Goal: Task Accomplishment & Management: Manage account settings

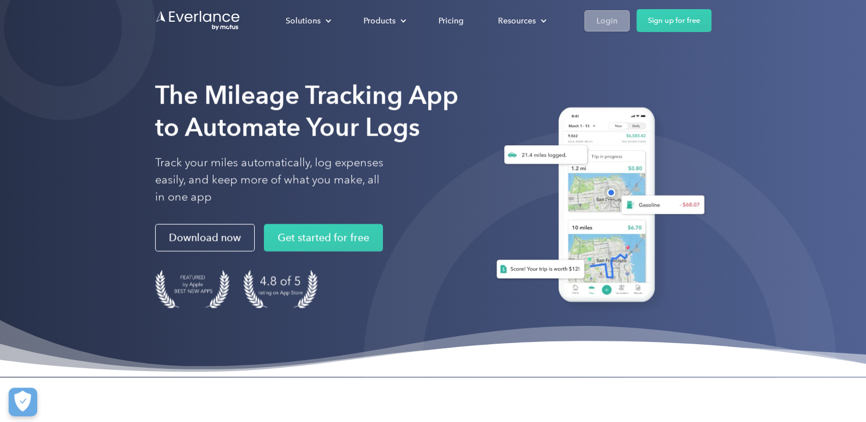
click at [597, 18] on div "Login" at bounding box center [606, 21] width 21 height 14
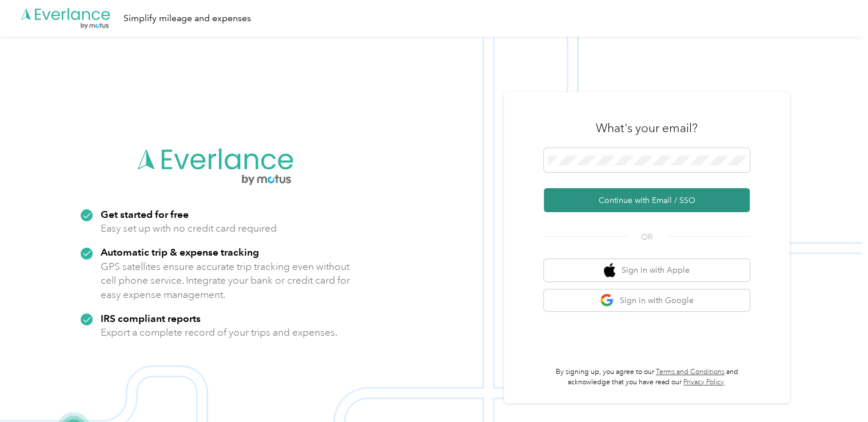
click at [589, 199] on button "Continue with Email / SSO" at bounding box center [647, 200] width 206 height 24
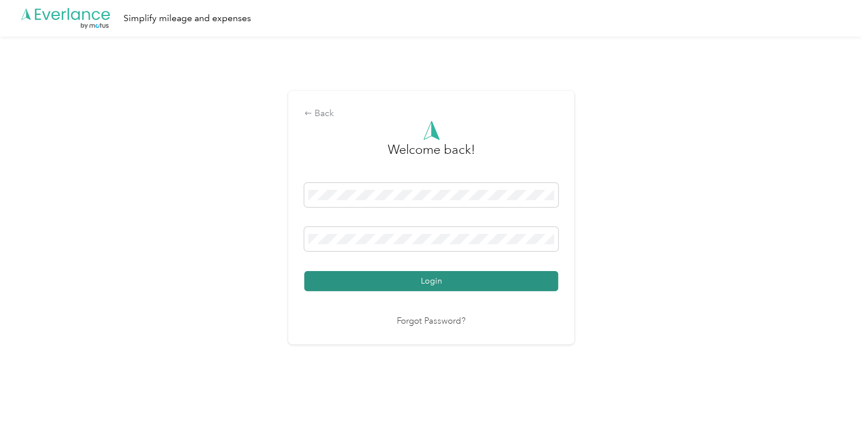
click at [327, 281] on button "Login" at bounding box center [431, 281] width 254 height 20
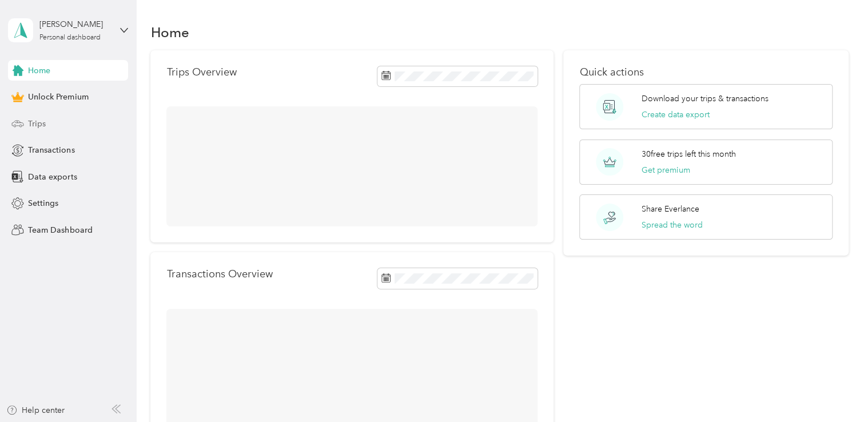
click at [47, 124] on div "Trips" at bounding box center [68, 123] width 120 height 21
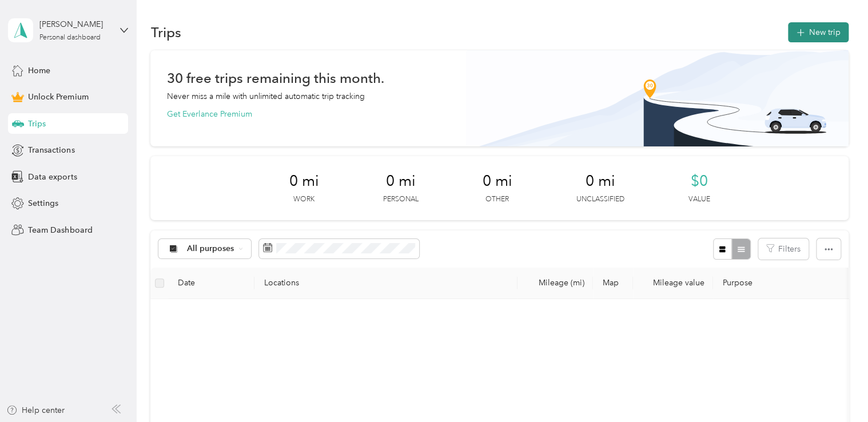
click at [803, 26] on button "New trip" at bounding box center [818, 32] width 61 height 20
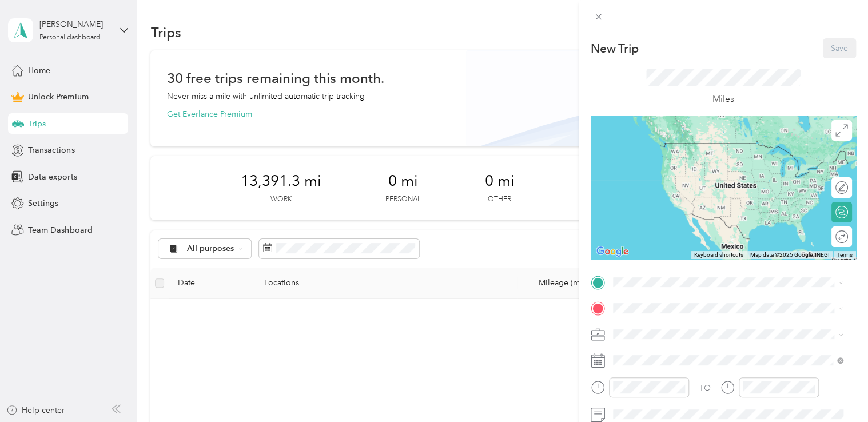
click at [657, 160] on span "[STREET_ADDRESS][US_STATE]" at bounding box center [691, 158] width 114 height 10
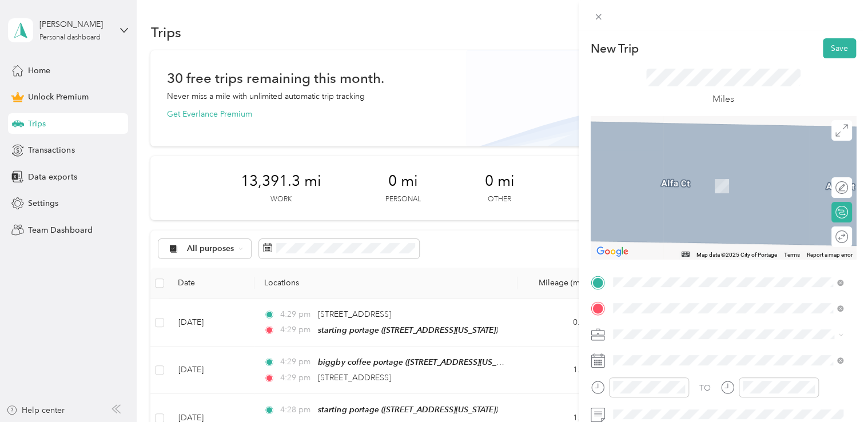
click at [666, 187] on div "ALDI PORTAGE [STREET_ADDRESS][US_STATE]" at bounding box center [691, 180] width 114 height 24
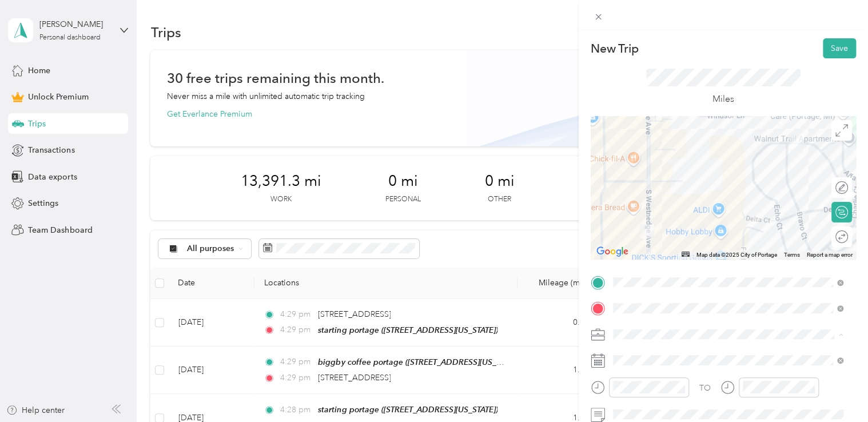
click at [642, 214] on span "Doordash" at bounding box center [635, 214] width 37 height 10
click at [831, 47] on button "Save" at bounding box center [839, 48] width 33 height 20
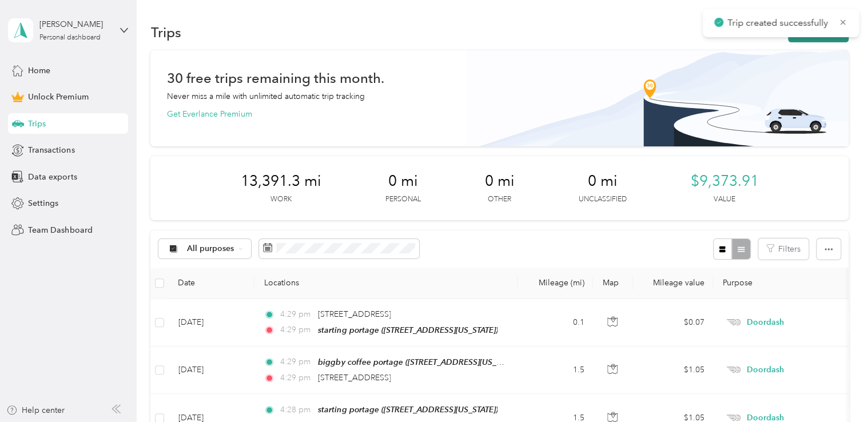
click at [796, 41] on button "New trip" at bounding box center [818, 32] width 61 height 20
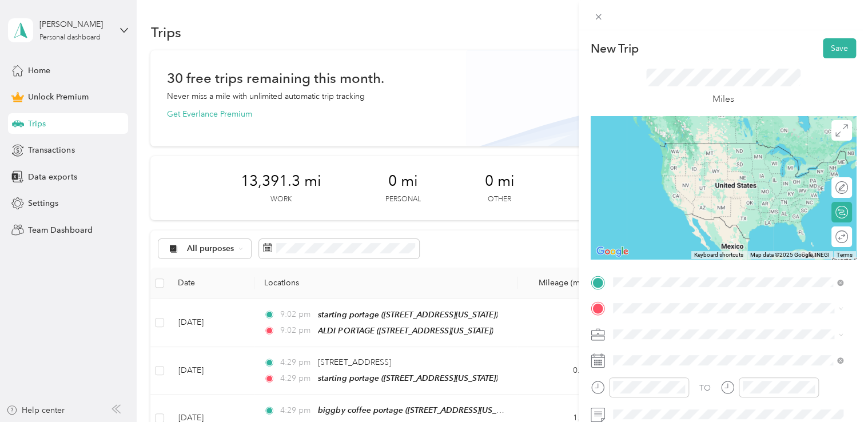
click at [671, 162] on span "[STREET_ADDRESS][US_STATE]" at bounding box center [691, 160] width 114 height 10
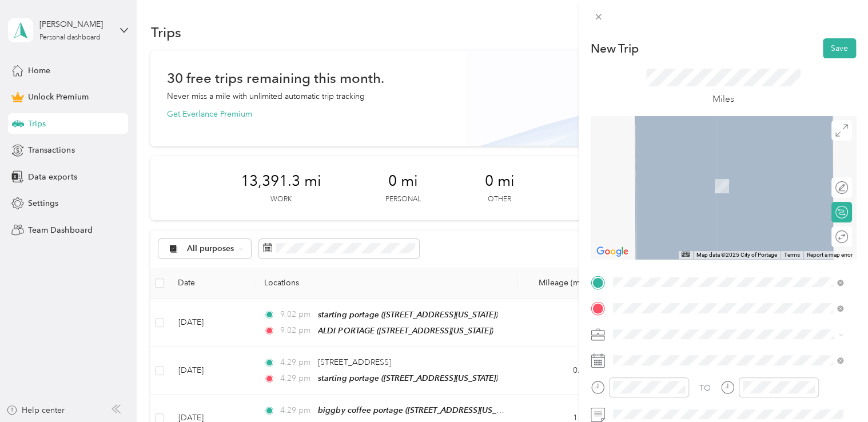
click at [668, 170] on span "[STREET_ADDRESS][PERSON_NAME][US_STATE]" at bounding box center [723, 169] width 178 height 10
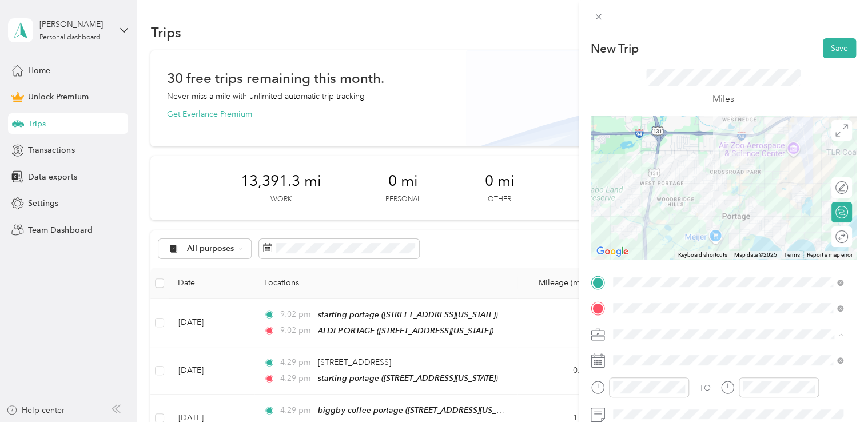
click at [662, 216] on li "Doordash" at bounding box center [728, 214] width 239 height 20
click at [827, 49] on button "Save" at bounding box center [839, 48] width 33 height 20
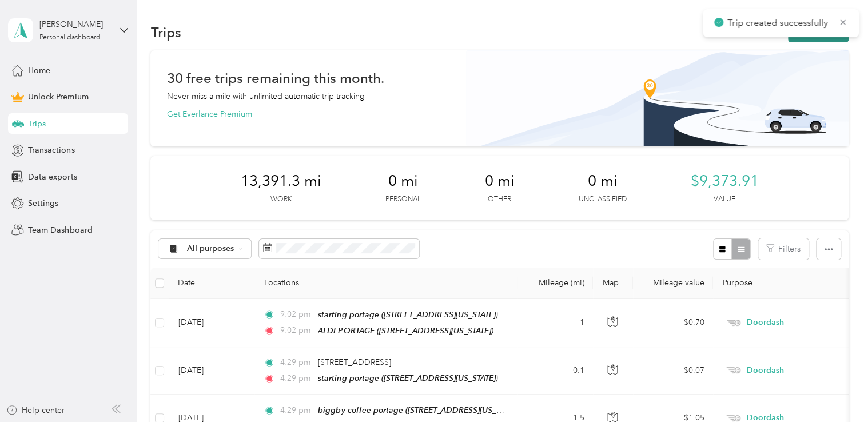
click at [816, 40] on button "New trip" at bounding box center [818, 32] width 61 height 20
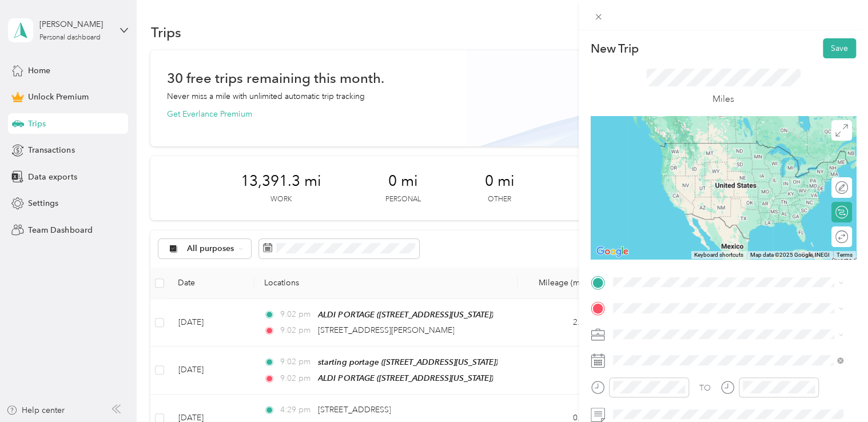
click at [690, 148] on div "[STREET_ADDRESS][PERSON_NAME][US_STATE]" at bounding box center [728, 140] width 223 height 15
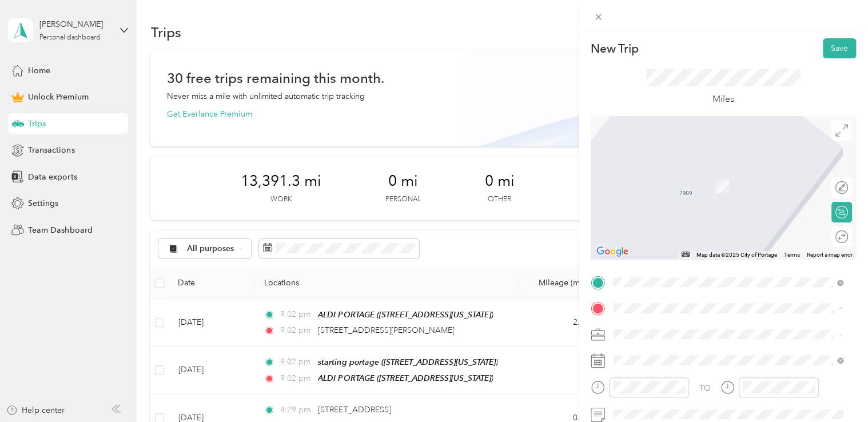
click at [622, 191] on div "starting portage [STREET_ADDRESS][US_STATE]" at bounding box center [728, 180] width 223 height 28
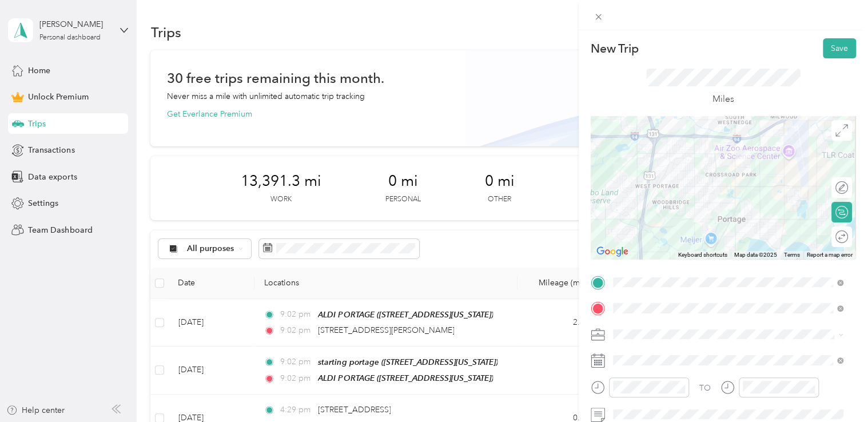
click at [648, 216] on li "Doordash" at bounding box center [728, 211] width 239 height 20
click at [828, 50] on button "Save" at bounding box center [839, 48] width 33 height 20
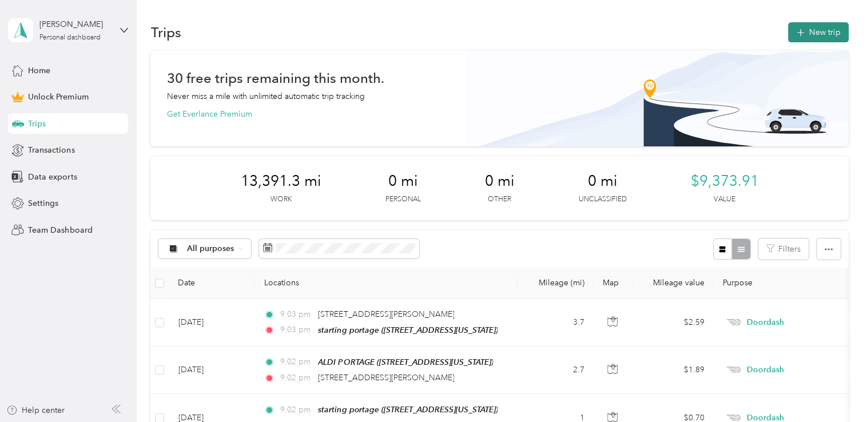
click at [804, 34] on button "New trip" at bounding box center [818, 32] width 61 height 20
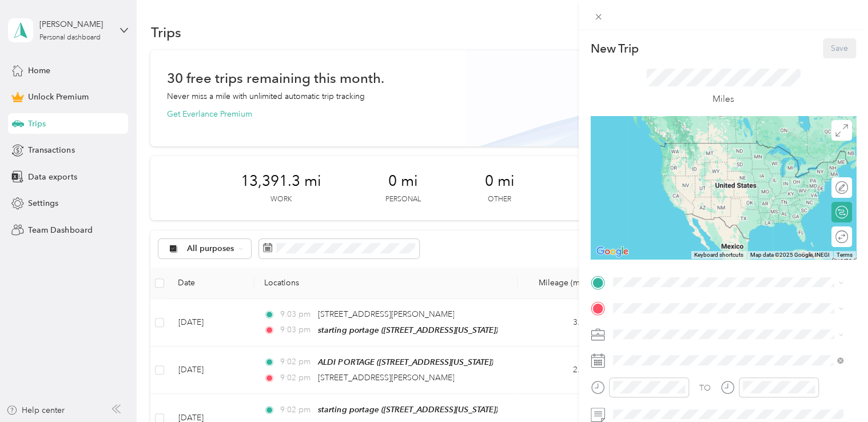
click at [677, 163] on div "starting portage [STREET_ADDRESS][US_STATE]" at bounding box center [691, 151] width 114 height 24
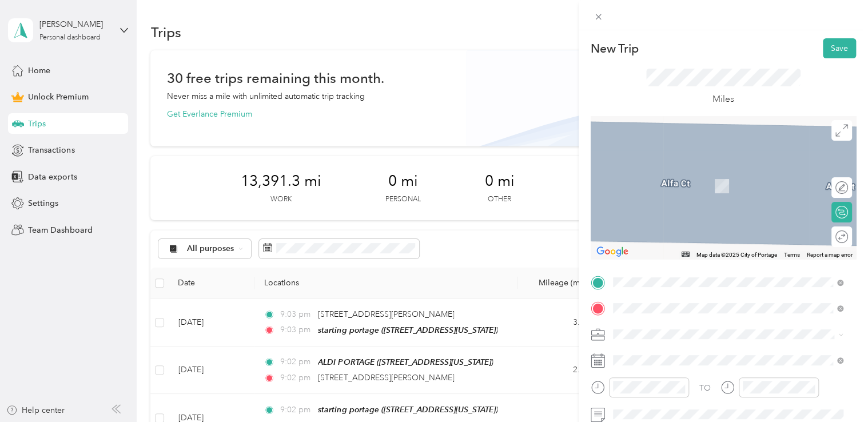
click at [657, 181] on span "[STREET_ADDRESS][US_STATE]" at bounding box center [691, 186] width 114 height 10
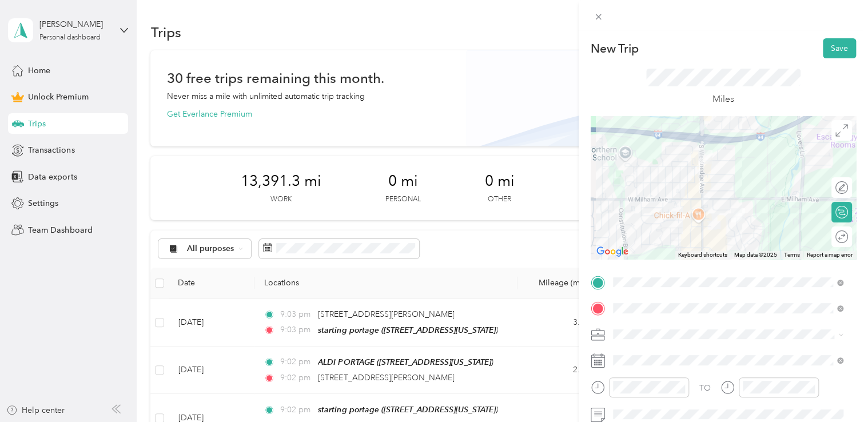
click at [661, 208] on div "Doordash" at bounding box center [728, 212] width 223 height 12
click at [827, 51] on button "Save" at bounding box center [839, 48] width 33 height 20
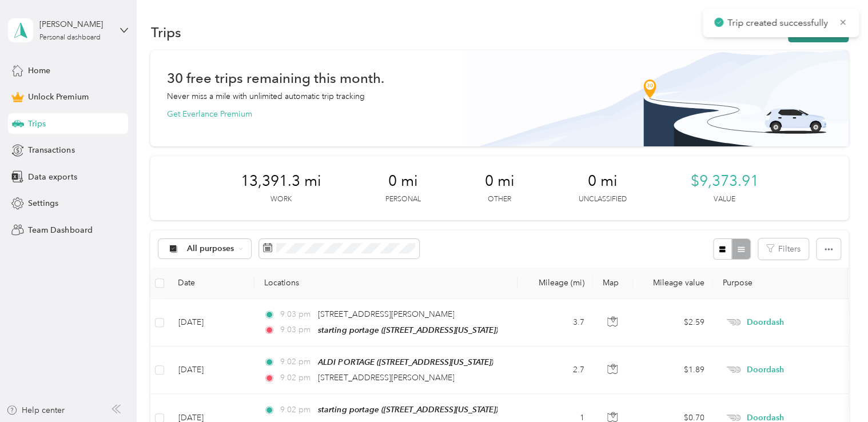
click at [801, 40] on button "New trip" at bounding box center [818, 32] width 61 height 20
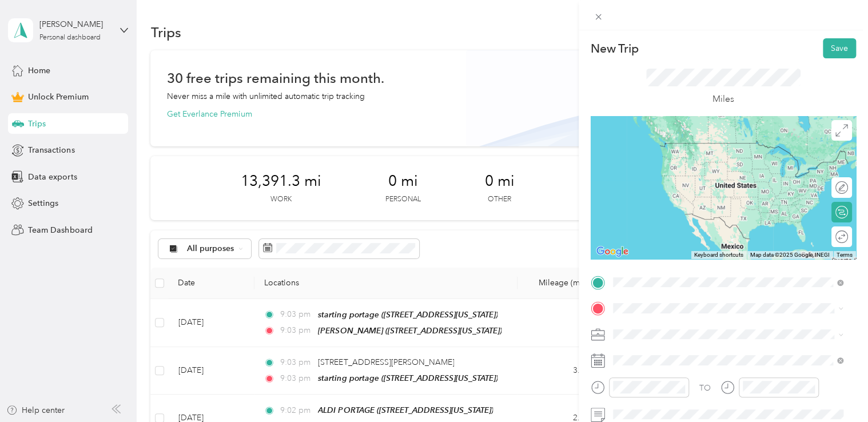
click at [690, 153] on div "[PERSON_NAME] [STREET_ADDRESS][US_STATE]" at bounding box center [691, 154] width 114 height 24
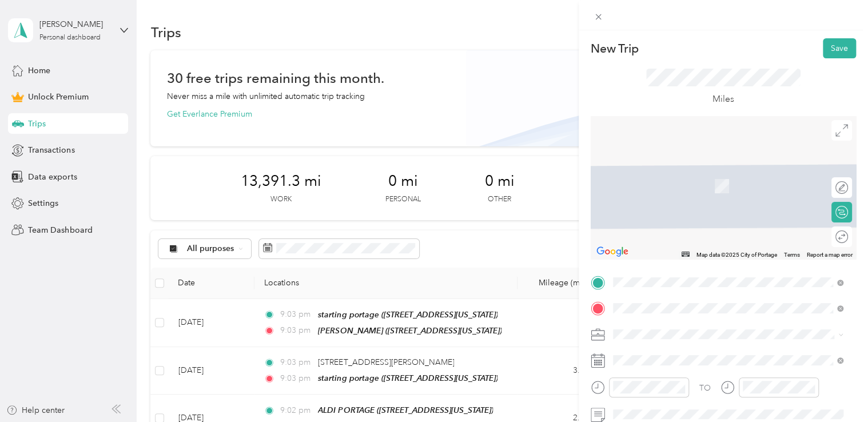
click at [653, 170] on span "[STREET_ADDRESS][US_STATE]" at bounding box center [691, 169] width 114 height 10
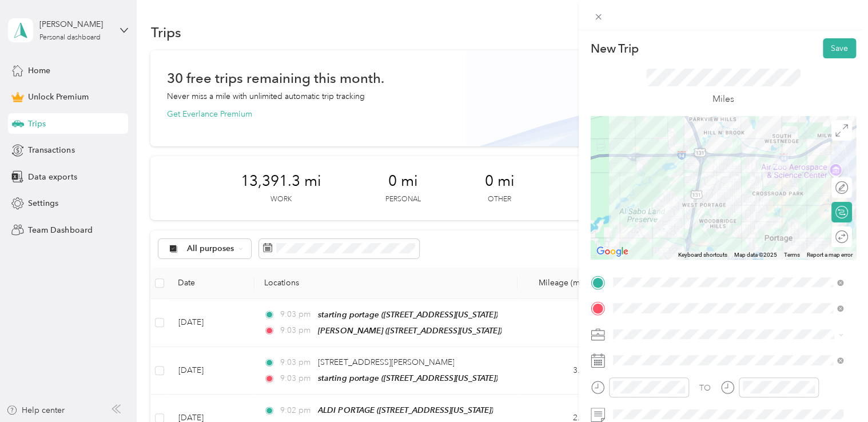
click at [662, 209] on div "Doordash" at bounding box center [728, 210] width 223 height 12
click at [823, 45] on button "Save" at bounding box center [839, 48] width 33 height 20
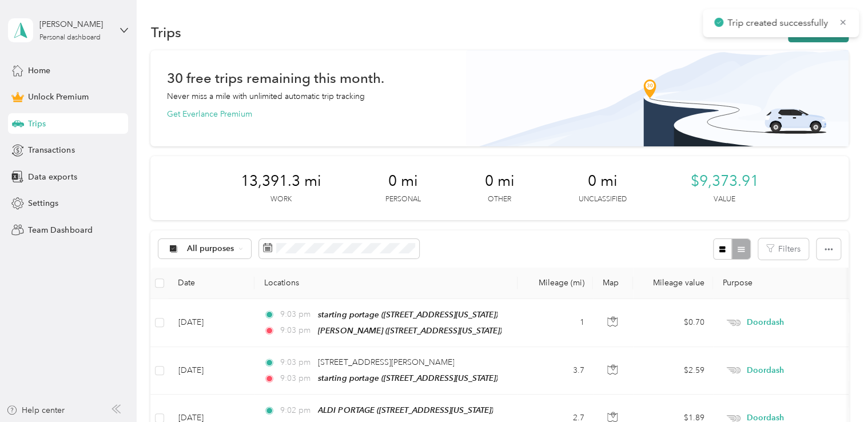
click at [796, 38] on button "New trip" at bounding box center [818, 32] width 61 height 20
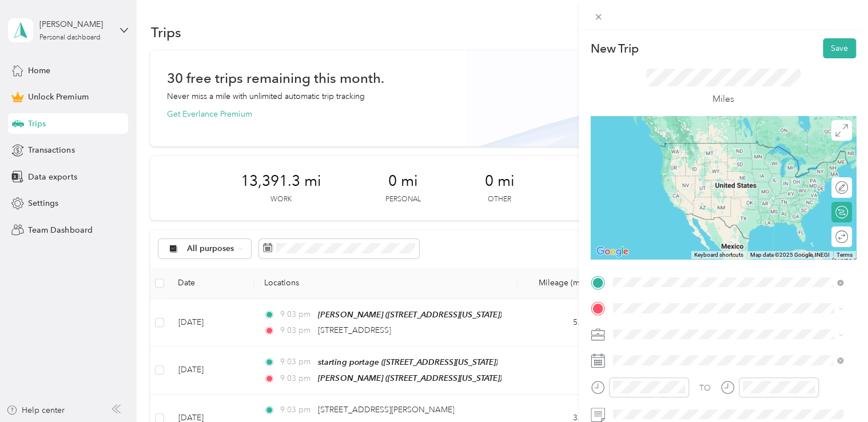
click at [678, 145] on span "[STREET_ADDRESS][US_STATE]" at bounding box center [691, 143] width 114 height 10
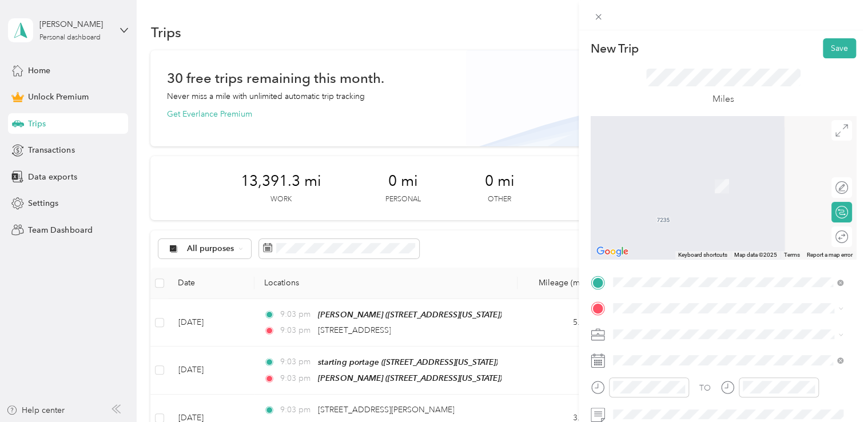
click at [658, 189] on span "[STREET_ADDRESS][US_STATE]" at bounding box center [691, 185] width 114 height 10
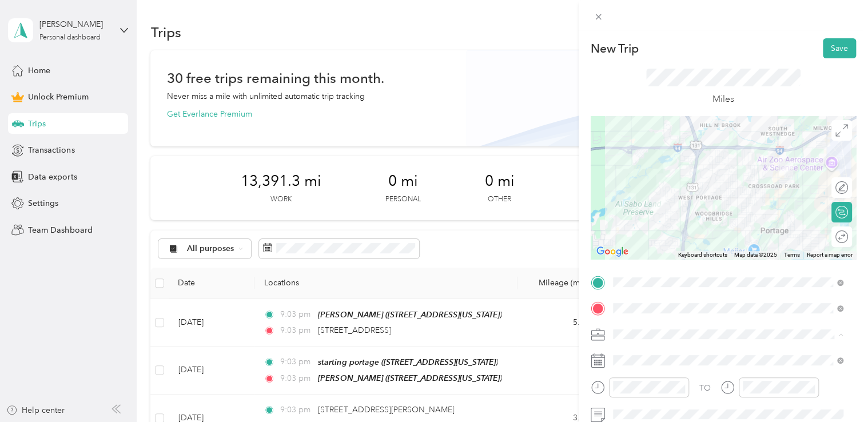
click at [668, 216] on li "Doordash" at bounding box center [728, 214] width 239 height 20
click at [827, 55] on button "Save" at bounding box center [839, 48] width 33 height 20
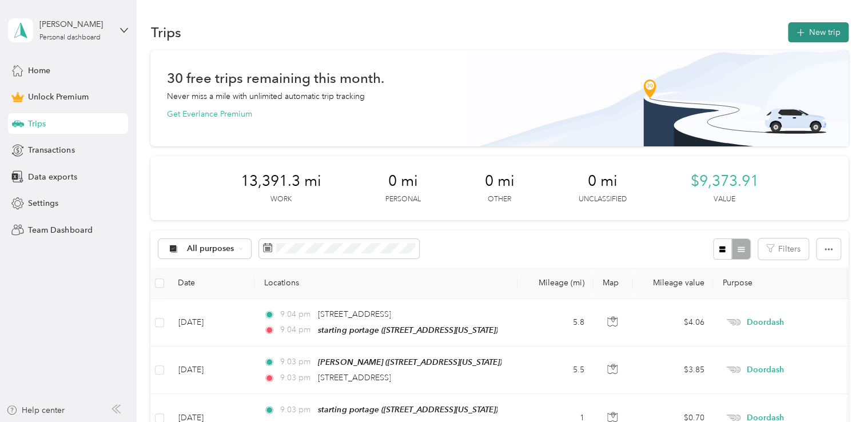
click at [815, 27] on button "New trip" at bounding box center [818, 32] width 61 height 20
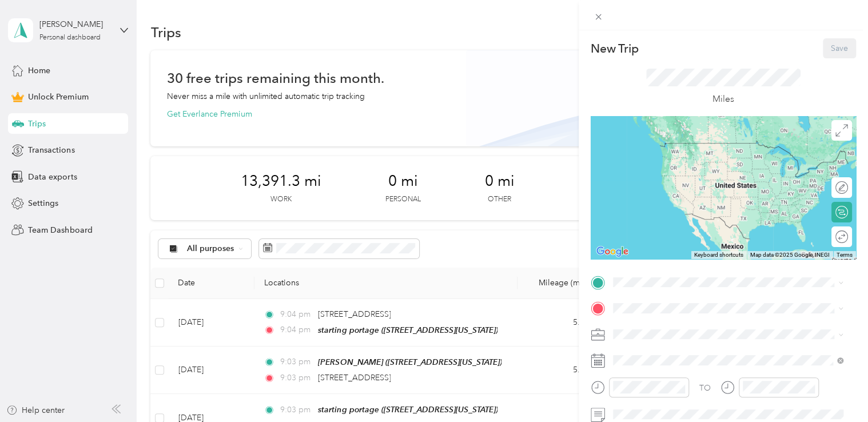
click at [675, 163] on span "[STREET_ADDRESS][US_STATE]" at bounding box center [691, 158] width 114 height 10
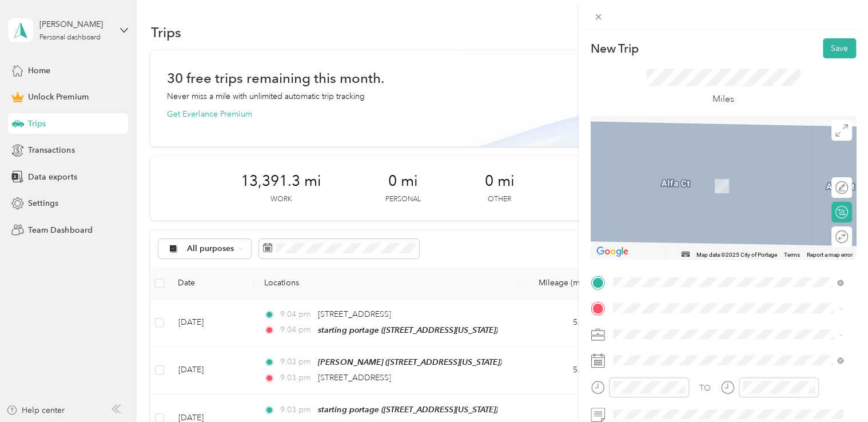
click at [670, 188] on span "[STREET_ADDRESS][US_STATE]" at bounding box center [691, 183] width 114 height 10
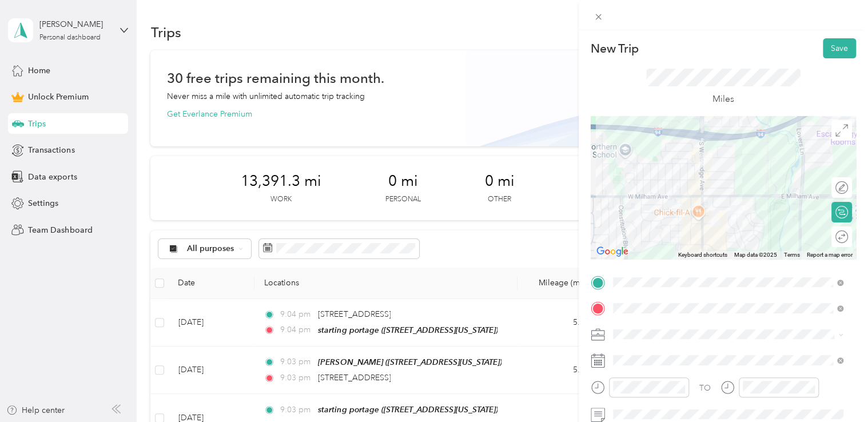
click at [661, 212] on div "Doordash" at bounding box center [728, 210] width 223 height 12
click at [828, 50] on button "Save" at bounding box center [839, 48] width 33 height 20
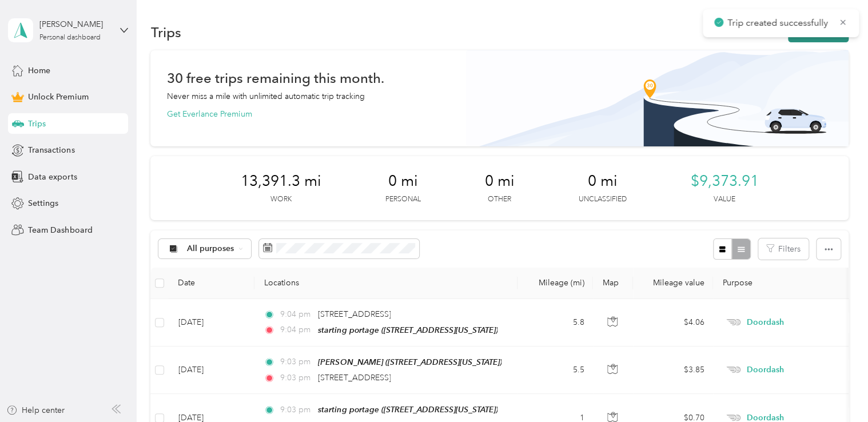
click at [800, 40] on button "New trip" at bounding box center [818, 32] width 61 height 20
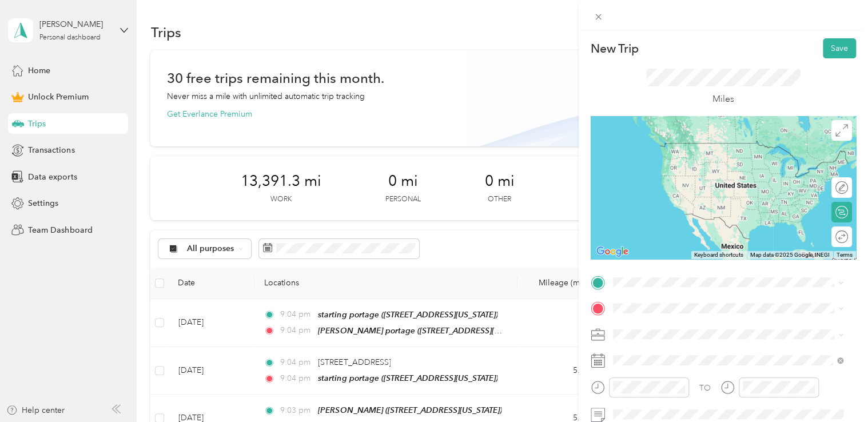
click at [704, 154] on span "[STREET_ADDRESS][US_STATE]" at bounding box center [691, 158] width 114 height 10
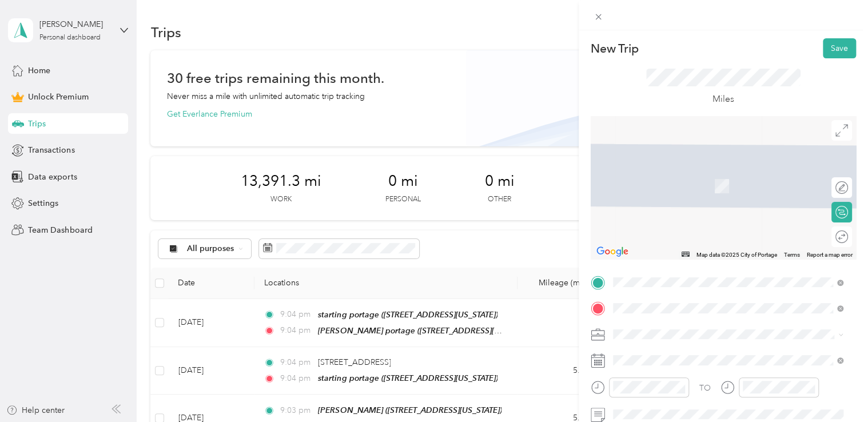
click at [670, 174] on span "[STREET_ADDRESS][US_STATE]" at bounding box center [691, 169] width 114 height 10
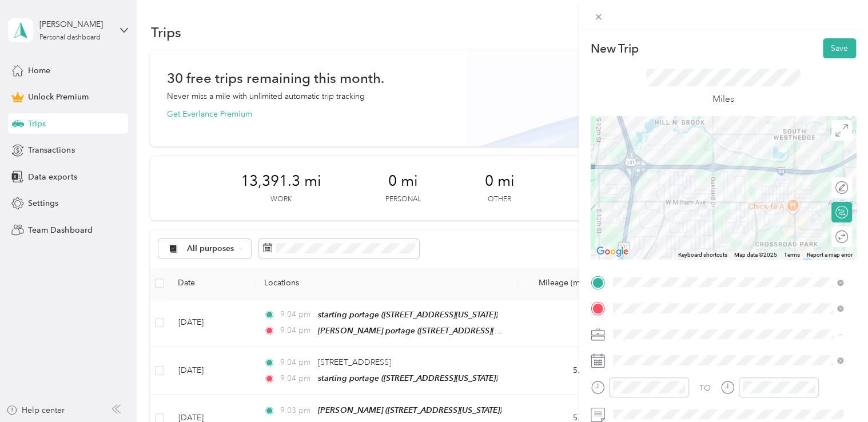
click at [657, 211] on div "Doordash" at bounding box center [728, 214] width 223 height 12
click at [834, 47] on button "Save" at bounding box center [839, 48] width 33 height 20
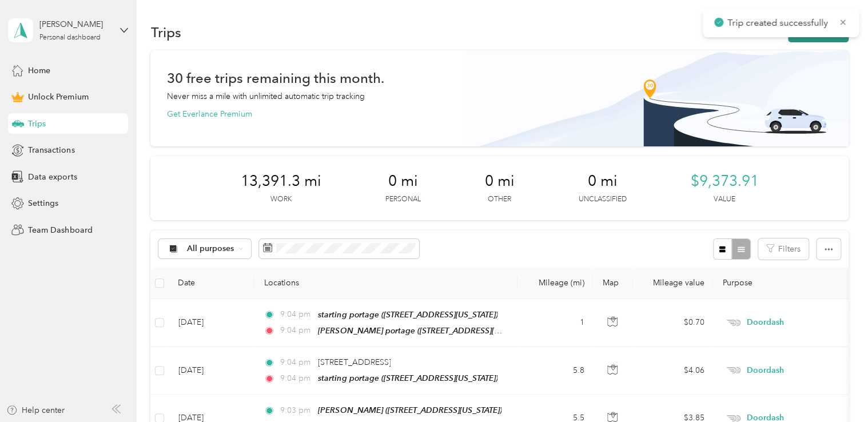
click at [799, 37] on icon "button" at bounding box center [800, 32] width 13 height 13
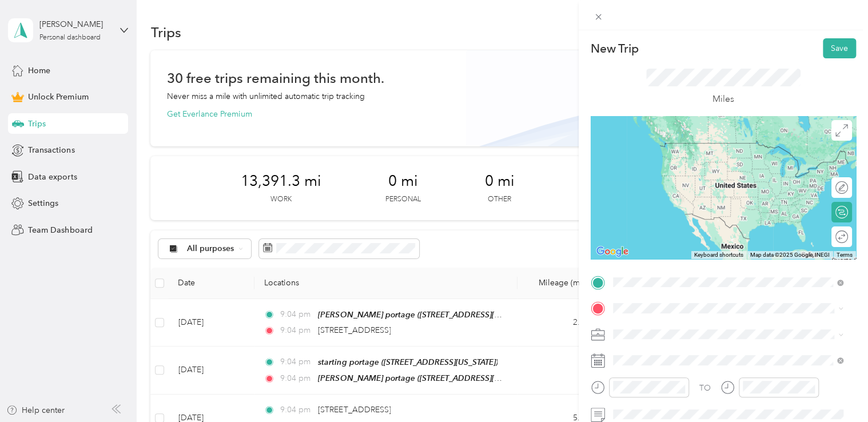
click at [691, 148] on span "[STREET_ADDRESS][US_STATE]" at bounding box center [691, 143] width 114 height 10
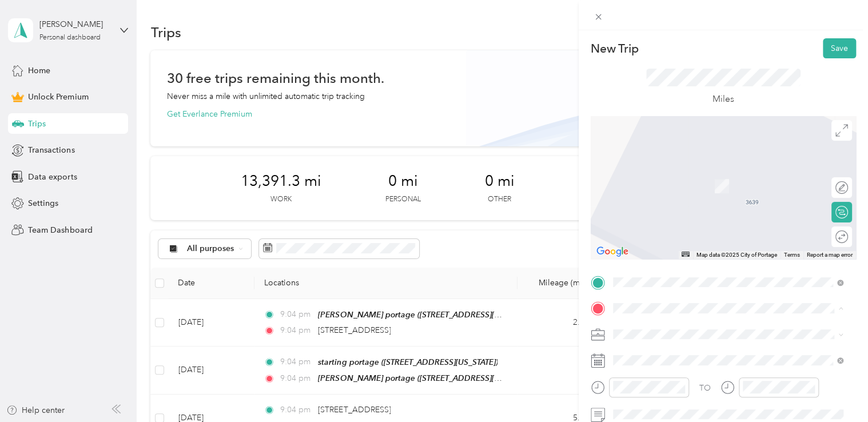
click at [673, 174] on div "starting portage [STREET_ADDRESS][US_STATE]" at bounding box center [691, 180] width 114 height 24
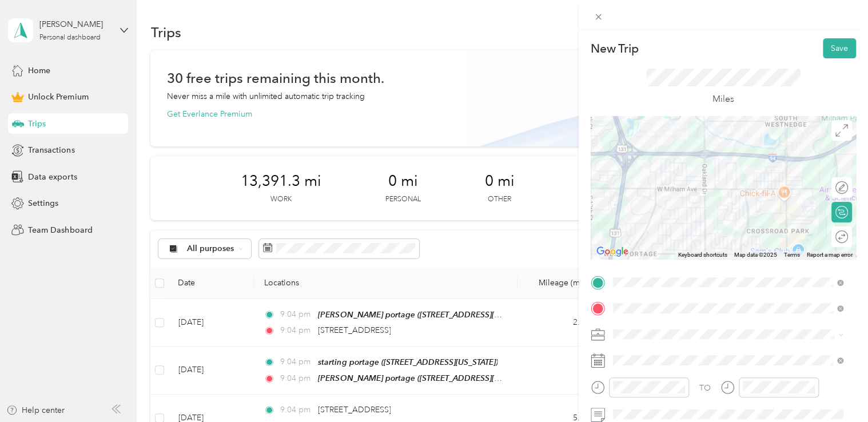
click at [657, 214] on div "Doordash" at bounding box center [728, 213] width 223 height 12
click at [837, 52] on button "Save" at bounding box center [839, 48] width 33 height 20
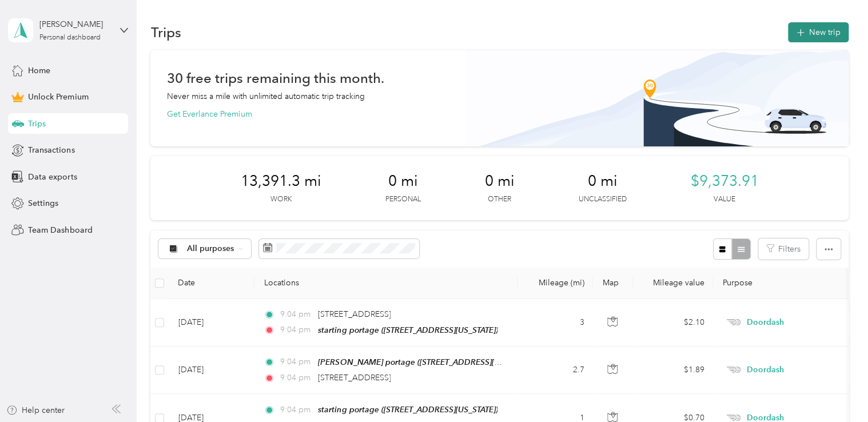
click at [827, 36] on button "New trip" at bounding box center [818, 32] width 61 height 20
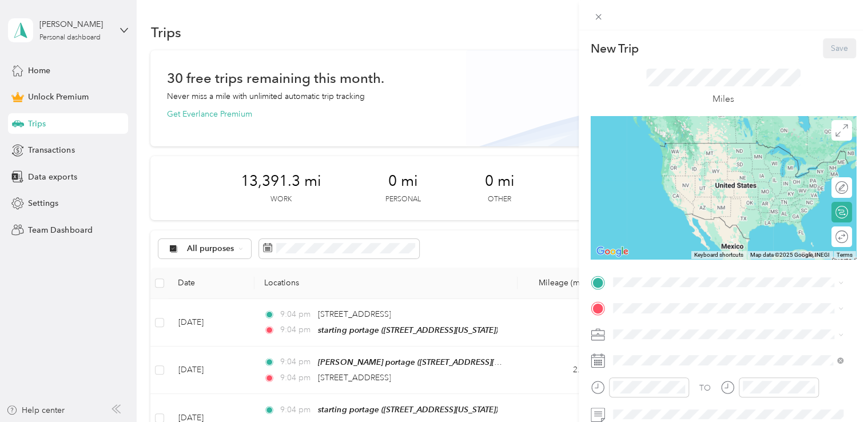
click at [689, 152] on div "starting portage [STREET_ADDRESS][US_STATE]" at bounding box center [691, 150] width 114 height 24
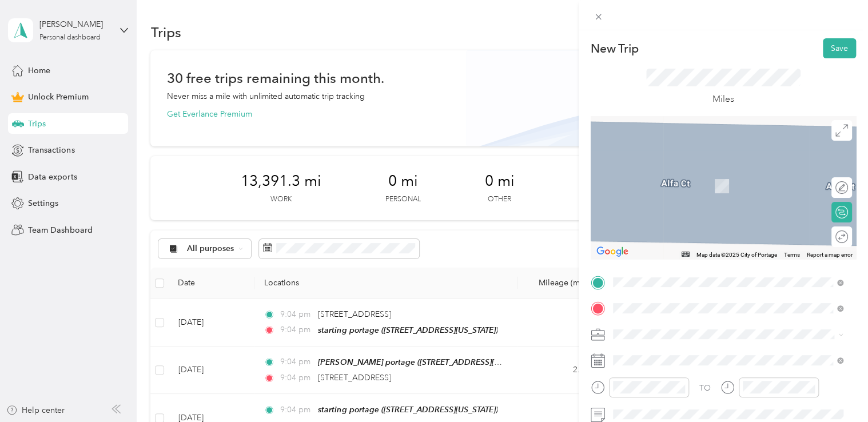
click at [669, 228] on div "[PERSON_NAME]'s diner portage [STREET_ADDRESS][US_STATE]" at bounding box center [698, 216] width 128 height 24
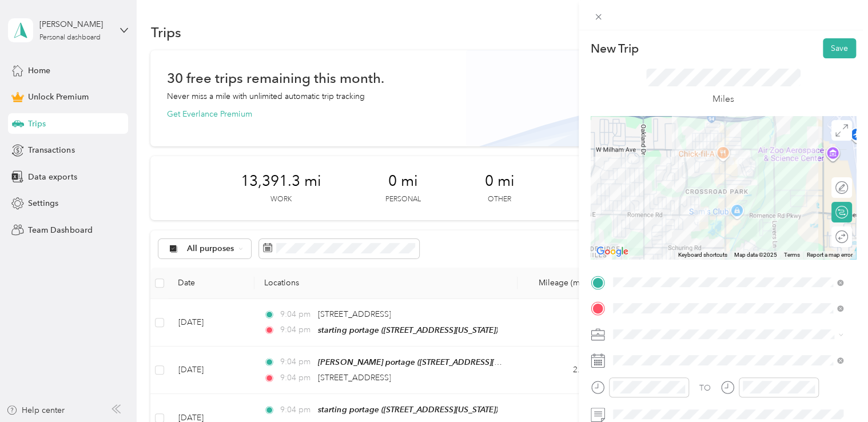
click at [630, 340] on span at bounding box center [732, 335] width 247 height 18
click at [664, 213] on div "Doordash" at bounding box center [728, 214] width 223 height 12
click at [828, 50] on button "Save" at bounding box center [839, 48] width 33 height 20
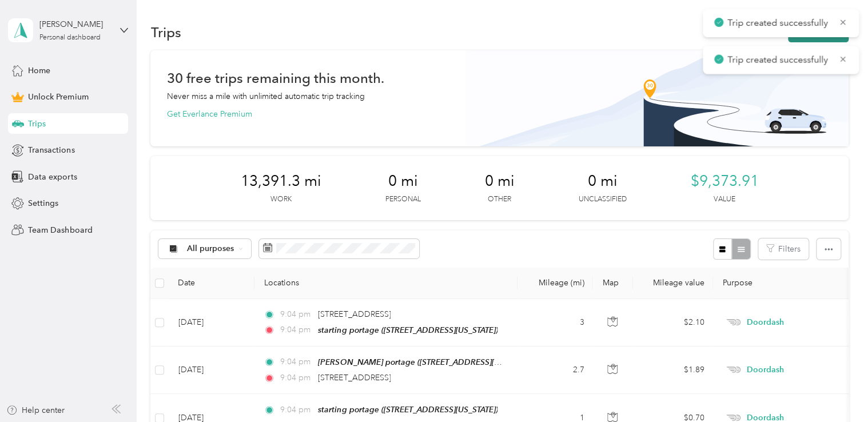
click at [791, 40] on button "New trip" at bounding box center [818, 32] width 61 height 20
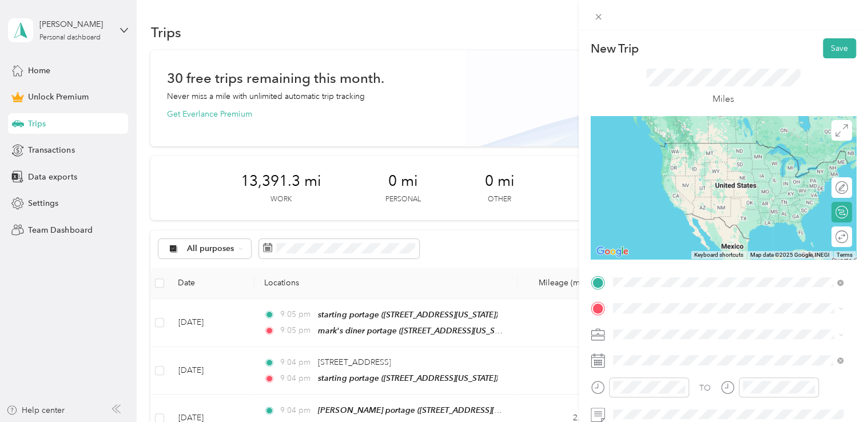
click at [659, 201] on span "[STREET_ADDRESS][US_STATE]" at bounding box center [691, 196] width 114 height 10
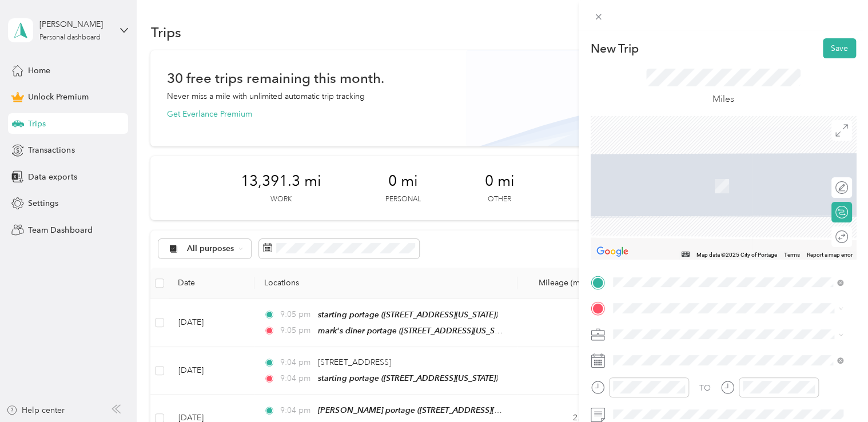
click at [674, 173] on span "[STREET_ADDRESS][US_STATE]" at bounding box center [691, 167] width 114 height 10
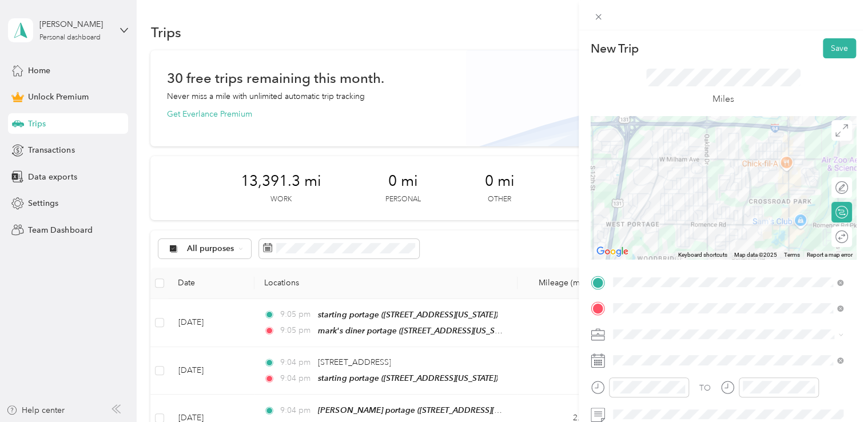
click at [656, 207] on li "Doordash" at bounding box center [728, 214] width 239 height 20
click at [831, 49] on button "Save" at bounding box center [839, 48] width 33 height 20
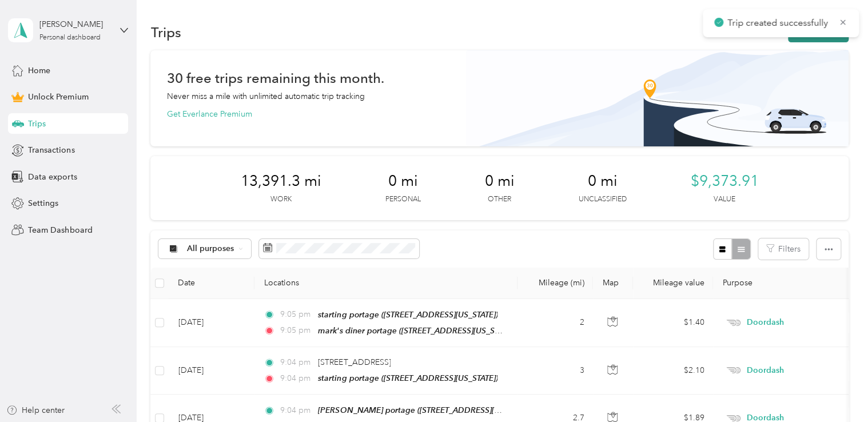
click at [794, 41] on button "New trip" at bounding box center [818, 32] width 61 height 20
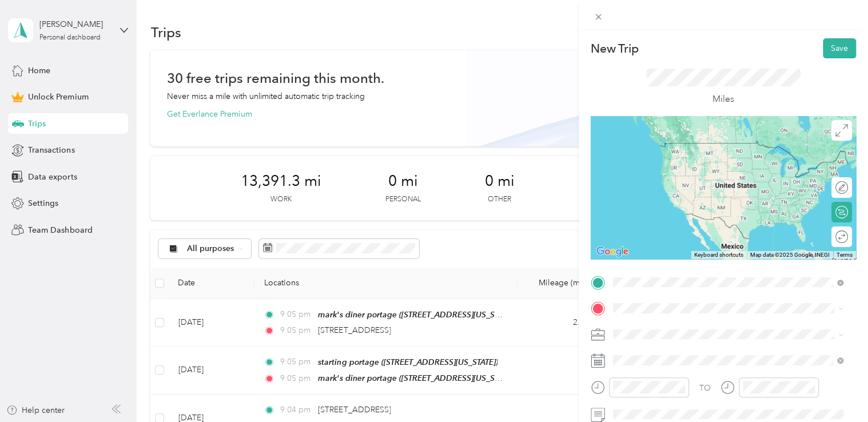
click at [692, 140] on span "[STREET_ADDRESS][US_STATE]" at bounding box center [691, 143] width 114 height 10
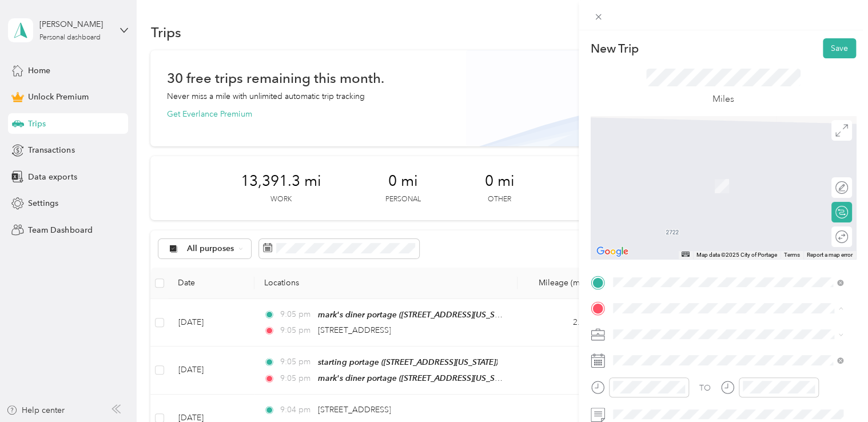
click at [659, 198] on li "starting portage [STREET_ADDRESS][US_STATE]" at bounding box center [728, 180] width 239 height 36
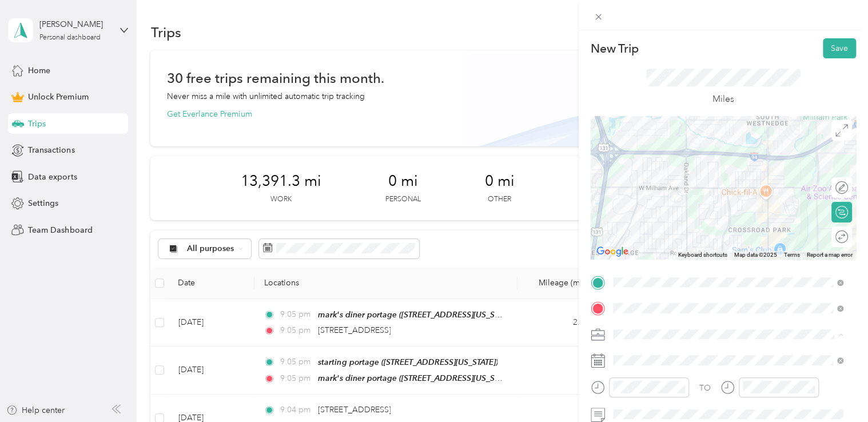
click at [665, 214] on div "Doordash" at bounding box center [728, 214] width 223 height 12
click at [826, 45] on button "Save" at bounding box center [839, 48] width 33 height 20
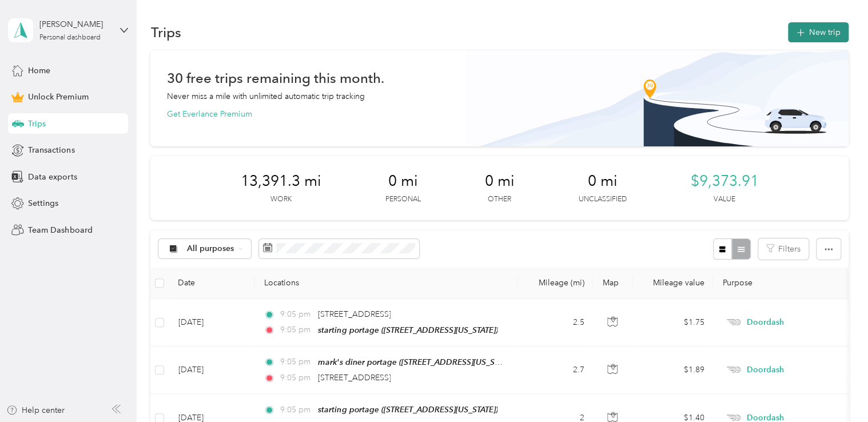
click at [821, 29] on button "New trip" at bounding box center [818, 32] width 61 height 20
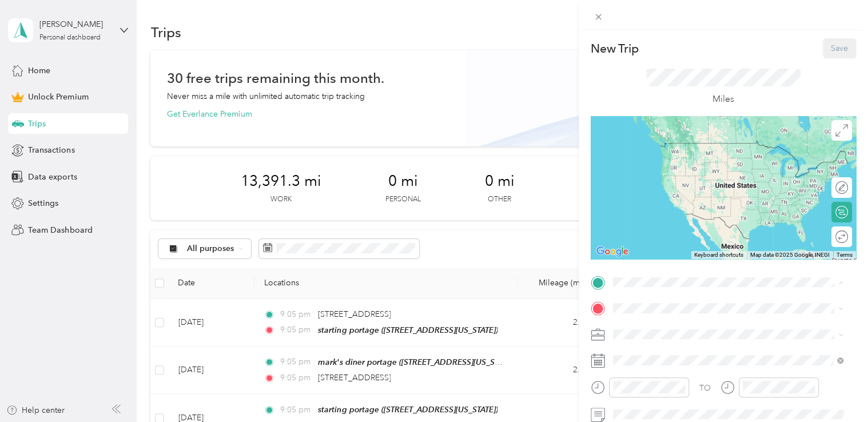
click at [664, 165] on span "[STREET_ADDRESS][US_STATE]" at bounding box center [691, 160] width 114 height 10
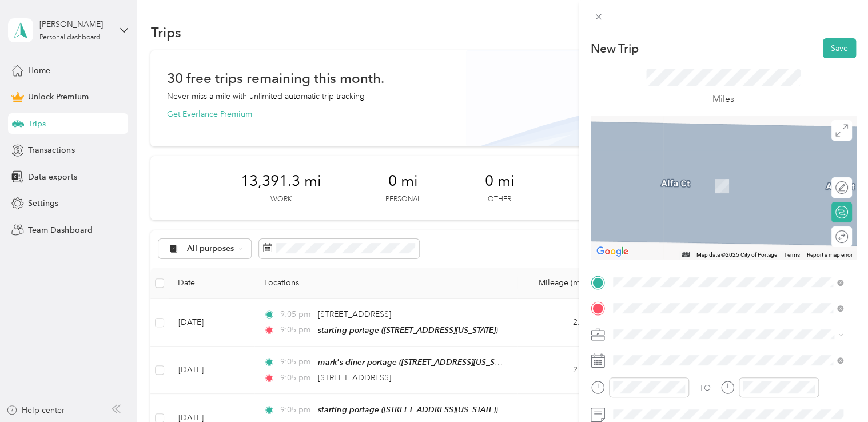
click at [656, 227] on span "[STREET_ADDRESS][US_STATE]" at bounding box center [691, 222] width 114 height 10
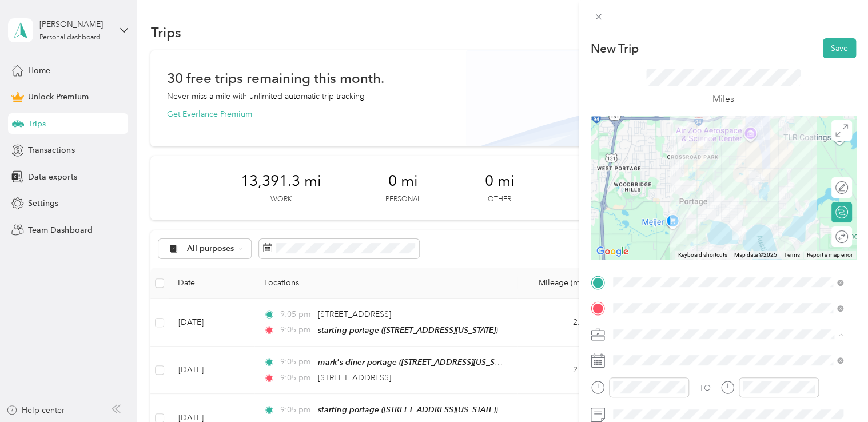
click at [648, 209] on span "Doordash" at bounding box center [635, 214] width 37 height 10
click at [831, 47] on button "Save" at bounding box center [839, 48] width 33 height 20
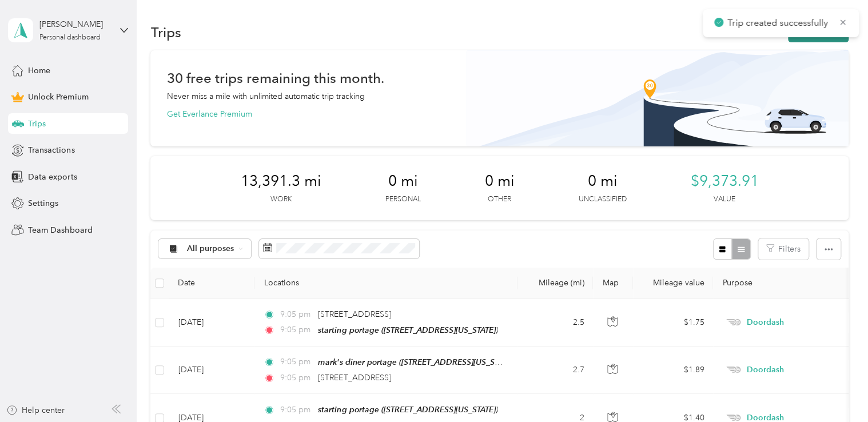
click at [806, 39] on button "New trip" at bounding box center [818, 32] width 61 height 20
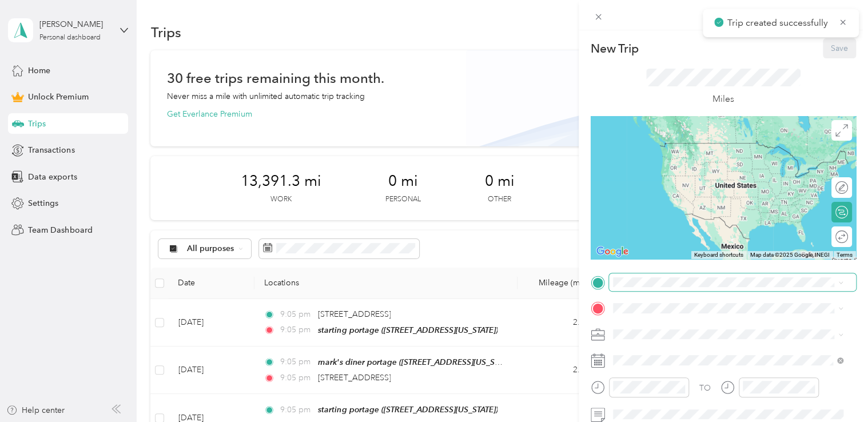
click at [653, 288] on span at bounding box center [732, 282] width 247 height 18
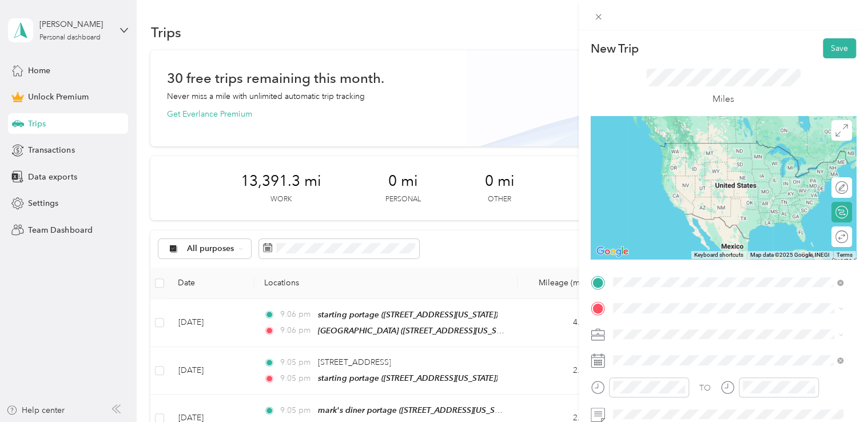
click at [673, 197] on div "[GEOGRAPHIC_DATA][STREET_ADDRESS][US_STATE][GEOGRAPHIC_DATA]" at bounding box center [691, 190] width 114 height 24
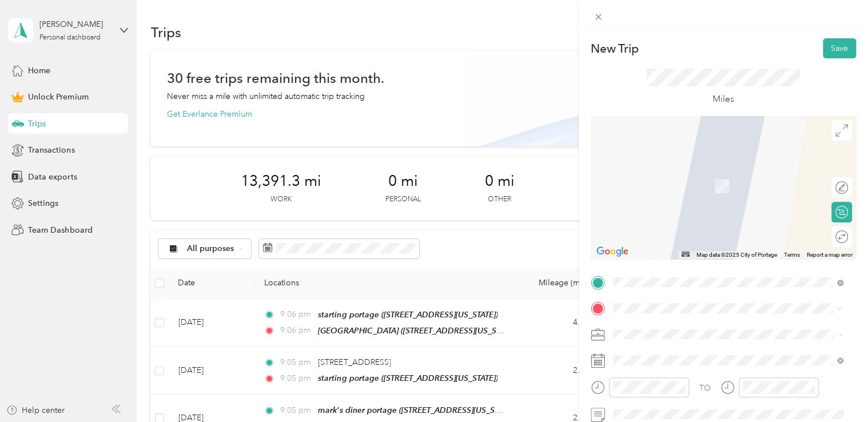
click at [684, 388] on span "South Wagon Trail [GEOGRAPHIC_DATA], [US_STATE][GEOGRAPHIC_DATA], [GEOGRAPHIC_D…" at bounding box center [736, 383] width 205 height 30
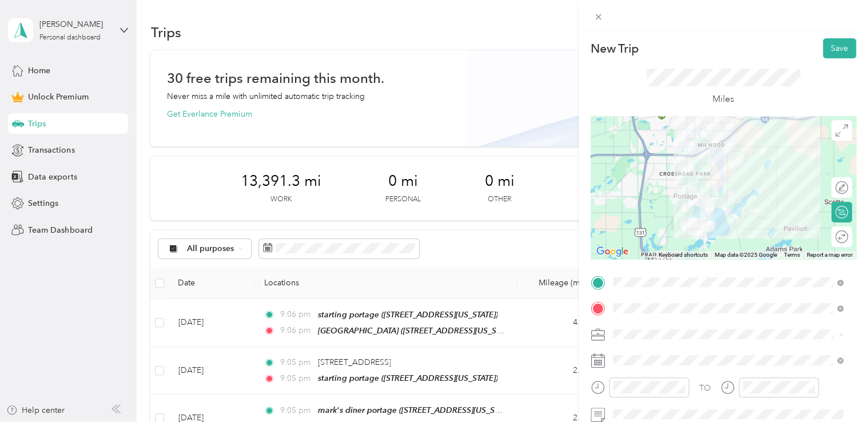
click at [654, 216] on li "Doordash" at bounding box center [728, 214] width 239 height 20
click at [823, 48] on button "Save" at bounding box center [839, 48] width 33 height 20
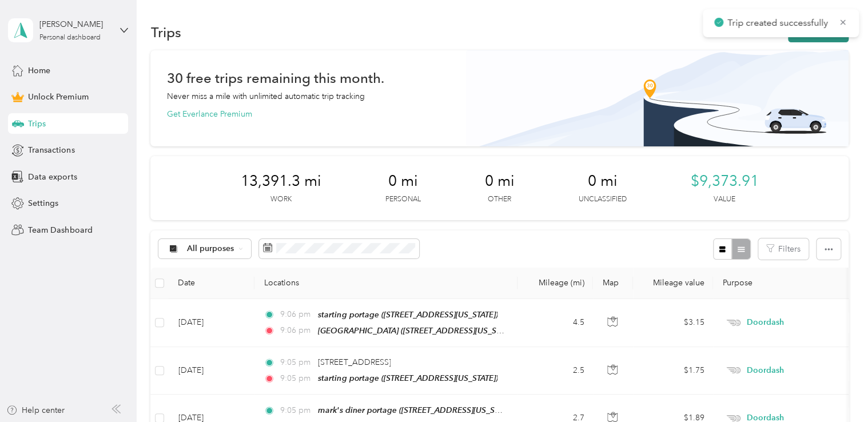
click at [792, 40] on button "New trip" at bounding box center [818, 32] width 61 height 20
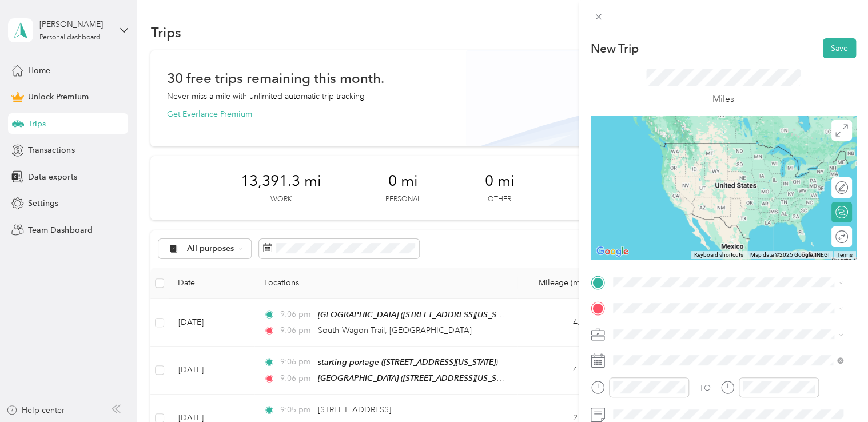
click at [664, 325] on span "South Wagon Trail [GEOGRAPHIC_DATA], [US_STATE][GEOGRAPHIC_DATA], [GEOGRAPHIC_D…" at bounding box center [736, 334] width 205 height 30
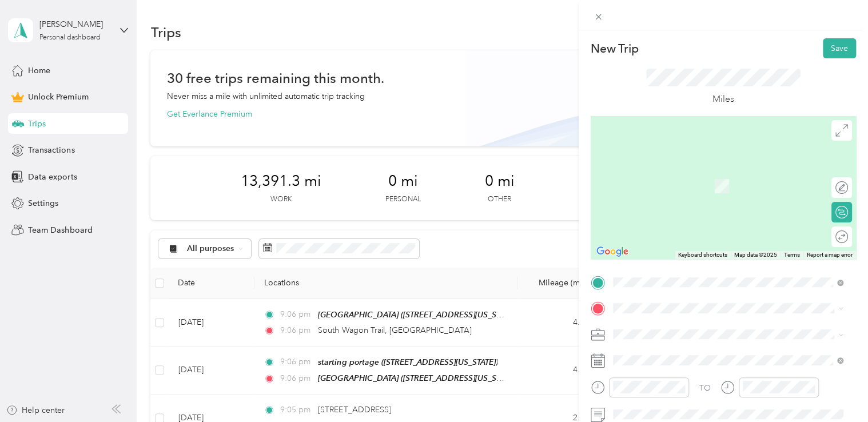
click at [670, 186] on span "[STREET_ADDRESS][US_STATE]" at bounding box center [691, 183] width 114 height 10
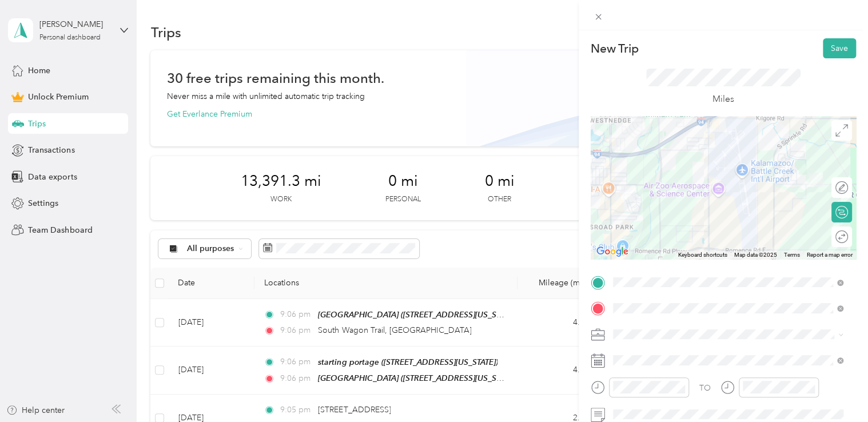
click at [665, 216] on li "Doordash" at bounding box center [728, 214] width 239 height 20
click at [830, 48] on button "Save" at bounding box center [839, 48] width 33 height 20
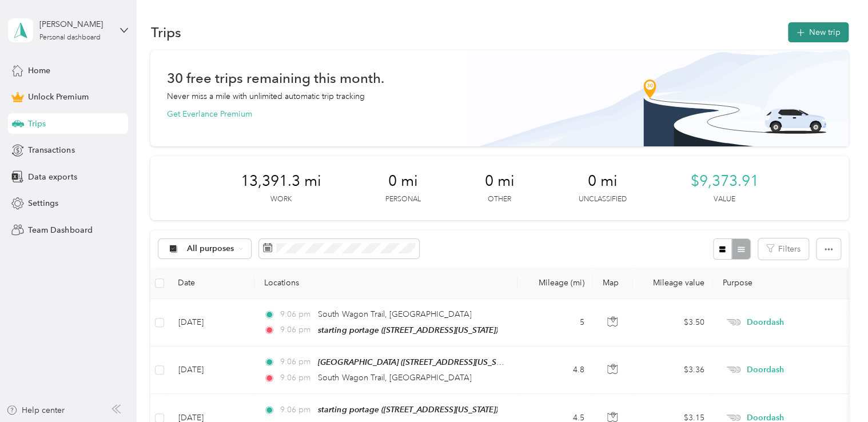
click at [820, 31] on button "New trip" at bounding box center [818, 32] width 61 height 20
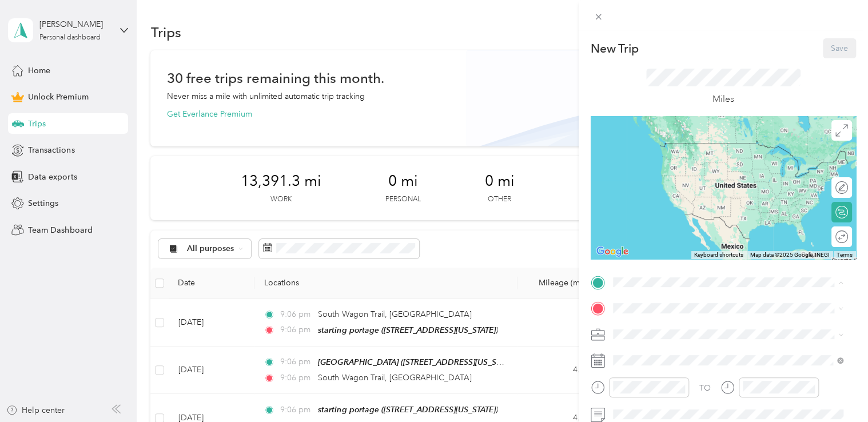
click at [682, 142] on strong "starting portage" at bounding box center [664, 147] width 61 height 10
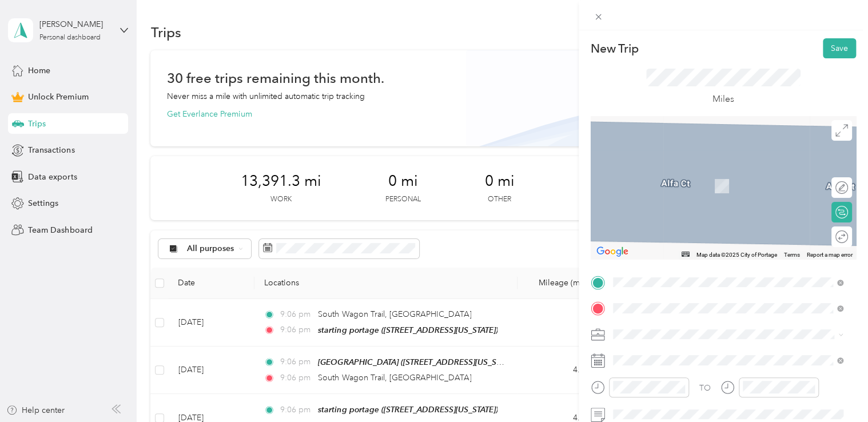
click at [663, 180] on div "ihop [STREET_ADDRESS][US_STATE]" at bounding box center [691, 180] width 114 height 24
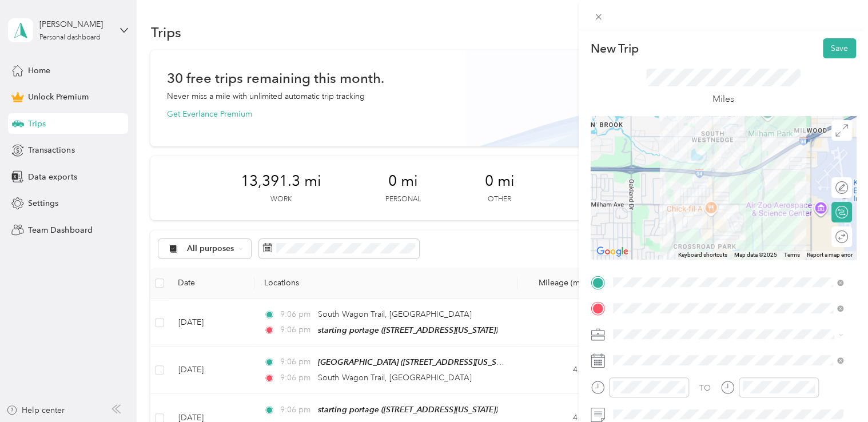
click at [653, 208] on div "Doordash" at bounding box center [728, 212] width 223 height 12
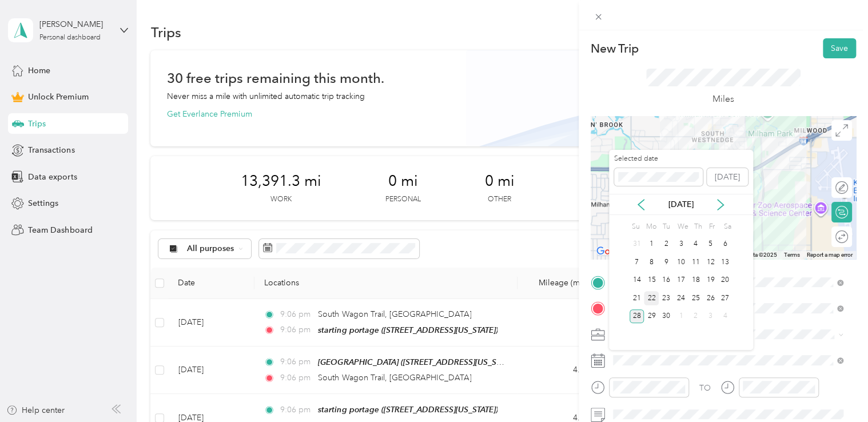
click at [650, 295] on div "22" at bounding box center [651, 298] width 15 height 14
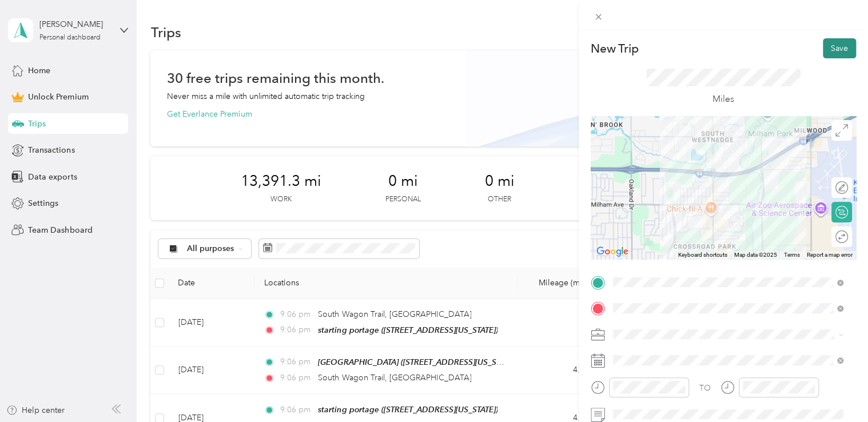
click at [835, 42] on button "Save" at bounding box center [839, 48] width 33 height 20
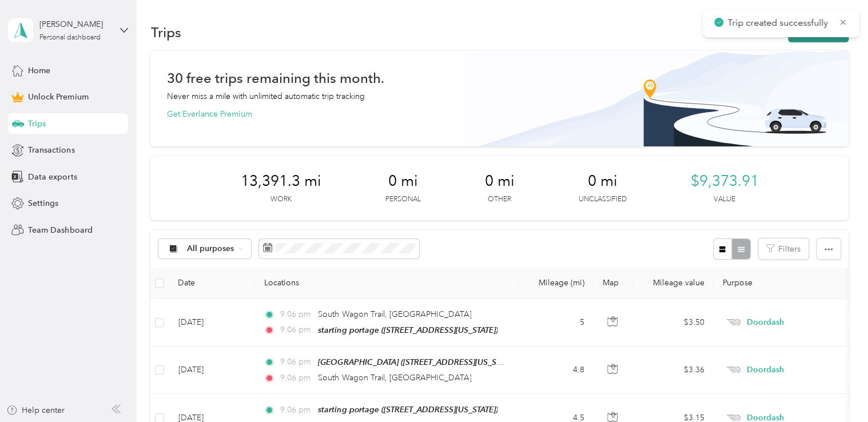
click at [810, 40] on button "New trip" at bounding box center [818, 32] width 61 height 20
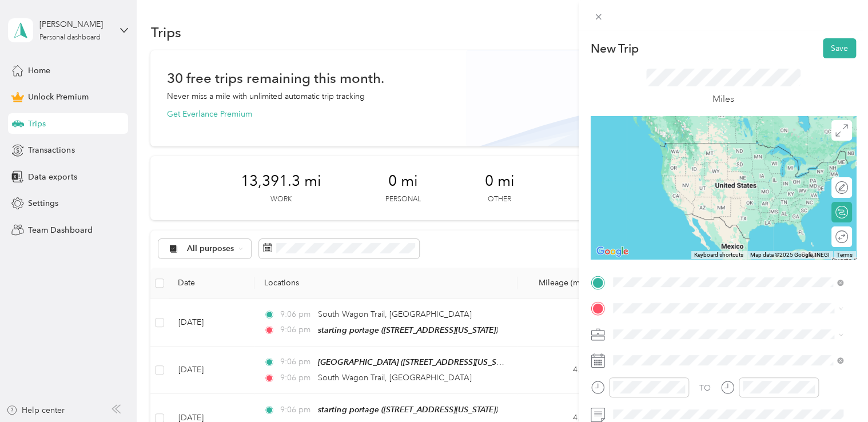
click at [702, 165] on span "[STREET_ADDRESS][US_STATE]" at bounding box center [691, 160] width 114 height 10
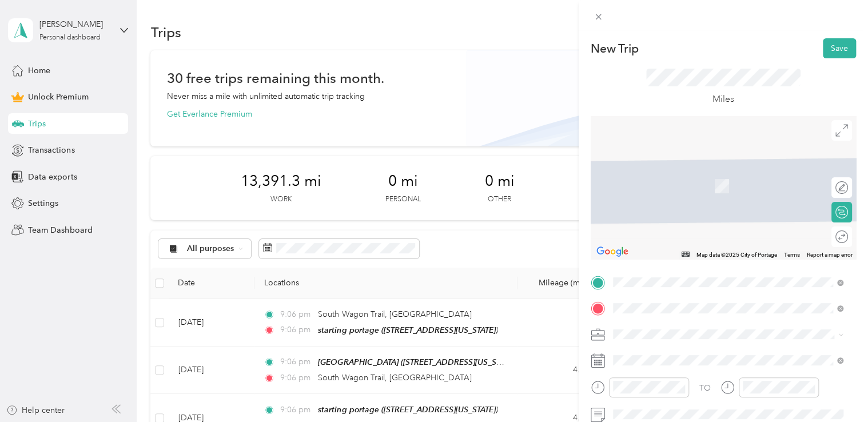
click at [673, 172] on span "[STREET_ADDRESS][US_STATE]" at bounding box center [691, 169] width 114 height 10
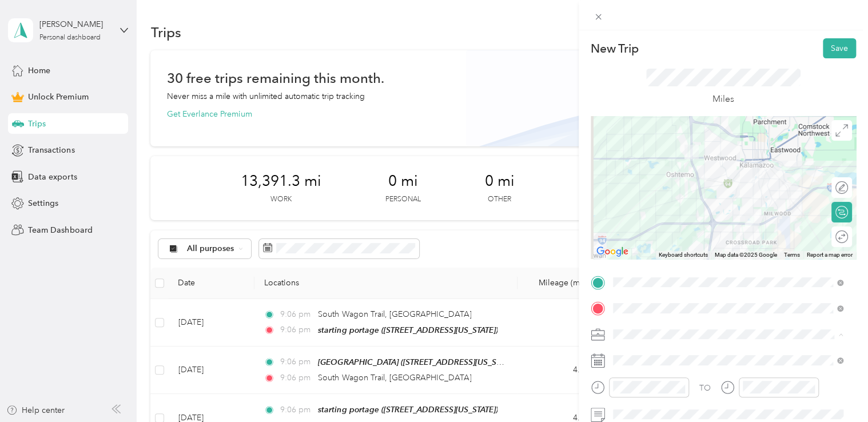
click at [665, 217] on li "Doordash" at bounding box center [728, 214] width 239 height 20
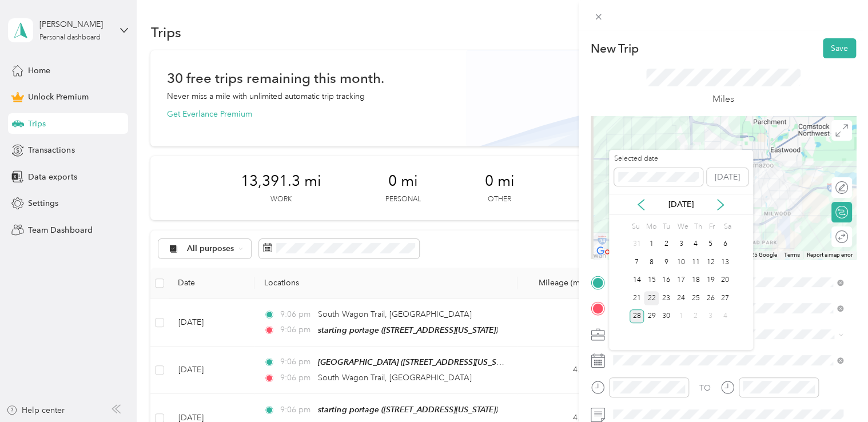
click at [650, 302] on div "22" at bounding box center [651, 298] width 15 height 14
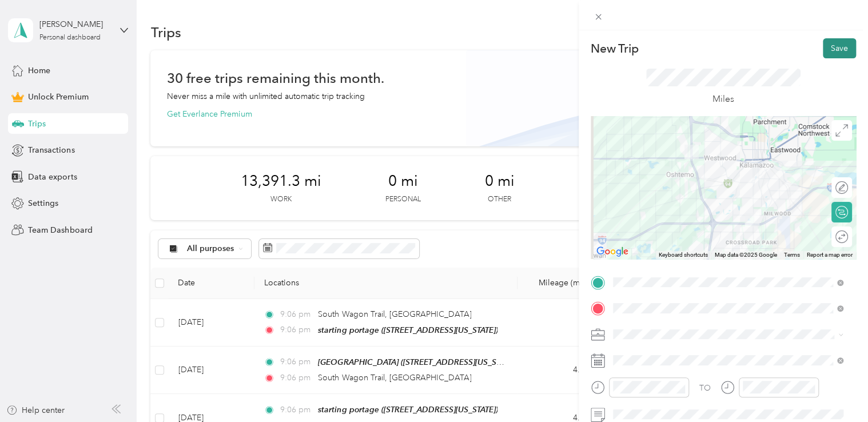
click at [828, 53] on button "Save" at bounding box center [839, 48] width 33 height 20
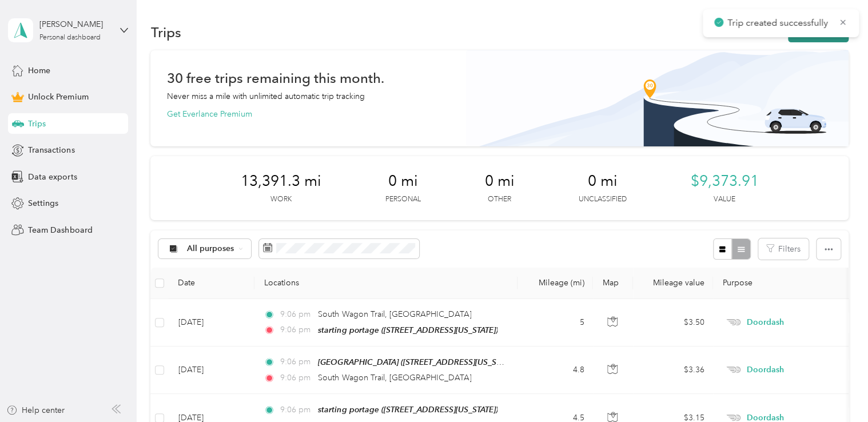
click at [801, 39] on button "New trip" at bounding box center [818, 32] width 61 height 20
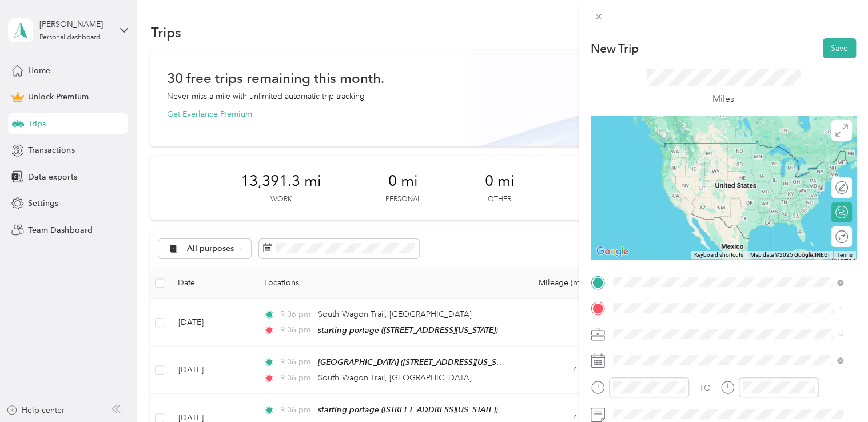
click at [680, 148] on span "[STREET_ADDRESS][US_STATE]" at bounding box center [691, 143] width 114 height 10
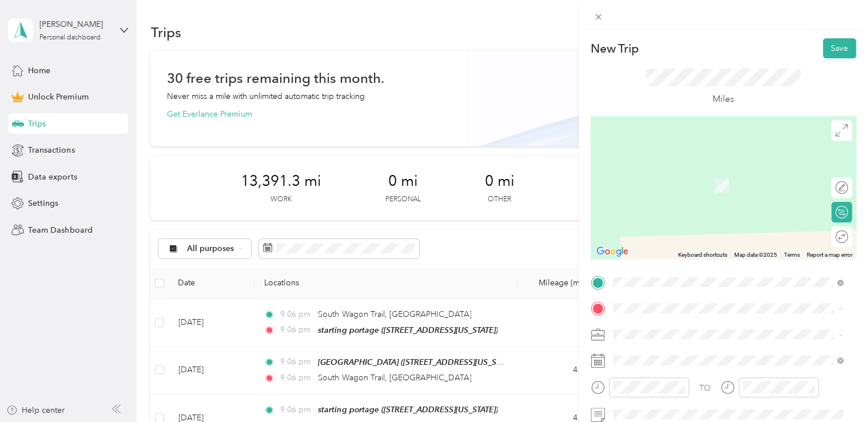
click at [660, 191] on span "[STREET_ADDRESS][US_STATE]" at bounding box center [691, 186] width 114 height 10
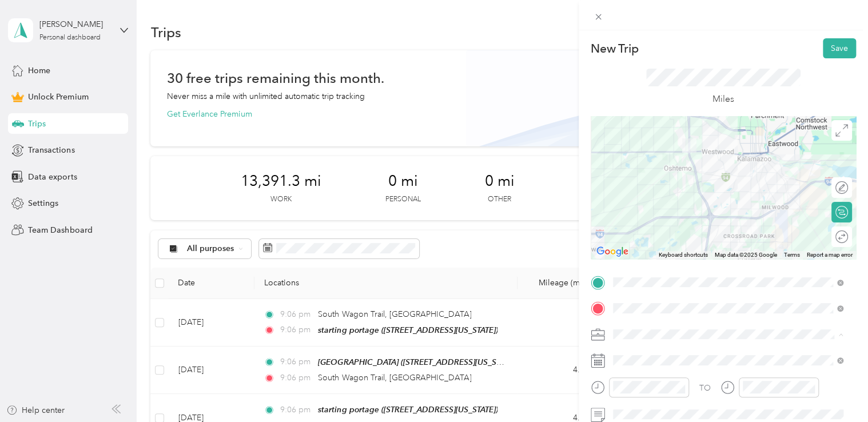
click at [659, 210] on div "Doordash" at bounding box center [728, 214] width 223 height 12
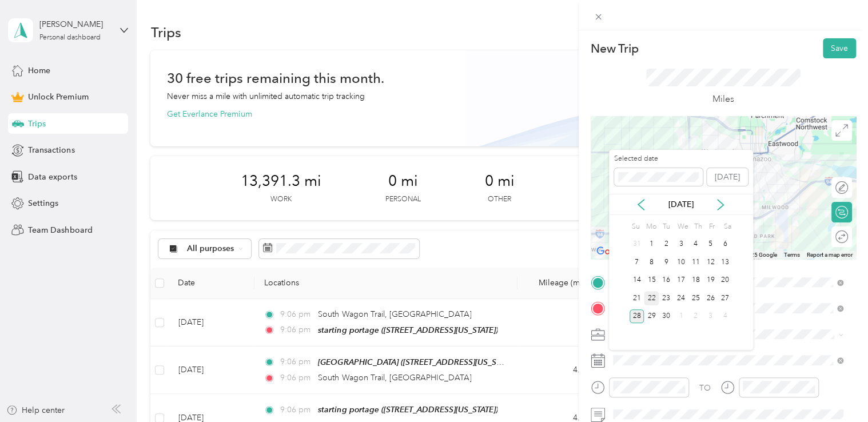
click at [652, 301] on div "22" at bounding box center [651, 298] width 15 height 14
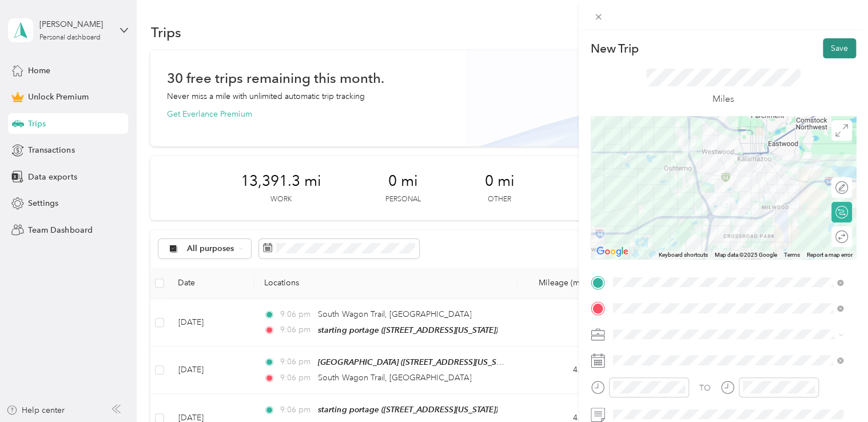
click at [832, 53] on button "Save" at bounding box center [839, 48] width 33 height 20
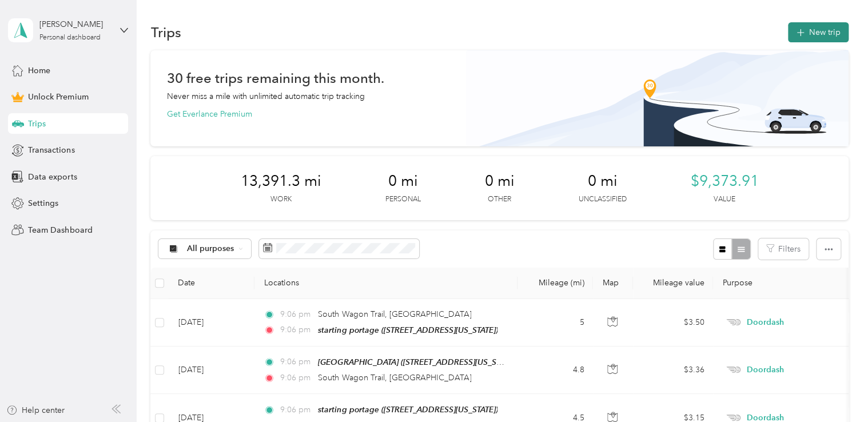
click at [805, 26] on button "New trip" at bounding box center [818, 32] width 61 height 20
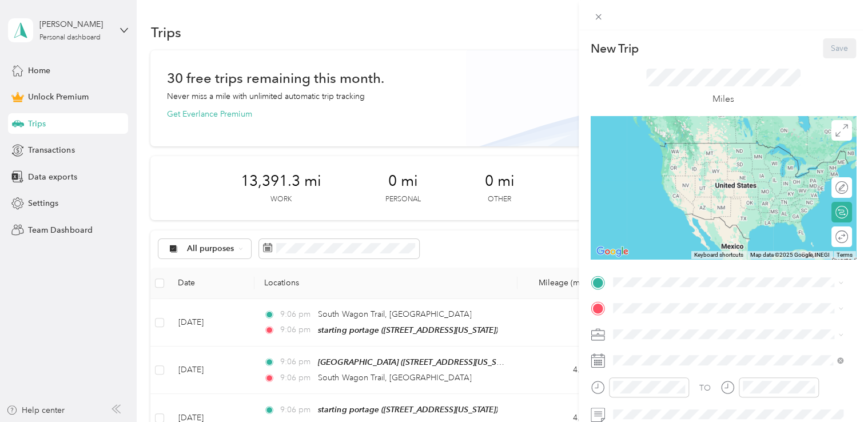
click at [696, 164] on div "starting portage [STREET_ADDRESS][US_STATE]" at bounding box center [691, 152] width 114 height 24
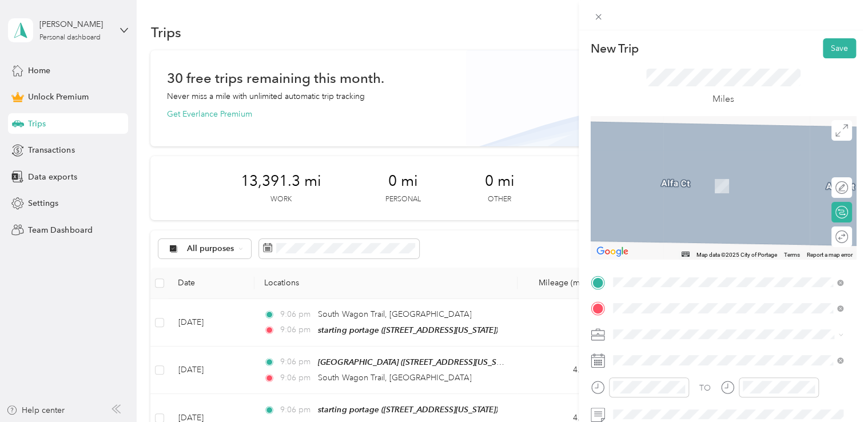
click at [680, 175] on div "[PERSON_NAME] portage [STREET_ADDRESS][US_STATE]" at bounding box center [691, 180] width 114 height 24
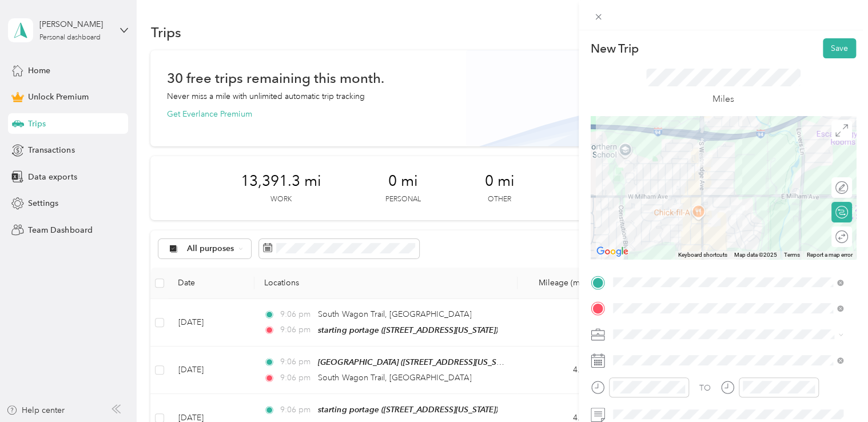
click at [646, 213] on span "Doordash" at bounding box center [635, 212] width 37 height 10
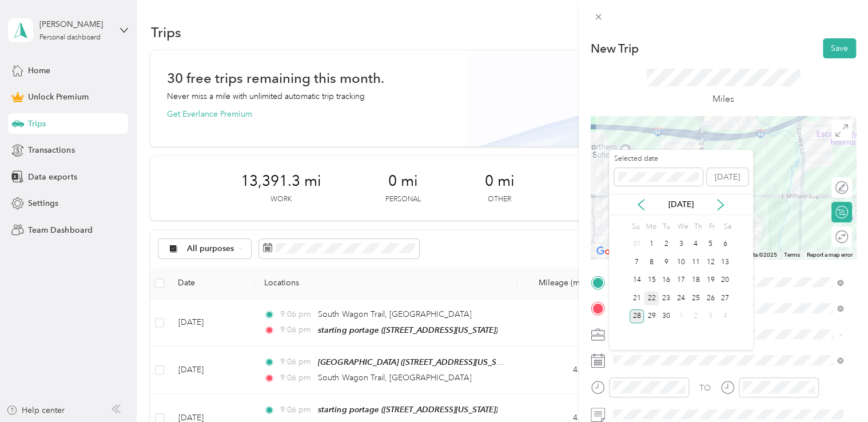
click at [648, 297] on div "22" at bounding box center [651, 298] width 15 height 14
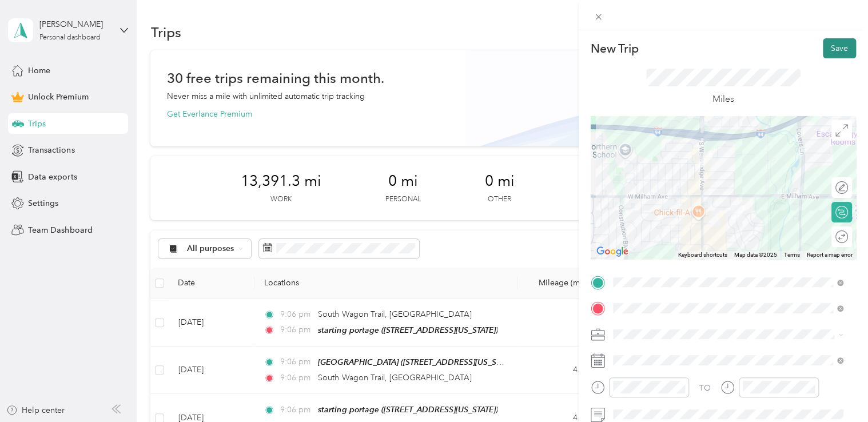
click at [831, 46] on button "Save" at bounding box center [839, 48] width 33 height 20
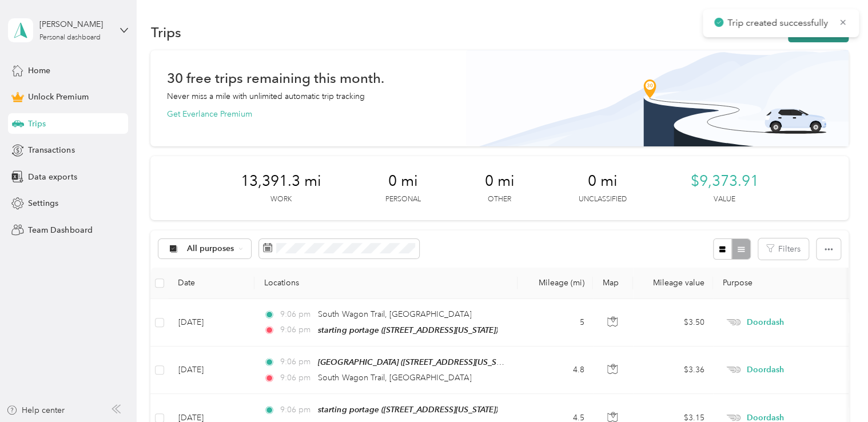
click at [808, 39] on button "New trip" at bounding box center [818, 32] width 61 height 20
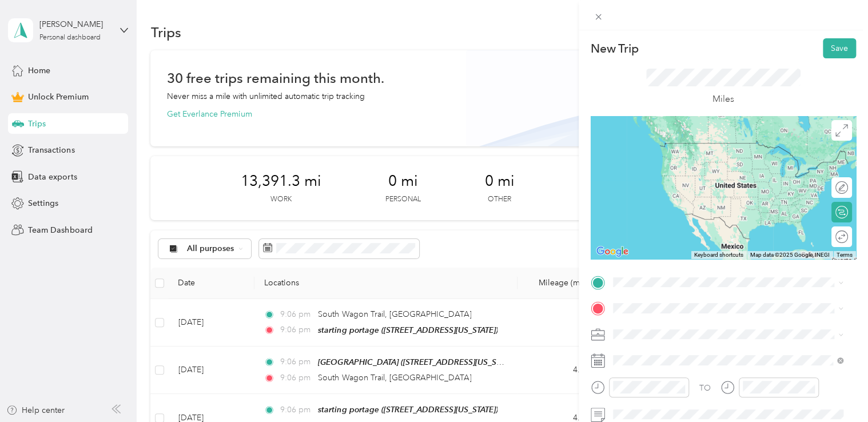
click at [695, 141] on div "[PERSON_NAME] portage [STREET_ADDRESS][US_STATE]" at bounding box center [728, 151] width 223 height 28
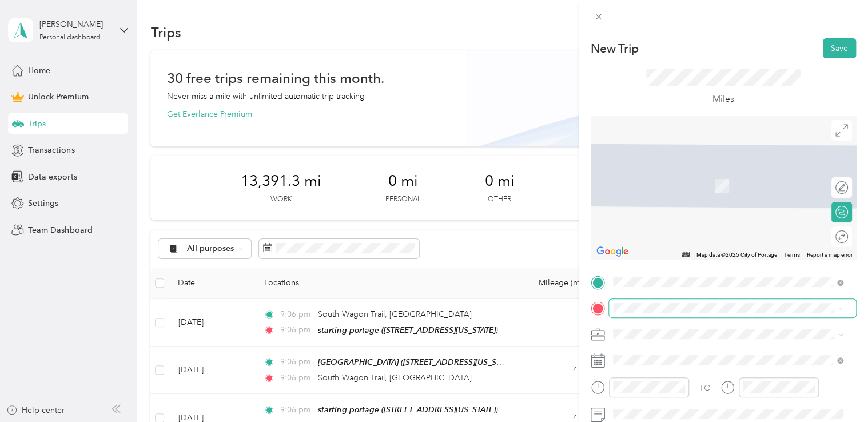
click at [631, 303] on span at bounding box center [732, 308] width 247 height 18
click at [661, 170] on span "[STREET_ADDRESS][US_STATE]" at bounding box center [691, 169] width 114 height 10
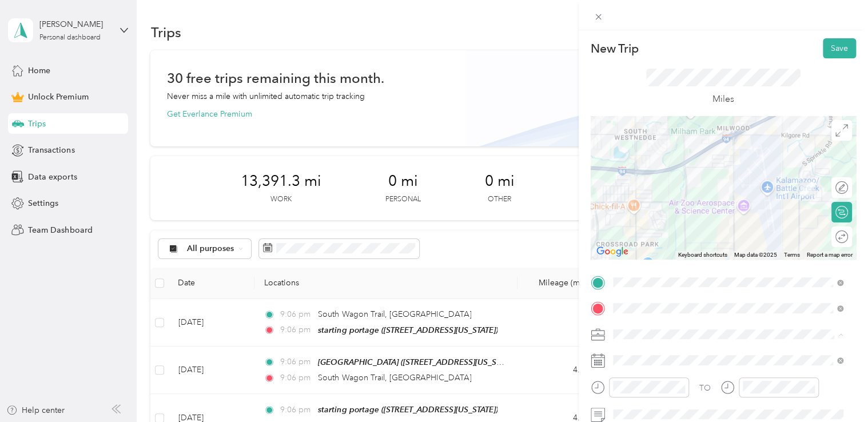
click at [647, 211] on span "Doordash" at bounding box center [635, 214] width 37 height 10
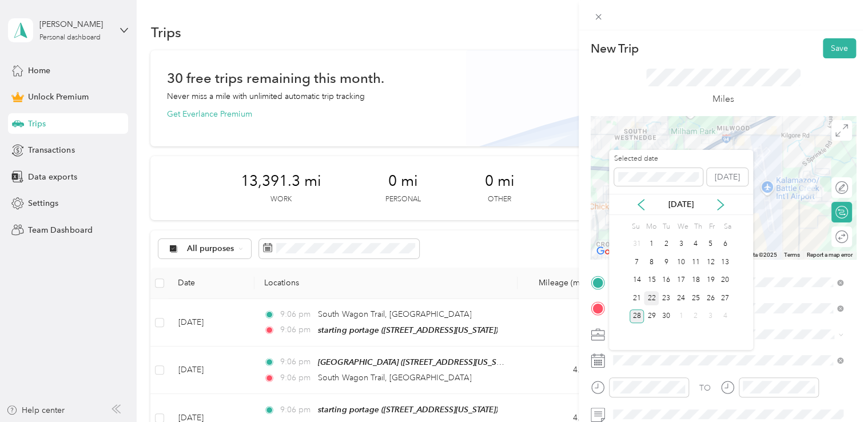
click at [650, 293] on div "22" at bounding box center [651, 298] width 15 height 14
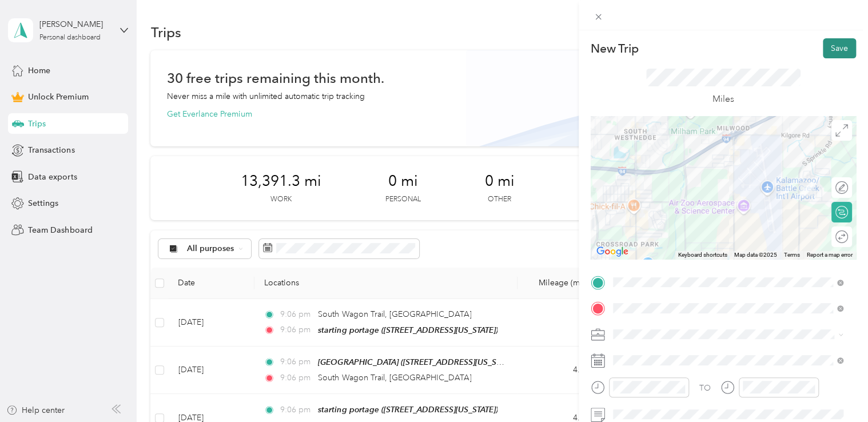
click at [829, 49] on button "Save" at bounding box center [839, 48] width 33 height 20
click at [823, 49] on button "Save" at bounding box center [839, 48] width 33 height 20
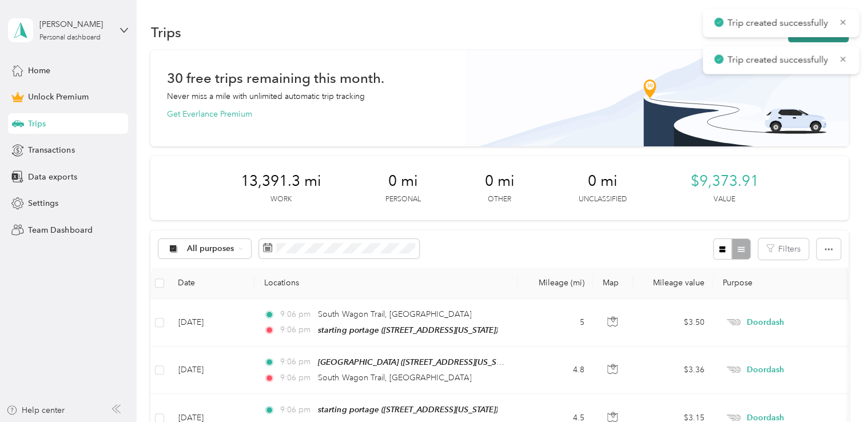
click at [803, 38] on button "New trip" at bounding box center [818, 32] width 61 height 20
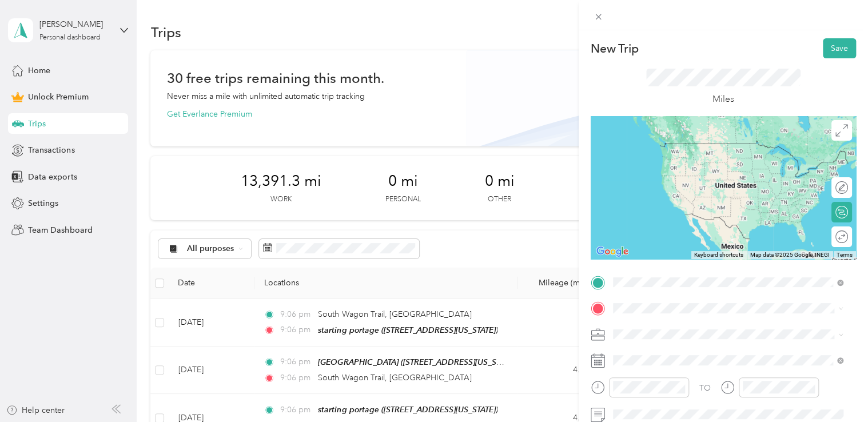
click at [688, 156] on li "[STREET_ADDRESS][US_STATE]" at bounding box center [728, 143] width 239 height 23
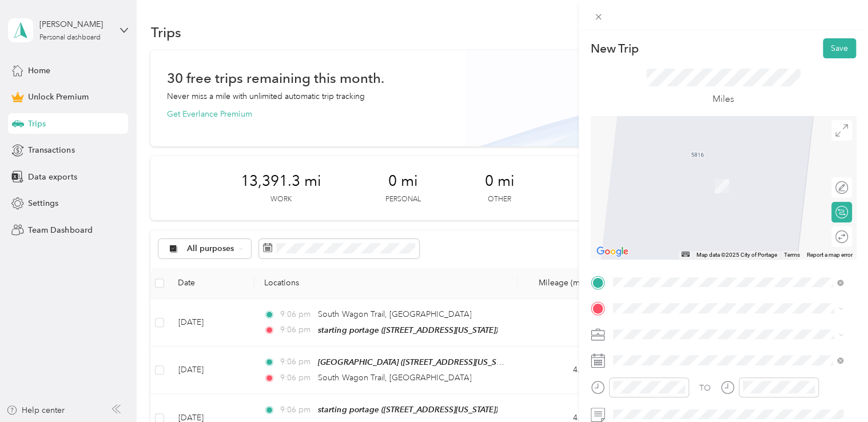
click at [645, 189] on span "[STREET_ADDRESS][US_STATE]" at bounding box center [691, 185] width 114 height 10
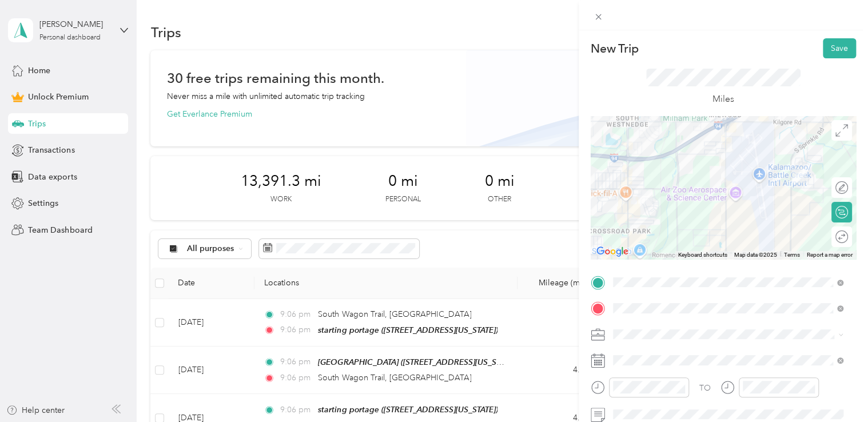
click at [666, 215] on div "Doordash" at bounding box center [728, 211] width 223 height 12
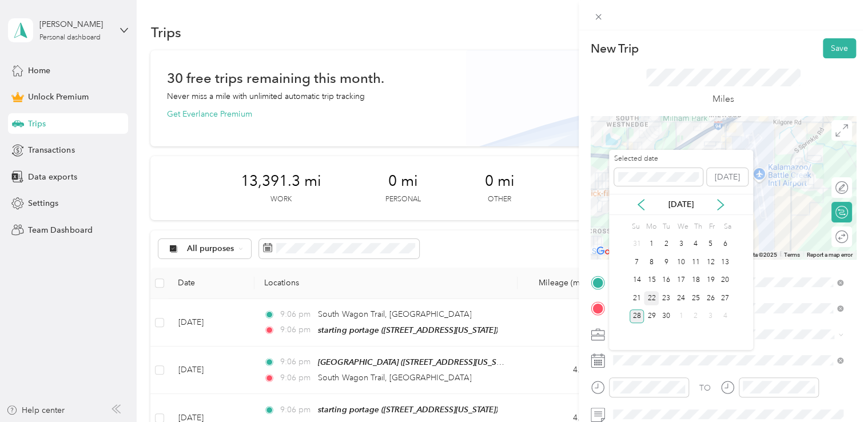
click at [652, 296] on div "22" at bounding box center [651, 298] width 15 height 14
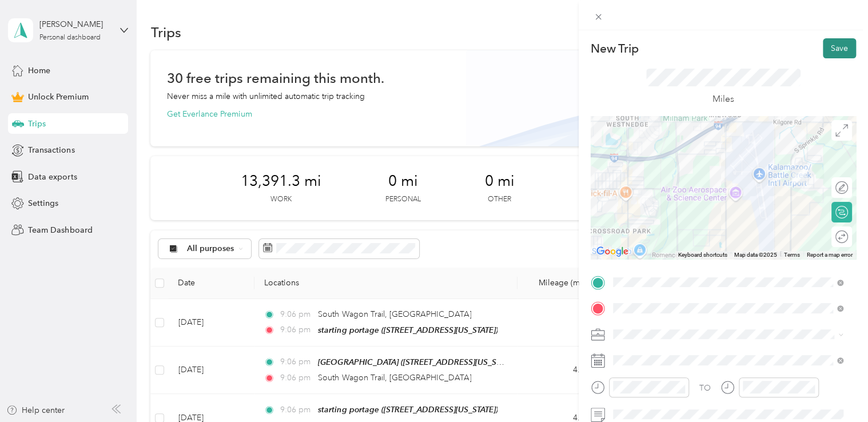
click at [829, 49] on button "Save" at bounding box center [839, 48] width 33 height 20
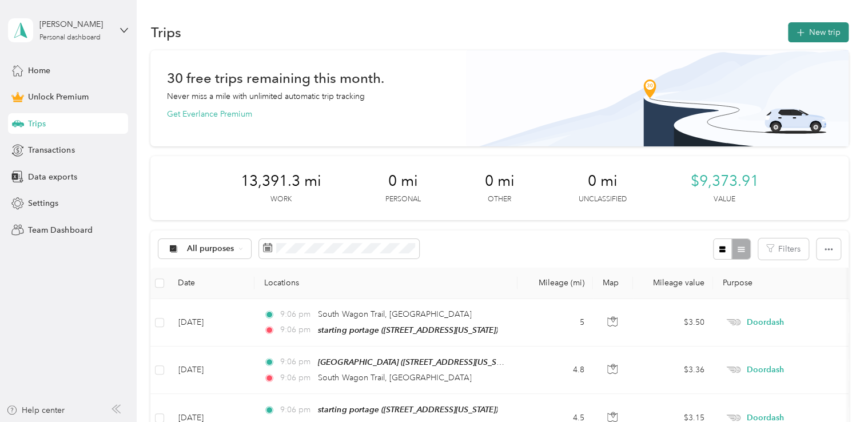
click at [822, 33] on button "New trip" at bounding box center [818, 32] width 61 height 20
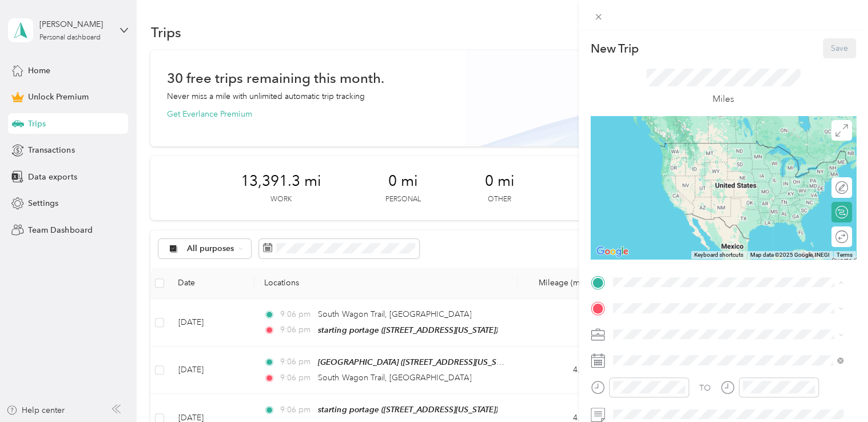
click at [675, 157] on span "[STREET_ADDRESS][US_STATE]" at bounding box center [691, 160] width 114 height 10
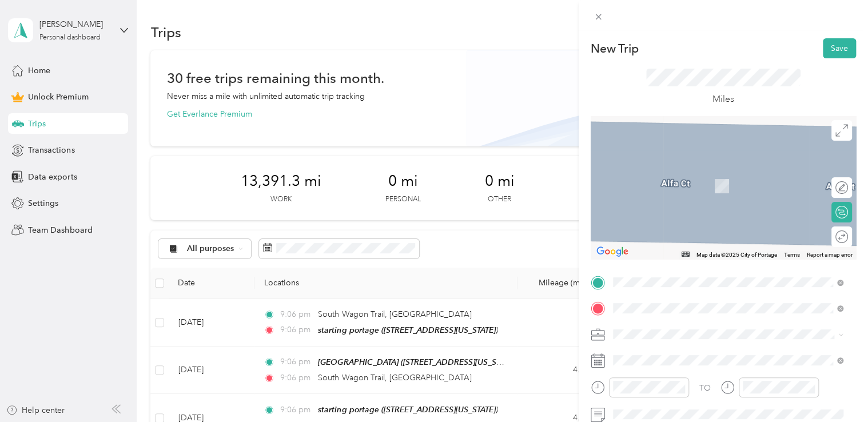
click at [664, 184] on span "[STREET_ADDRESS][US_STATE]" at bounding box center [691, 186] width 114 height 10
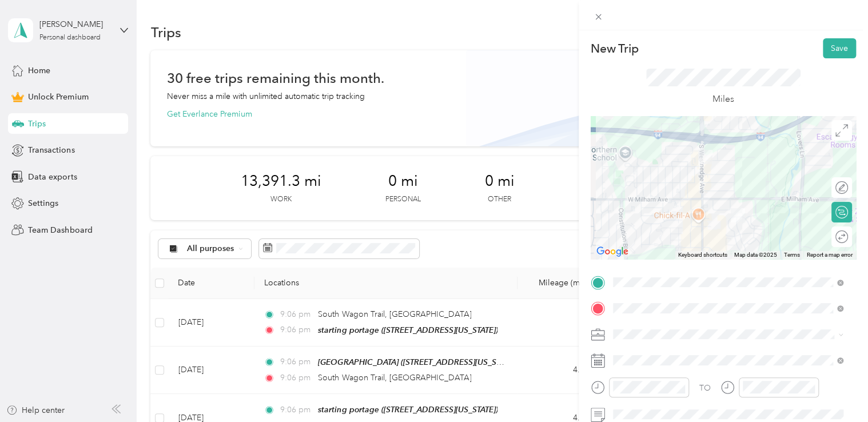
click at [653, 218] on li "Doordash" at bounding box center [728, 213] width 239 height 20
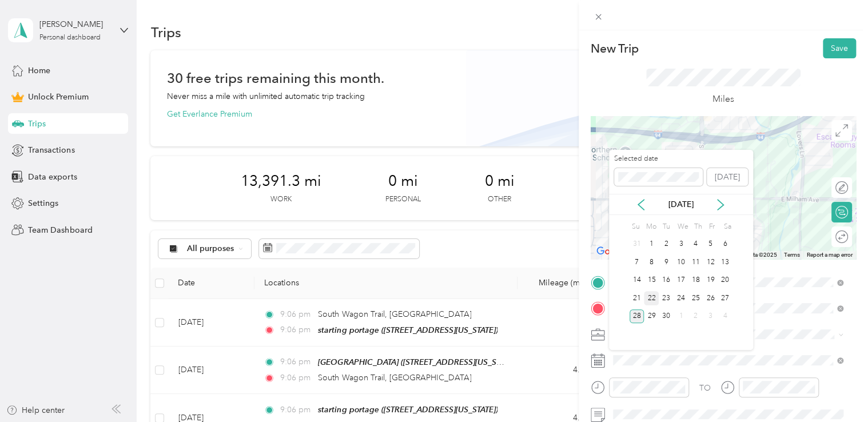
click at [652, 297] on div "22" at bounding box center [651, 298] width 15 height 14
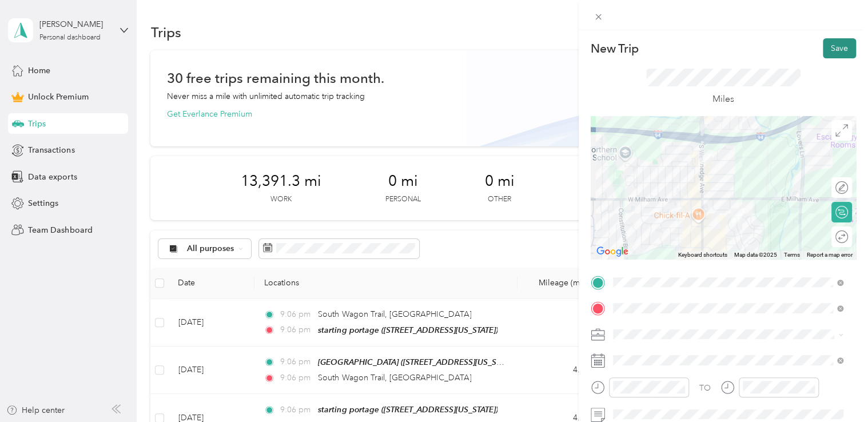
click at [826, 49] on button "Save" at bounding box center [839, 48] width 33 height 20
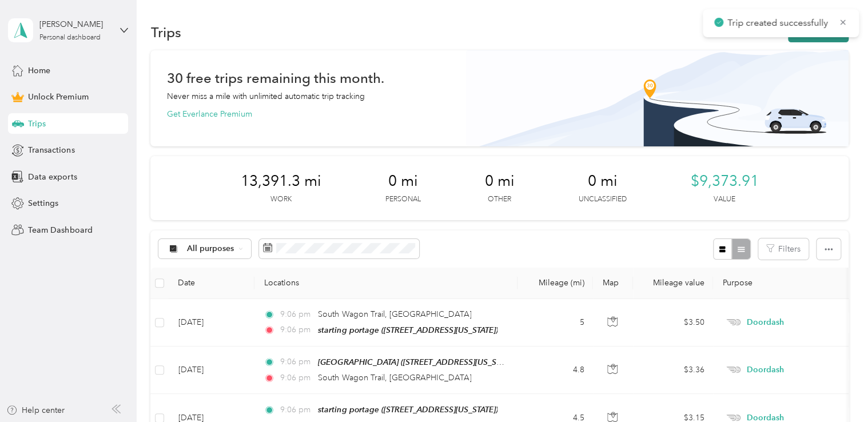
click at [806, 38] on button "New trip" at bounding box center [818, 32] width 61 height 20
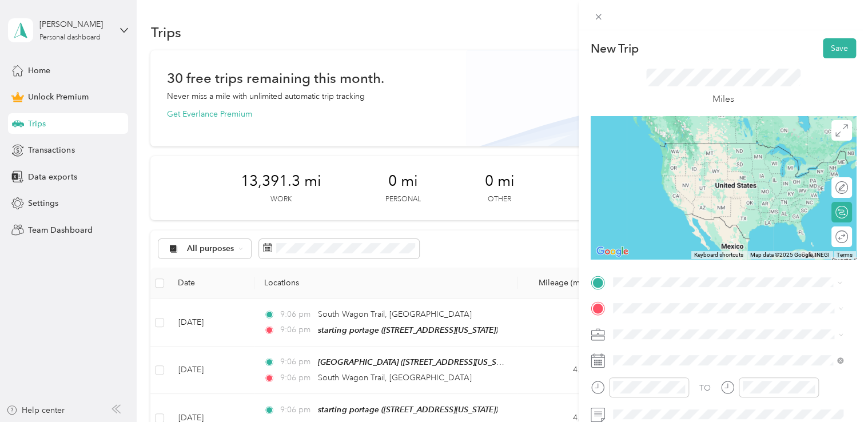
click at [687, 165] on span "[STREET_ADDRESS][US_STATE]" at bounding box center [691, 160] width 114 height 10
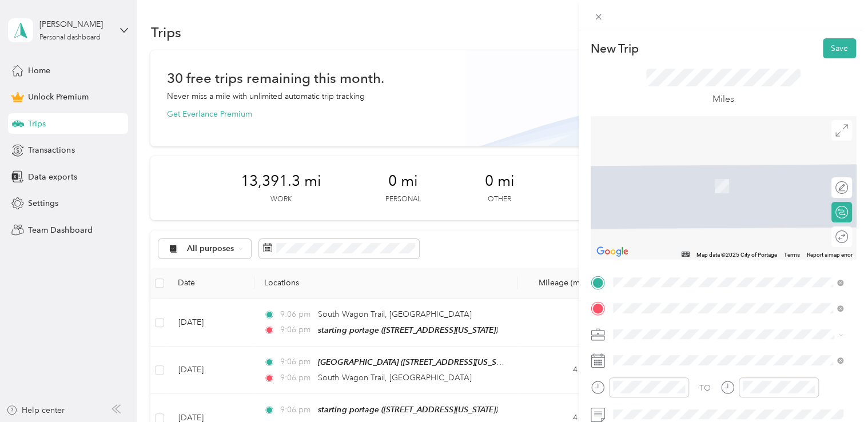
click at [681, 169] on span "[STREET_ADDRESS][US_STATE]" at bounding box center [691, 169] width 114 height 10
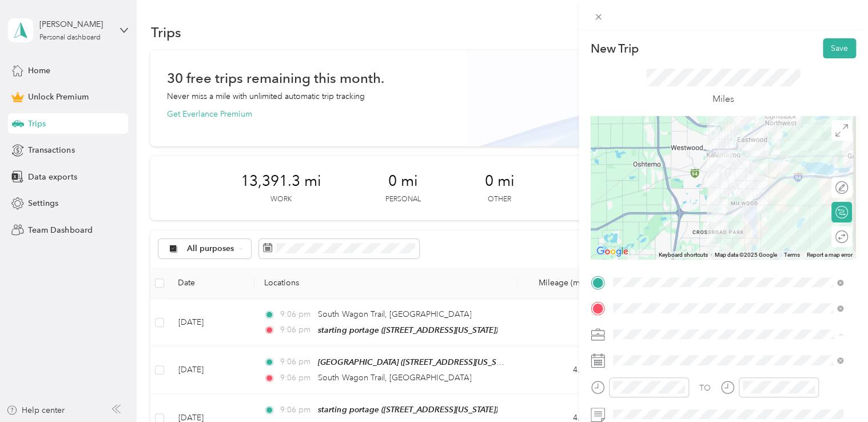
click at [660, 212] on div "Doordash" at bounding box center [728, 214] width 223 height 12
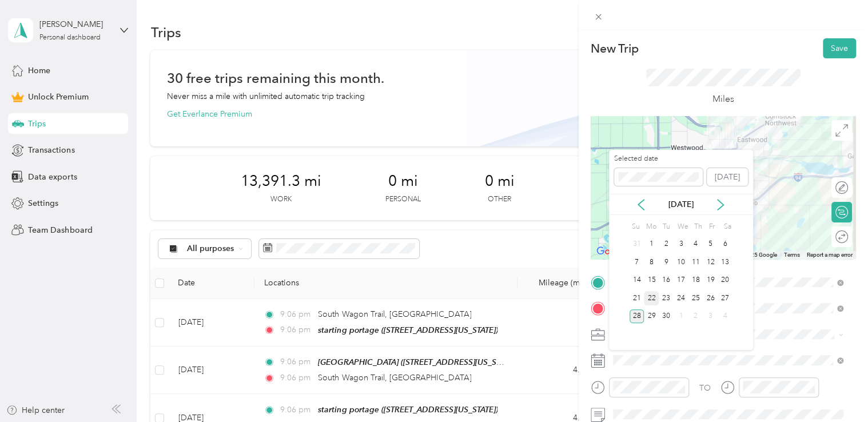
click at [648, 293] on div "22" at bounding box center [651, 298] width 15 height 14
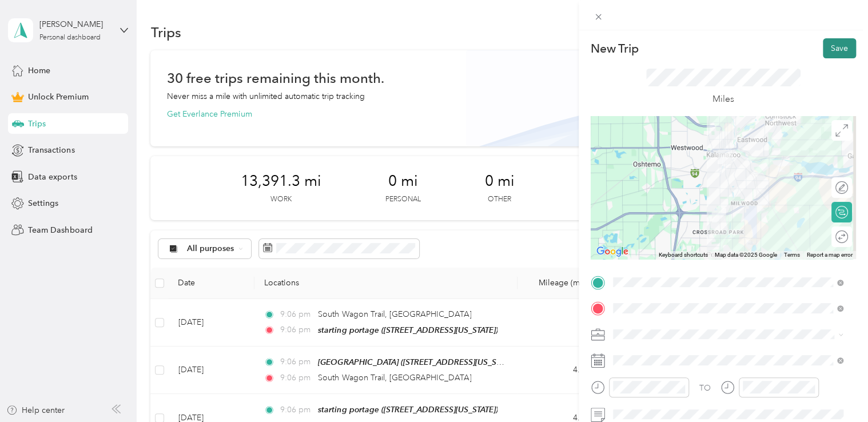
click at [839, 49] on button "Save" at bounding box center [839, 48] width 33 height 20
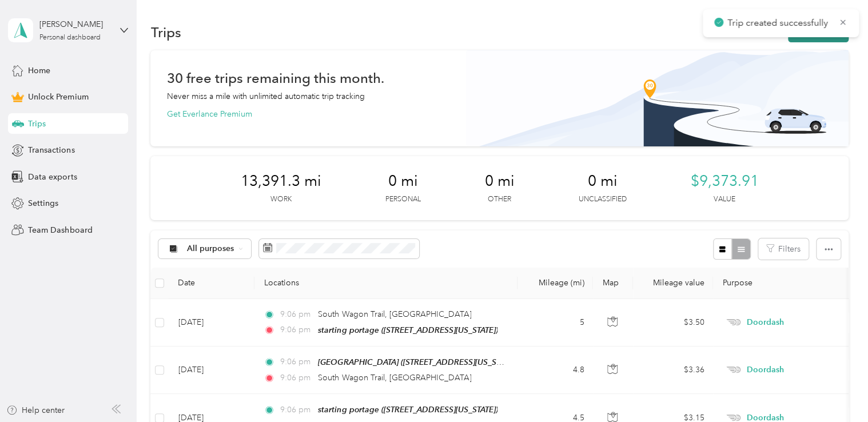
click at [817, 41] on button "New trip" at bounding box center [818, 32] width 61 height 20
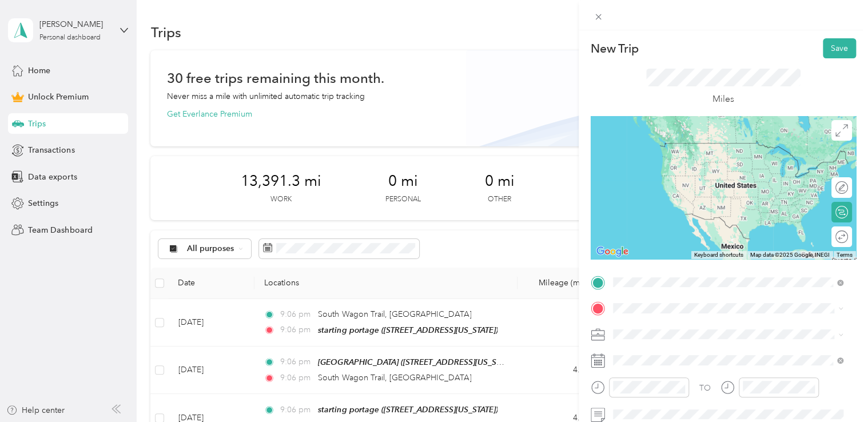
click at [708, 148] on span "[STREET_ADDRESS][US_STATE]" at bounding box center [691, 143] width 114 height 10
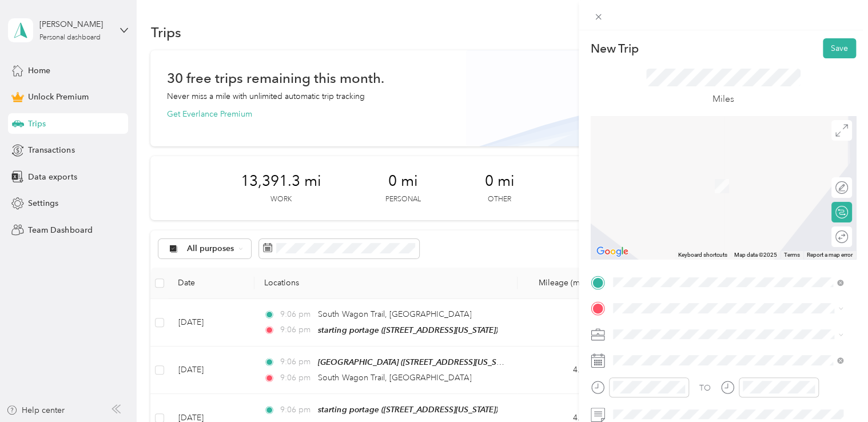
click at [666, 188] on div "starting portage [STREET_ADDRESS][US_STATE]" at bounding box center [691, 180] width 114 height 24
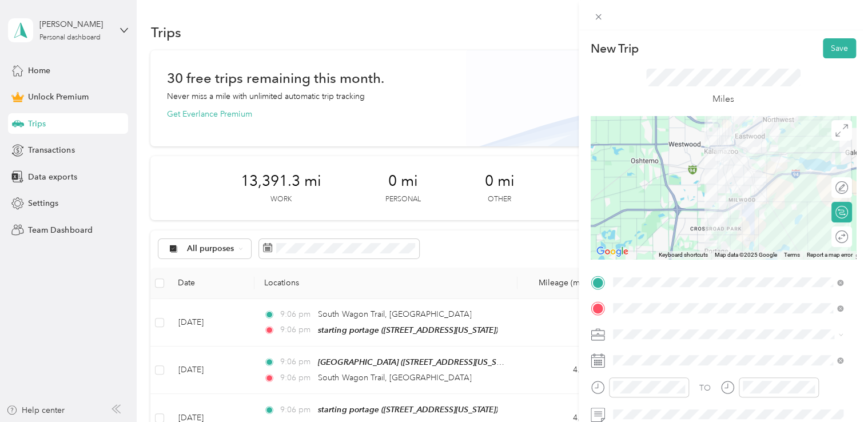
click at [667, 205] on li "Doordash" at bounding box center [728, 213] width 239 height 20
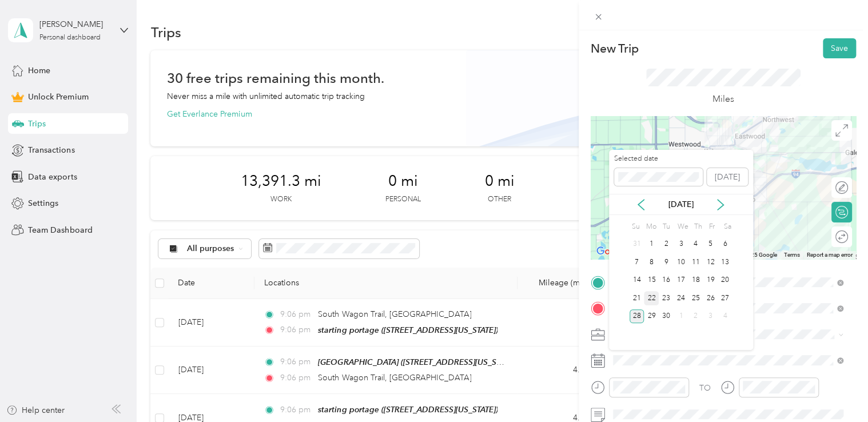
click at [657, 292] on div "22" at bounding box center [651, 298] width 15 height 14
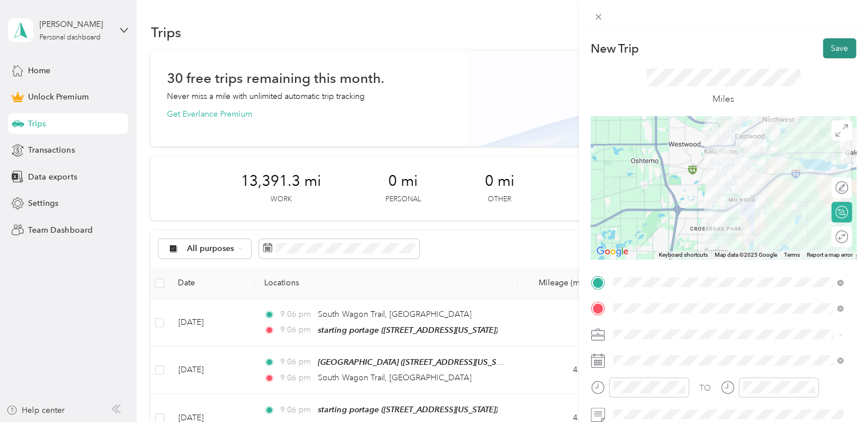
click at [828, 49] on button "Save" at bounding box center [839, 48] width 33 height 20
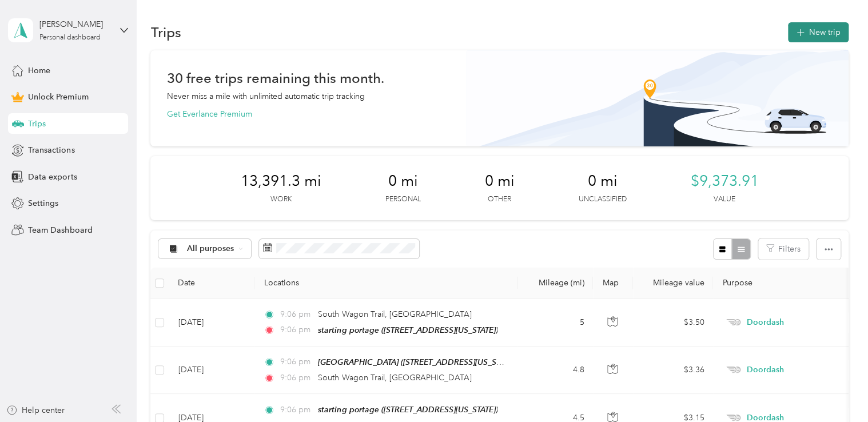
click at [819, 28] on button "New trip" at bounding box center [818, 32] width 61 height 20
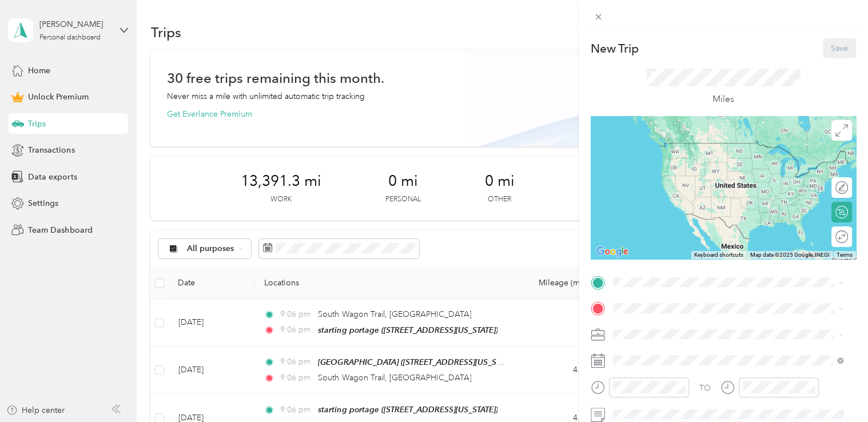
click at [697, 164] on div "starting portage [STREET_ADDRESS][US_STATE]" at bounding box center [691, 154] width 114 height 24
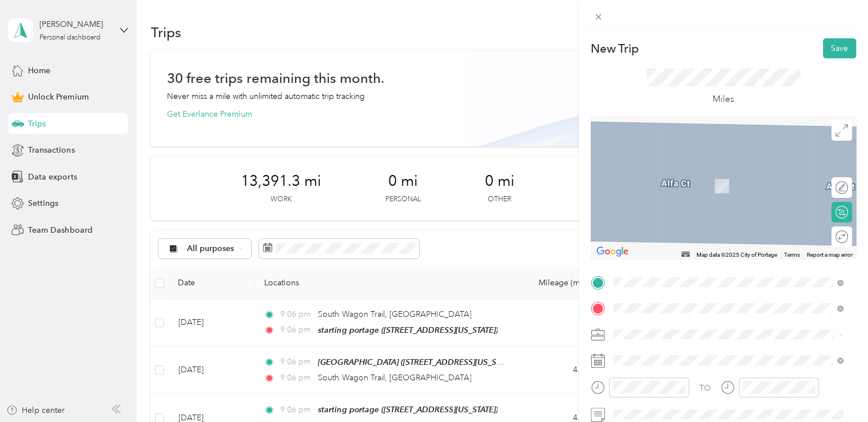
click at [666, 191] on span "[STREET_ADDRESS][US_STATE]" at bounding box center [691, 186] width 114 height 10
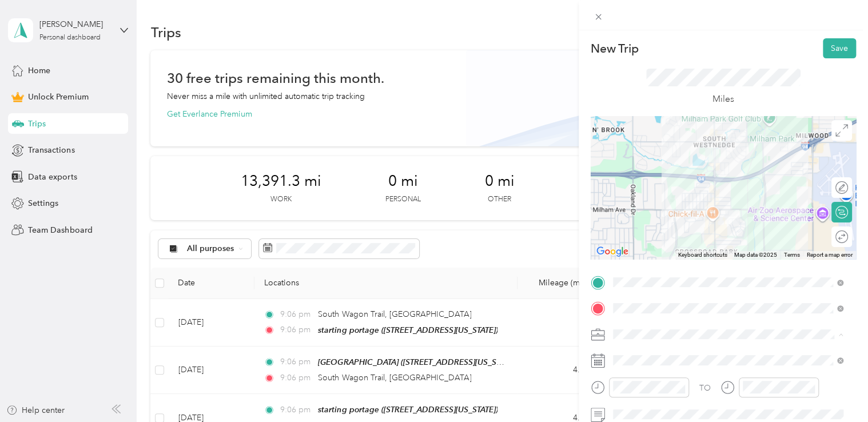
click at [654, 223] on ol "Work Personal Doordash Other Charity Medical Moving Commute" at bounding box center [728, 244] width 239 height 160
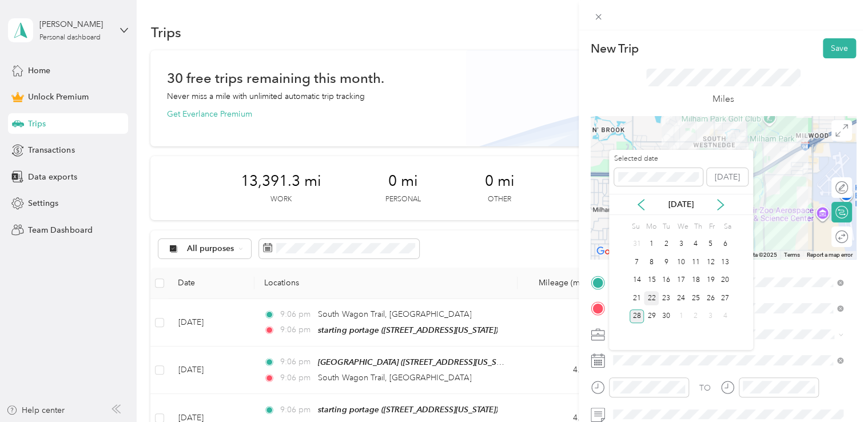
click at [650, 303] on div "22" at bounding box center [651, 298] width 15 height 14
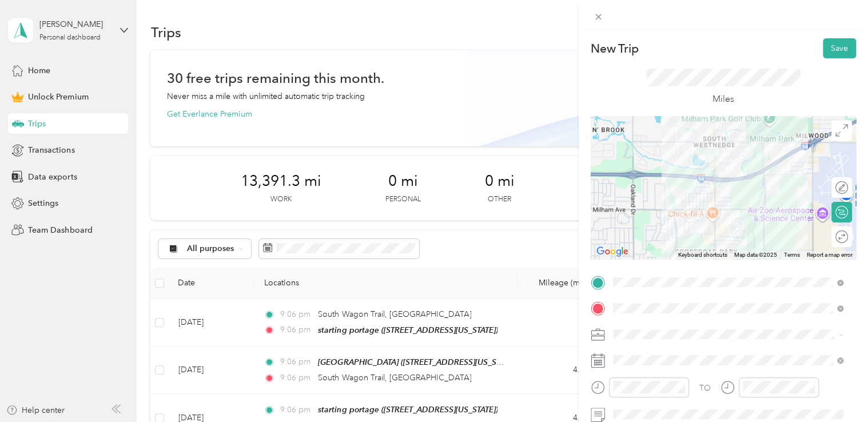
click at [650, 215] on div "Doordash" at bounding box center [728, 214] width 223 height 12
click at [823, 47] on button "Save" at bounding box center [839, 48] width 33 height 20
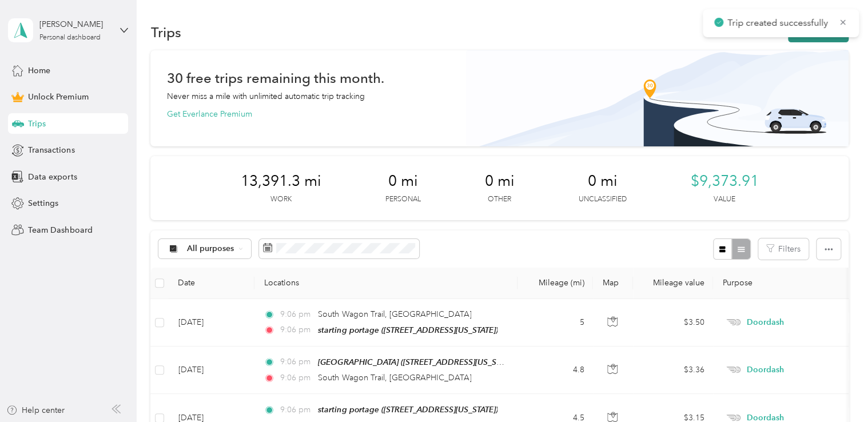
click at [797, 40] on button "New trip" at bounding box center [818, 32] width 61 height 20
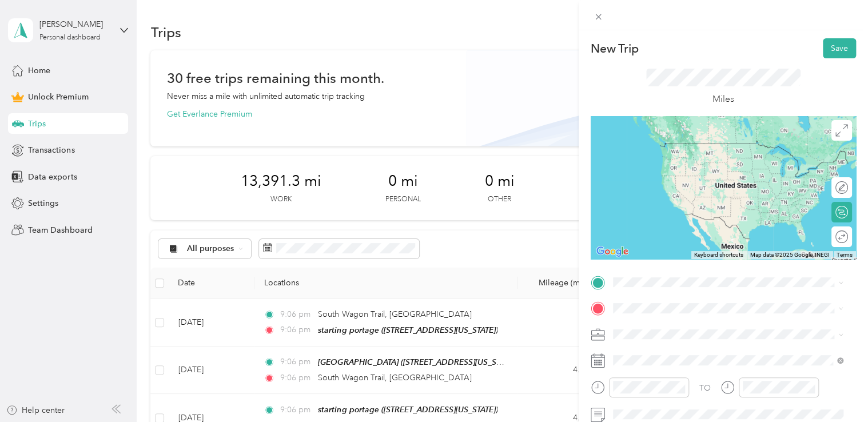
click at [680, 160] on span "[STREET_ADDRESS][US_STATE]" at bounding box center [691, 160] width 114 height 10
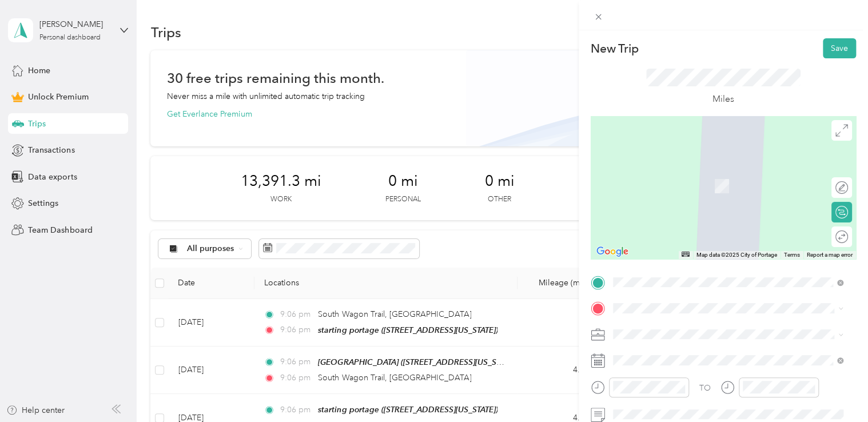
click at [676, 209] on span "[STREET_ADDRESS][US_STATE]" at bounding box center [691, 210] width 114 height 10
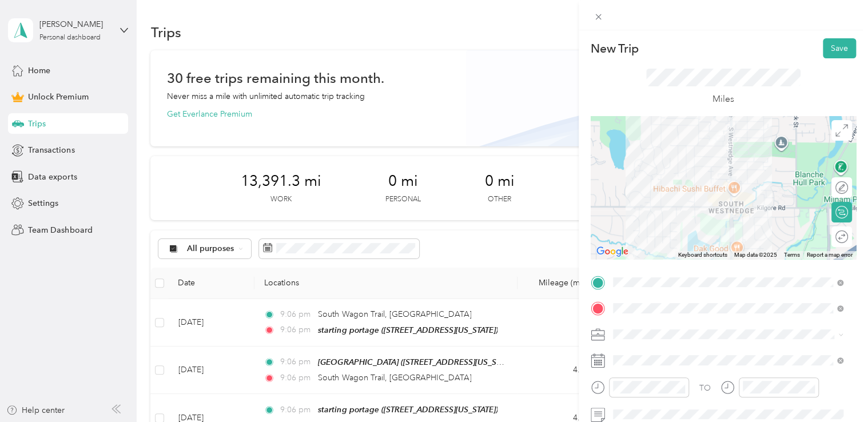
click at [637, 326] on span at bounding box center [732, 335] width 247 height 18
click at [633, 327] on span at bounding box center [732, 335] width 247 height 18
click at [665, 210] on div "Doordash" at bounding box center [728, 214] width 223 height 12
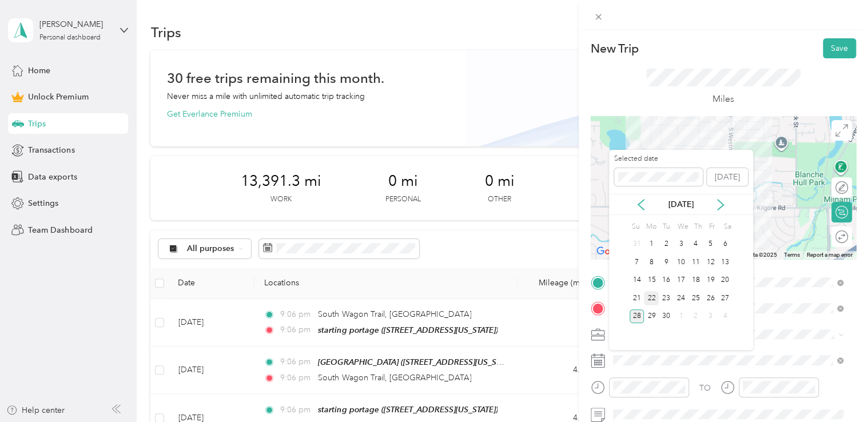
click at [657, 293] on div "22" at bounding box center [651, 298] width 15 height 14
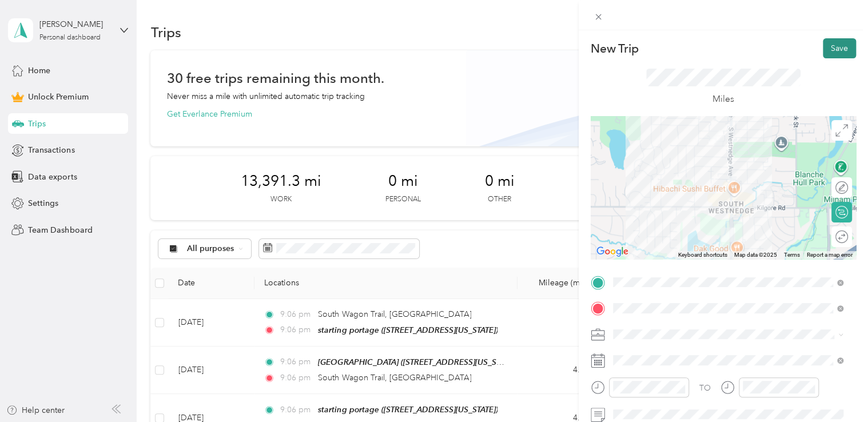
click at [828, 42] on button "Save" at bounding box center [839, 48] width 33 height 20
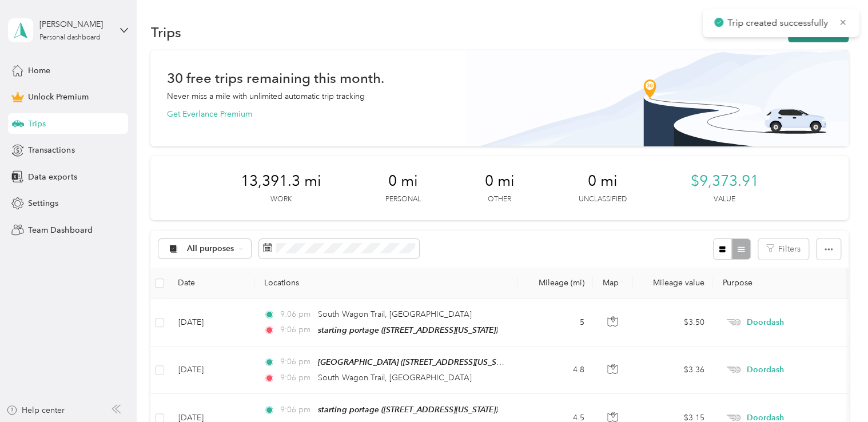
click at [807, 38] on button "New trip" at bounding box center [818, 32] width 61 height 20
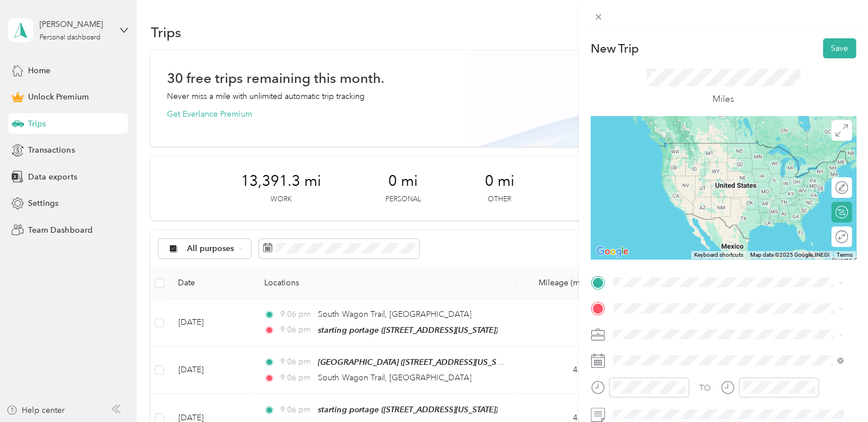
click at [663, 320] on span "[STREET_ADDRESS][US_STATE]" at bounding box center [691, 322] width 114 height 10
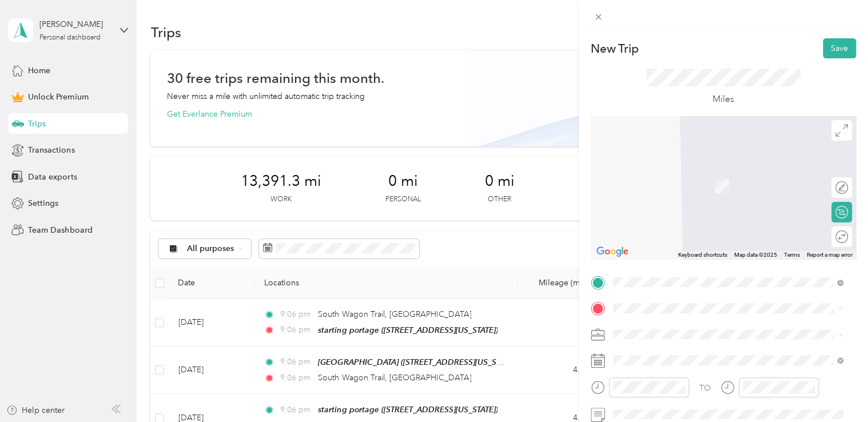
click at [681, 179] on div "starting portage [STREET_ADDRESS][US_STATE]" at bounding box center [691, 180] width 114 height 24
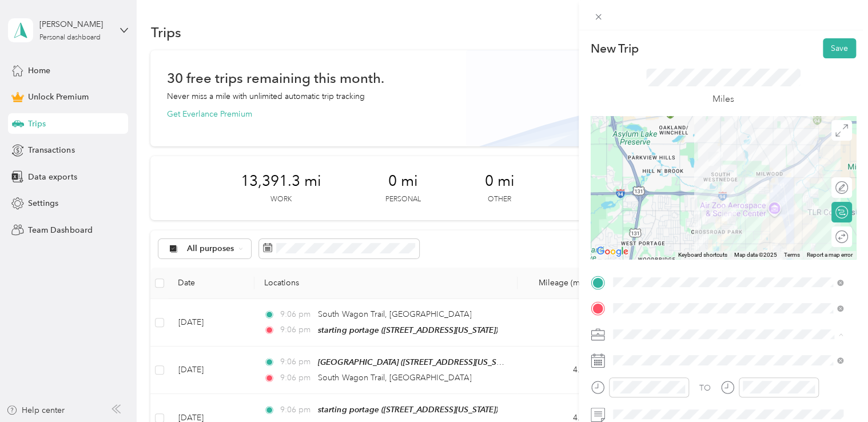
click at [665, 207] on li "Doordash" at bounding box center [728, 214] width 239 height 20
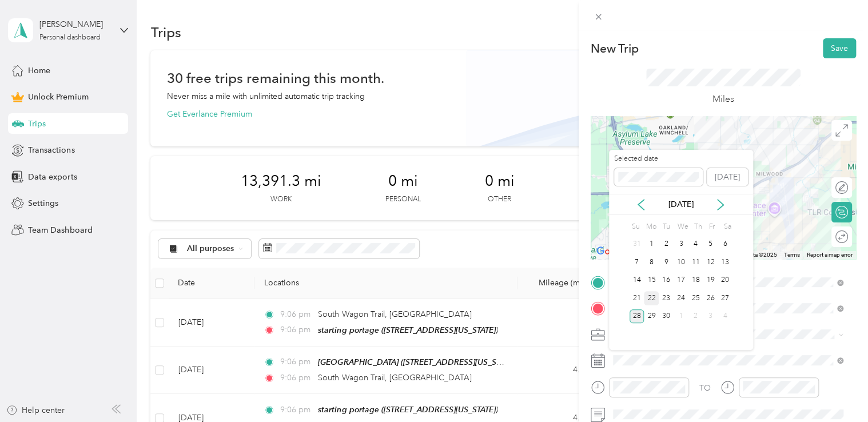
click at [652, 299] on div "22" at bounding box center [651, 298] width 15 height 14
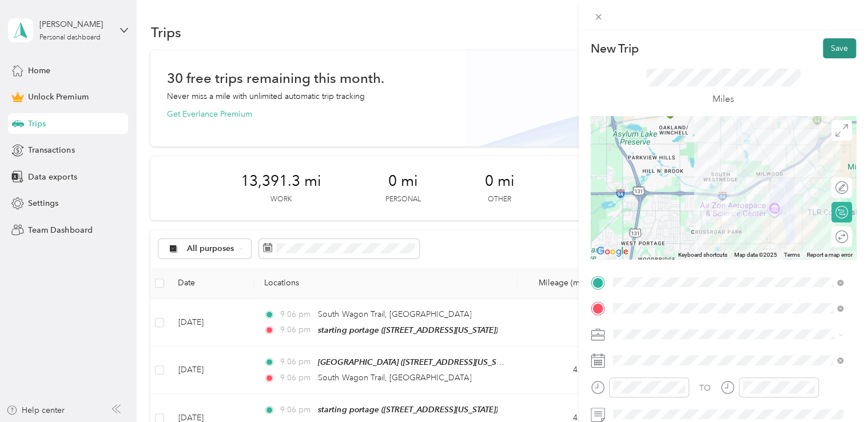
click at [829, 53] on button "Save" at bounding box center [839, 48] width 33 height 20
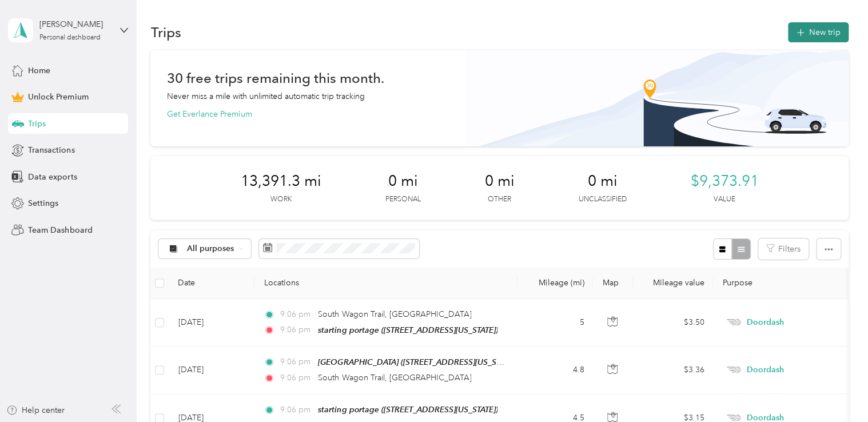
click at [820, 38] on button "New trip" at bounding box center [818, 32] width 61 height 20
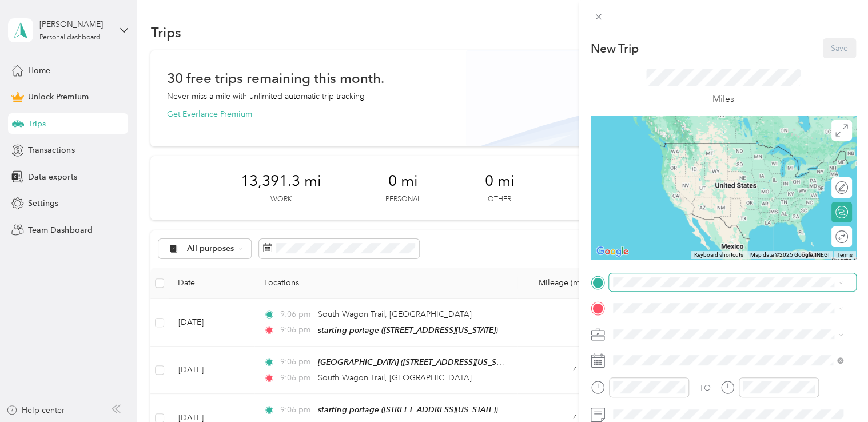
click at [674, 287] on span at bounding box center [732, 282] width 247 height 18
click at [671, 162] on span "[STREET_ADDRESS][US_STATE]" at bounding box center [691, 160] width 114 height 10
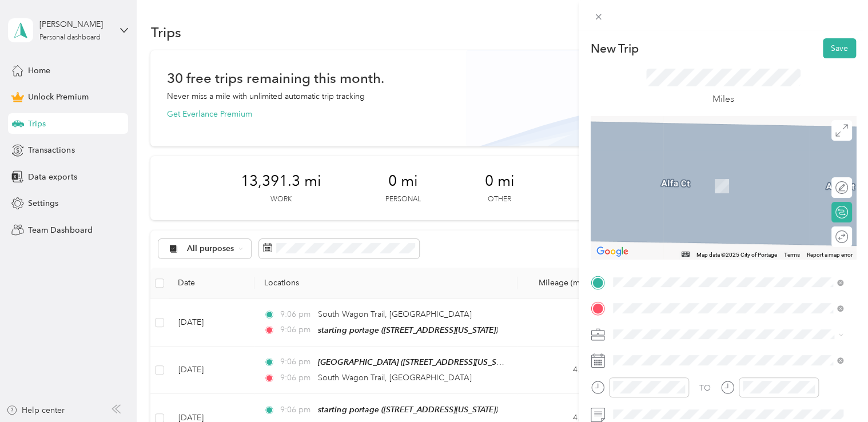
click at [661, 177] on div "[PERSON_NAME] [STREET_ADDRESS][US_STATE]" at bounding box center [691, 180] width 114 height 24
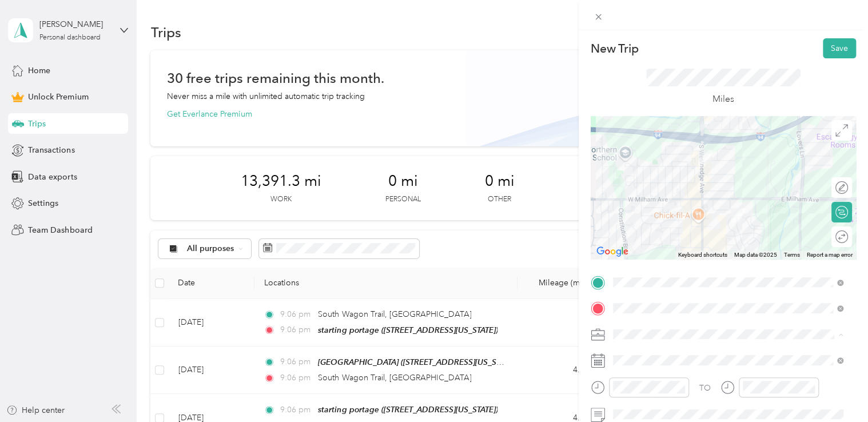
click at [657, 216] on div "Doordash" at bounding box center [728, 214] width 223 height 12
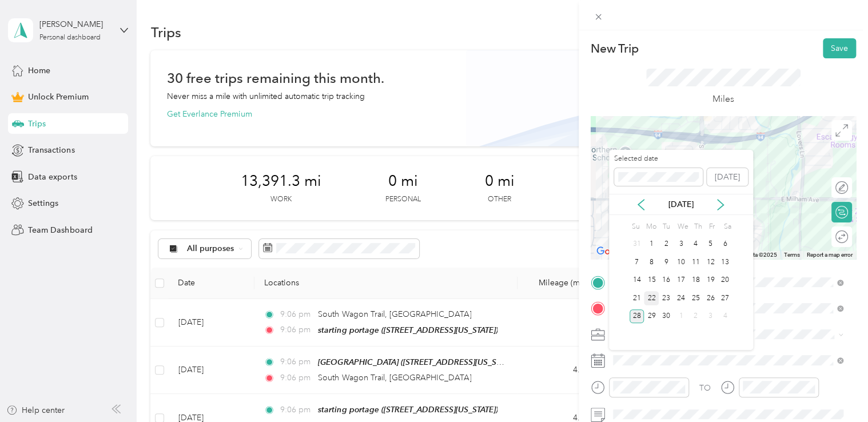
click at [650, 296] on div "22" at bounding box center [651, 298] width 15 height 14
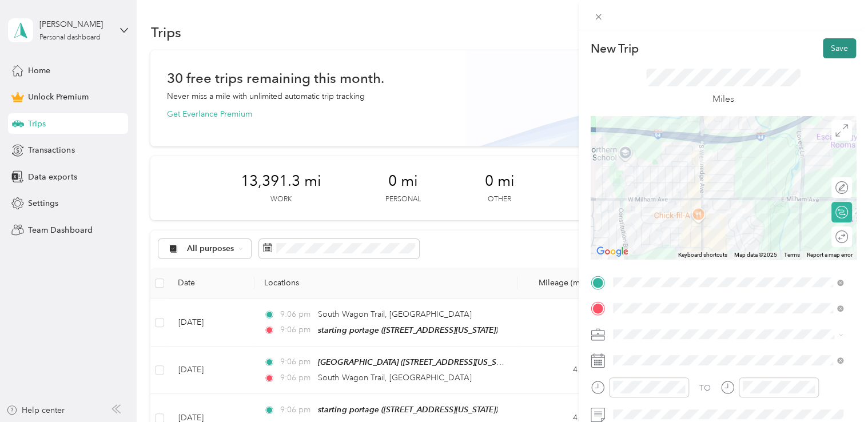
click at [828, 51] on button "Save" at bounding box center [839, 48] width 33 height 20
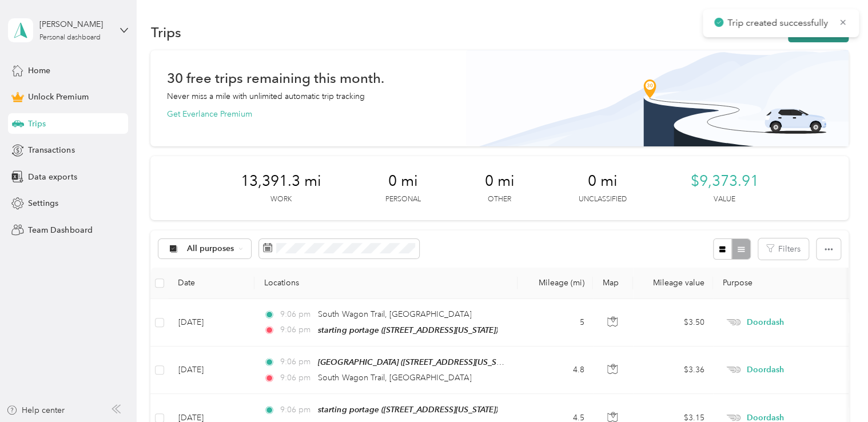
click at [798, 40] on button "New trip" at bounding box center [818, 32] width 61 height 20
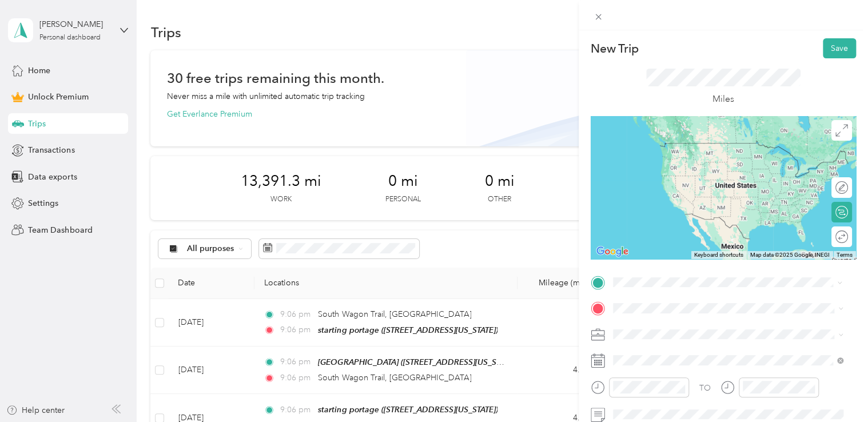
click at [677, 153] on div "[PERSON_NAME] [STREET_ADDRESS][US_STATE]" at bounding box center [691, 154] width 114 height 24
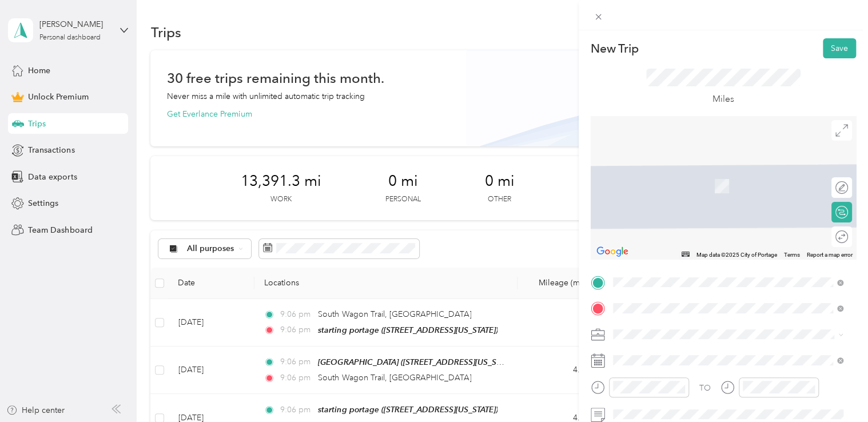
click at [665, 168] on span "[STREET_ADDRESS][US_STATE]" at bounding box center [691, 169] width 114 height 10
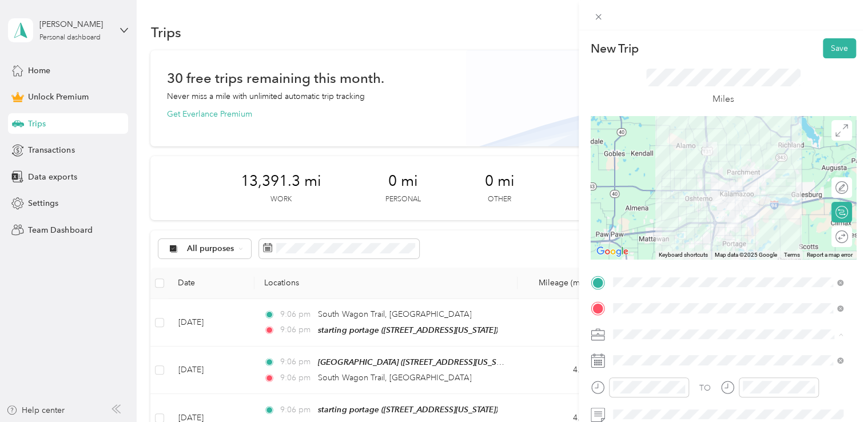
click at [659, 213] on div "Doordash" at bounding box center [728, 214] width 223 height 12
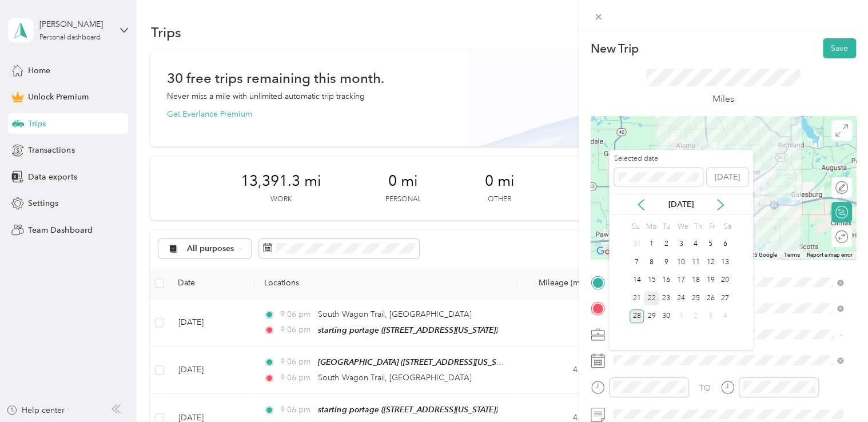
click at [649, 299] on div "22" at bounding box center [651, 298] width 15 height 14
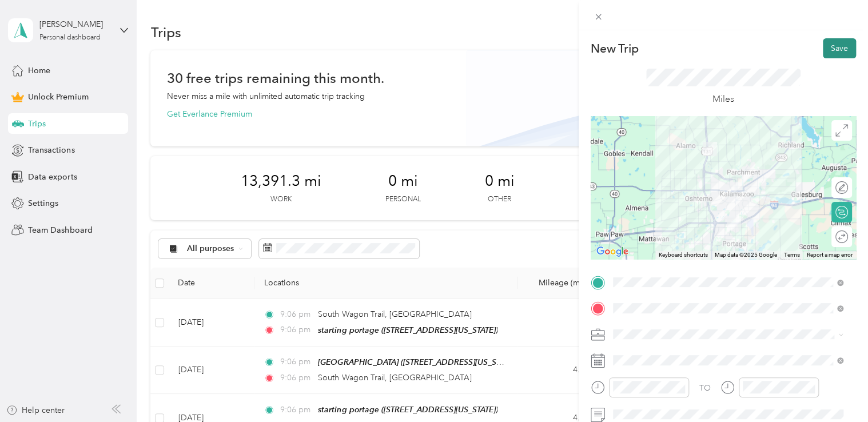
click at [823, 50] on button "Save" at bounding box center [839, 48] width 33 height 20
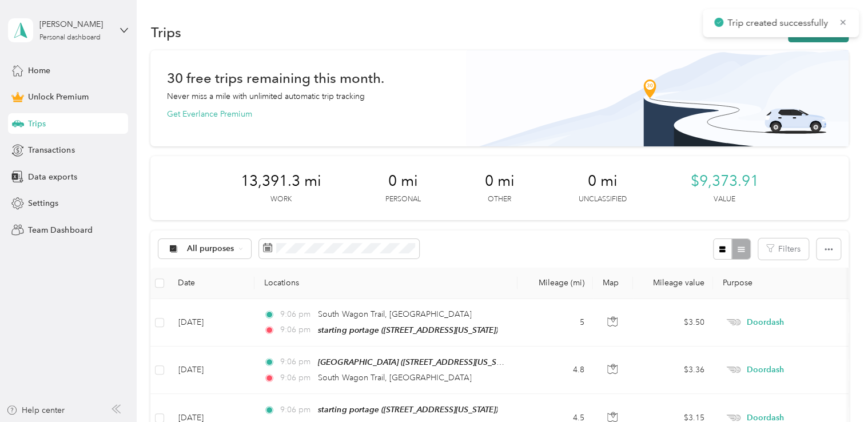
click at [804, 38] on button "New trip" at bounding box center [818, 32] width 61 height 20
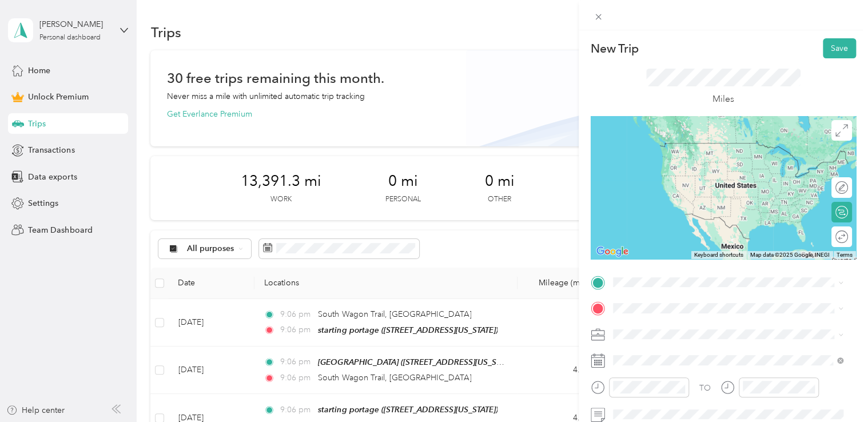
click at [684, 145] on span "[STREET_ADDRESS][US_STATE]" at bounding box center [691, 142] width 114 height 10
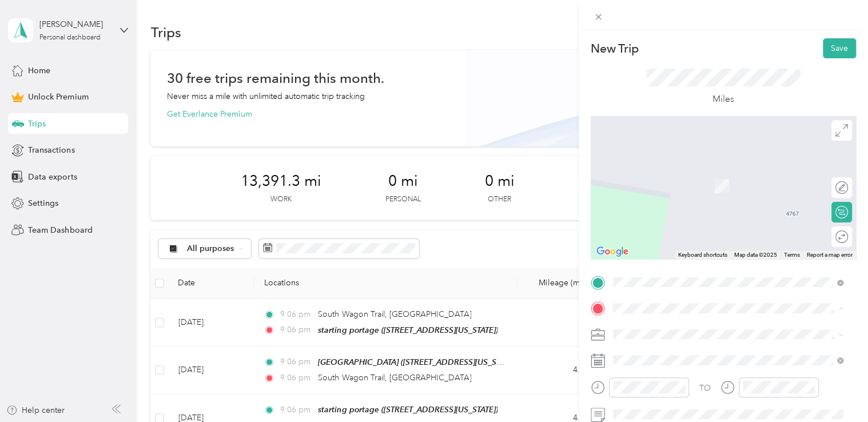
click at [656, 188] on div "starting portage [STREET_ADDRESS][US_STATE]" at bounding box center [691, 180] width 114 height 24
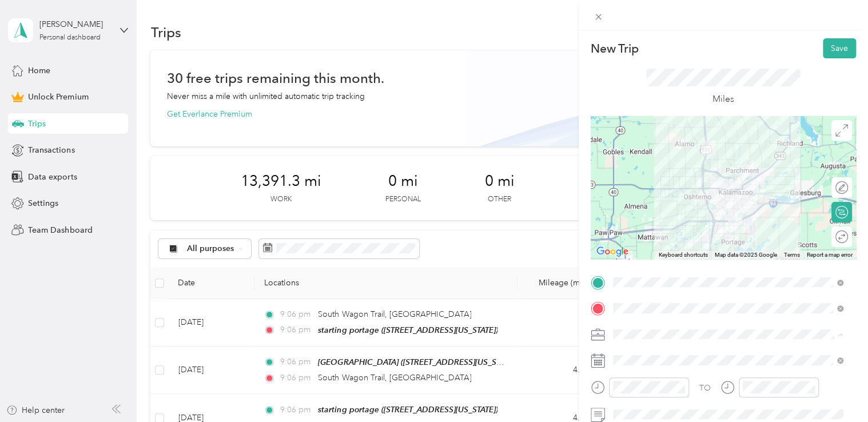
click at [659, 210] on div "Doordash" at bounding box center [728, 214] width 223 height 12
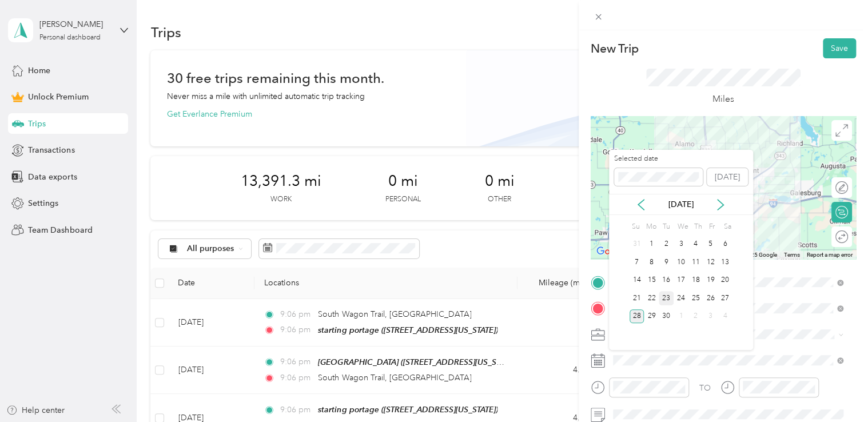
click at [659, 296] on div "23" at bounding box center [666, 298] width 15 height 14
click at [646, 297] on div "22" at bounding box center [651, 298] width 15 height 14
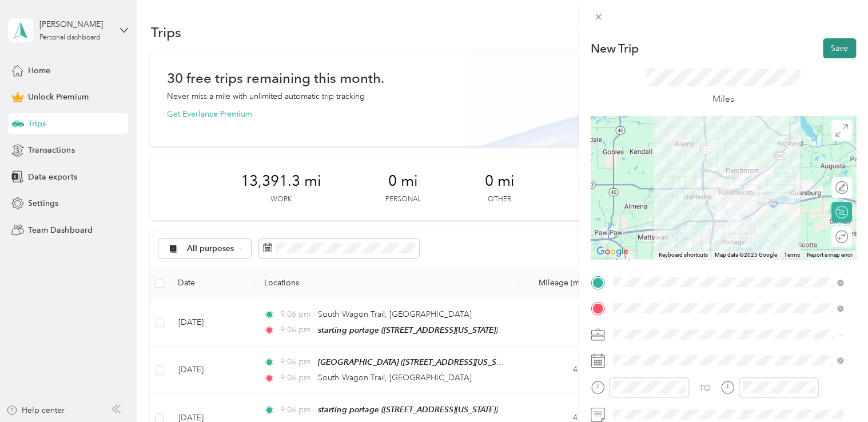
click at [831, 45] on button "Save" at bounding box center [839, 48] width 33 height 20
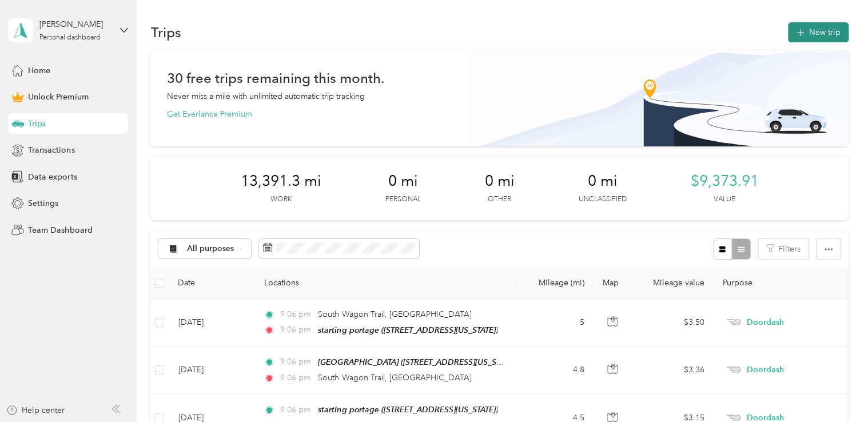
click at [808, 31] on button "New trip" at bounding box center [818, 32] width 61 height 20
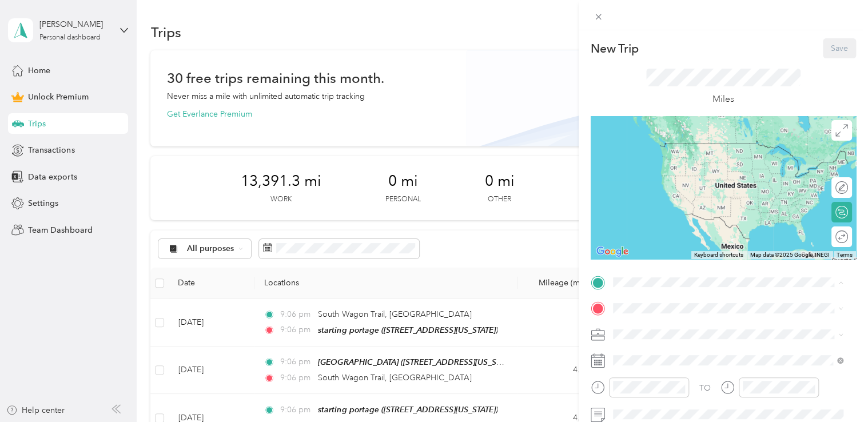
click at [657, 142] on strong "starting portage" at bounding box center [664, 147] width 61 height 10
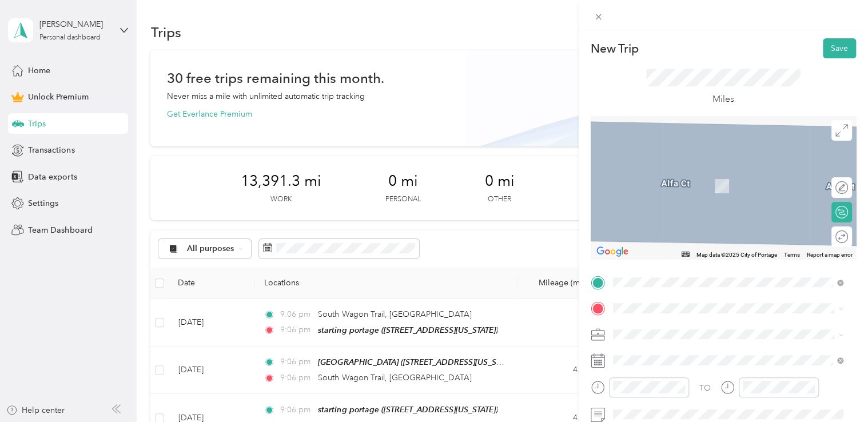
click at [661, 178] on div "kfc portage [STREET_ADDRESS][US_STATE]" at bounding box center [691, 179] width 114 height 24
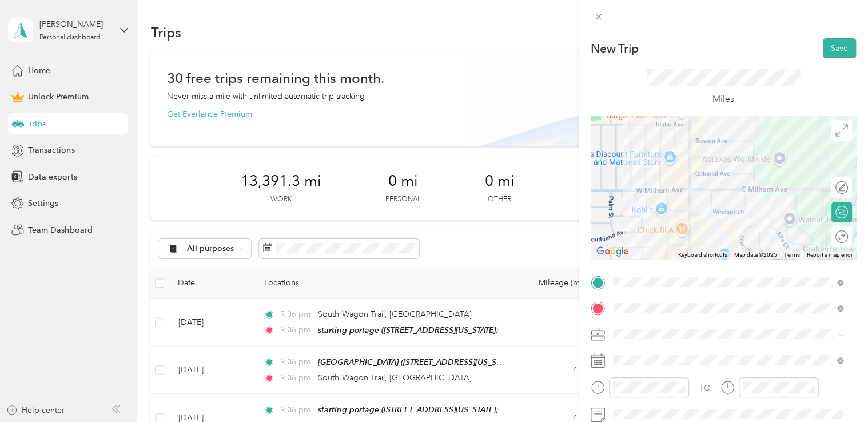
click at [660, 221] on ol "Work Personal Doordash Other Charity Medical Moving Commute" at bounding box center [728, 240] width 239 height 160
click at [650, 208] on div "Doordash" at bounding box center [728, 212] width 223 height 12
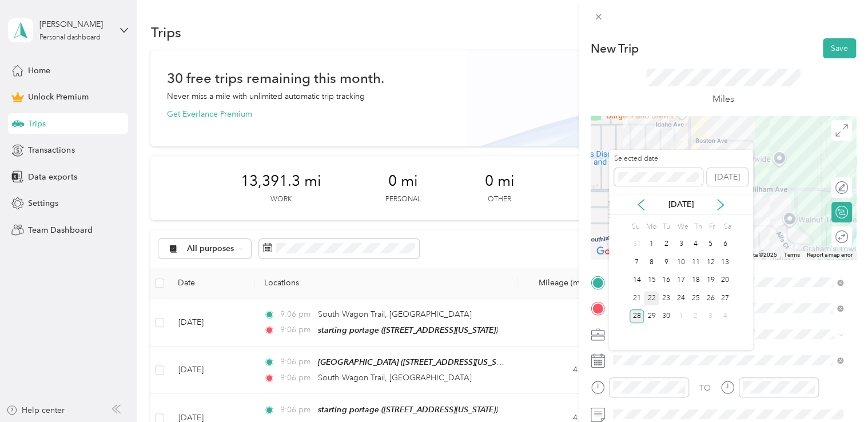
click at [652, 293] on div "22" at bounding box center [651, 298] width 15 height 14
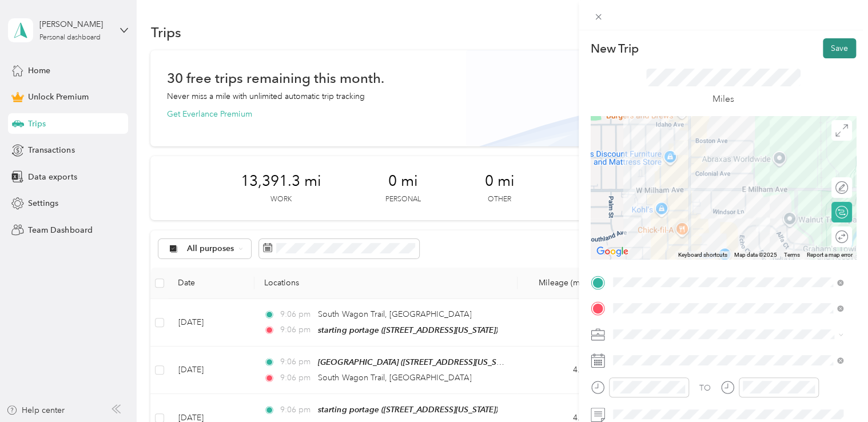
click at [835, 47] on button "Save" at bounding box center [839, 48] width 33 height 20
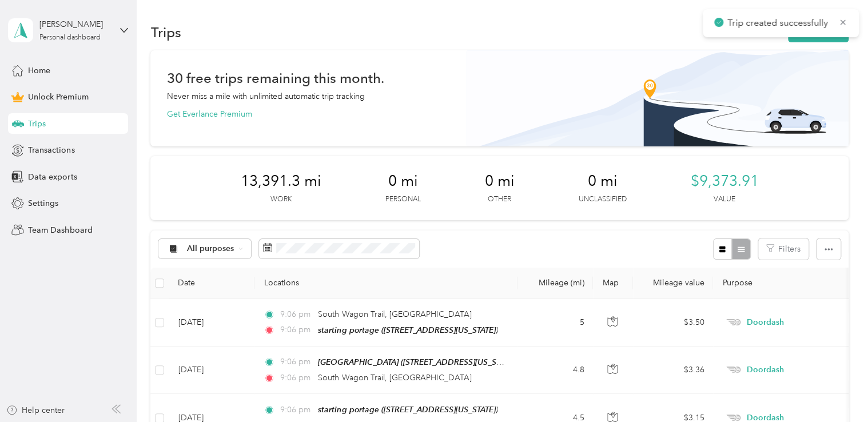
click at [809, 37] on div "Trip created successfully" at bounding box center [781, 23] width 156 height 28
click at [805, 38] on button "New trip" at bounding box center [818, 32] width 61 height 20
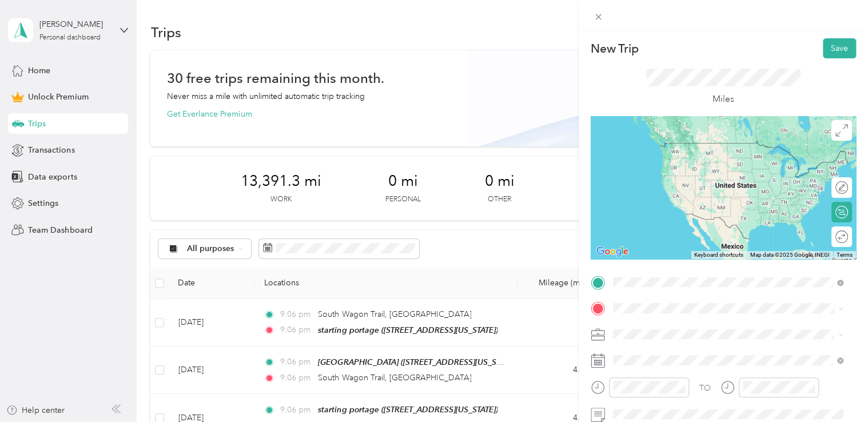
click at [684, 157] on span "[STREET_ADDRESS][US_STATE]" at bounding box center [691, 160] width 114 height 10
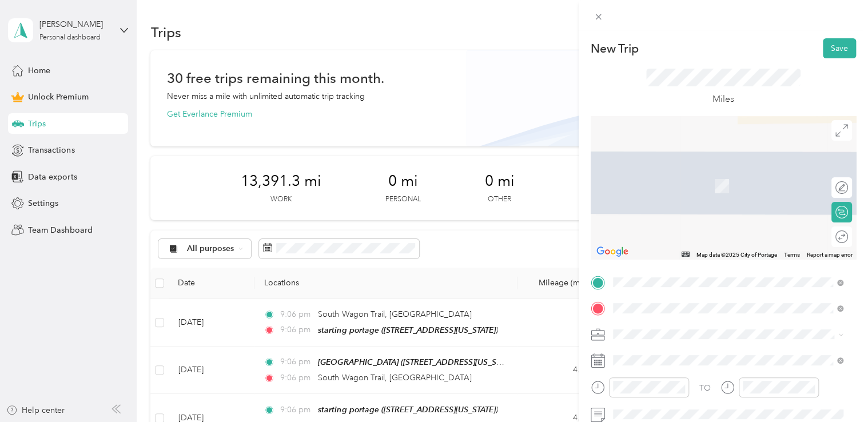
click at [657, 257] on span "[STREET_ADDRESS][US_STATE]" at bounding box center [691, 252] width 114 height 10
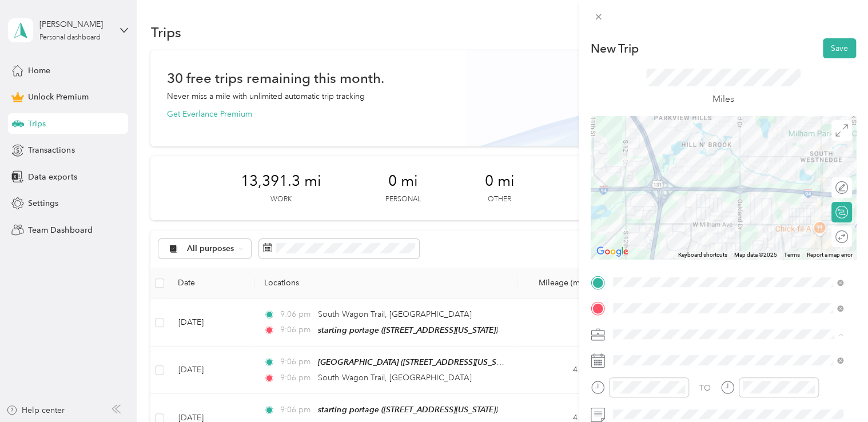
click at [643, 212] on span "Doordash" at bounding box center [635, 214] width 37 height 10
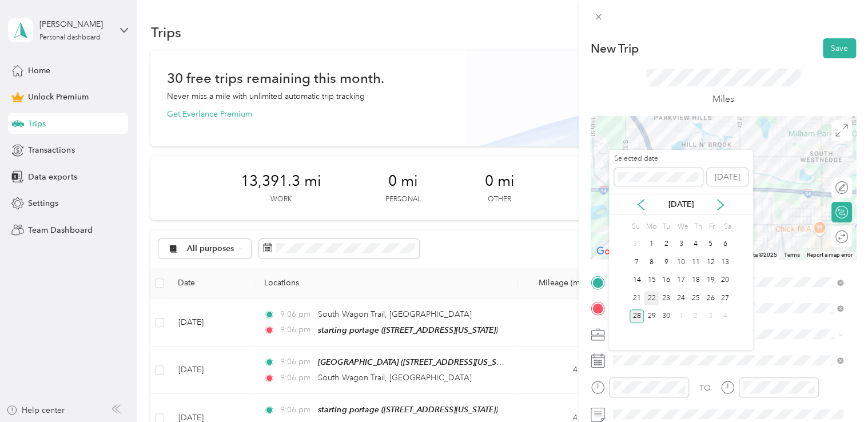
click at [652, 296] on div "22" at bounding box center [651, 298] width 15 height 14
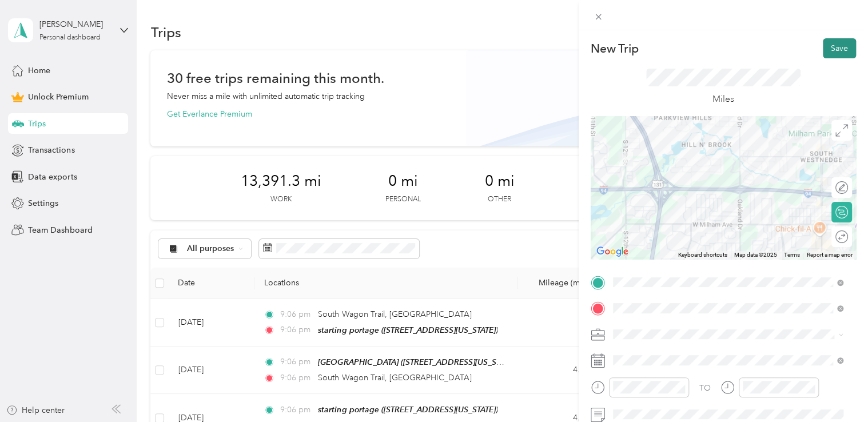
click at [832, 50] on button "Save" at bounding box center [839, 48] width 33 height 20
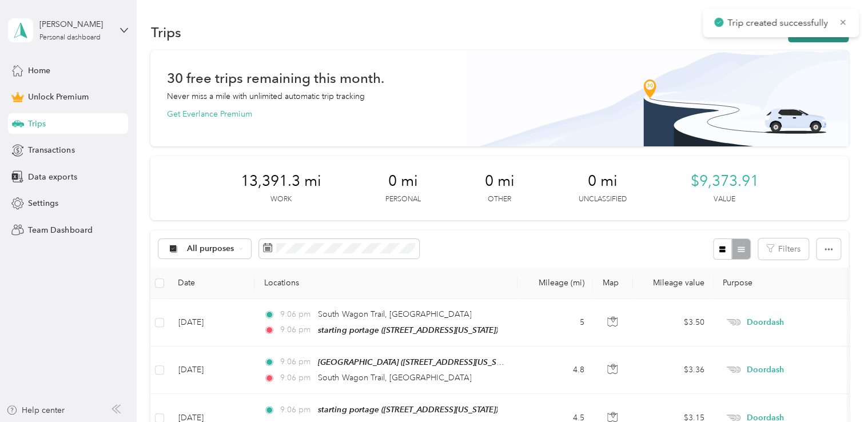
click at [801, 37] on button "New trip" at bounding box center [818, 32] width 61 height 20
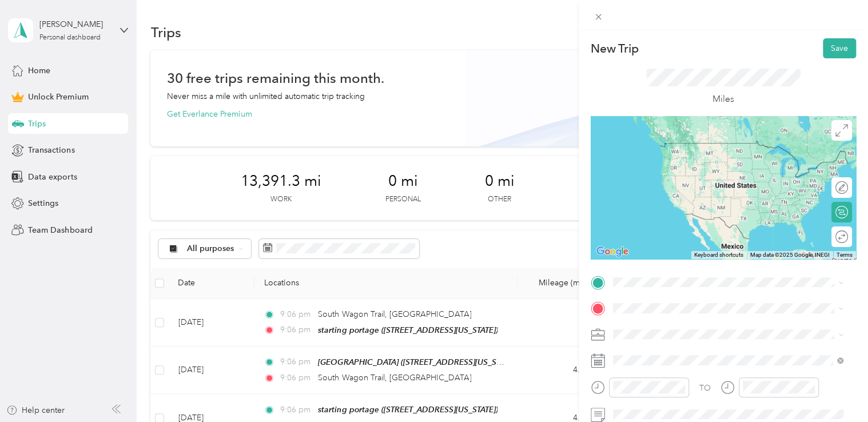
click at [684, 170] on span "[STREET_ADDRESS][US_STATE]" at bounding box center [691, 165] width 114 height 10
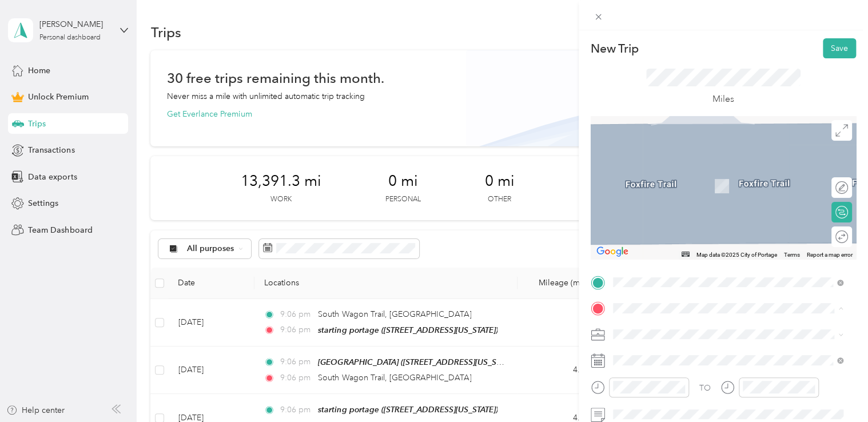
click at [660, 171] on strong "starting portage" at bounding box center [664, 173] width 61 height 10
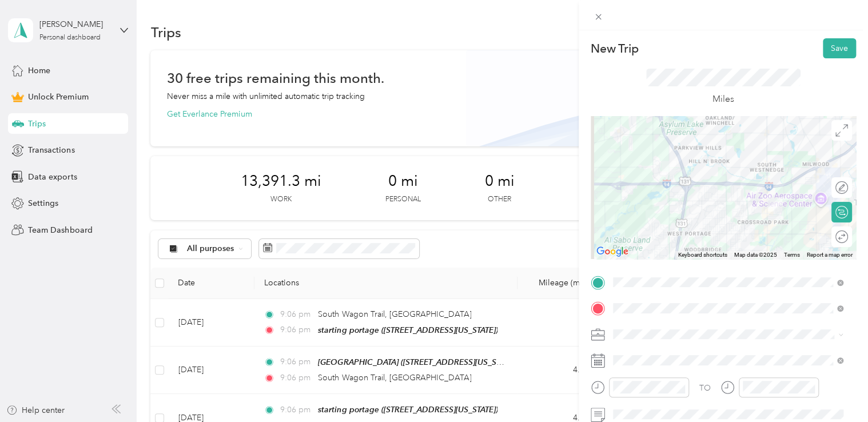
click at [645, 205] on li "Doordash" at bounding box center [728, 213] width 239 height 20
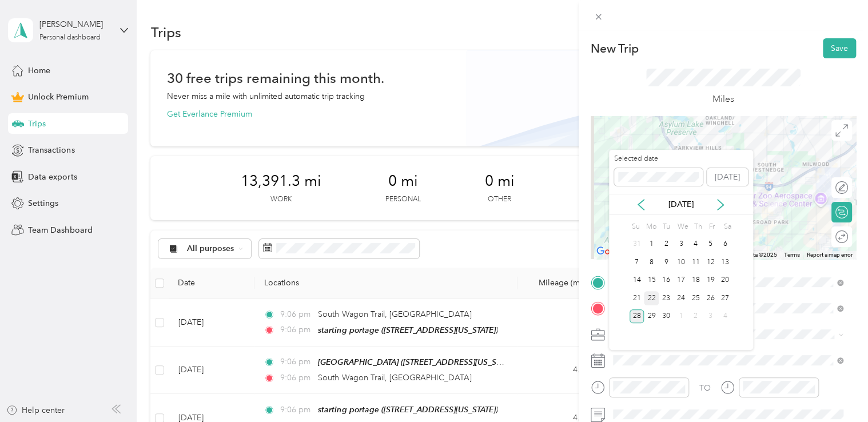
click at [652, 293] on div "22" at bounding box center [651, 298] width 15 height 14
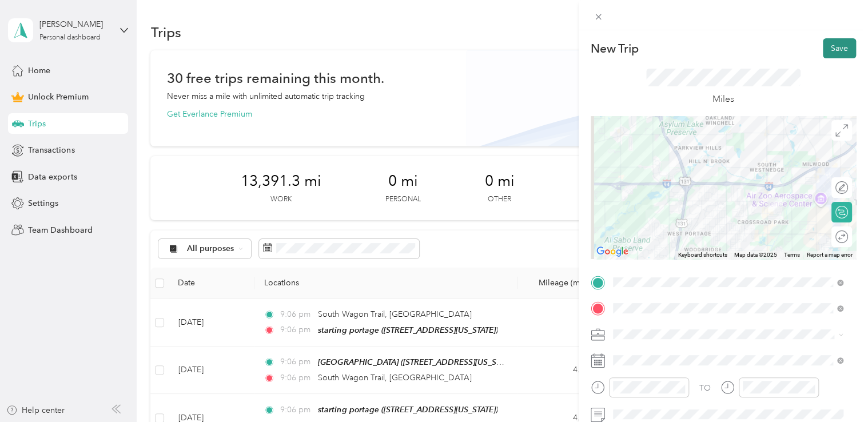
click at [832, 49] on button "Save" at bounding box center [839, 48] width 33 height 20
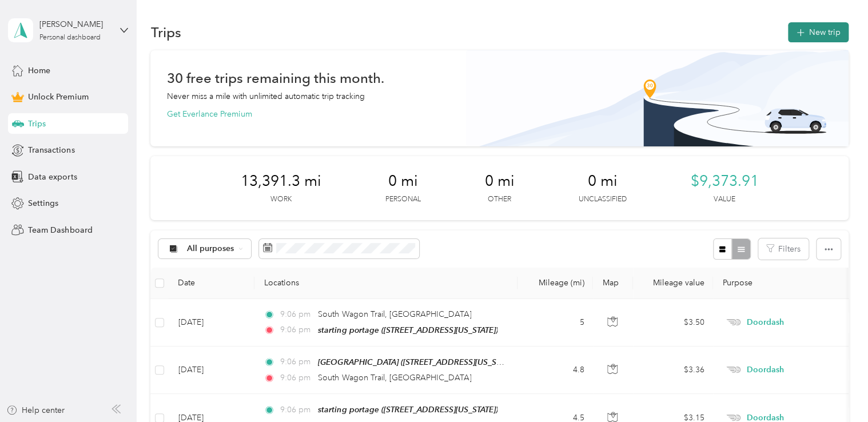
click at [821, 30] on button "New trip" at bounding box center [818, 32] width 61 height 20
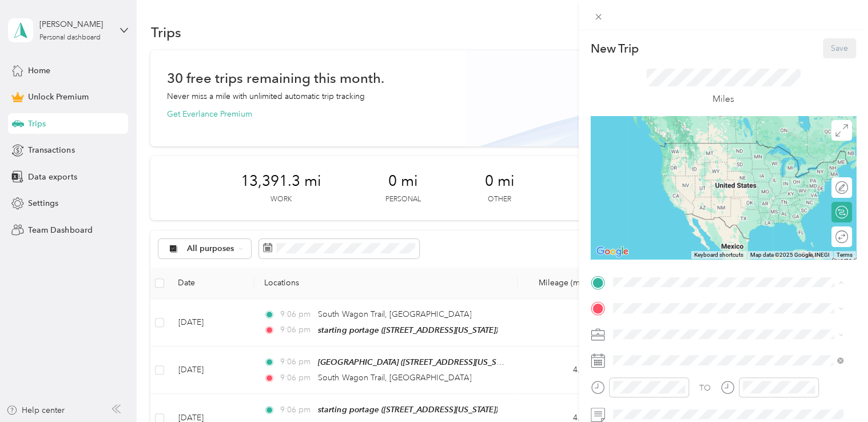
click at [682, 160] on span "[STREET_ADDRESS][US_STATE]" at bounding box center [691, 160] width 114 height 10
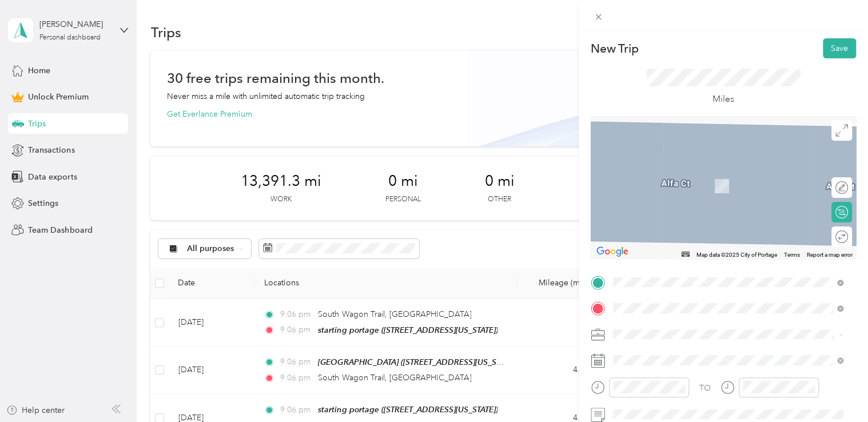
click at [668, 164] on li "kfc portage [STREET_ADDRESS][US_STATE]" at bounding box center [728, 180] width 239 height 36
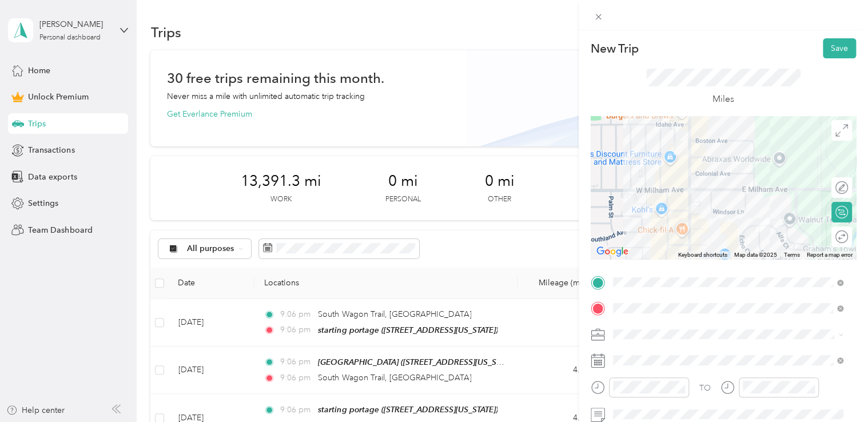
click at [650, 215] on div "Doordash" at bounding box center [728, 213] width 223 height 12
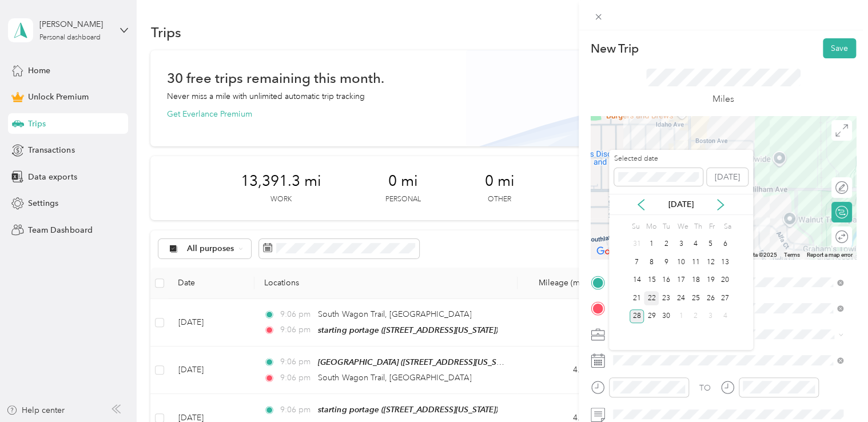
click at [653, 298] on div "22" at bounding box center [651, 298] width 15 height 14
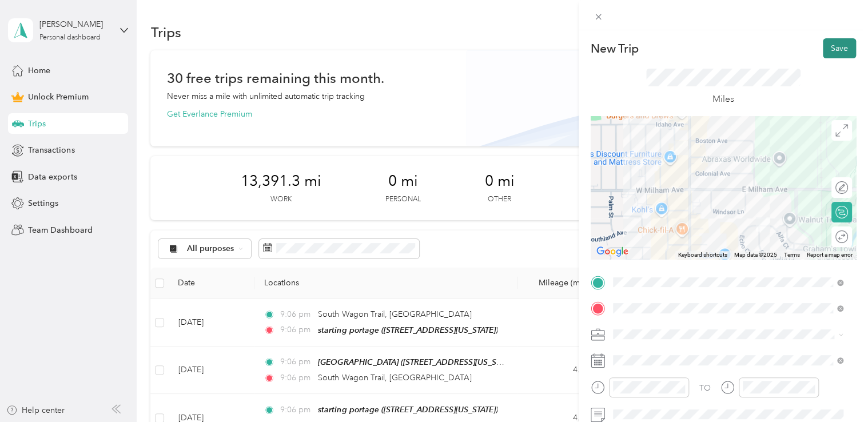
click at [825, 50] on button "Save" at bounding box center [839, 48] width 33 height 20
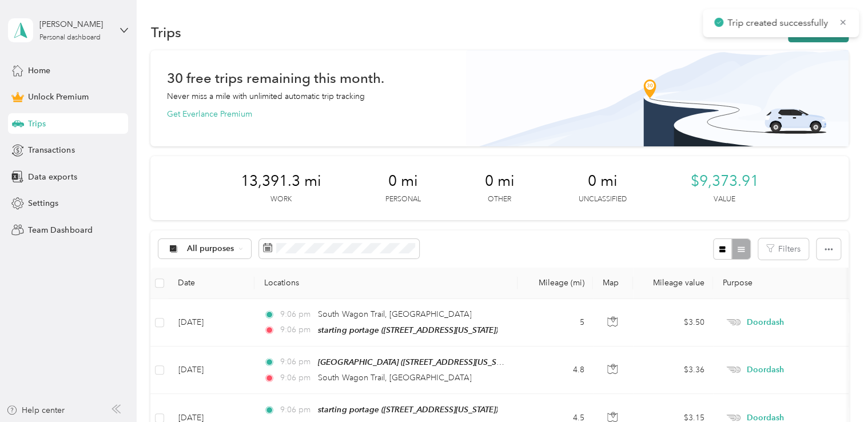
click at [803, 37] on button "New trip" at bounding box center [818, 32] width 61 height 20
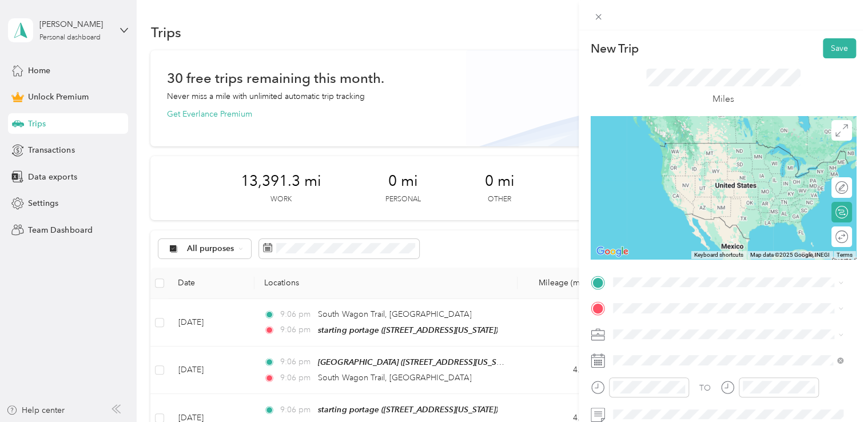
click at [676, 162] on span "[STREET_ADDRESS][US_STATE]" at bounding box center [691, 157] width 114 height 10
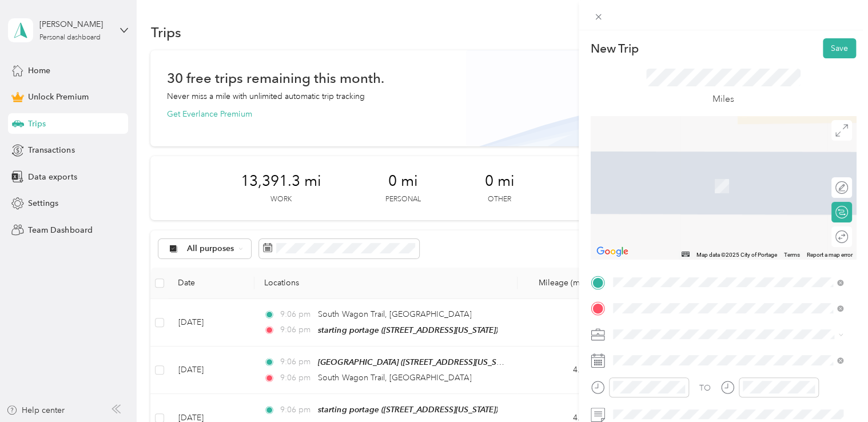
click at [657, 351] on span "[STREET_ADDRESS][US_STATE]" at bounding box center [691, 349] width 114 height 10
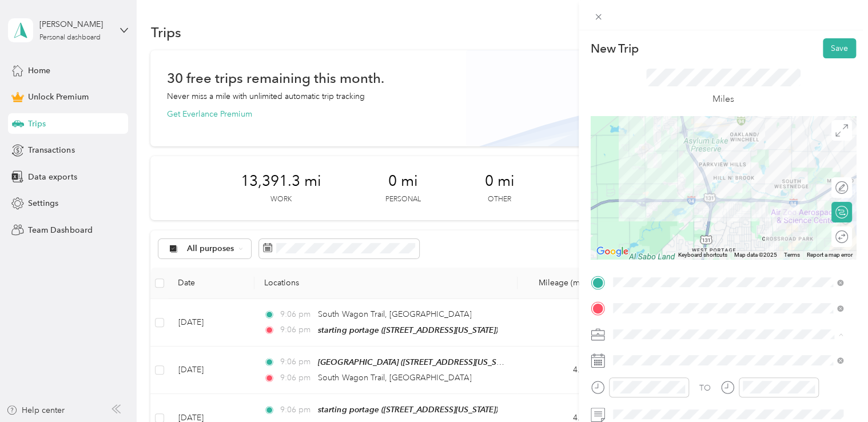
click at [664, 212] on div "Doordash" at bounding box center [728, 214] width 223 height 12
click at [651, 365] on span at bounding box center [732, 360] width 247 height 18
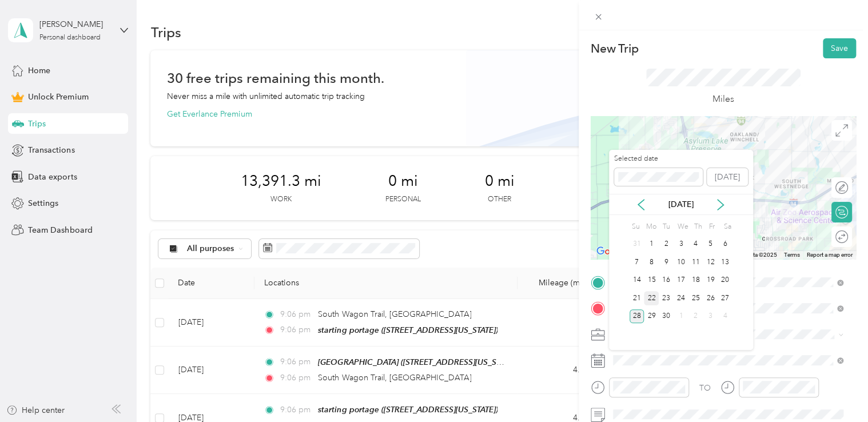
click at [658, 296] on div "22" at bounding box center [651, 298] width 15 height 14
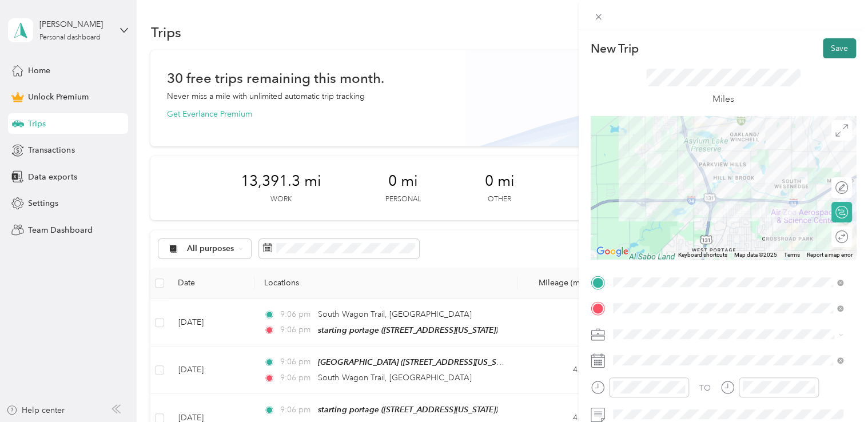
click at [828, 41] on button "Save" at bounding box center [839, 48] width 33 height 20
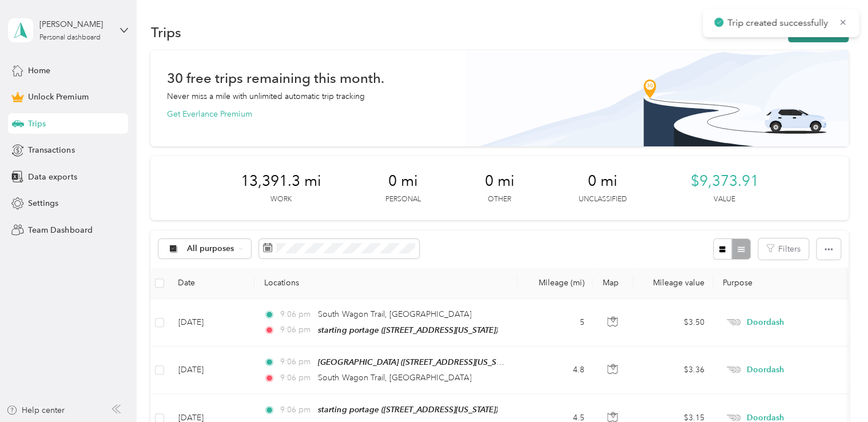
click at [808, 38] on button "New trip" at bounding box center [818, 32] width 61 height 20
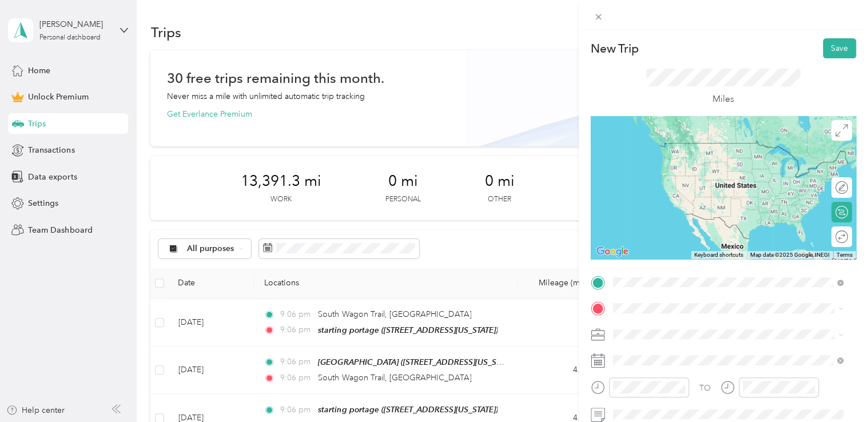
click at [672, 326] on span "[STREET_ADDRESS][US_STATE]" at bounding box center [691, 324] width 114 height 10
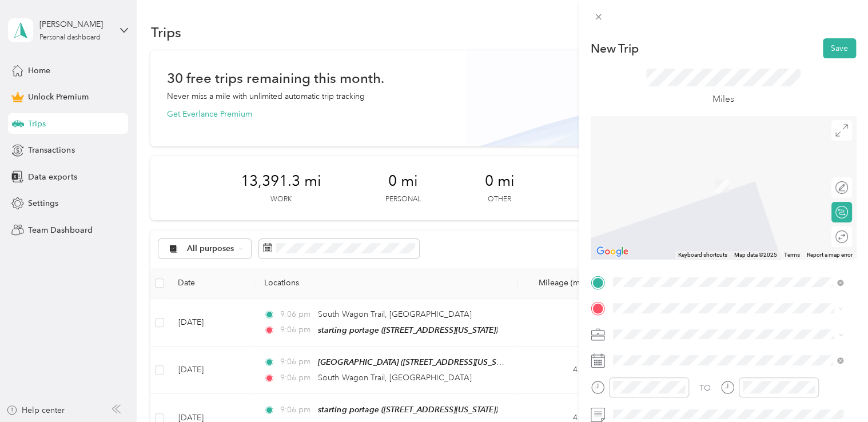
click at [674, 161] on ol "From your Favorite places starting portage [STREET_ADDRESS][US_STATE] dicks spo…" at bounding box center [728, 215] width 239 height 160
click at [657, 191] on span "[STREET_ADDRESS][US_STATE]" at bounding box center [691, 186] width 114 height 10
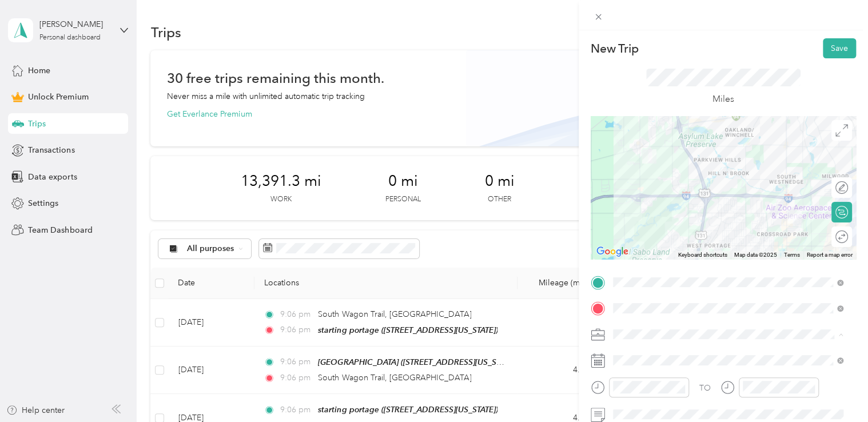
click at [644, 211] on span "Doordash" at bounding box center [635, 214] width 37 height 10
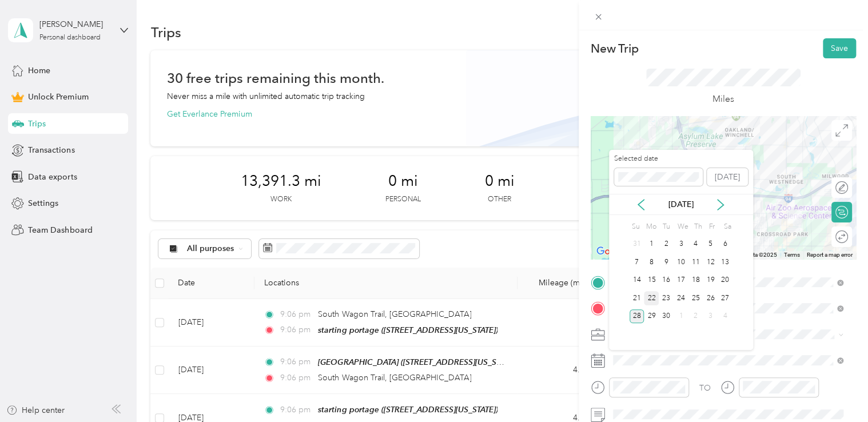
click at [650, 296] on div "22" at bounding box center [651, 298] width 15 height 14
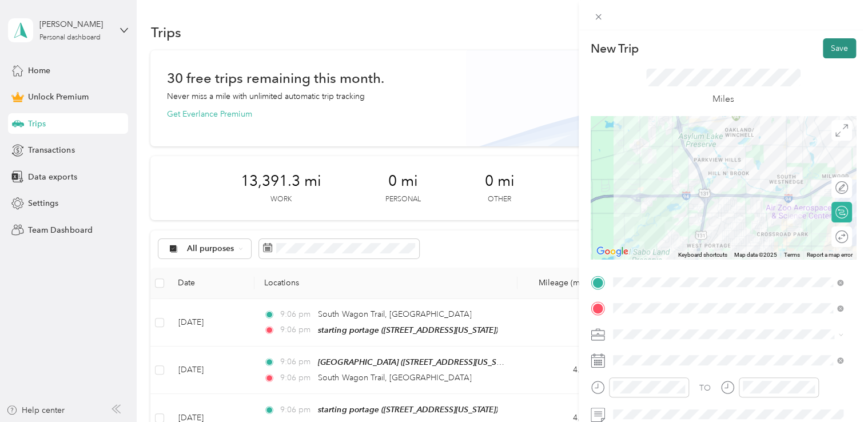
click at [823, 56] on button "Save" at bounding box center [839, 48] width 33 height 20
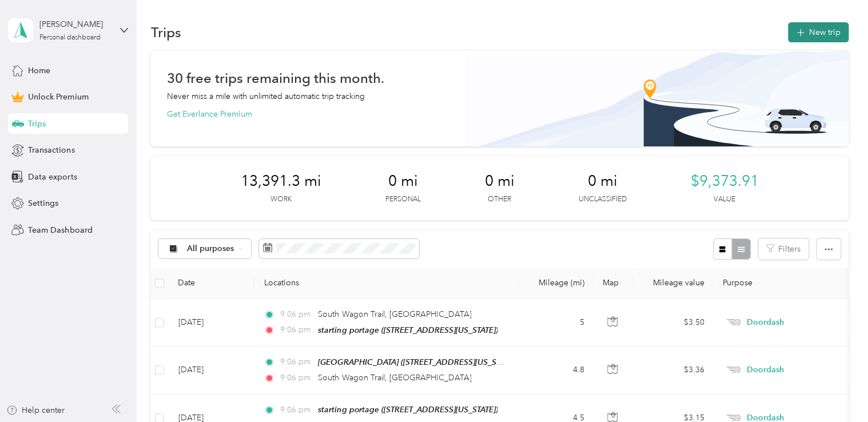
click at [796, 31] on icon "button" at bounding box center [800, 32] width 13 height 13
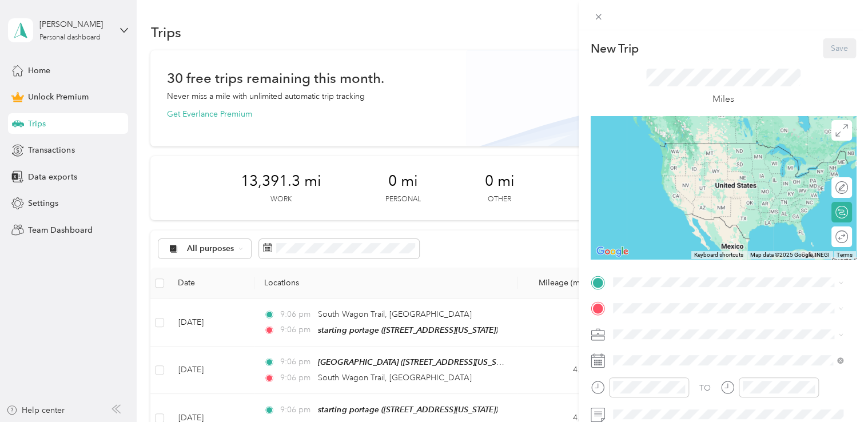
click at [677, 165] on span "[STREET_ADDRESS][US_STATE]" at bounding box center [691, 160] width 114 height 10
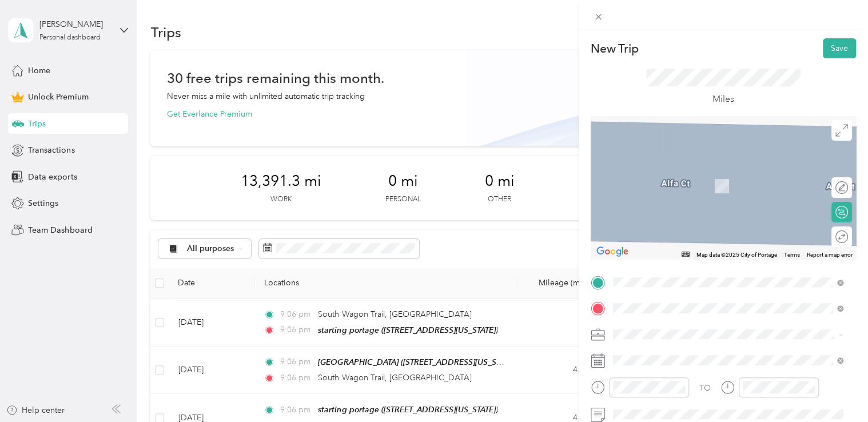
click at [644, 190] on span "[STREET_ADDRESS][US_STATE]" at bounding box center [691, 186] width 114 height 10
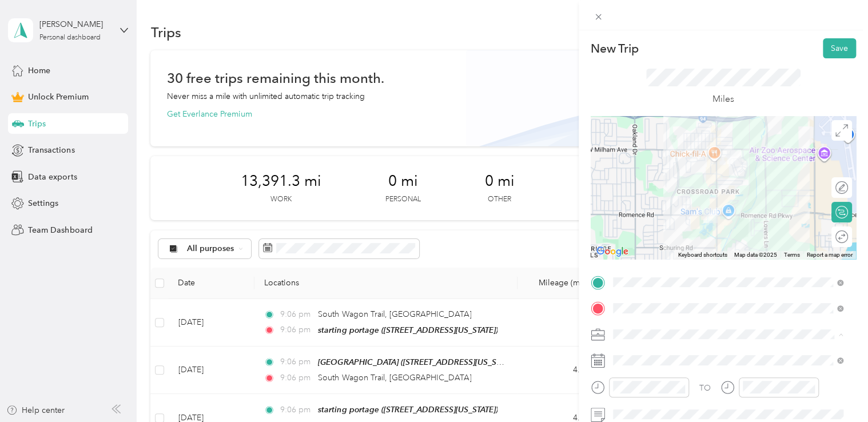
click at [649, 214] on div "Doordash" at bounding box center [728, 214] width 223 height 12
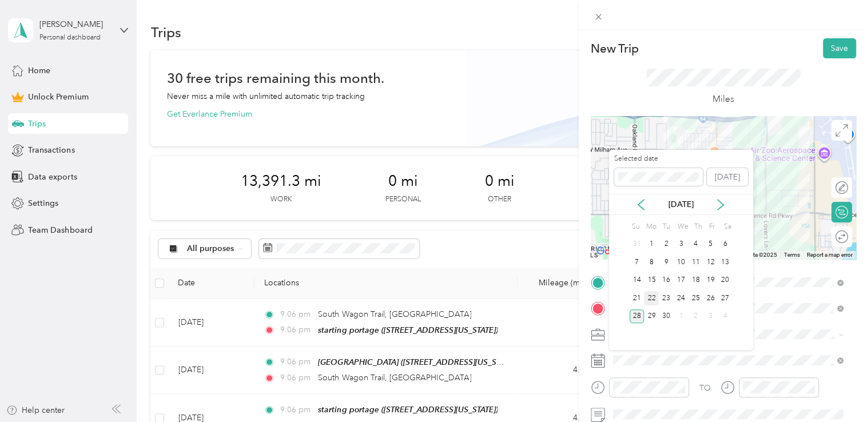
click at [654, 298] on div "22" at bounding box center [651, 298] width 15 height 14
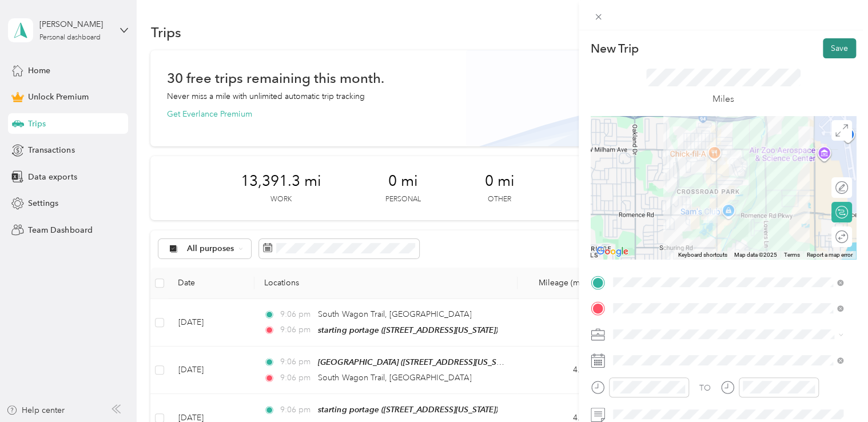
click at [823, 55] on button "Save" at bounding box center [839, 48] width 33 height 20
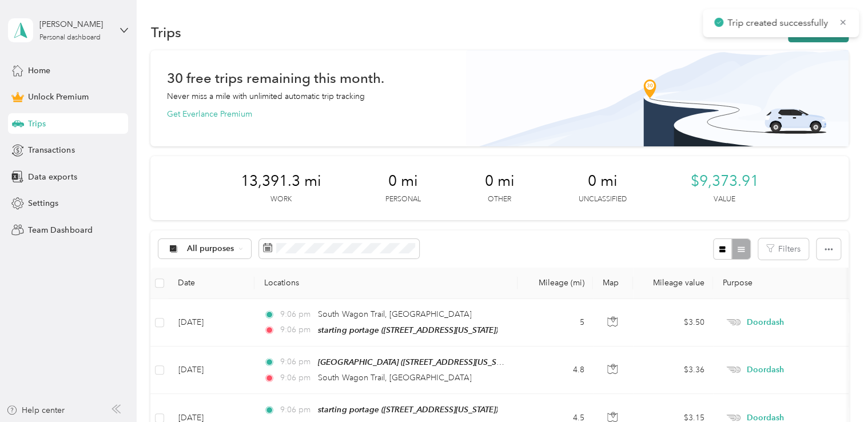
click at [796, 38] on icon "button" at bounding box center [800, 32] width 13 height 13
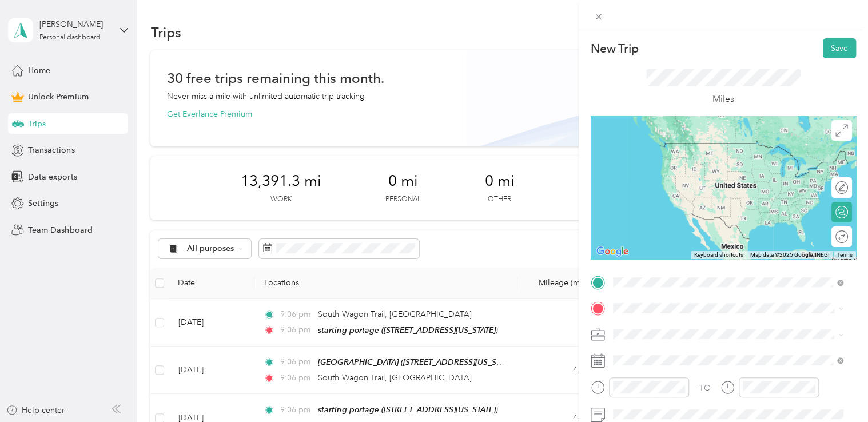
click at [689, 165] on span "[STREET_ADDRESS][US_STATE]" at bounding box center [691, 160] width 114 height 10
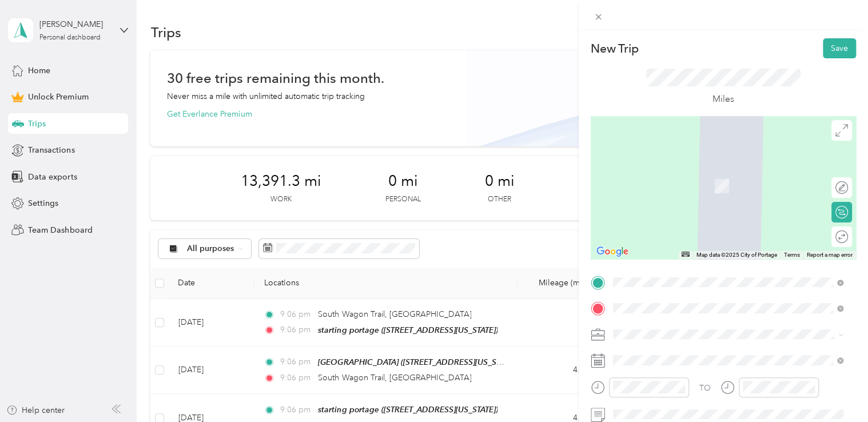
click at [662, 172] on span "[STREET_ADDRESS][US_STATE]" at bounding box center [691, 169] width 114 height 10
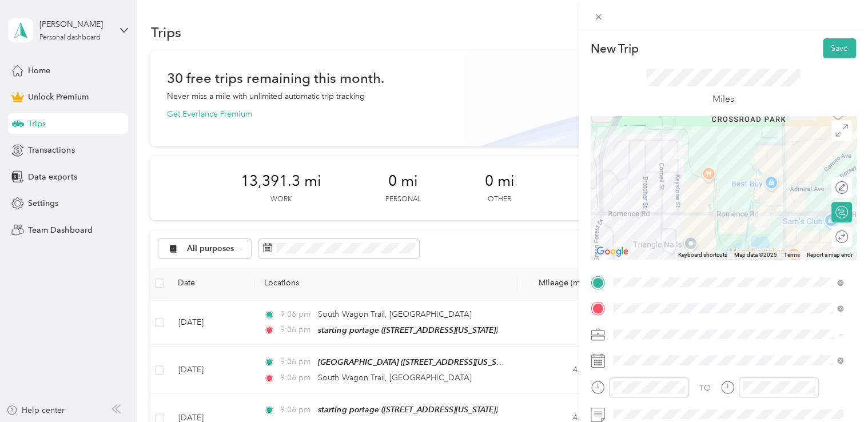
click at [652, 210] on span "Doordash" at bounding box center [635, 214] width 37 height 10
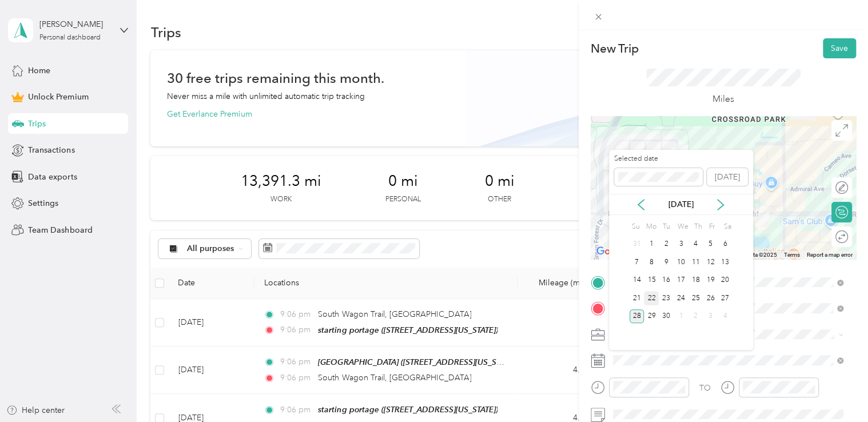
click at [648, 294] on div "22" at bounding box center [651, 298] width 15 height 14
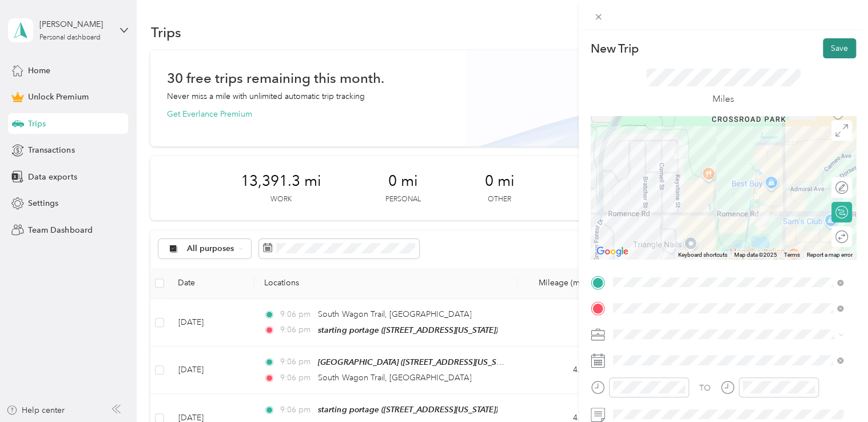
click at [834, 46] on button "Save" at bounding box center [839, 48] width 33 height 20
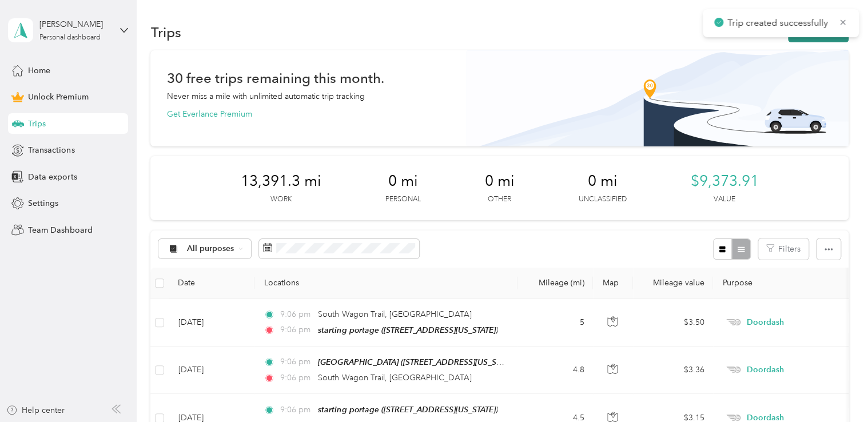
click at [802, 39] on button "New trip" at bounding box center [818, 32] width 61 height 20
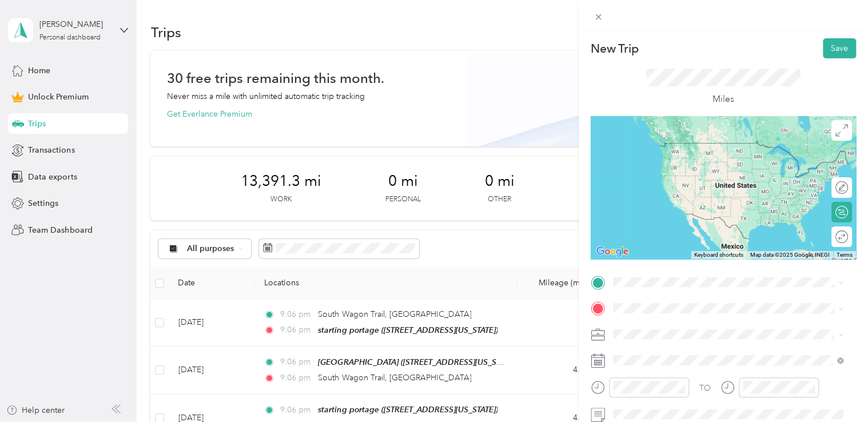
click at [697, 145] on span "[STREET_ADDRESS][US_STATE]" at bounding box center [691, 141] width 114 height 10
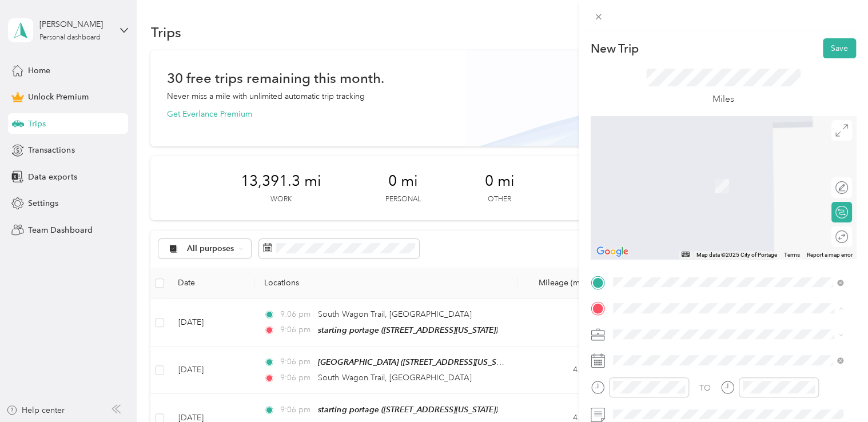
click at [654, 172] on strong "starting portage" at bounding box center [664, 173] width 61 height 10
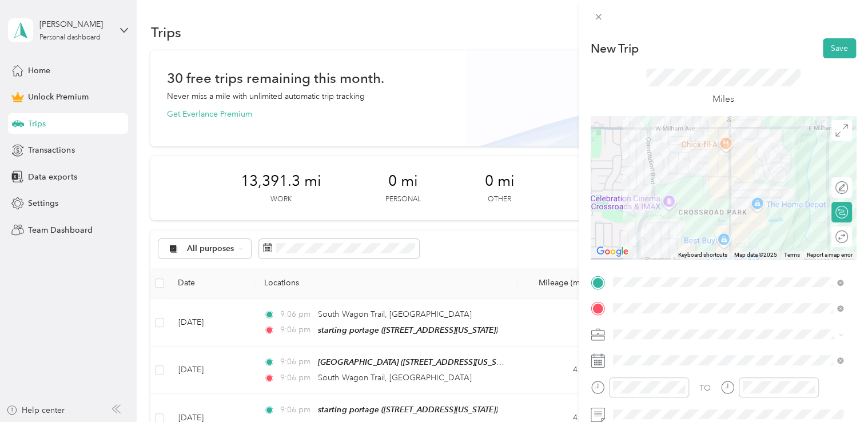
click at [649, 217] on li "Doordash" at bounding box center [728, 210] width 239 height 20
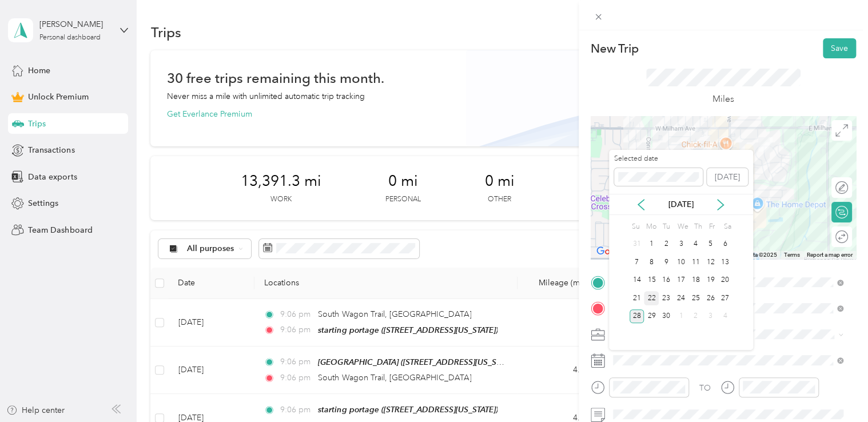
click at [654, 299] on div "22" at bounding box center [651, 298] width 15 height 14
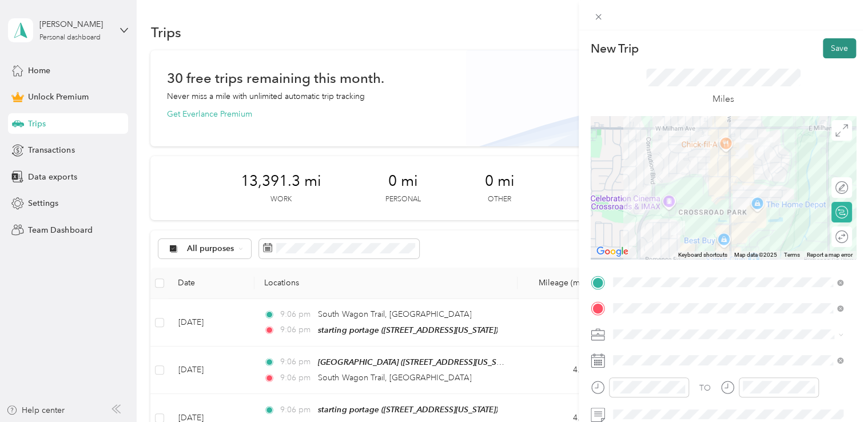
click at [836, 42] on button "Save" at bounding box center [839, 48] width 33 height 20
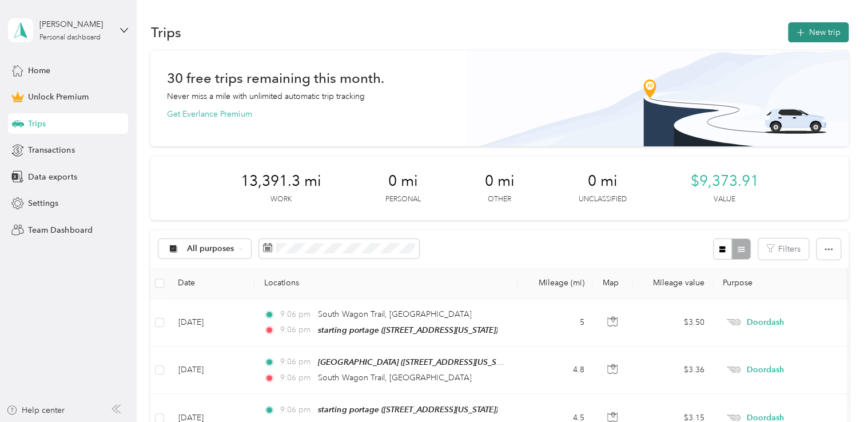
click at [809, 32] on button "New trip" at bounding box center [818, 32] width 61 height 20
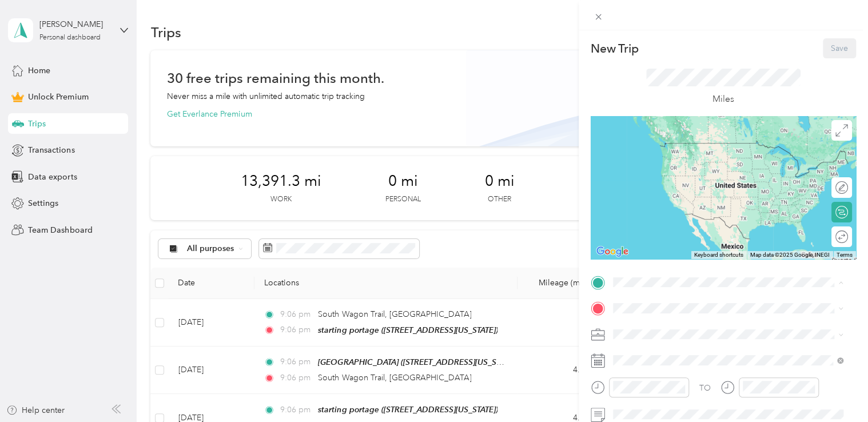
click at [654, 168] on div "starting portage [STREET_ADDRESS][US_STATE]" at bounding box center [728, 154] width 223 height 28
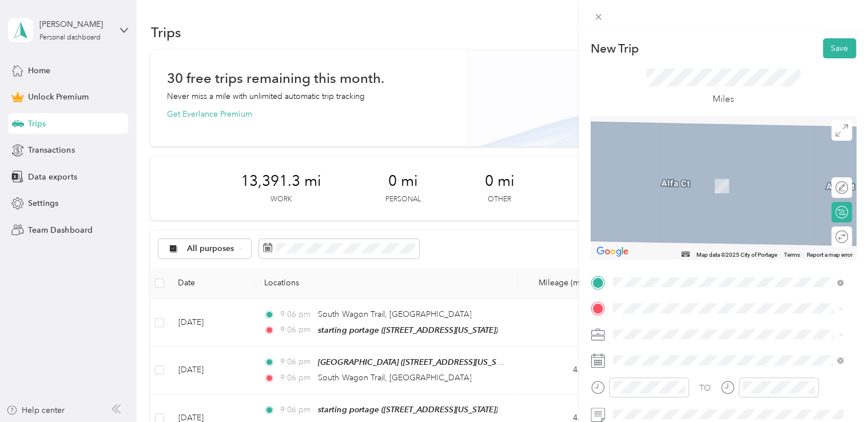
click at [653, 176] on div "mcdonalds portage [STREET_ADDRESS][US_STATE]" at bounding box center [691, 180] width 114 height 24
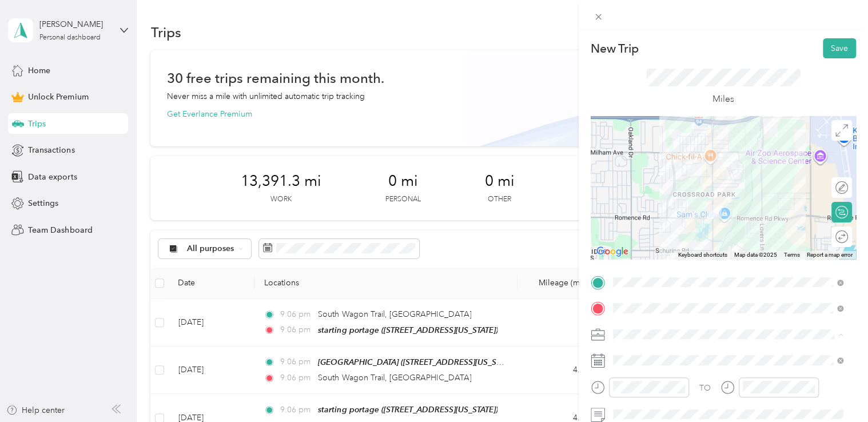
click at [648, 207] on li "Doordash" at bounding box center [728, 214] width 239 height 20
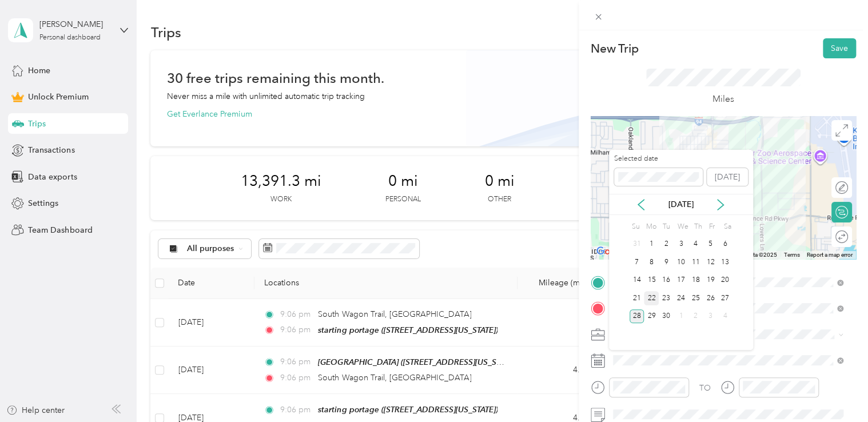
click at [650, 292] on div "22" at bounding box center [651, 298] width 15 height 14
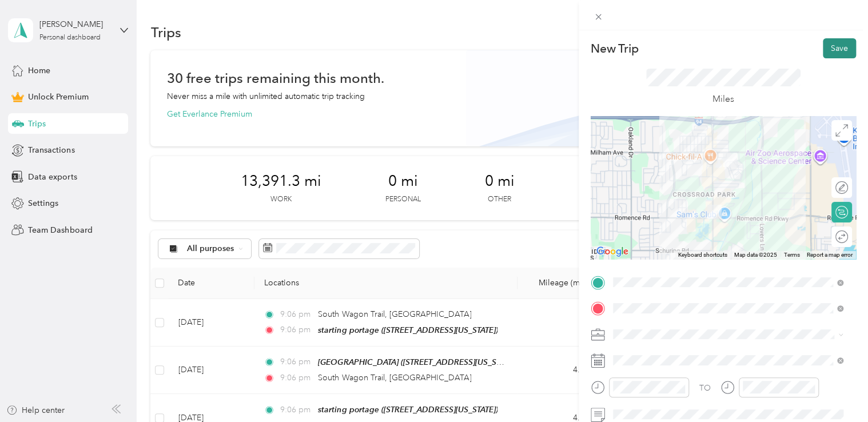
click at [834, 47] on button "Save" at bounding box center [839, 48] width 33 height 20
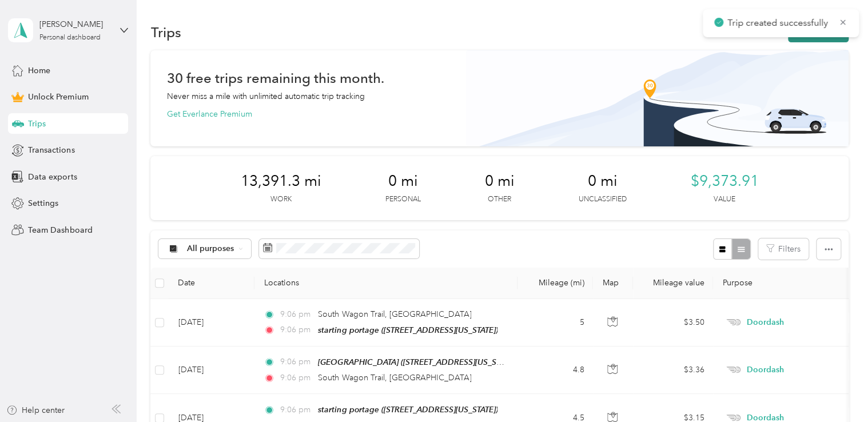
click at [802, 38] on button "New trip" at bounding box center [818, 32] width 61 height 20
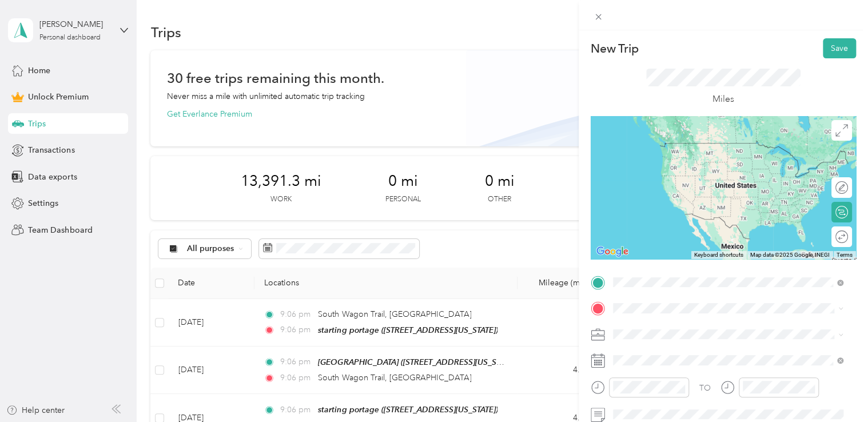
click at [690, 165] on div "mcdonalds portage [STREET_ADDRESS][US_STATE]" at bounding box center [691, 154] width 114 height 24
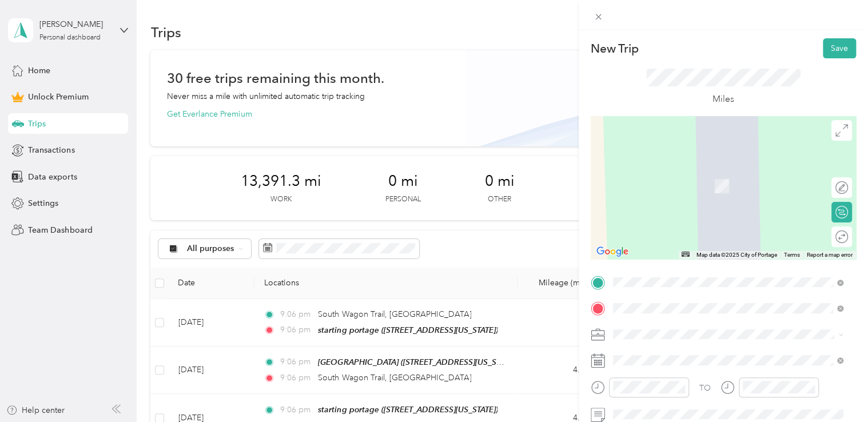
click at [689, 170] on span "[STREET_ADDRESS][US_STATE]" at bounding box center [691, 169] width 114 height 10
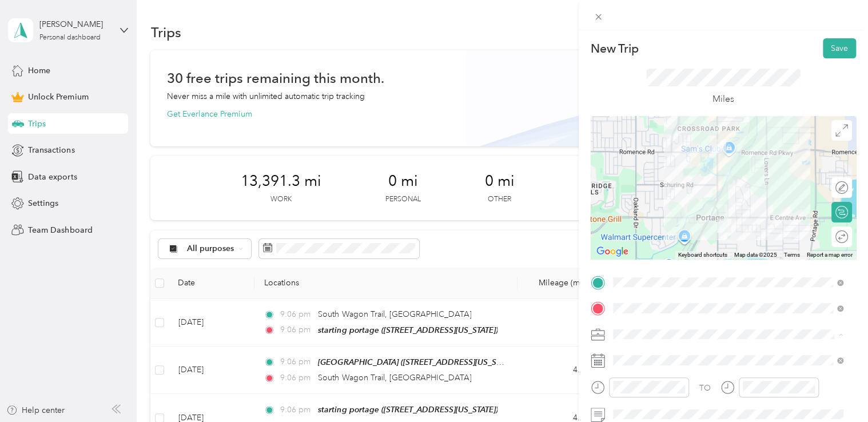
click at [655, 216] on div "Doordash" at bounding box center [728, 214] width 223 height 12
click at [634, 354] on span at bounding box center [732, 360] width 247 height 18
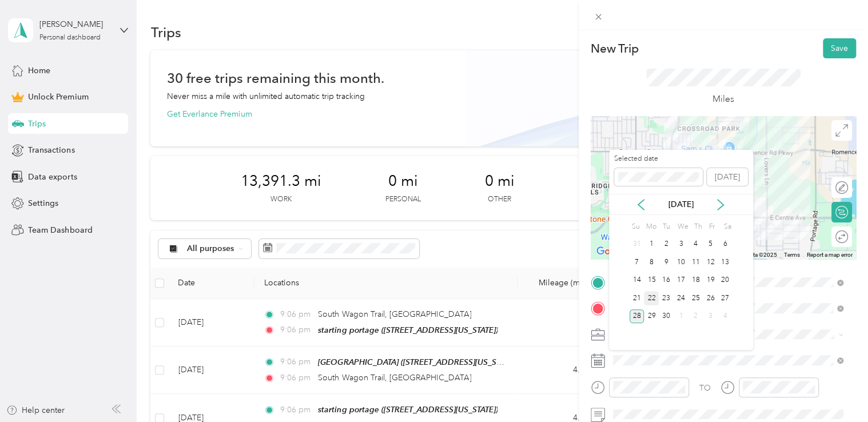
click at [650, 295] on div "22" at bounding box center [651, 298] width 15 height 14
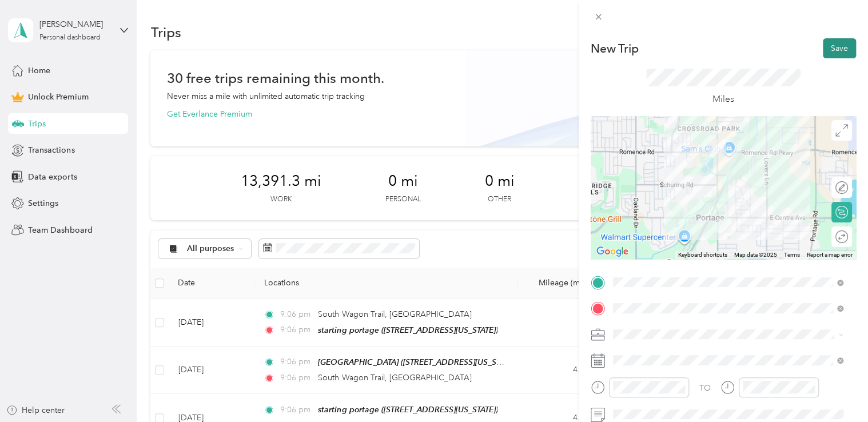
click at [831, 54] on button "Save" at bounding box center [839, 48] width 33 height 20
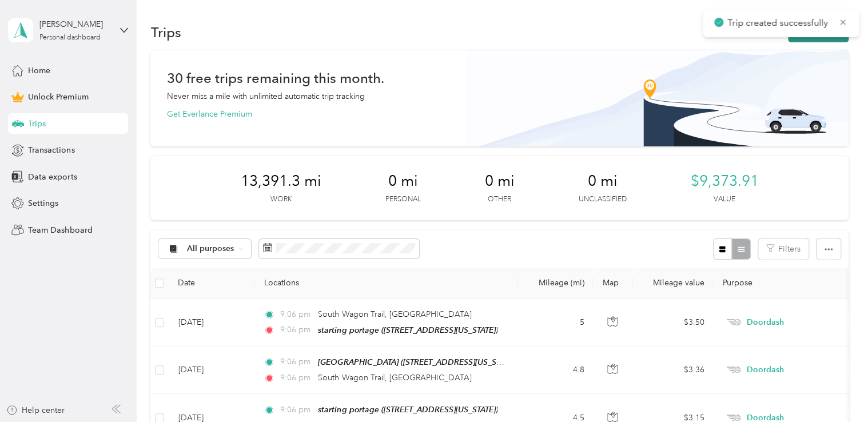
click at [817, 40] on button "New trip" at bounding box center [818, 32] width 61 height 20
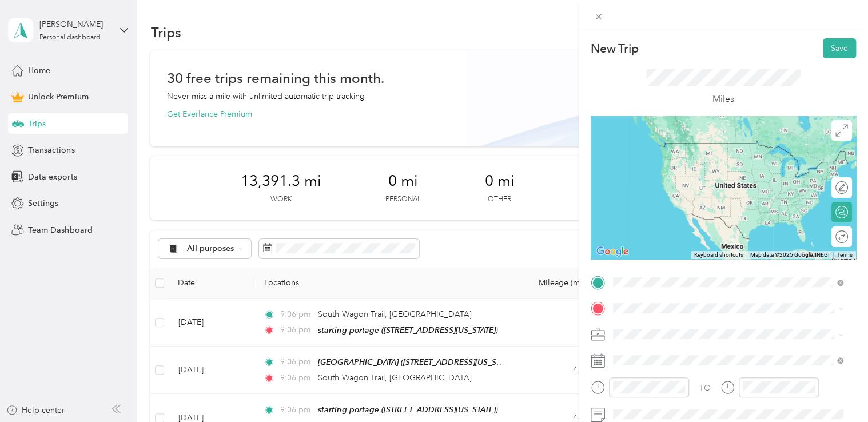
click at [713, 148] on span "[STREET_ADDRESS][US_STATE]" at bounding box center [691, 143] width 114 height 10
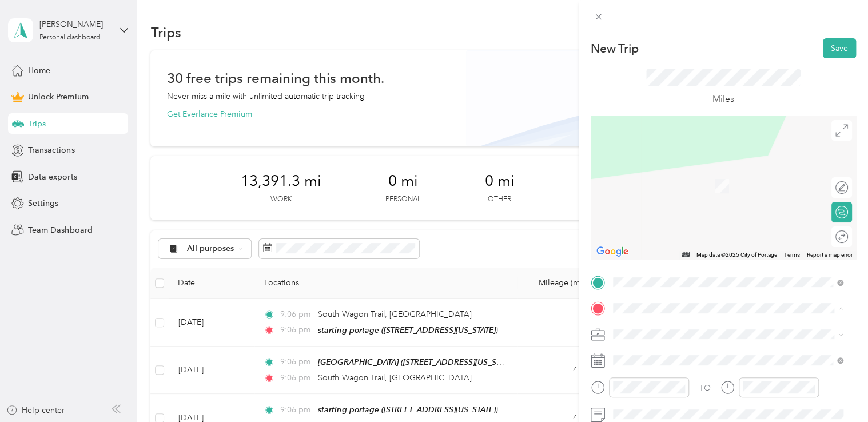
click at [672, 182] on span "[STREET_ADDRESS][US_STATE]" at bounding box center [691, 186] width 114 height 10
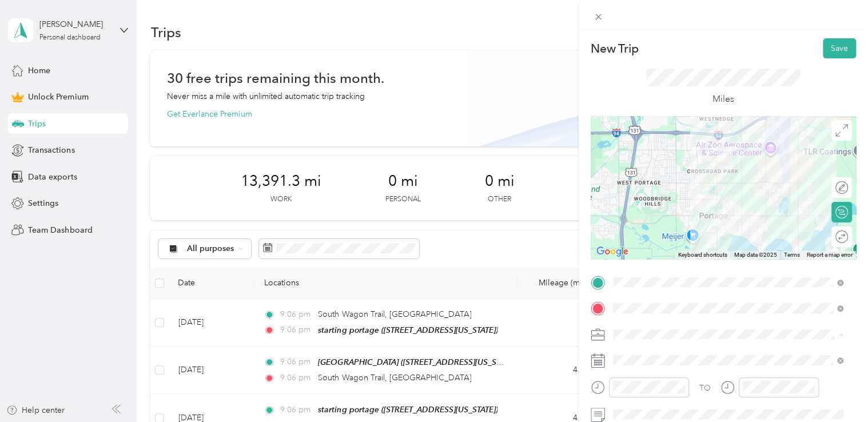
click at [663, 215] on li "Doordash" at bounding box center [728, 214] width 239 height 20
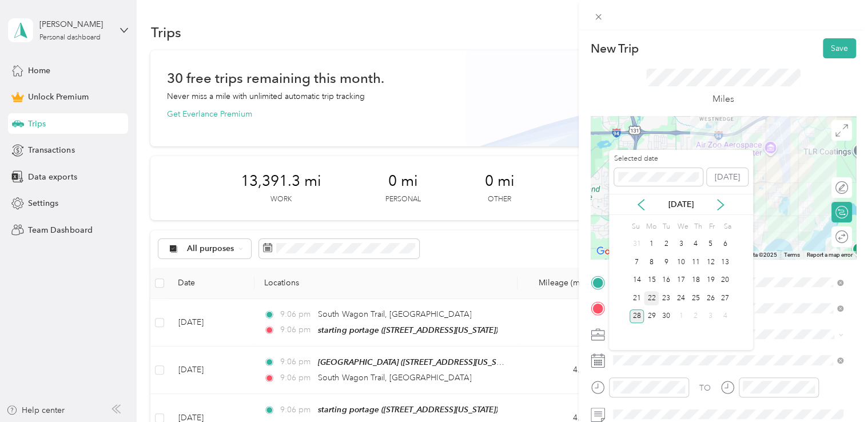
click at [652, 296] on div "22" at bounding box center [651, 298] width 15 height 14
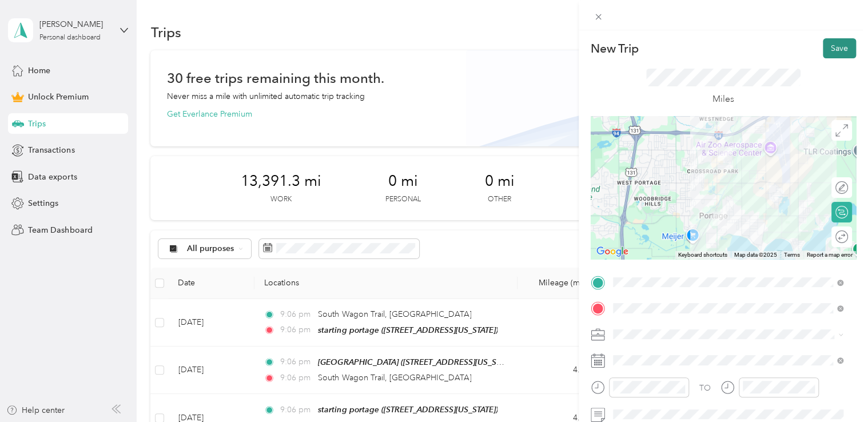
click at [828, 45] on button "Save" at bounding box center [839, 48] width 33 height 20
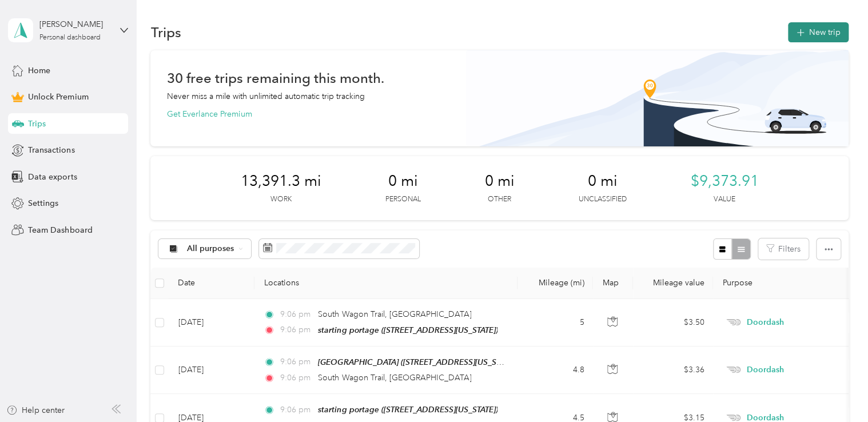
click at [812, 30] on button "New trip" at bounding box center [818, 32] width 61 height 20
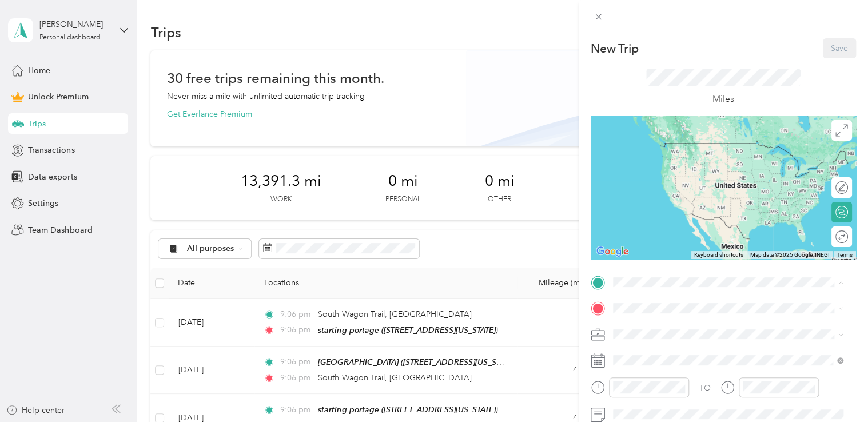
click at [677, 161] on div "starting portage [STREET_ADDRESS][US_STATE]" at bounding box center [691, 154] width 114 height 24
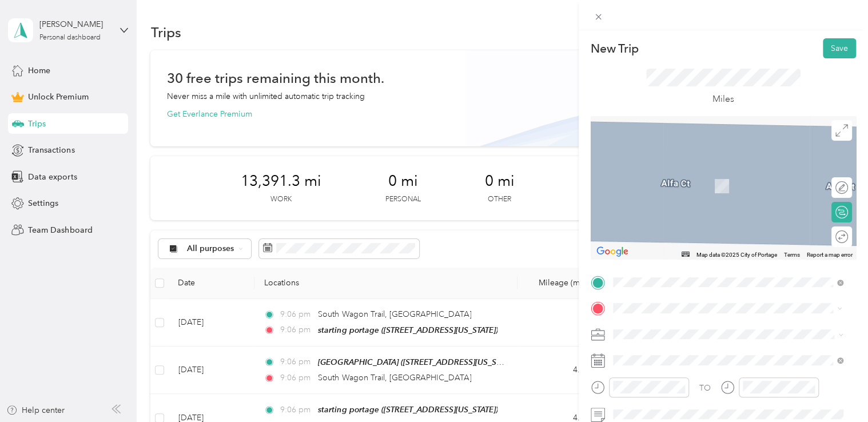
click at [655, 189] on span "[STREET_ADDRESS][US_STATE]" at bounding box center [691, 186] width 114 height 10
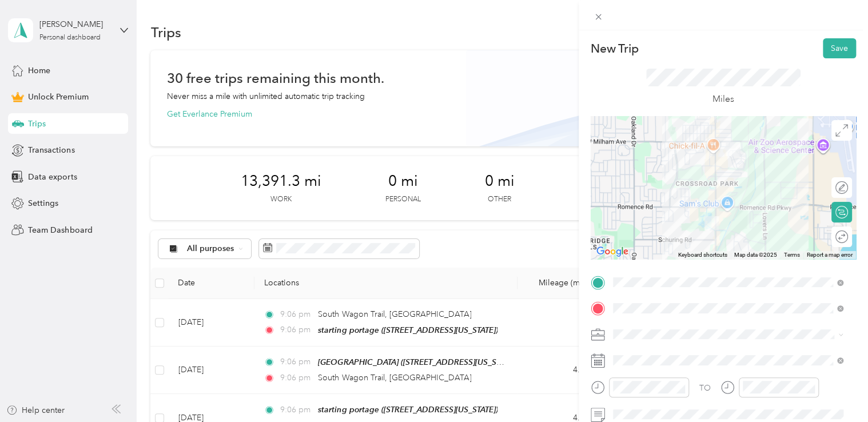
click at [652, 211] on span "Doordash" at bounding box center [635, 212] width 37 height 10
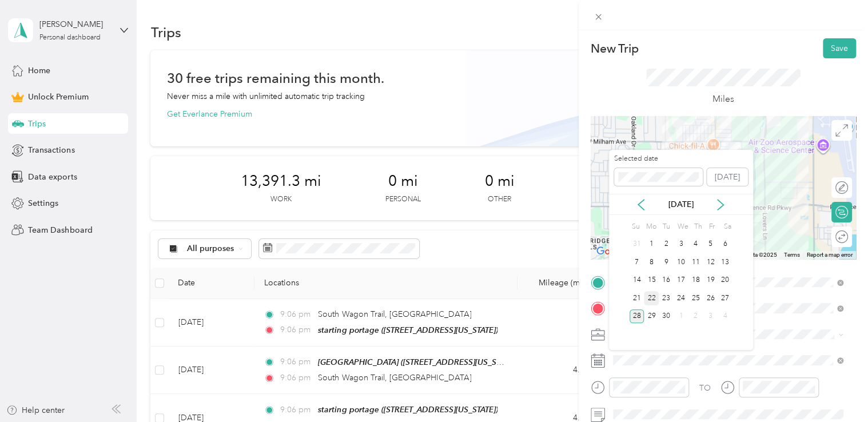
click at [648, 294] on div "22" at bounding box center [651, 298] width 15 height 14
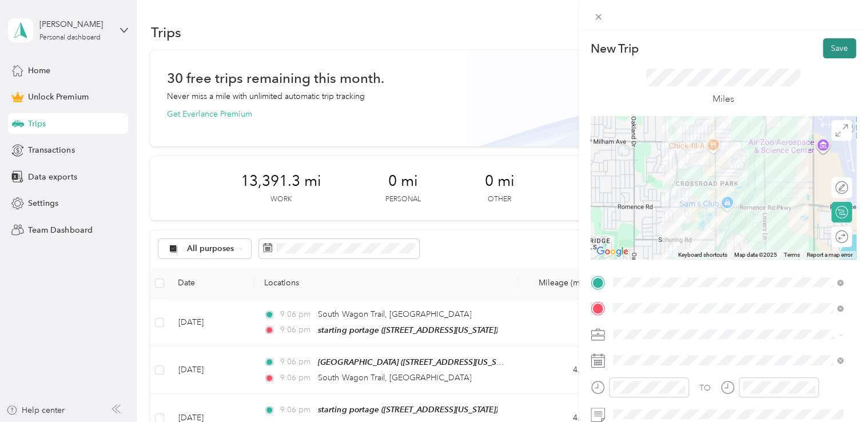
click at [823, 50] on button "Save" at bounding box center [839, 48] width 33 height 20
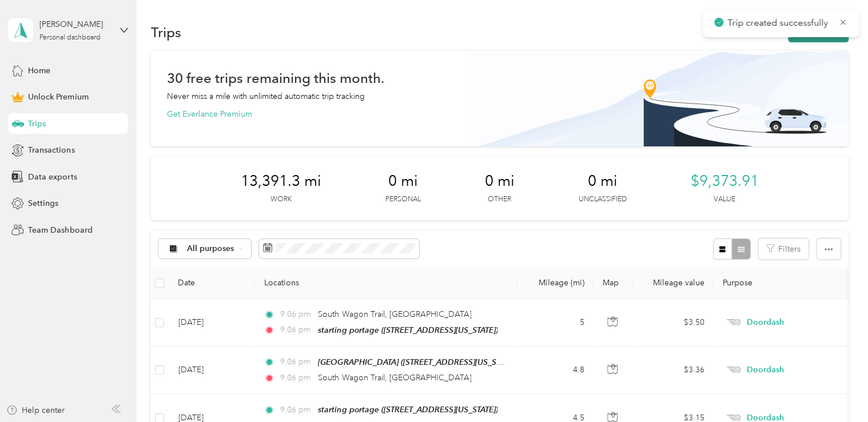
click at [807, 39] on button "New trip" at bounding box center [818, 32] width 61 height 20
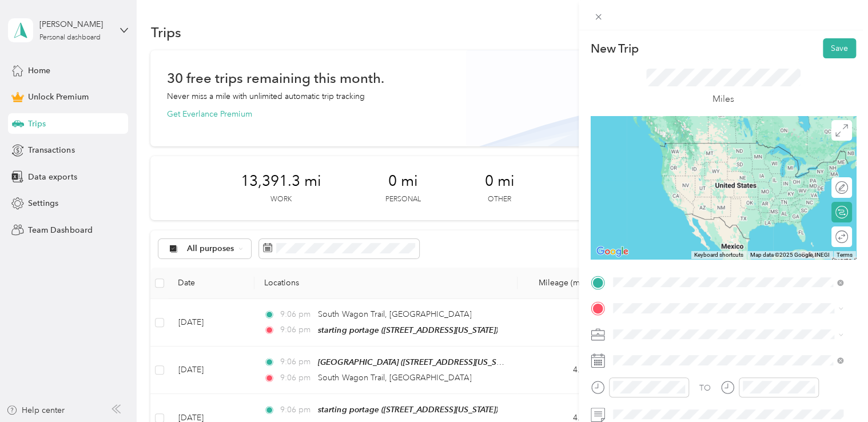
click at [700, 148] on div "culvers portage [STREET_ADDRESS][US_STATE]" at bounding box center [691, 154] width 114 height 24
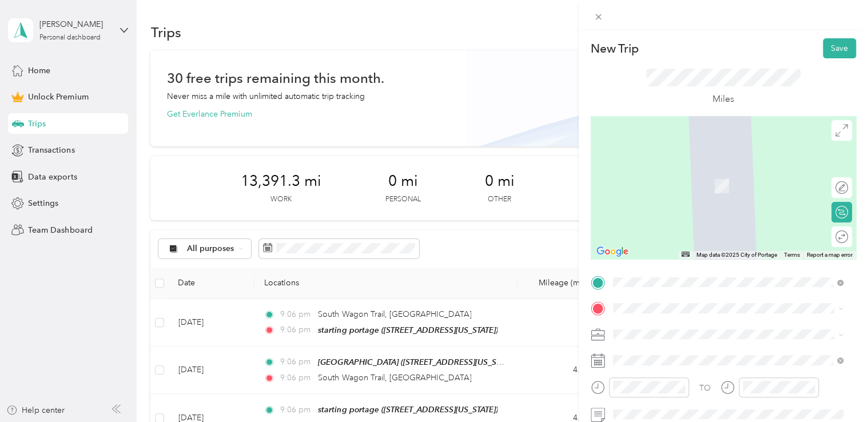
click at [676, 164] on span "[STREET_ADDRESS][US_STATE]" at bounding box center [691, 165] width 114 height 10
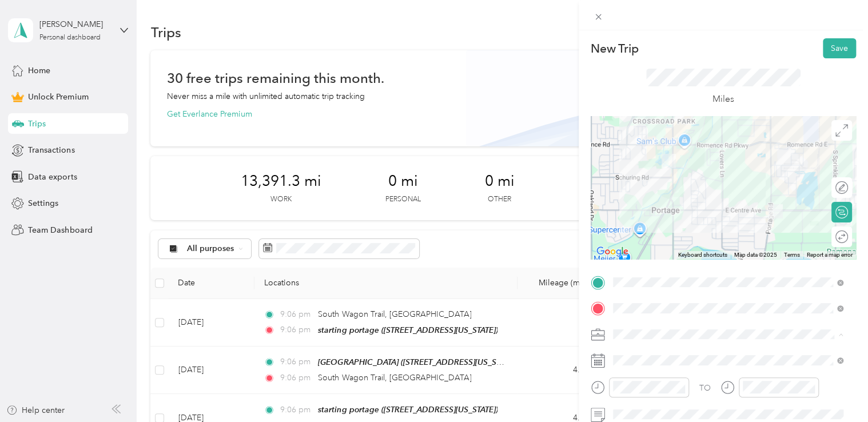
click at [654, 217] on li "Doordash" at bounding box center [728, 214] width 239 height 20
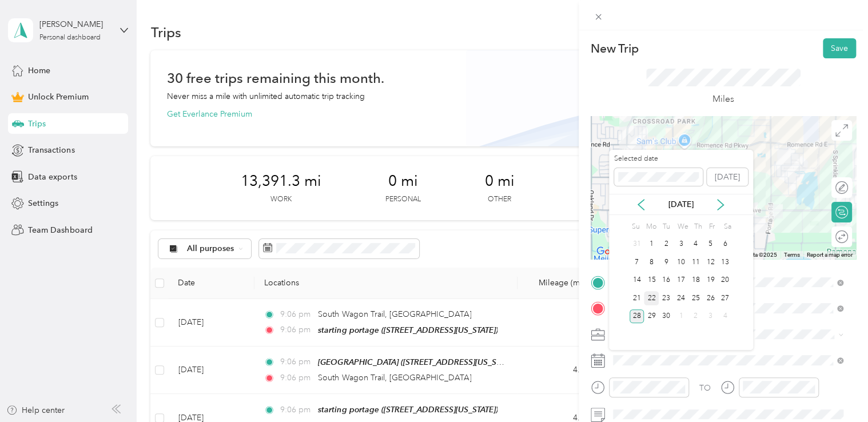
click at [653, 300] on div "22" at bounding box center [651, 298] width 15 height 14
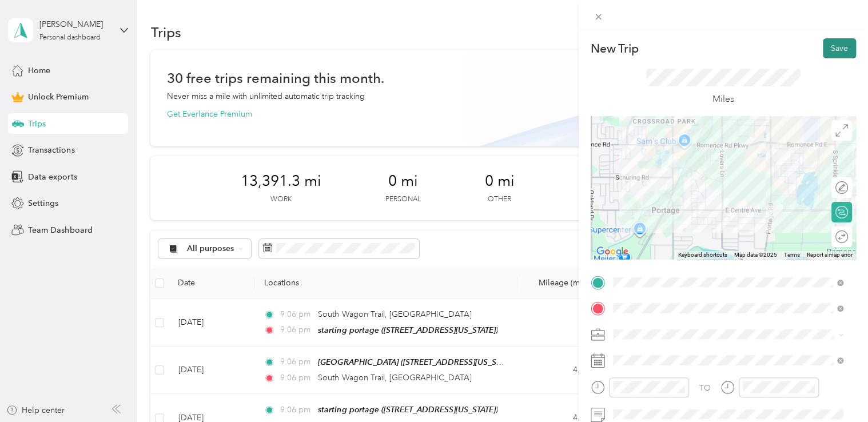
click at [832, 48] on button "Save" at bounding box center [839, 48] width 33 height 20
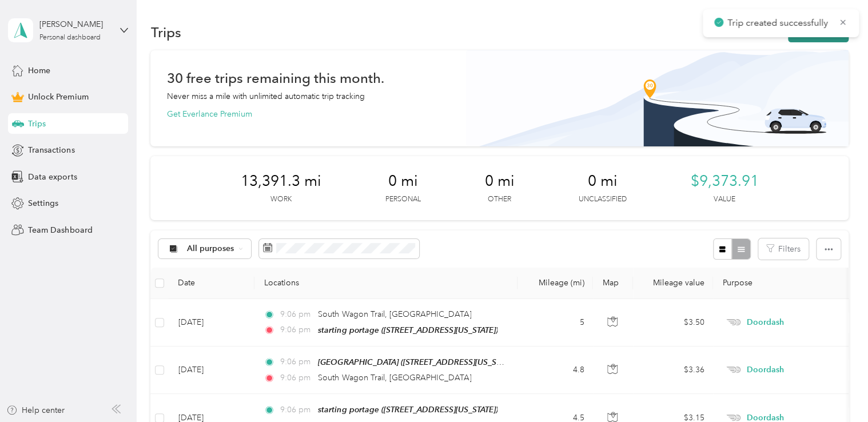
click at [812, 39] on button "New trip" at bounding box center [818, 32] width 61 height 20
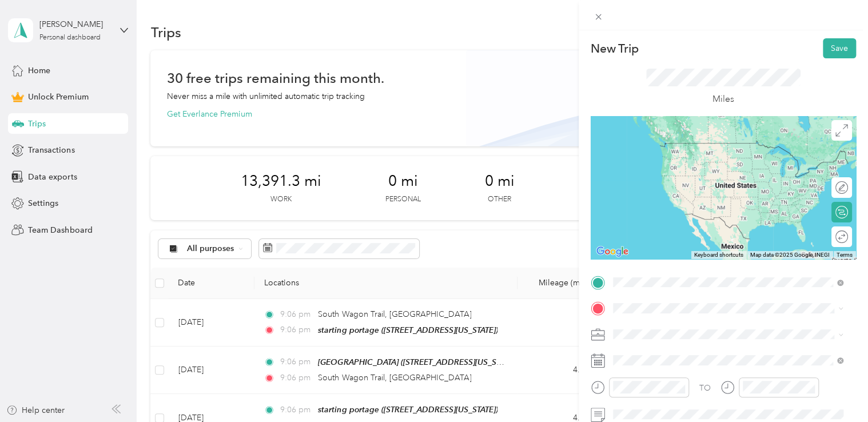
click at [677, 148] on span "[STREET_ADDRESS][US_STATE]" at bounding box center [691, 143] width 114 height 10
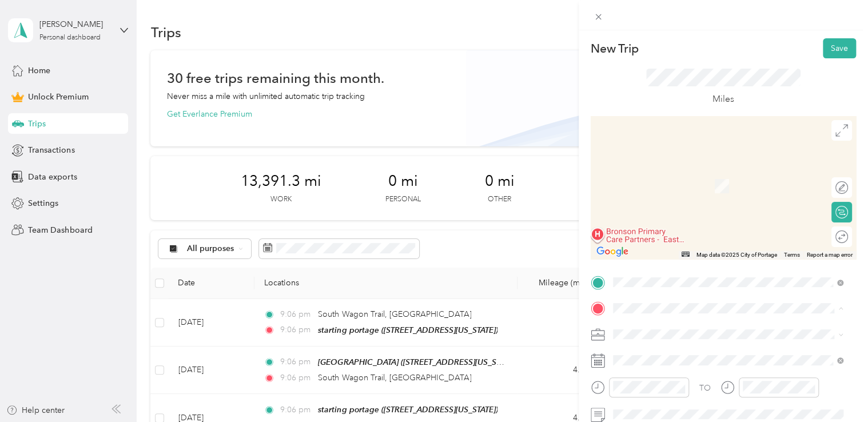
click at [661, 192] on div "starting portage [STREET_ADDRESS][US_STATE]" at bounding box center [691, 180] width 114 height 24
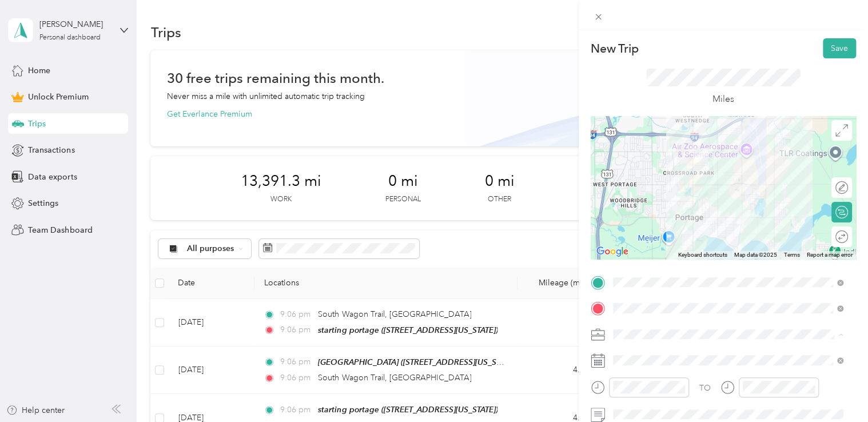
click at [666, 205] on li "Doordash" at bounding box center [728, 214] width 239 height 20
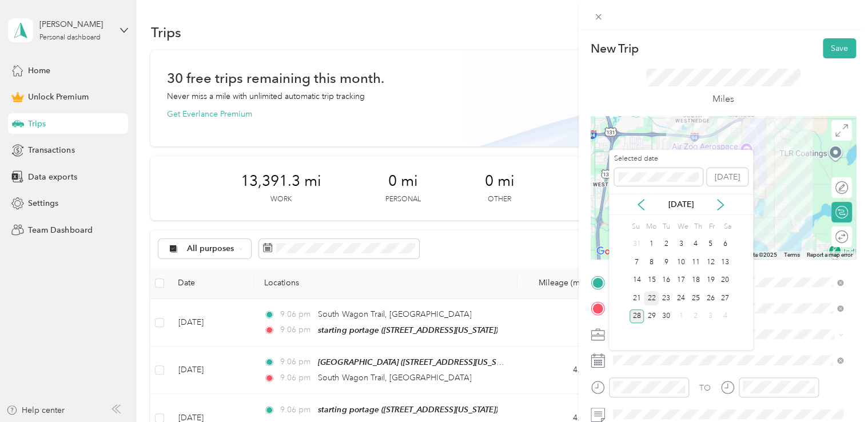
click at [646, 299] on div "22" at bounding box center [651, 298] width 15 height 14
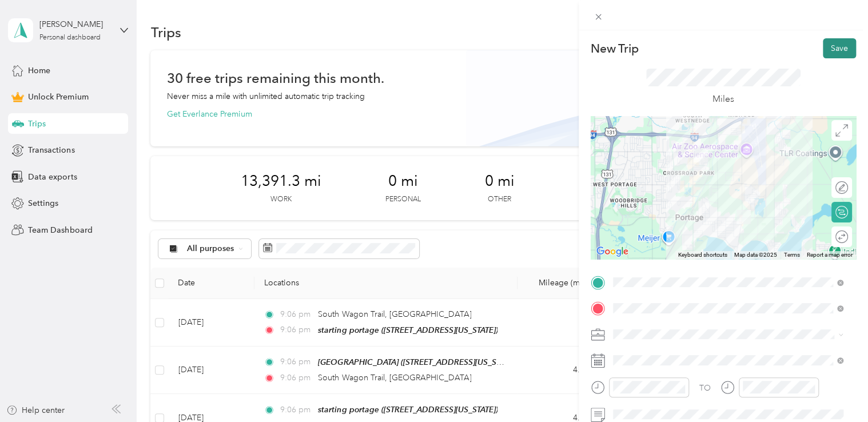
click at [826, 49] on button "Save" at bounding box center [839, 48] width 33 height 20
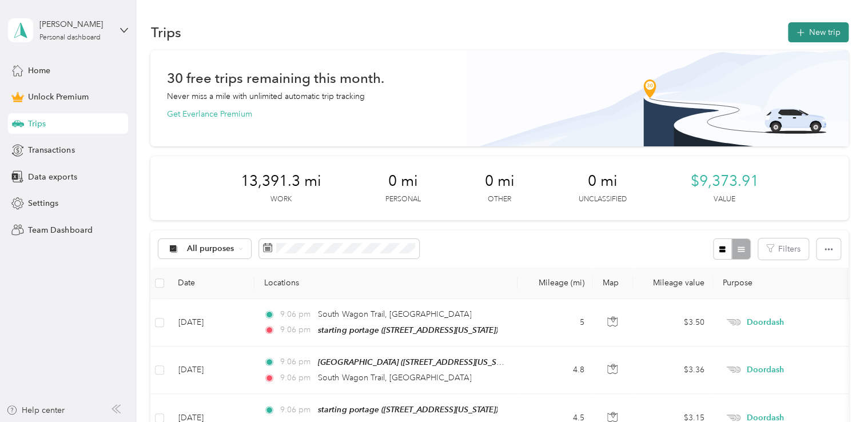
click at [809, 28] on button "New trip" at bounding box center [818, 32] width 61 height 20
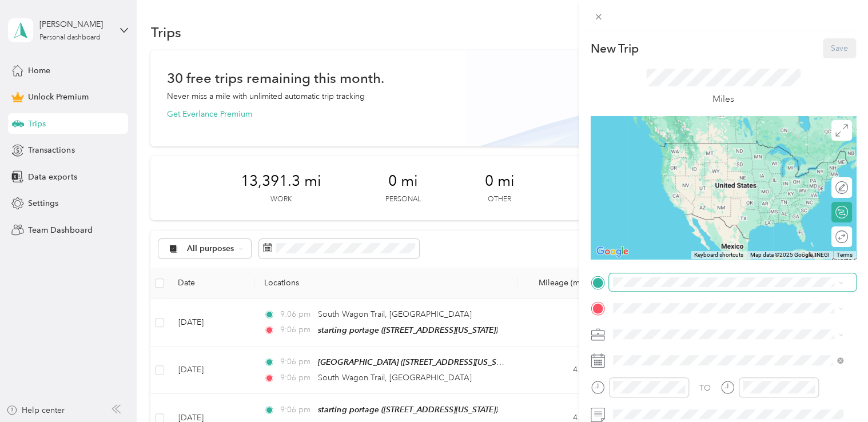
click at [655, 288] on span at bounding box center [732, 282] width 247 height 18
click at [677, 160] on div "starting portage [STREET_ADDRESS][US_STATE]" at bounding box center [691, 154] width 114 height 24
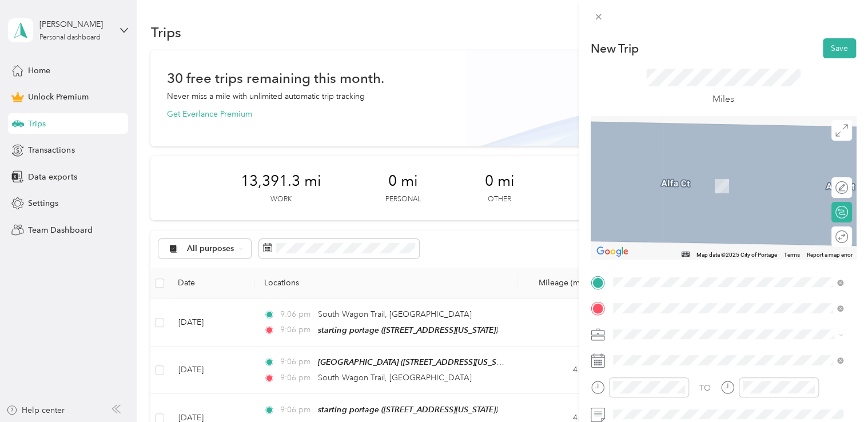
click at [667, 174] on div "burger king portage [STREET_ADDRESS][US_STATE]" at bounding box center [691, 180] width 114 height 24
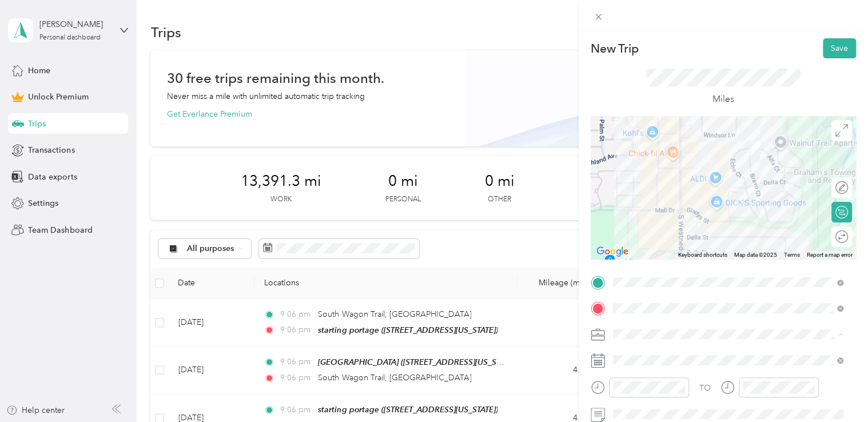
click at [656, 215] on div "Doordash" at bounding box center [728, 214] width 223 height 12
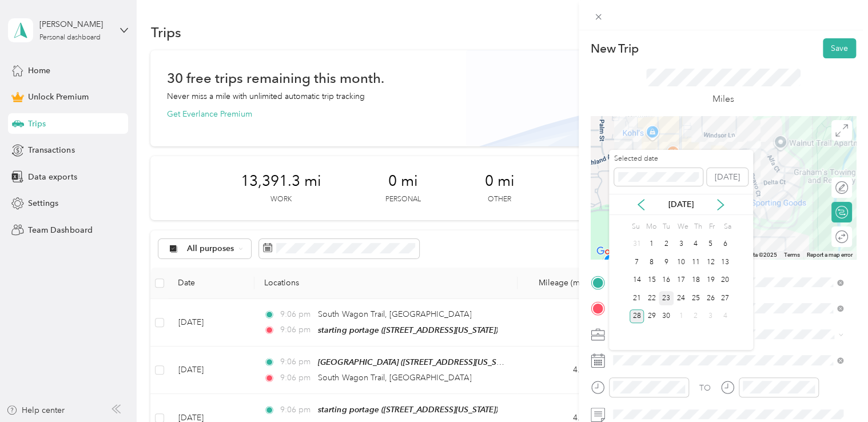
click at [666, 296] on div "23" at bounding box center [666, 298] width 15 height 14
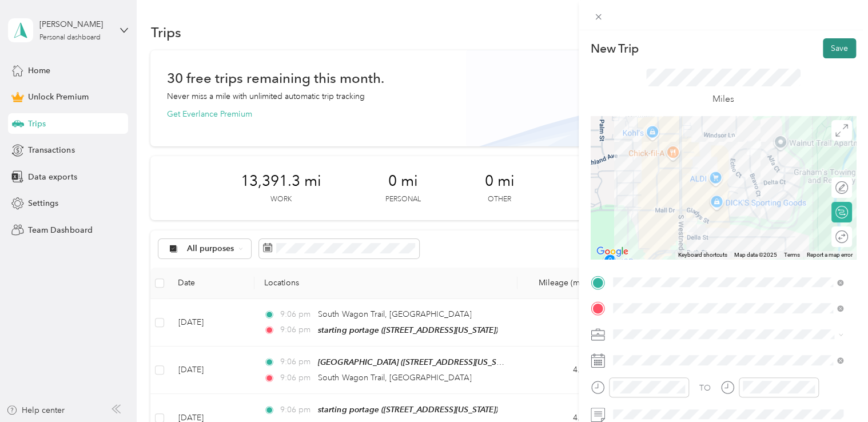
click at [826, 47] on button "Save" at bounding box center [839, 48] width 33 height 20
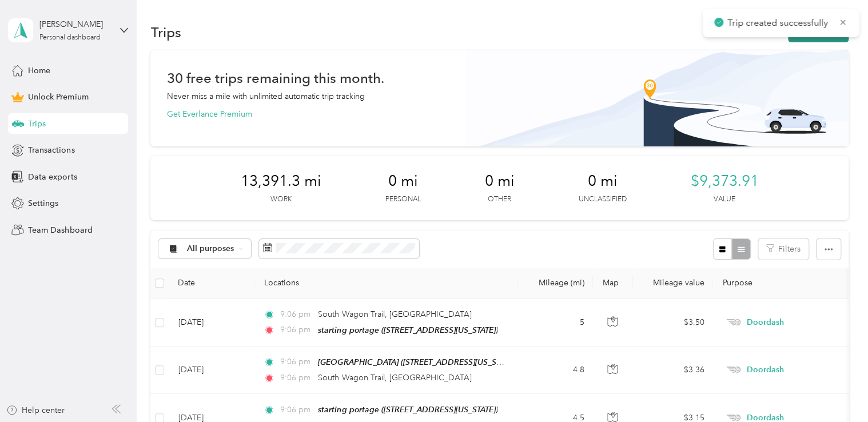
click at [803, 38] on button "New trip" at bounding box center [818, 32] width 61 height 20
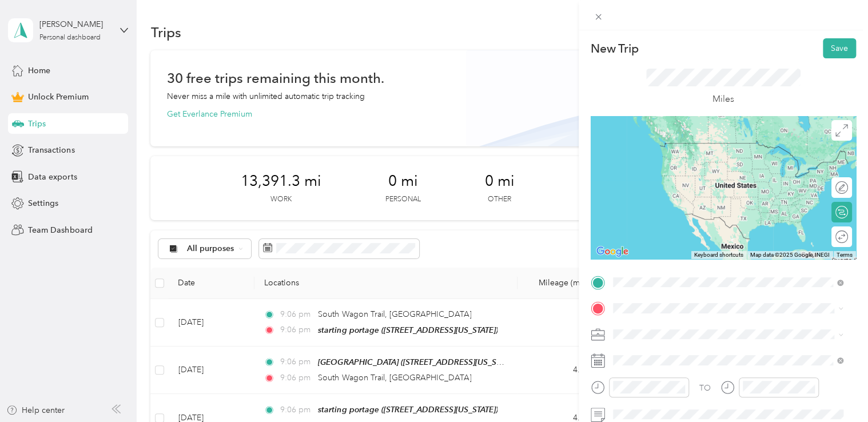
click at [686, 188] on strong "burger king portage" at bounding box center [672, 183] width 77 height 10
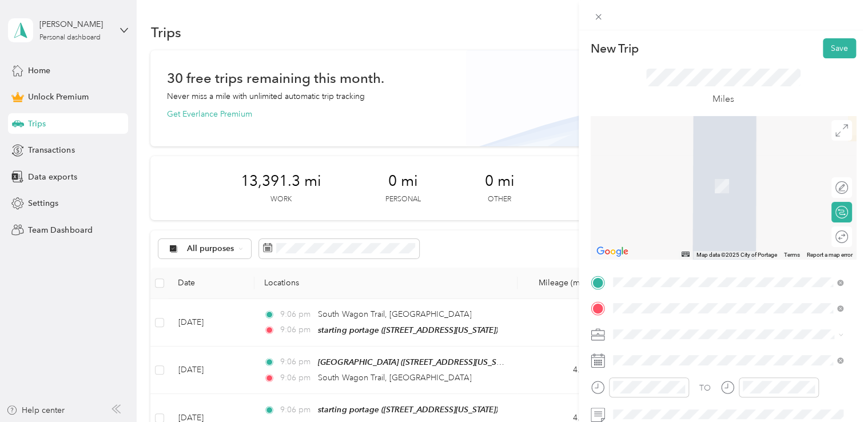
click at [682, 174] on span "[STREET_ADDRESS][US_STATE]" at bounding box center [691, 169] width 114 height 10
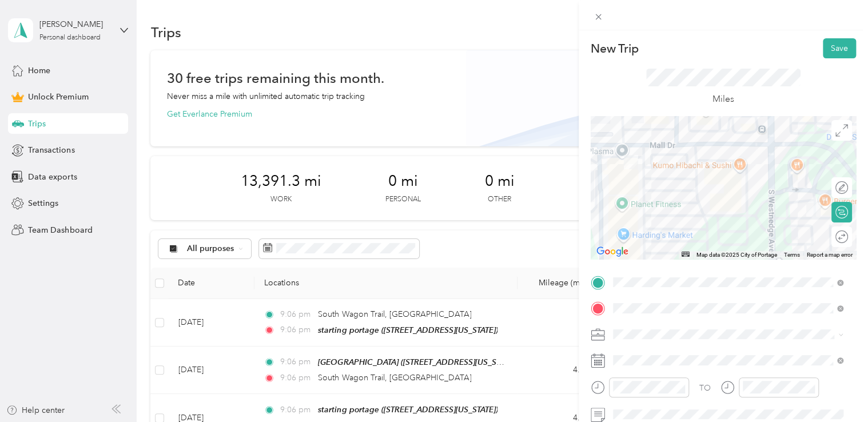
click at [649, 212] on span "Doordash" at bounding box center [635, 214] width 37 height 10
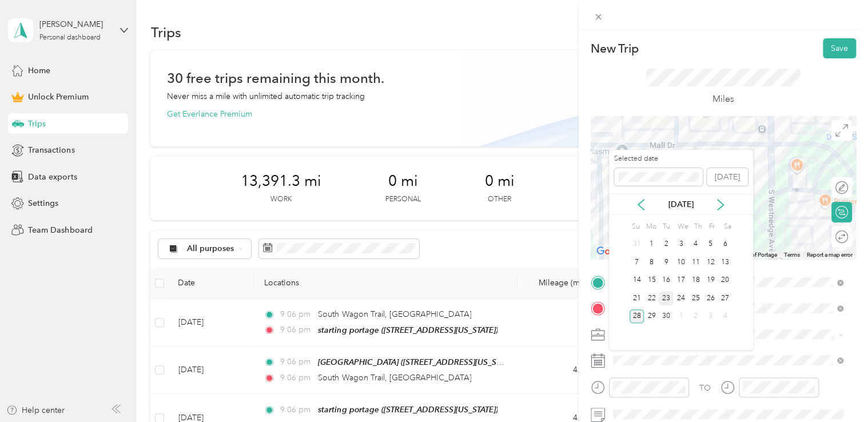
click at [663, 293] on div "23" at bounding box center [666, 298] width 15 height 14
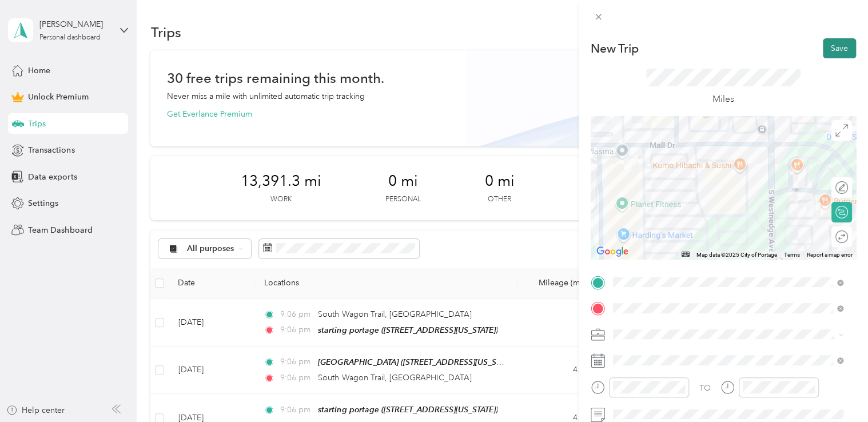
click at [827, 51] on button "Save" at bounding box center [839, 48] width 33 height 20
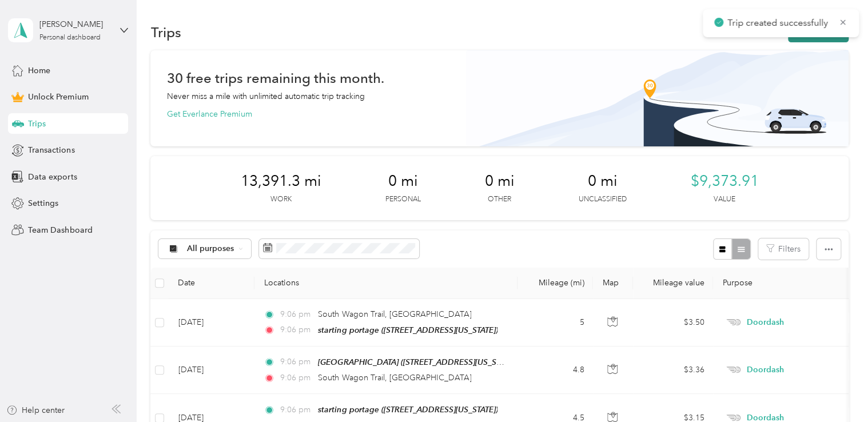
click at [806, 38] on button "New trip" at bounding box center [818, 32] width 61 height 20
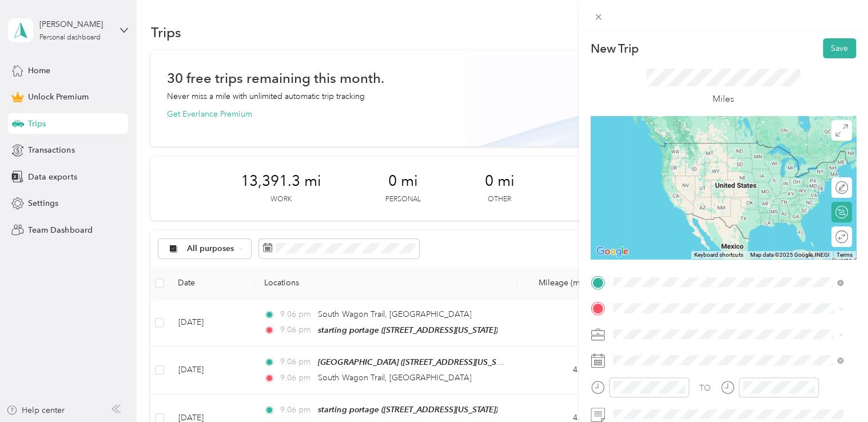
click at [693, 146] on span "[STREET_ADDRESS][US_STATE]" at bounding box center [691, 143] width 114 height 10
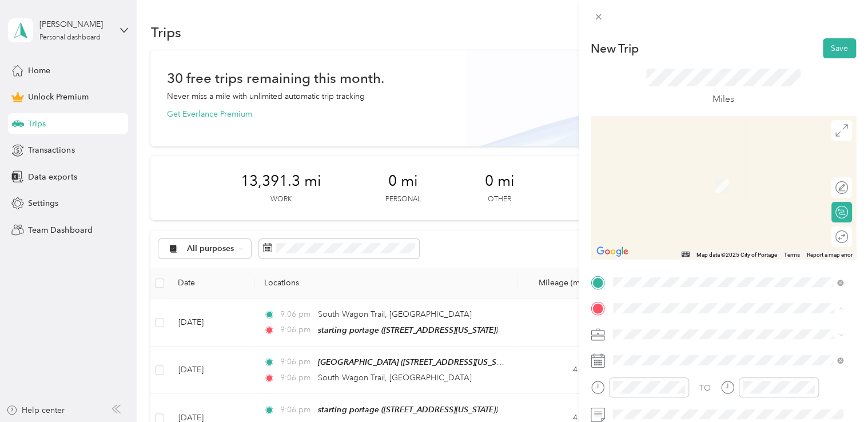
click at [666, 172] on strong "starting portage" at bounding box center [664, 173] width 61 height 10
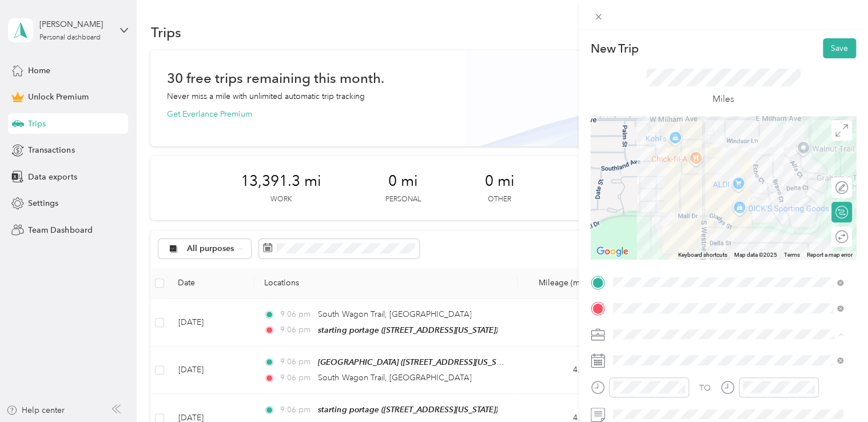
click at [666, 217] on li "Doordash" at bounding box center [728, 214] width 239 height 20
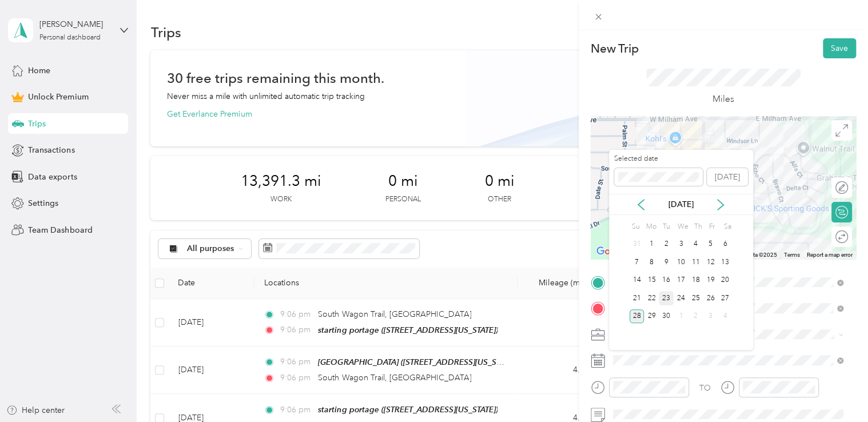
click at [662, 296] on div "23" at bounding box center [666, 298] width 15 height 14
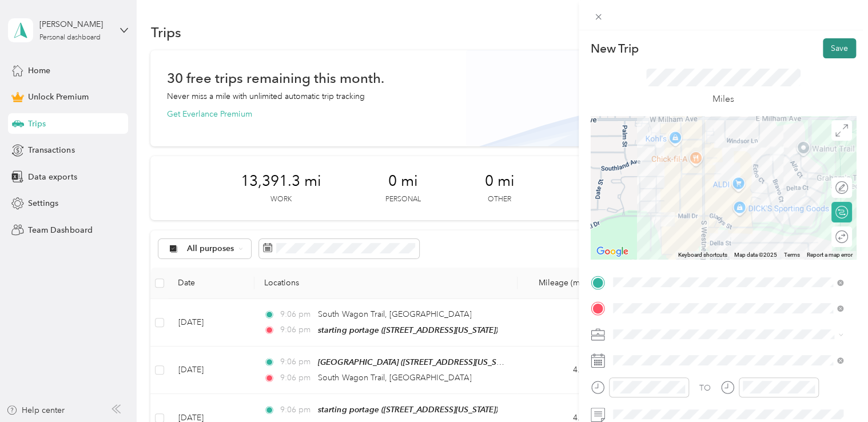
click at [823, 50] on button "Save" at bounding box center [839, 48] width 33 height 20
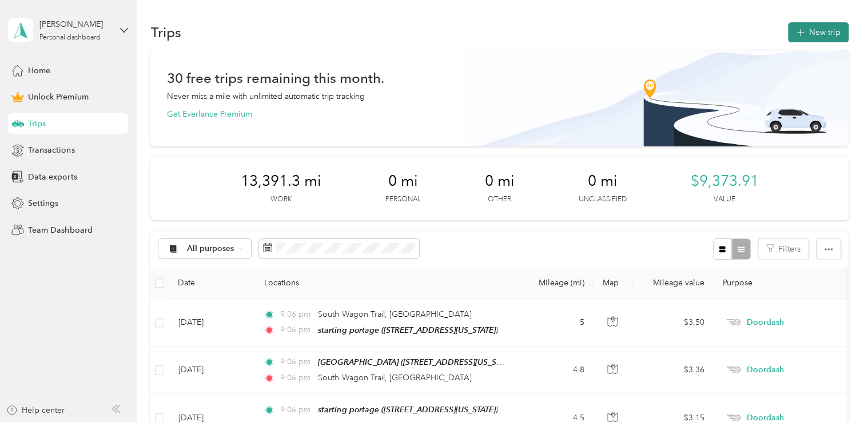
click at [801, 33] on icon "button" at bounding box center [800, 32] width 13 height 13
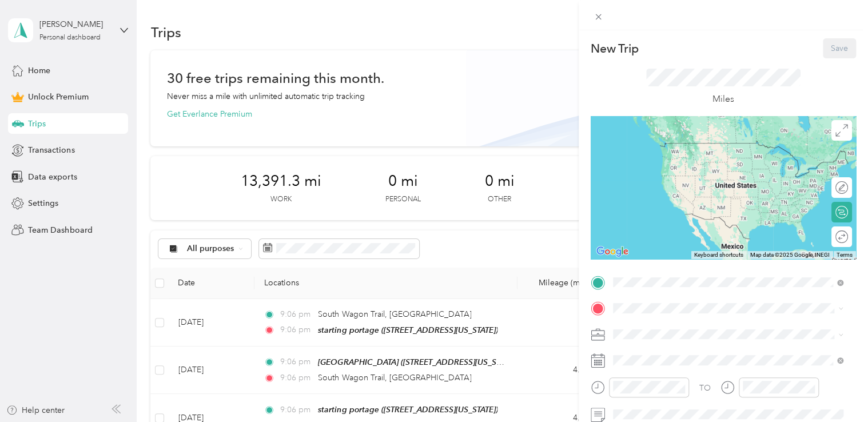
click at [707, 164] on div "starting portage [STREET_ADDRESS][US_STATE]" at bounding box center [691, 154] width 114 height 24
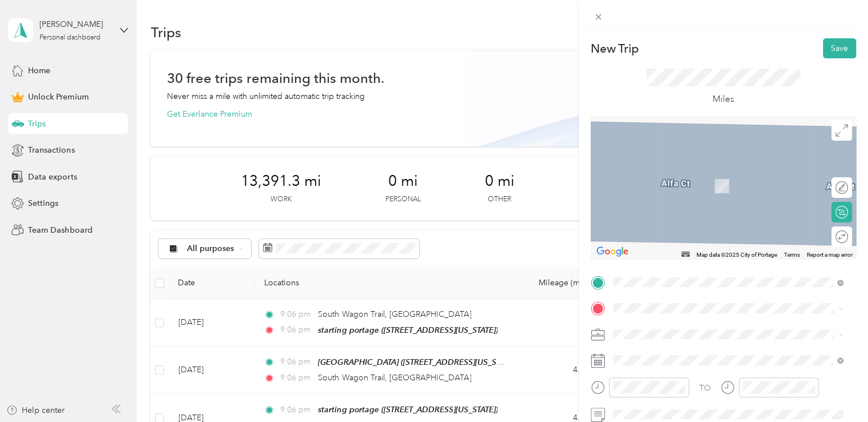
click at [672, 184] on span "[STREET_ADDRESS][US_STATE]" at bounding box center [691, 186] width 114 height 10
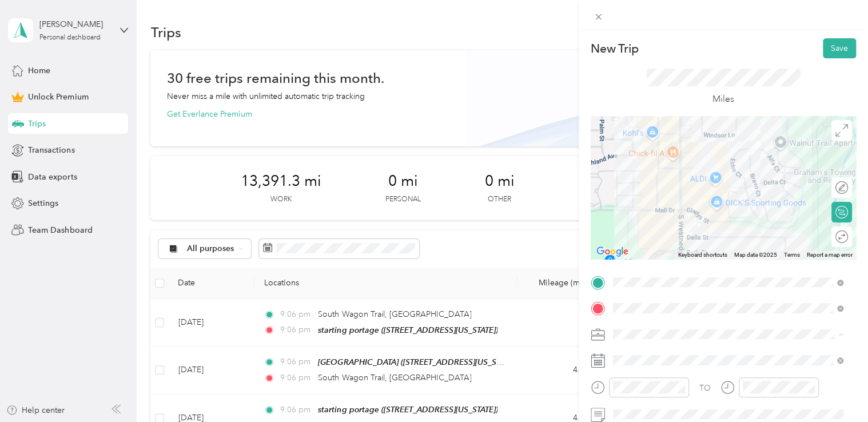
click at [661, 214] on div "Doordash" at bounding box center [728, 214] width 223 height 12
click at [643, 368] on span at bounding box center [732, 360] width 247 height 18
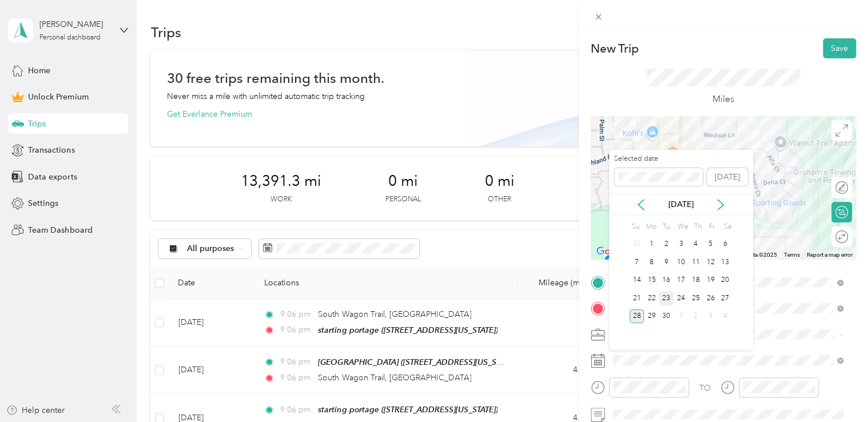
click at [660, 300] on div "23" at bounding box center [666, 298] width 15 height 14
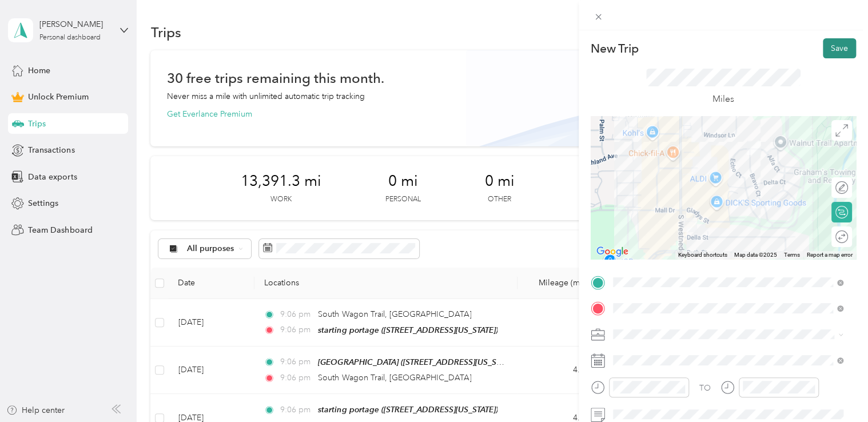
click at [827, 51] on button "Save" at bounding box center [839, 48] width 33 height 20
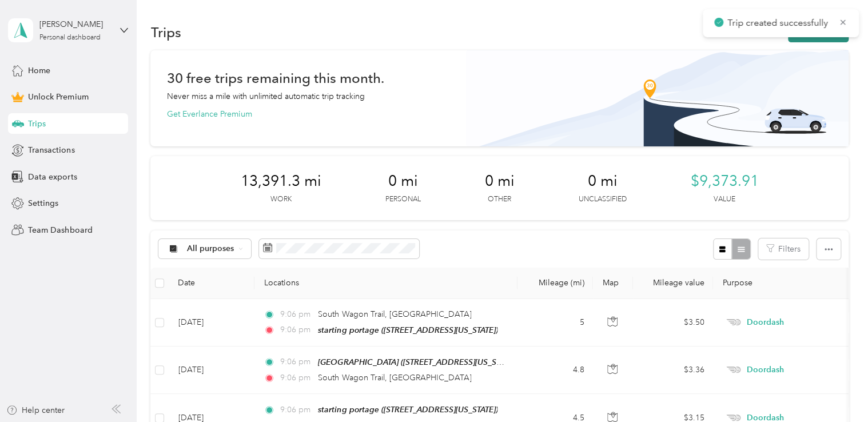
click at [804, 41] on button "New trip" at bounding box center [818, 32] width 61 height 20
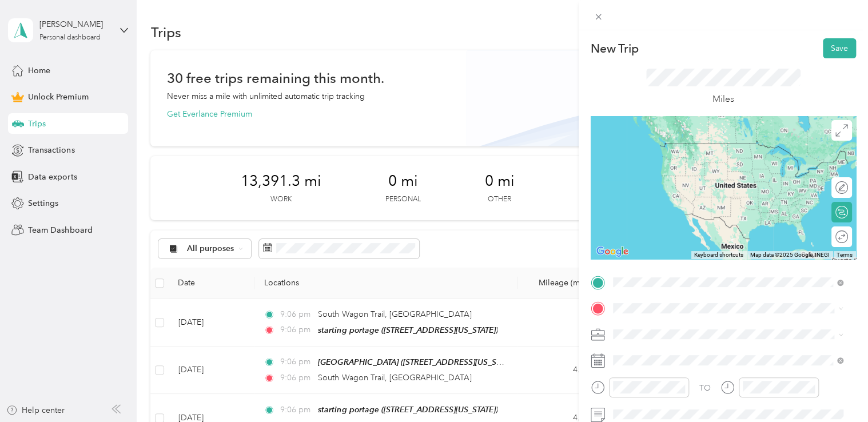
click at [708, 152] on div "burger king portage [STREET_ADDRESS][US_STATE]" at bounding box center [691, 154] width 114 height 24
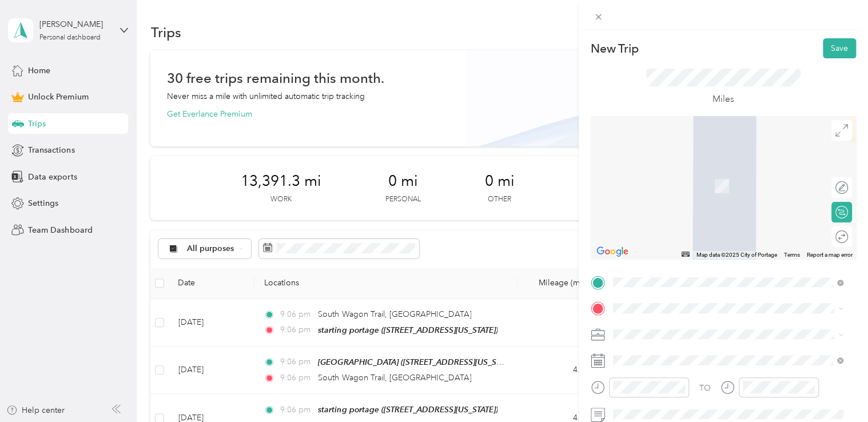
click at [661, 349] on span "[STREET_ADDRESS][PERSON_NAME][US_STATE]" at bounding box center [723, 346] width 178 height 10
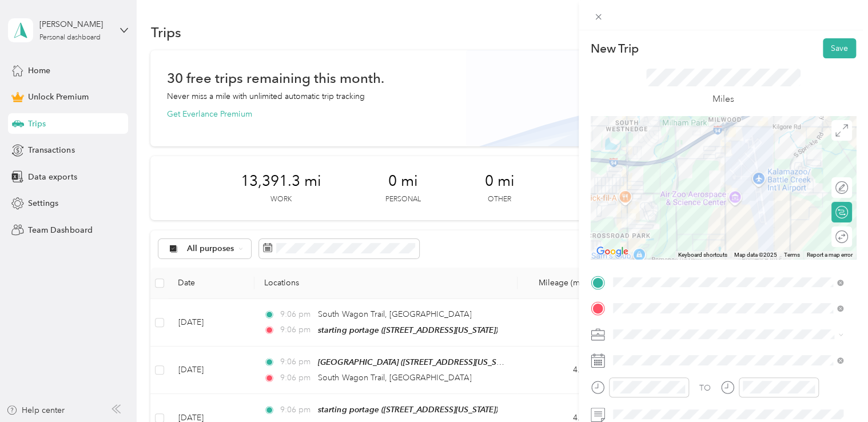
click at [650, 211] on span "Doordash" at bounding box center [635, 212] width 37 height 10
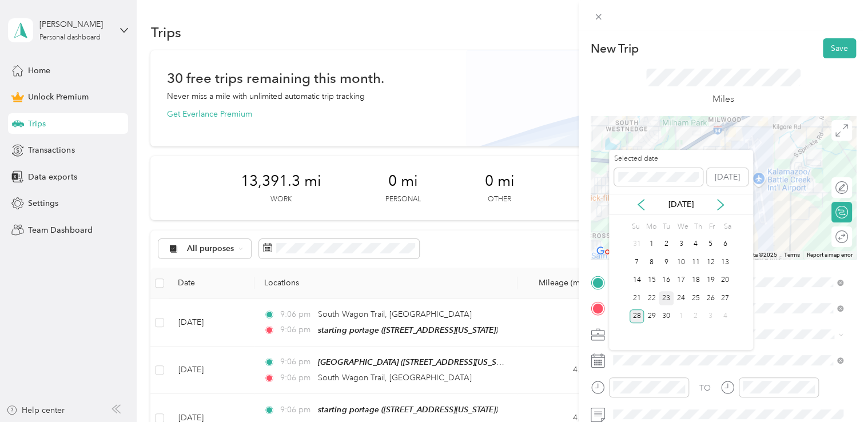
click at [662, 292] on div "23" at bounding box center [666, 298] width 15 height 14
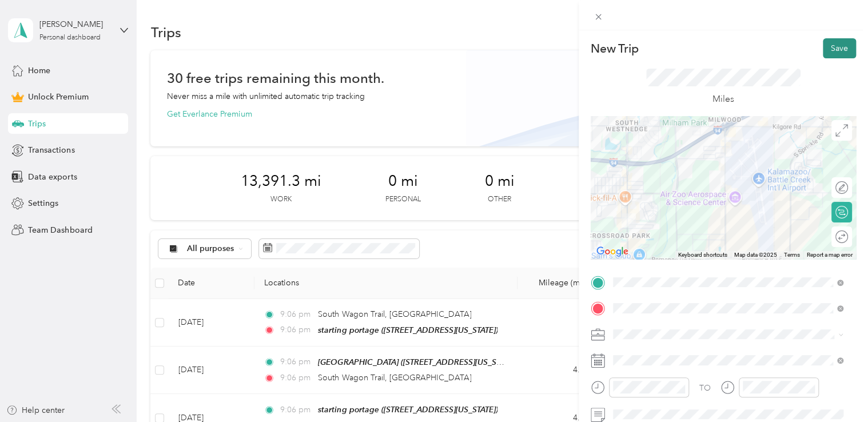
click at [831, 47] on button "Save" at bounding box center [839, 48] width 33 height 20
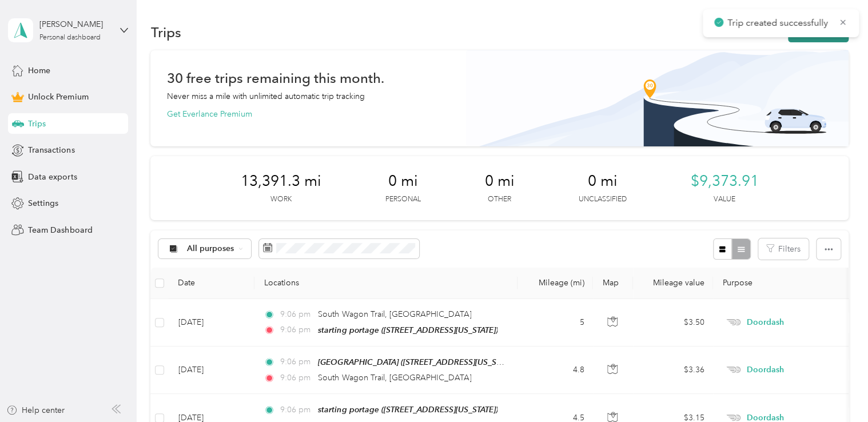
click at [800, 38] on button "New trip" at bounding box center [818, 32] width 61 height 20
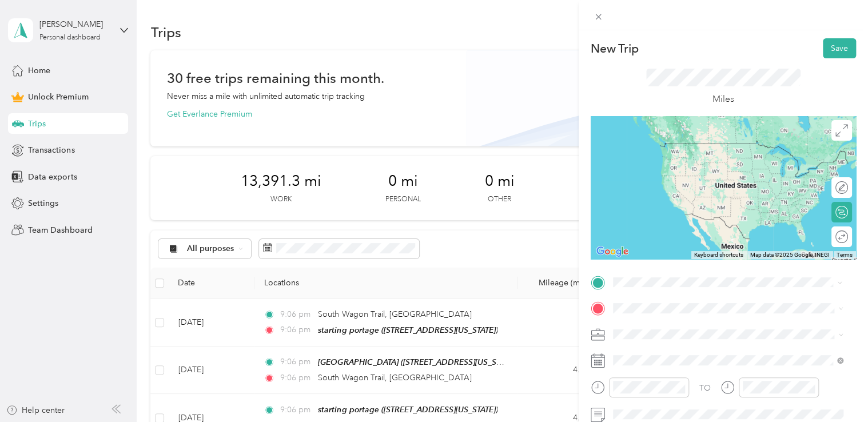
click at [647, 324] on span "[STREET_ADDRESS][PERSON_NAME][US_STATE]" at bounding box center [723, 324] width 178 height 10
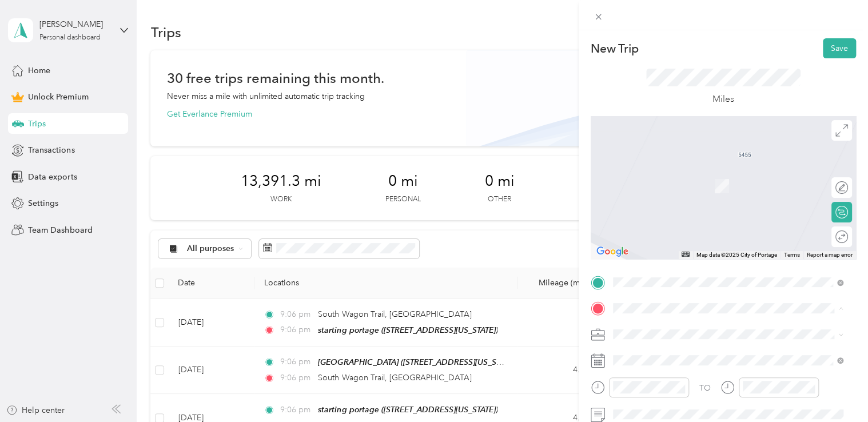
click at [672, 192] on div "starting portage [STREET_ADDRESS][US_STATE]" at bounding box center [691, 180] width 114 height 24
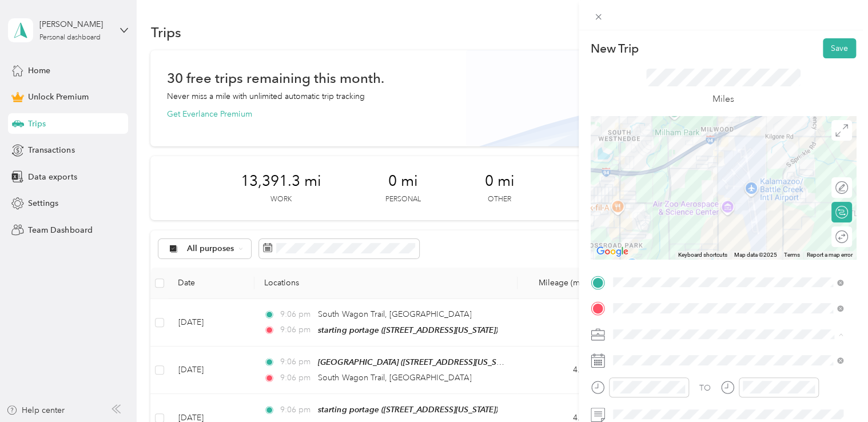
click at [657, 212] on div "Doordash" at bounding box center [728, 214] width 223 height 12
click at [638, 354] on span at bounding box center [732, 360] width 247 height 18
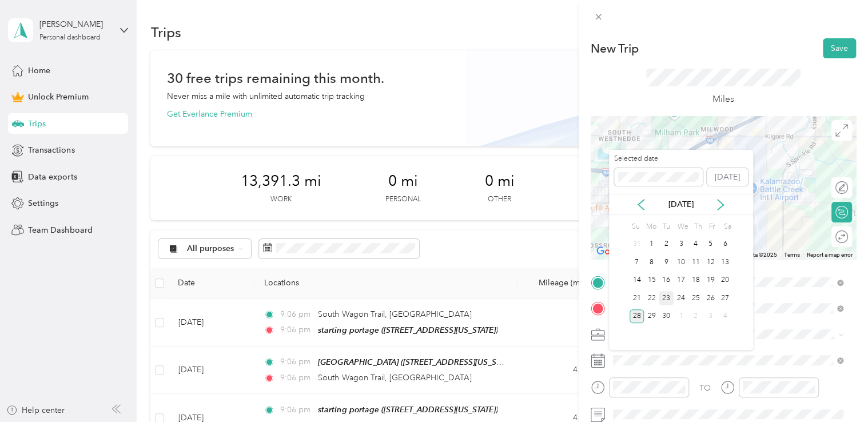
click at [664, 296] on div "23" at bounding box center [666, 298] width 15 height 14
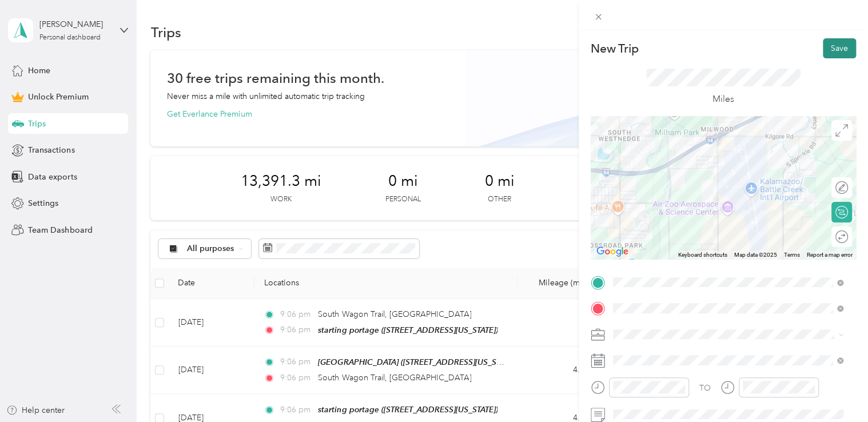
click at [826, 48] on button "Save" at bounding box center [839, 48] width 33 height 20
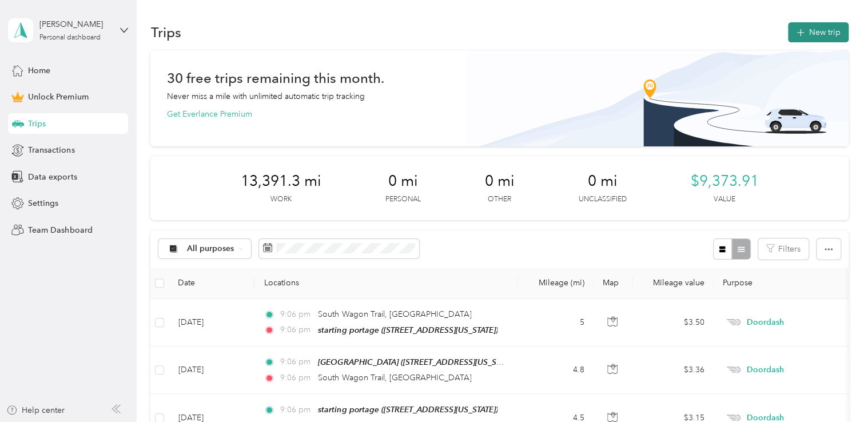
click at [817, 36] on button "New trip" at bounding box center [818, 32] width 61 height 20
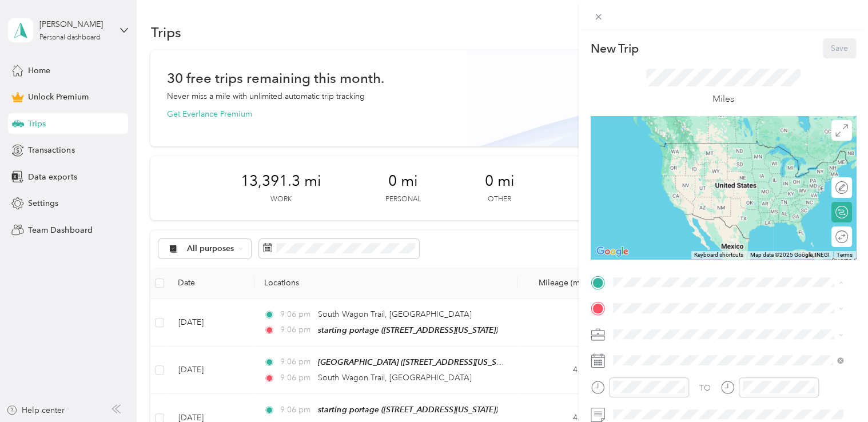
click at [692, 164] on div "starting portage [STREET_ADDRESS][US_STATE]" at bounding box center [691, 154] width 114 height 24
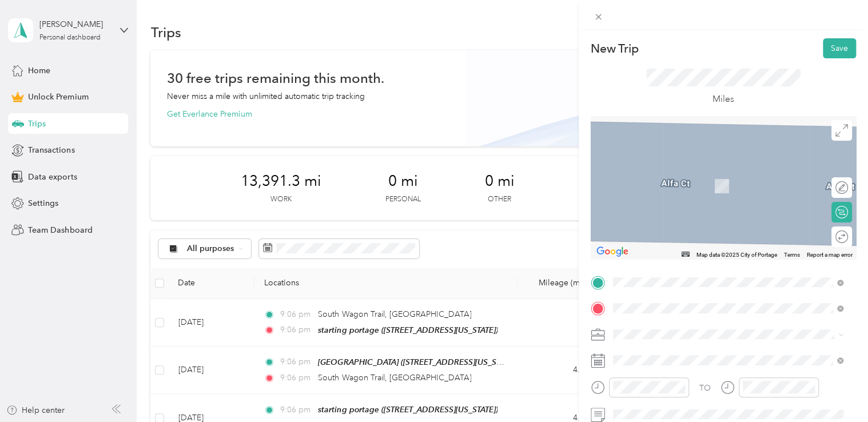
click at [673, 183] on span "[STREET_ADDRESS][US_STATE]" at bounding box center [691, 186] width 114 height 10
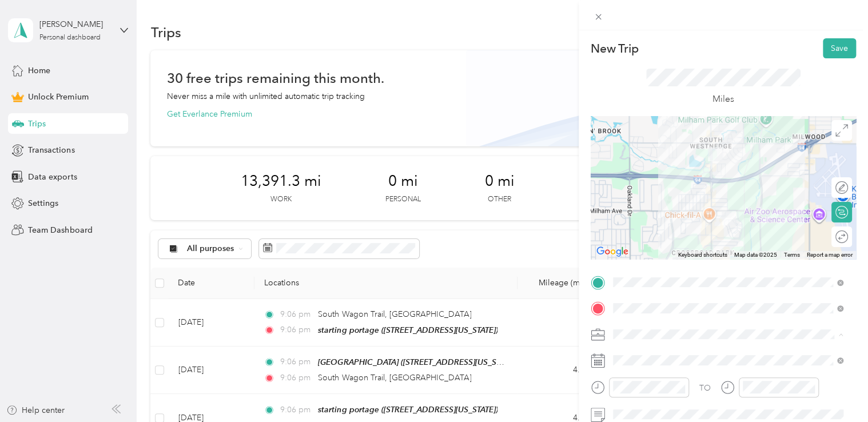
click at [652, 216] on li "Doordash" at bounding box center [728, 214] width 239 height 20
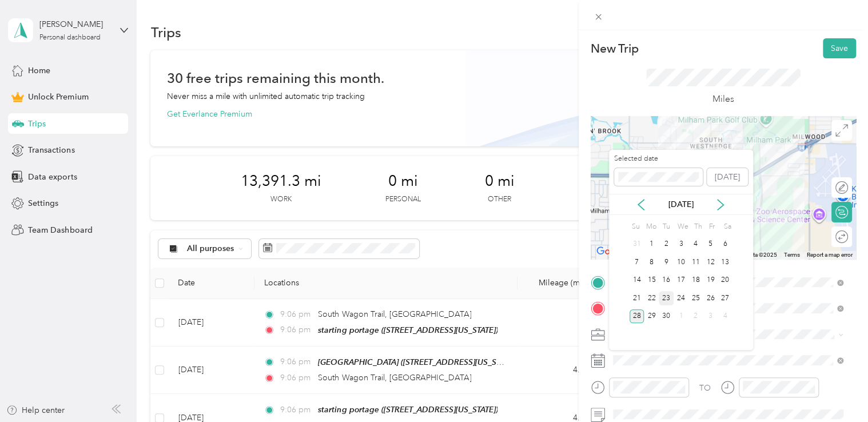
click at [666, 299] on div "23" at bounding box center [666, 298] width 15 height 14
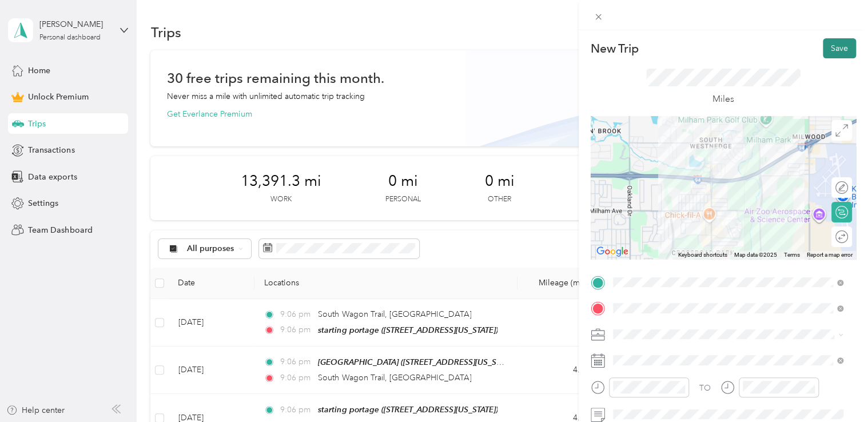
click at [823, 51] on button "Save" at bounding box center [839, 48] width 33 height 20
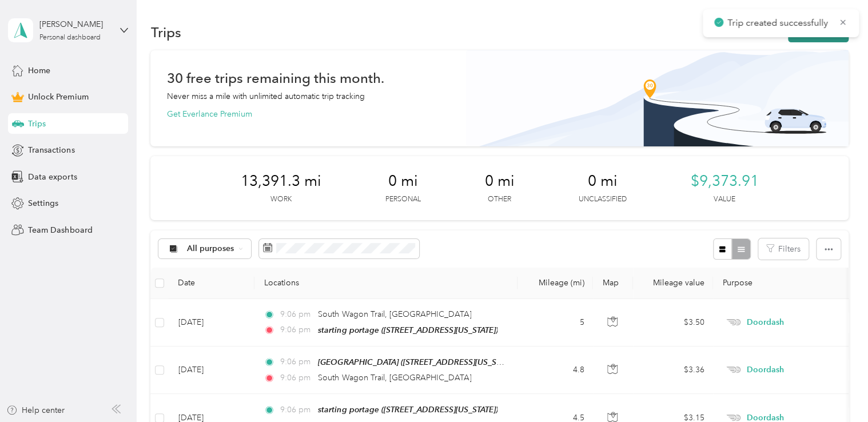
click at [797, 39] on icon "button" at bounding box center [800, 32] width 13 height 13
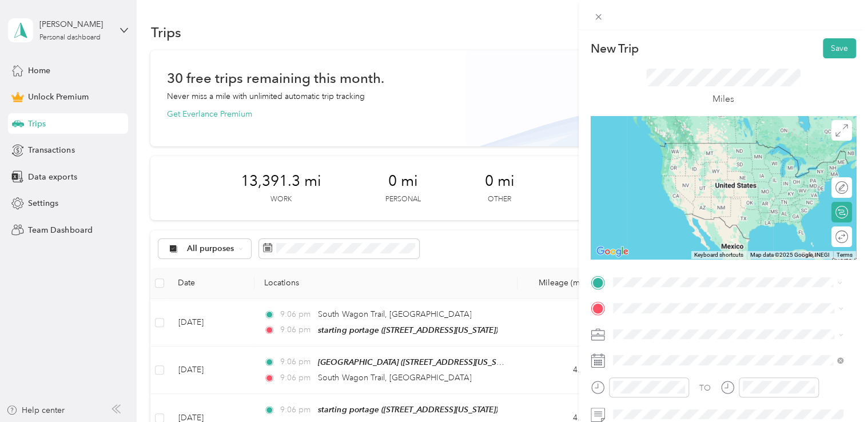
click at [710, 143] on div "meijer portage" at bounding box center [691, 147] width 114 height 10
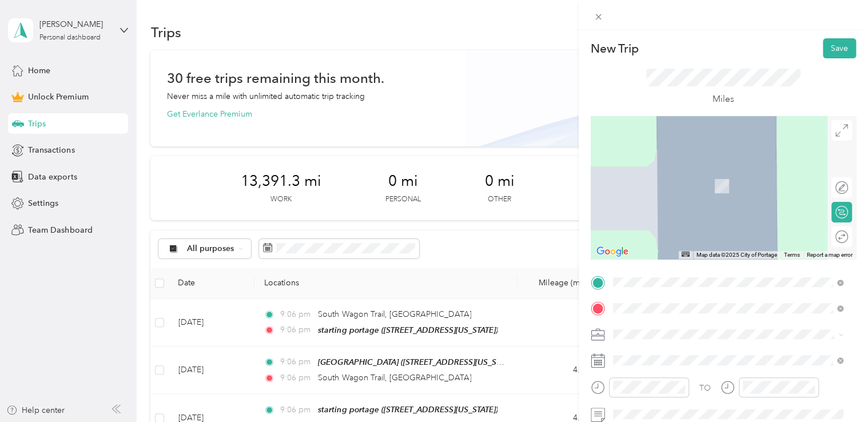
click at [669, 210] on span "[STREET_ADDRESS][US_STATE]" at bounding box center [691, 205] width 114 height 10
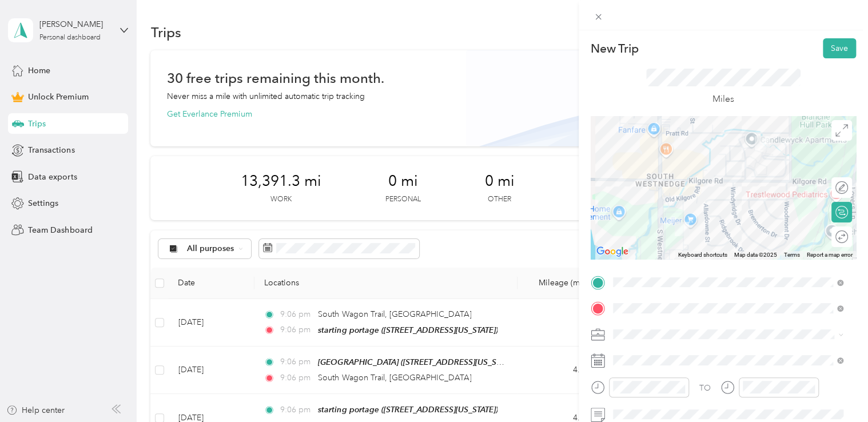
click at [656, 214] on div "Doordash" at bounding box center [728, 211] width 223 height 12
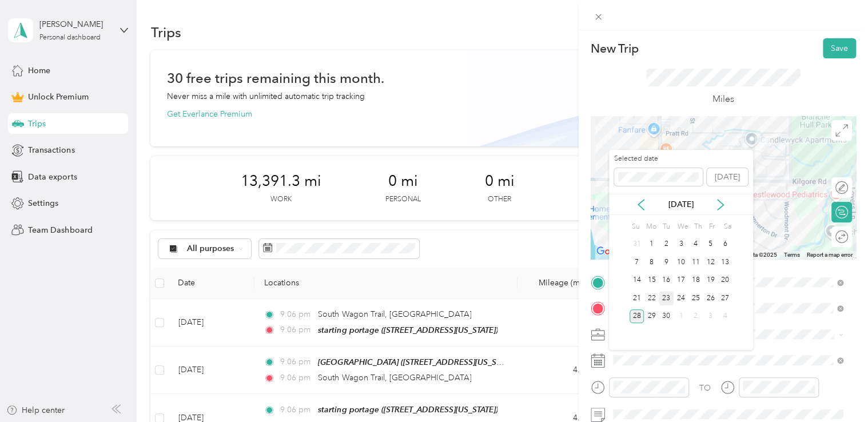
click at [665, 297] on div "23" at bounding box center [666, 298] width 15 height 14
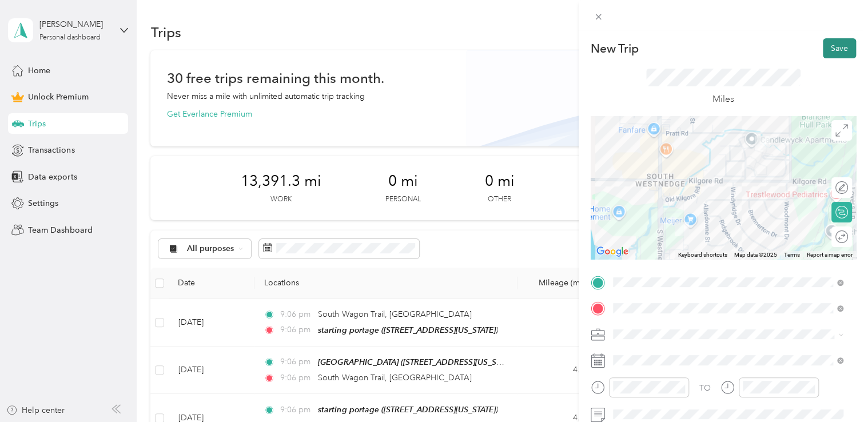
click at [829, 53] on button "Save" at bounding box center [839, 48] width 33 height 20
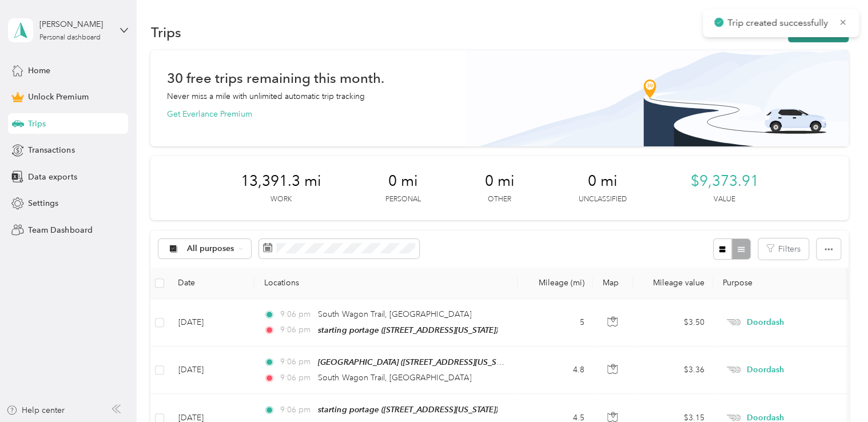
click at [795, 38] on button "New trip" at bounding box center [818, 32] width 61 height 20
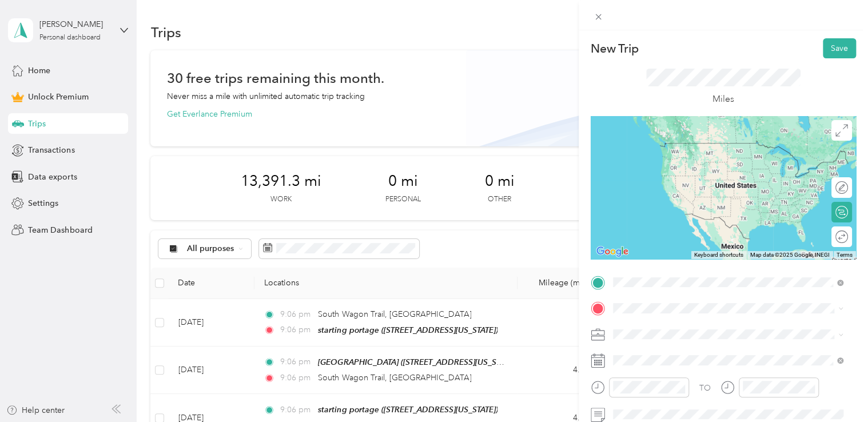
click at [687, 184] on span "[STREET_ADDRESS][US_STATE]" at bounding box center [691, 178] width 114 height 10
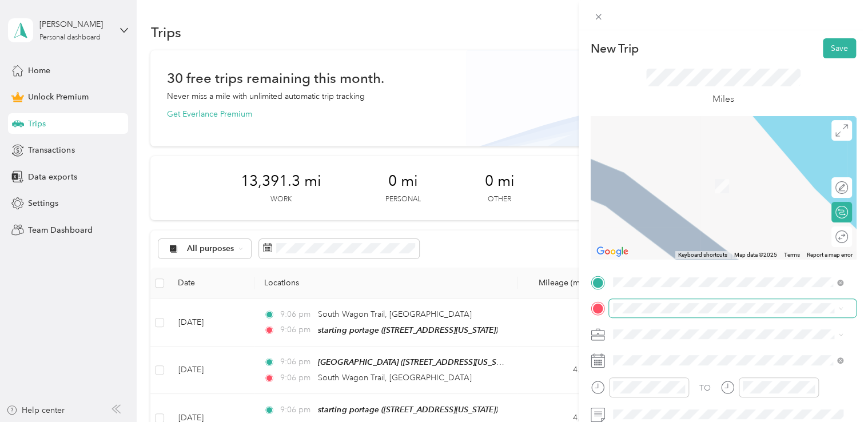
click at [632, 315] on span at bounding box center [732, 308] width 247 height 18
click at [666, 184] on span "[STREET_ADDRESS][US_STATE]" at bounding box center [691, 186] width 114 height 10
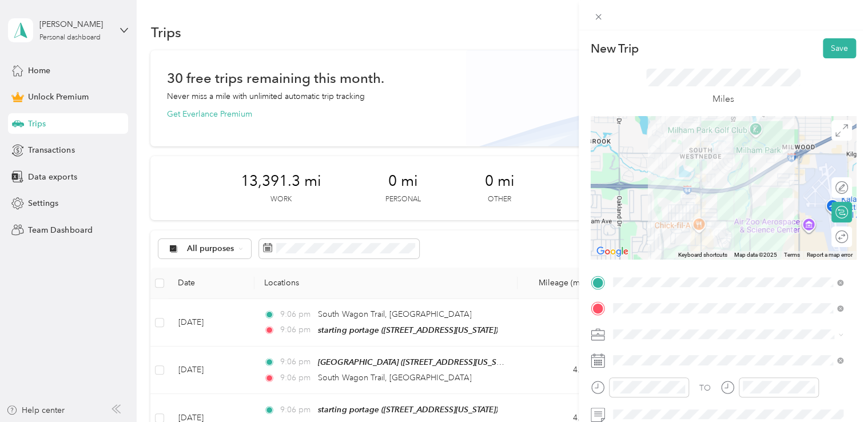
click at [657, 213] on div "Doordash" at bounding box center [728, 213] width 223 height 12
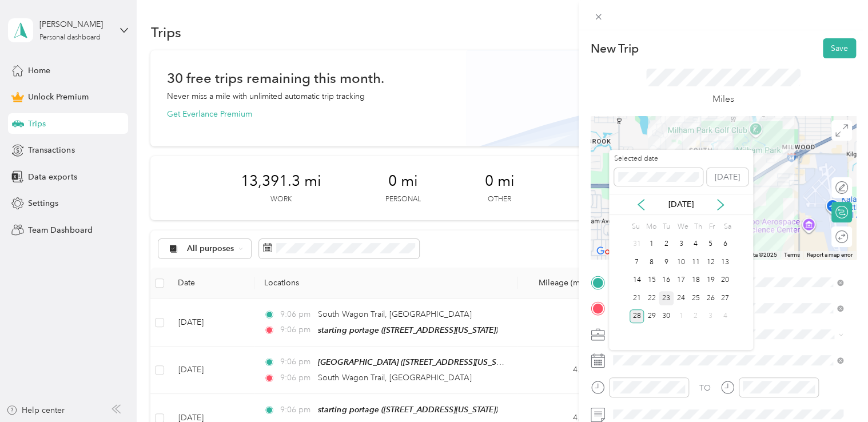
click at [664, 297] on div "23" at bounding box center [666, 298] width 15 height 14
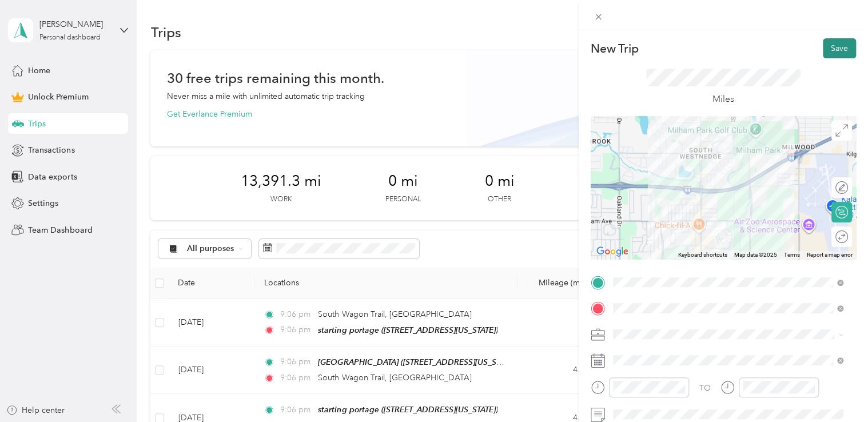
click at [833, 51] on button "Save" at bounding box center [839, 48] width 33 height 20
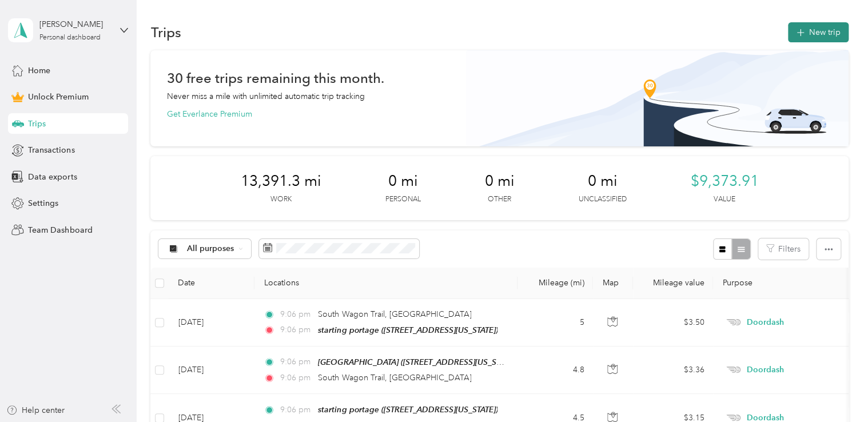
click at [817, 35] on button "New trip" at bounding box center [818, 32] width 61 height 20
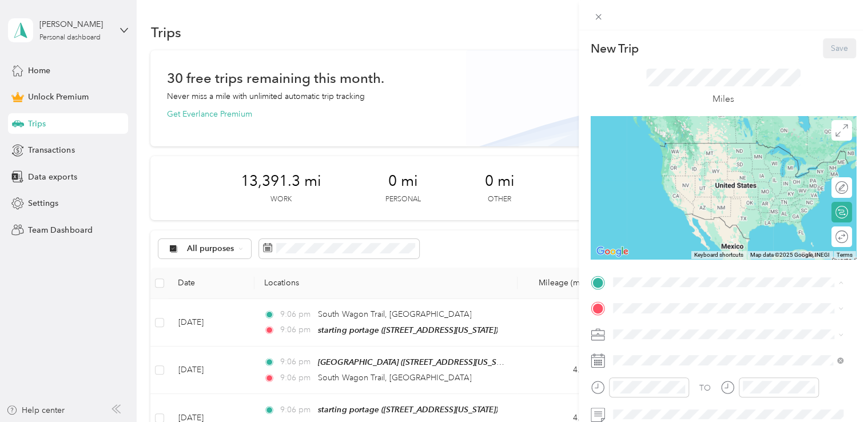
click at [668, 162] on div "starting portage [STREET_ADDRESS][US_STATE]" at bounding box center [691, 154] width 114 height 24
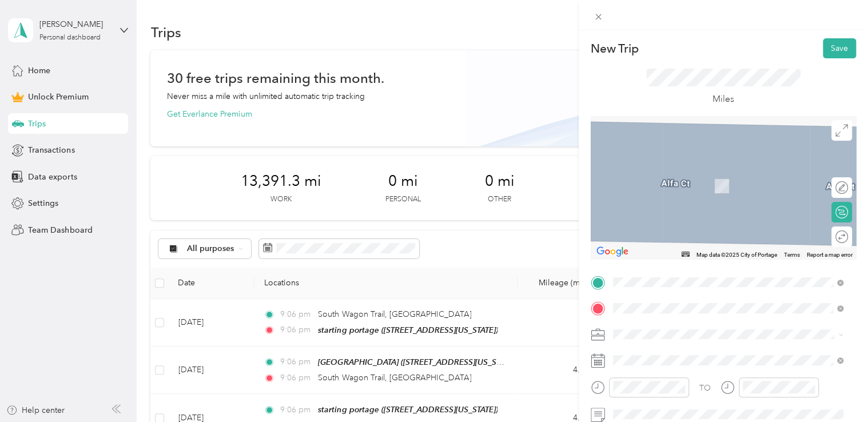
click at [666, 189] on span "[STREET_ADDRESS][US_STATE]" at bounding box center [691, 186] width 114 height 10
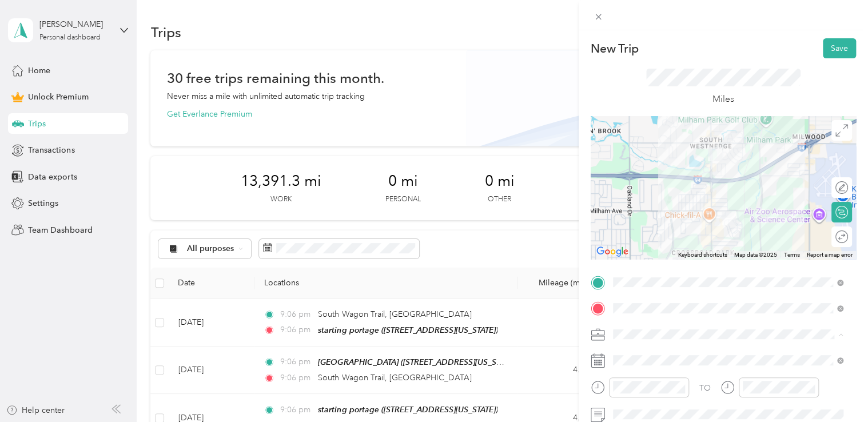
click at [655, 211] on div "Doordash" at bounding box center [728, 214] width 223 height 12
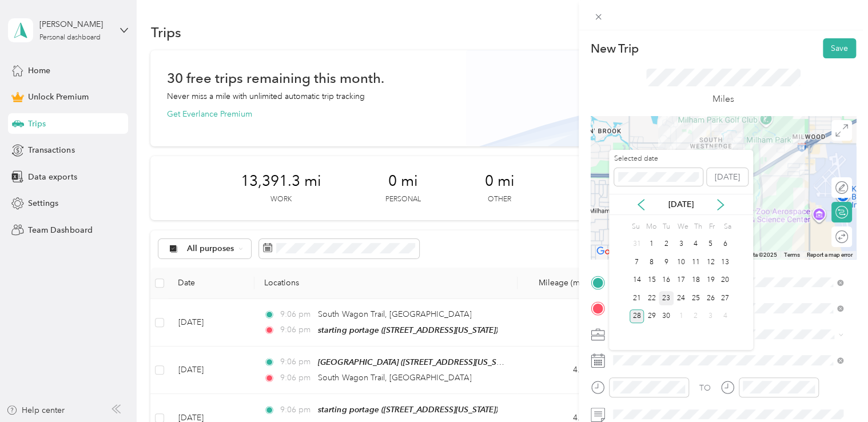
click at [661, 296] on div "23" at bounding box center [666, 298] width 15 height 14
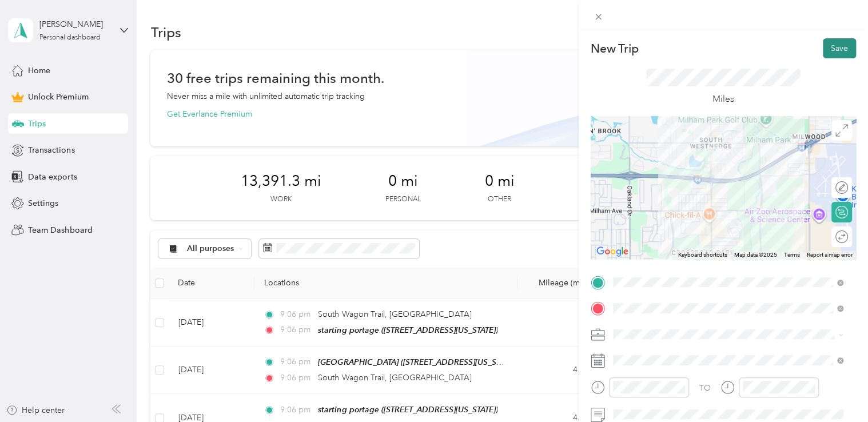
click at [827, 49] on button "Save" at bounding box center [839, 48] width 33 height 20
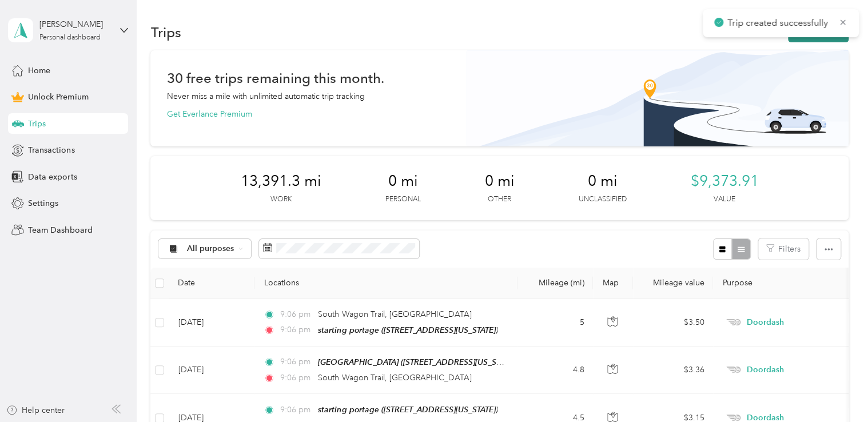
click at [799, 37] on icon "button" at bounding box center [800, 32] width 13 height 13
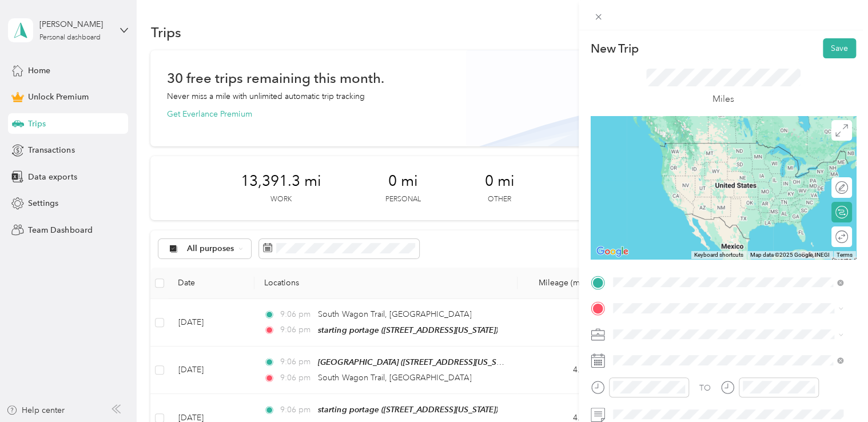
click at [691, 162] on span "[STREET_ADDRESS][US_STATE]" at bounding box center [691, 160] width 114 height 10
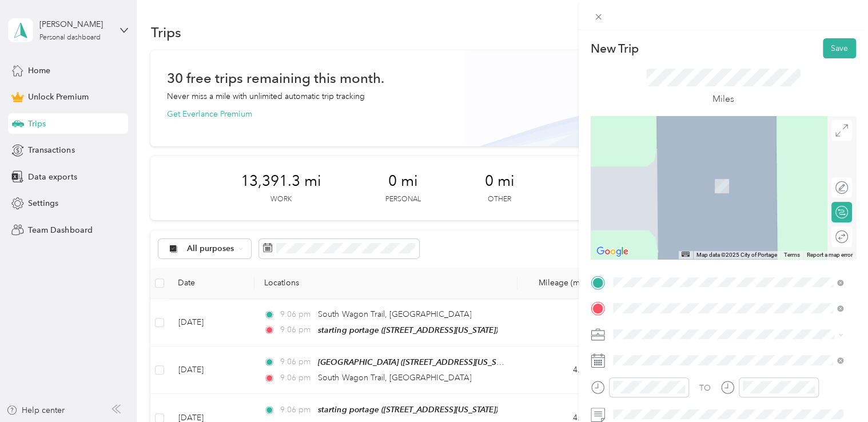
click at [678, 174] on span "[STREET_ADDRESS][PERSON_NAME][US_STATE]" at bounding box center [723, 169] width 178 height 10
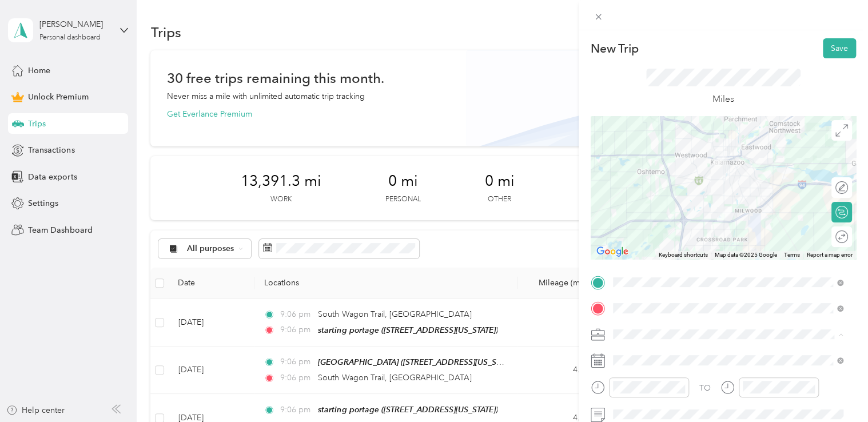
click at [671, 204] on li "Doordash" at bounding box center [728, 214] width 239 height 20
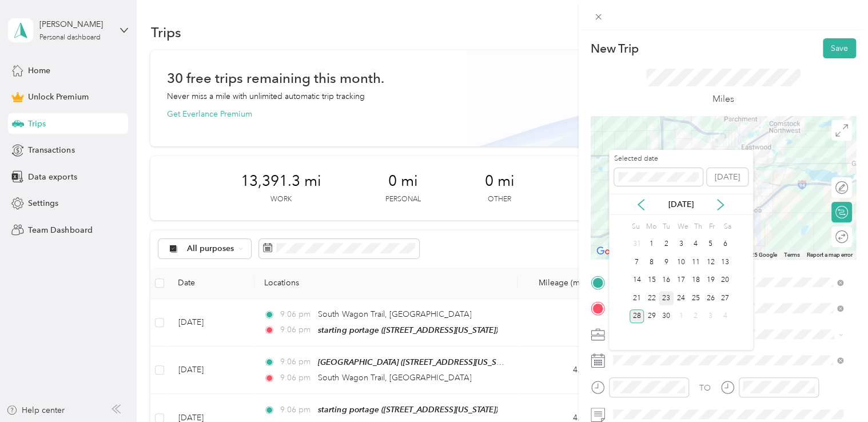
click at [668, 300] on div "23" at bounding box center [666, 298] width 15 height 14
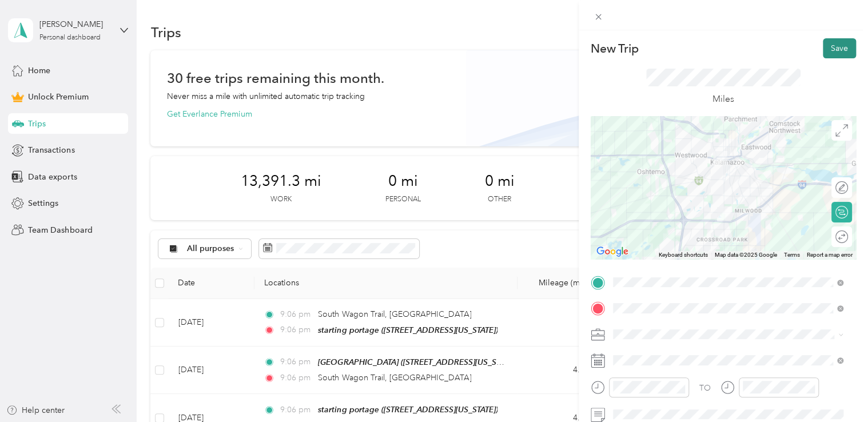
click at [831, 49] on button "Save" at bounding box center [839, 48] width 33 height 20
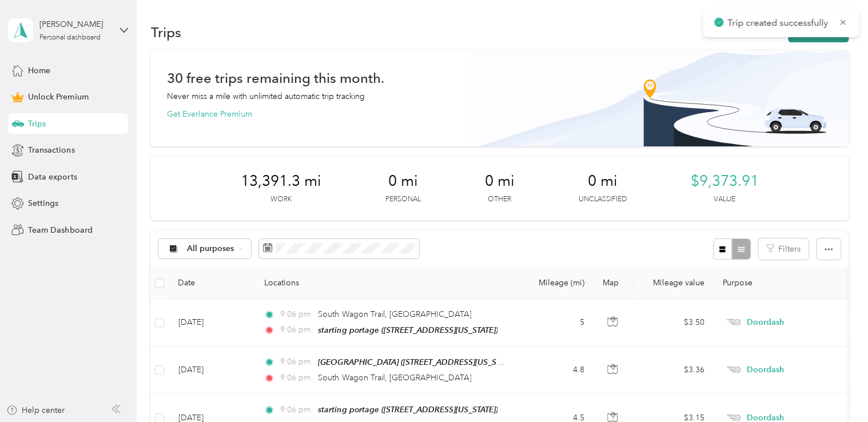
click at [803, 41] on button "New trip" at bounding box center [818, 32] width 61 height 20
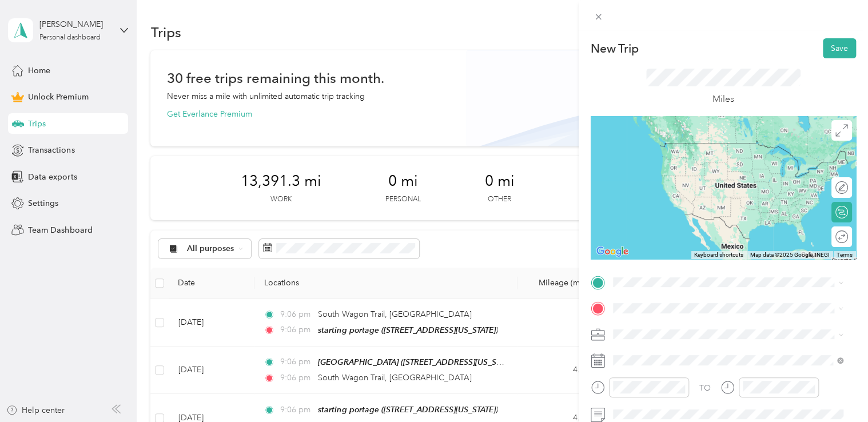
click at [698, 146] on span "[STREET_ADDRESS][PERSON_NAME][US_STATE]" at bounding box center [723, 142] width 178 height 10
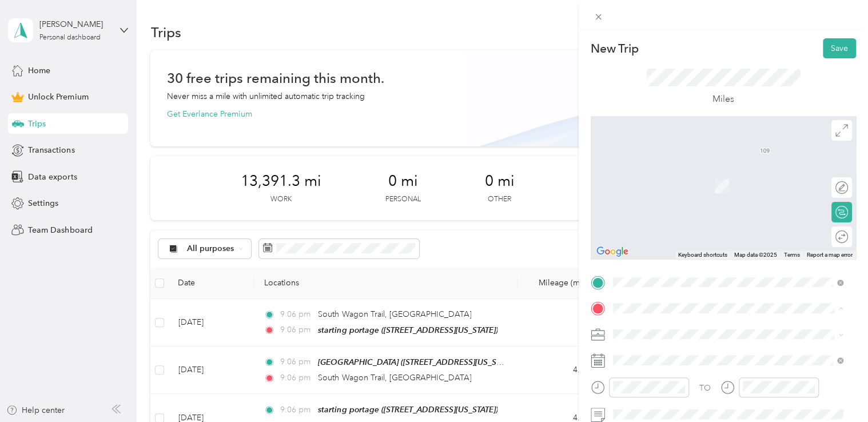
click at [678, 176] on div "starting portage [STREET_ADDRESS][US_STATE]" at bounding box center [691, 180] width 114 height 24
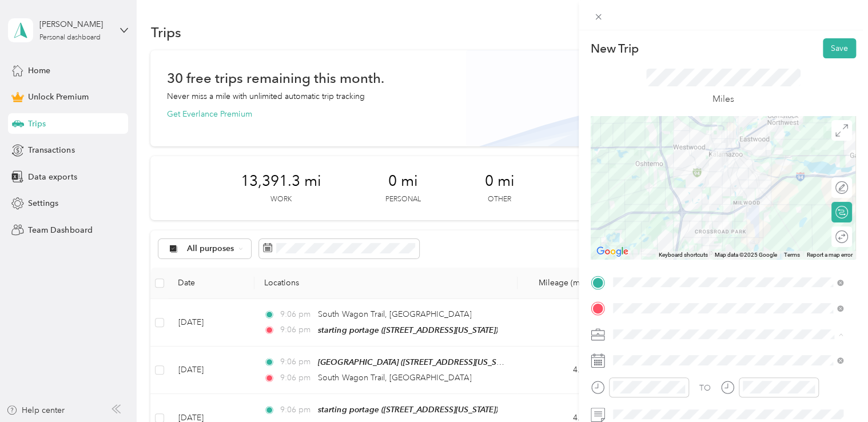
click at [647, 208] on div "Doordash" at bounding box center [728, 214] width 223 height 12
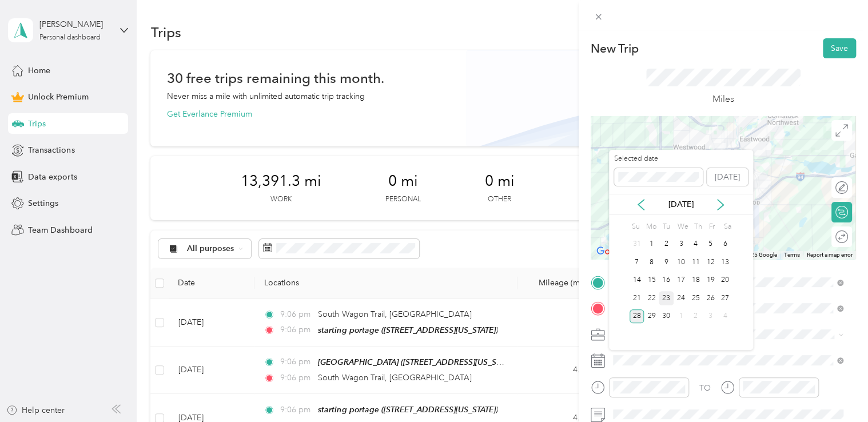
click at [668, 299] on div "23" at bounding box center [666, 298] width 15 height 14
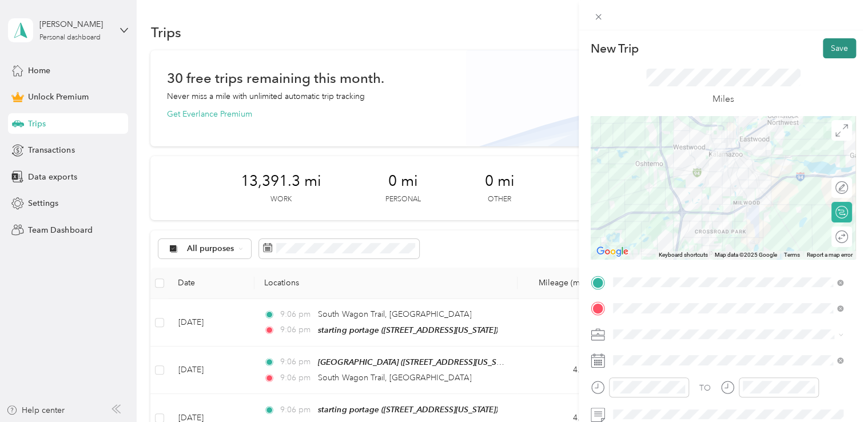
click at [823, 51] on button "Save" at bounding box center [839, 48] width 33 height 20
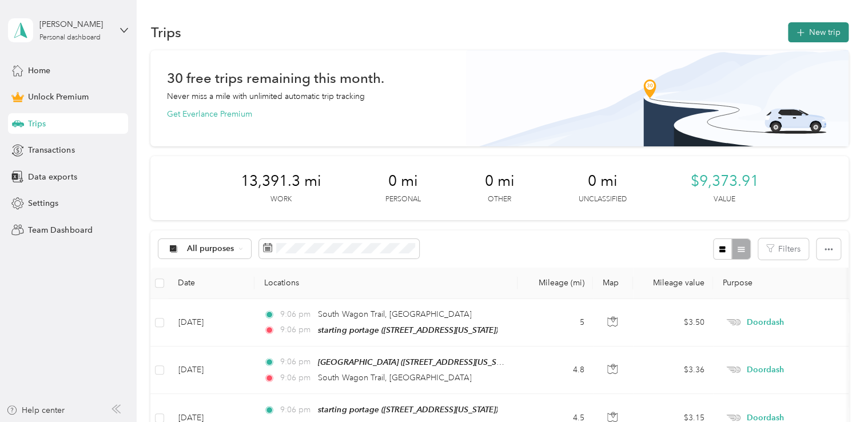
click at [805, 30] on button "New trip" at bounding box center [818, 32] width 61 height 20
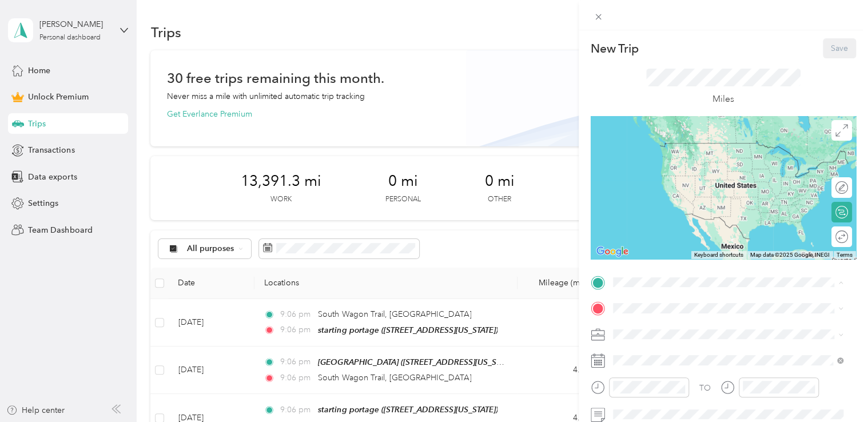
click at [692, 162] on span "[STREET_ADDRESS][US_STATE]" at bounding box center [691, 160] width 114 height 10
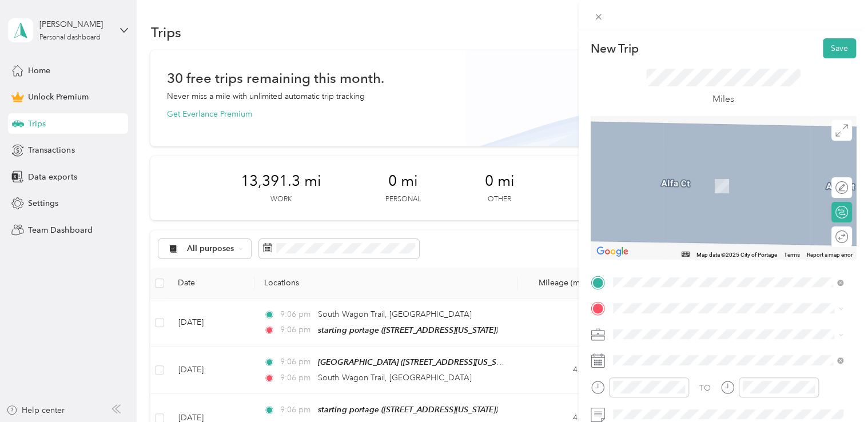
click at [684, 186] on span "[STREET_ADDRESS][US_STATE]" at bounding box center [691, 184] width 114 height 10
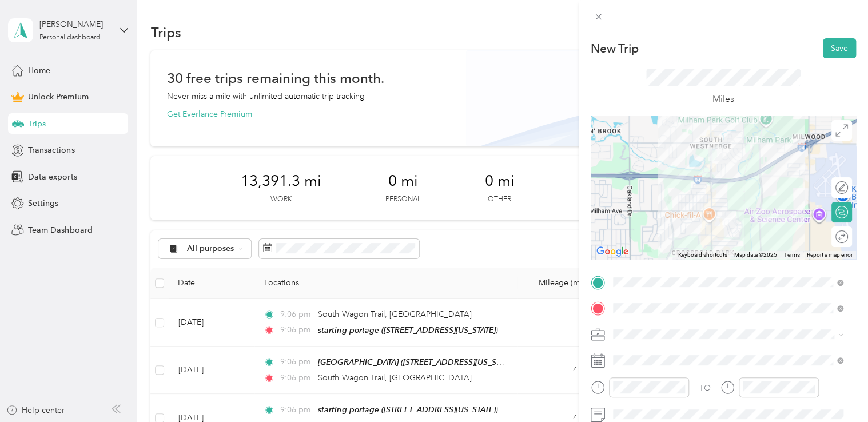
click at [657, 213] on div "Doordash" at bounding box center [728, 211] width 223 height 12
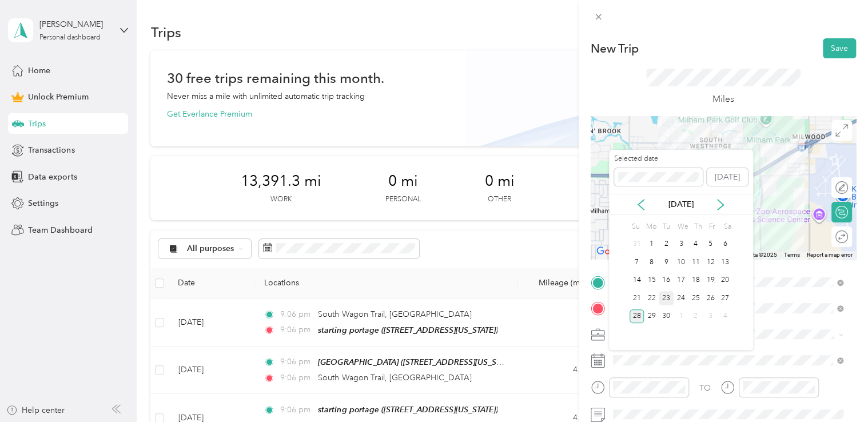
click at [668, 297] on div "23" at bounding box center [666, 298] width 15 height 14
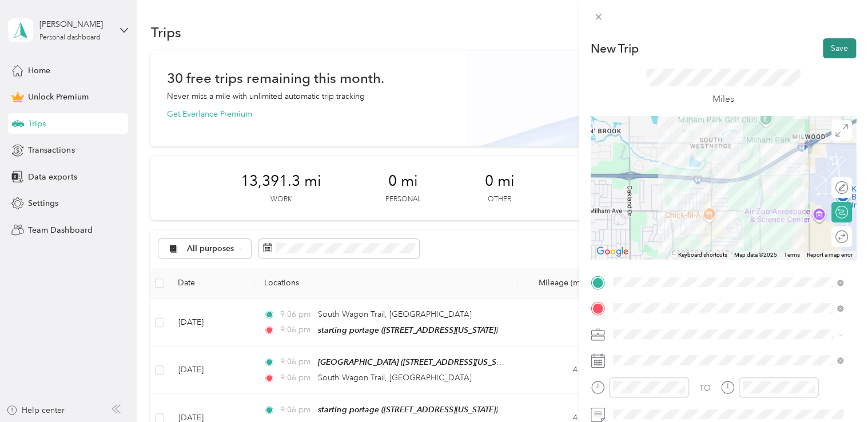
click at [825, 50] on button "Save" at bounding box center [839, 48] width 33 height 20
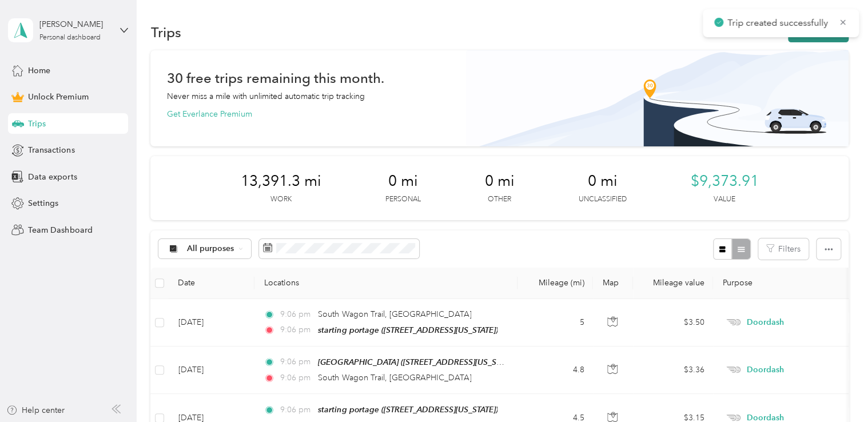
click at [801, 38] on button "New trip" at bounding box center [818, 32] width 61 height 20
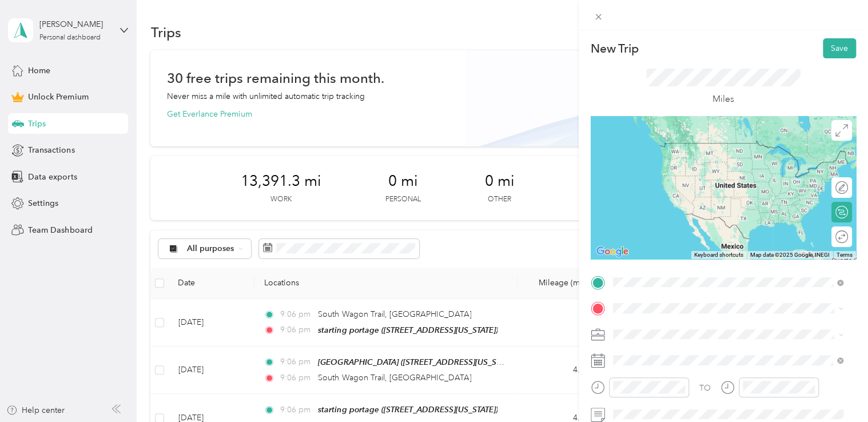
click at [690, 161] on div "meijer portage [STREET_ADDRESS][US_STATE]" at bounding box center [691, 154] width 114 height 24
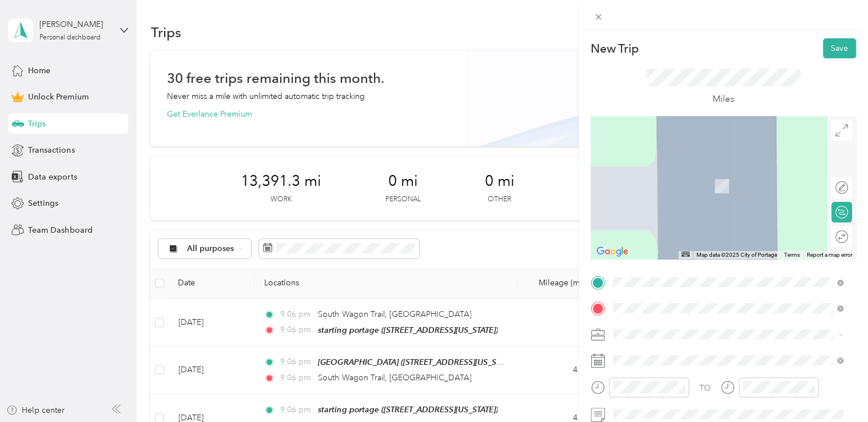
click at [657, 177] on div "[STREET_ADDRESS][US_STATE]" at bounding box center [728, 169] width 223 height 15
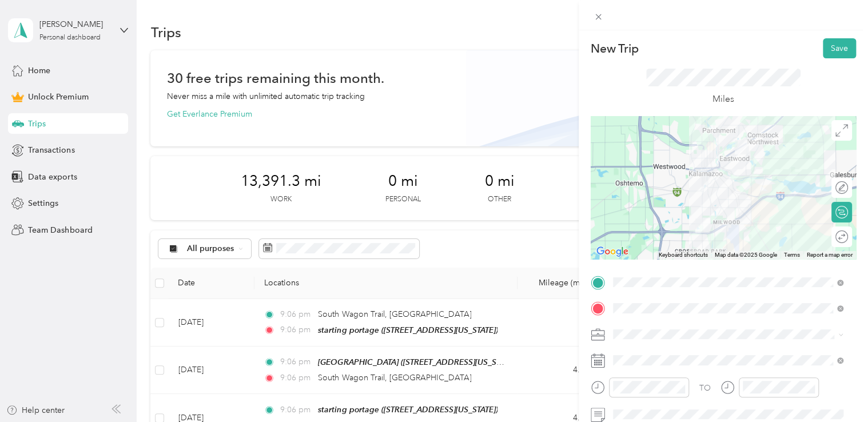
click at [666, 212] on div "Doordash" at bounding box center [728, 213] width 223 height 12
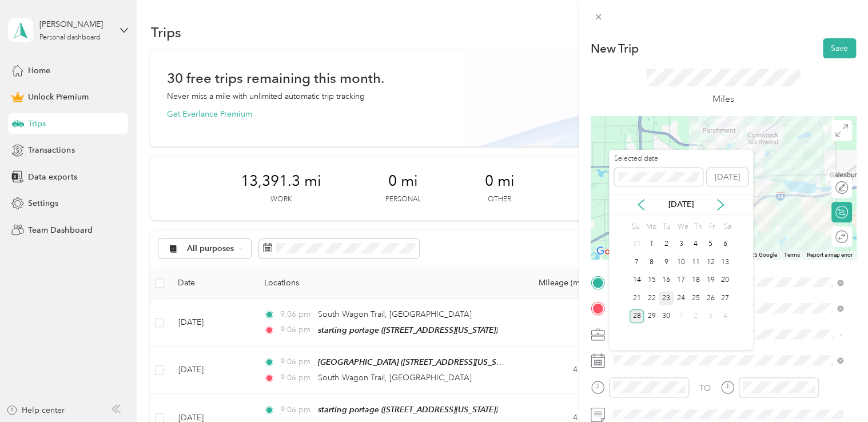
click at [670, 292] on div "23" at bounding box center [666, 298] width 15 height 14
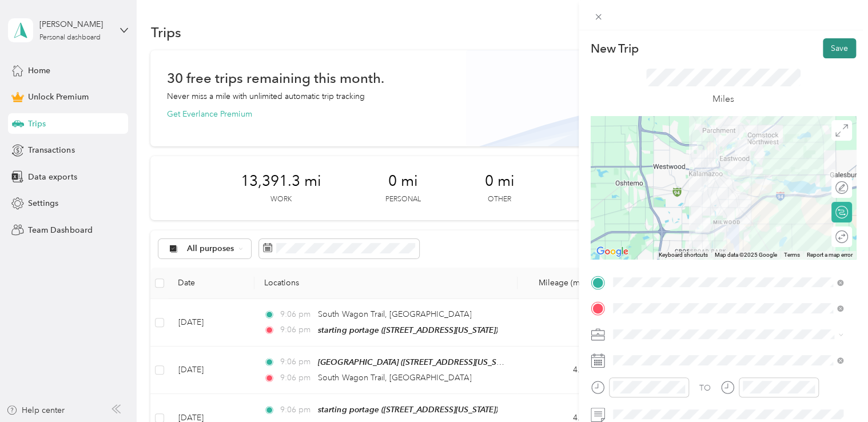
click at [835, 53] on button "Save" at bounding box center [839, 48] width 33 height 20
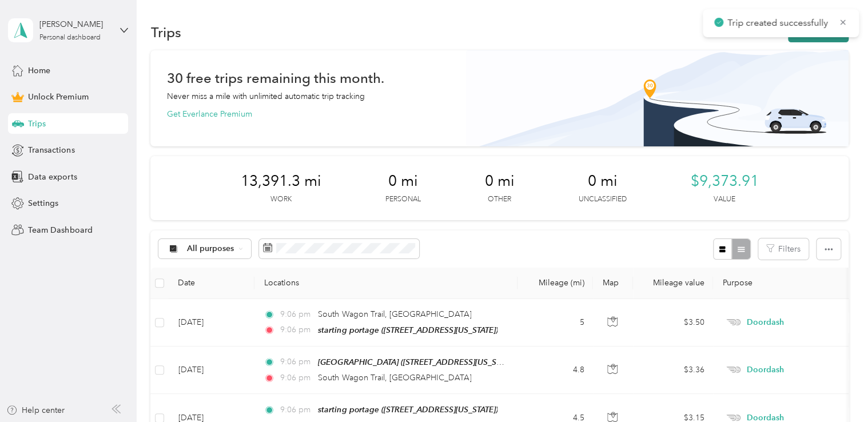
click at [804, 38] on button "New trip" at bounding box center [818, 32] width 61 height 20
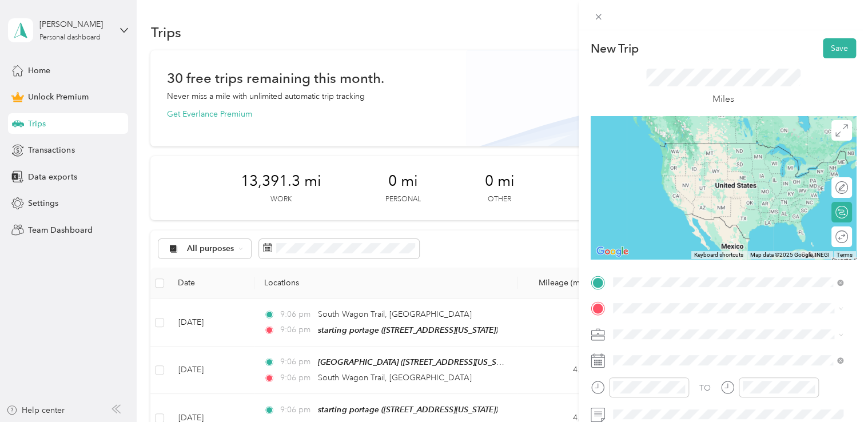
click at [696, 148] on span "[STREET_ADDRESS][US_STATE]" at bounding box center [691, 143] width 114 height 10
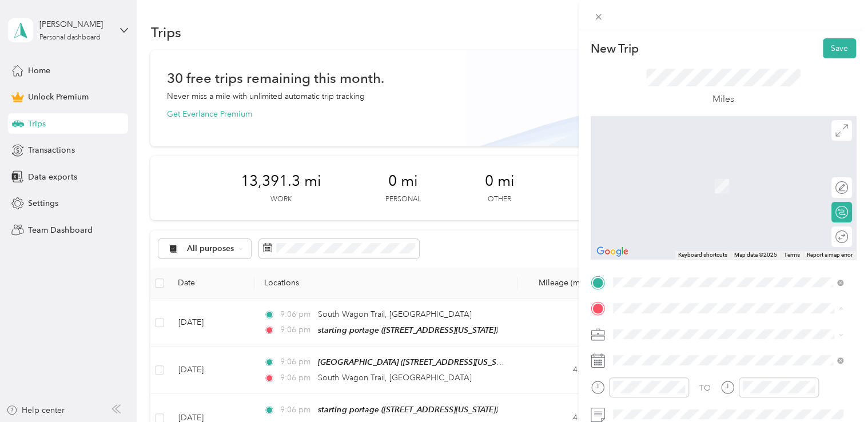
click at [664, 191] on span "[STREET_ADDRESS][US_STATE]" at bounding box center [691, 186] width 114 height 10
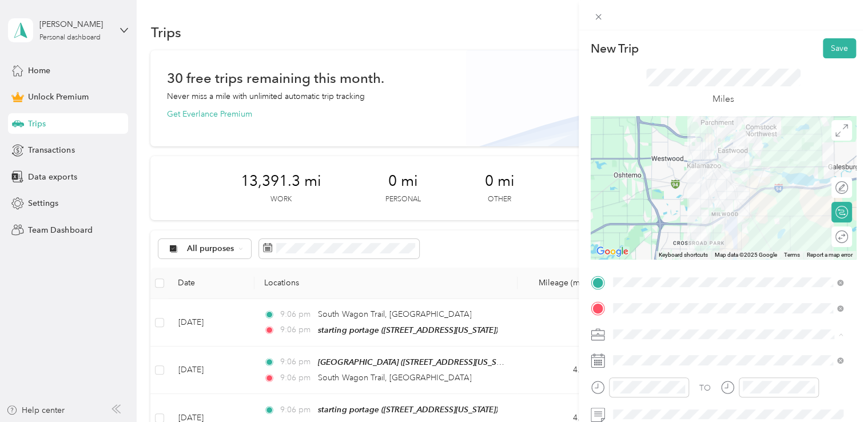
click at [659, 208] on div "Doordash" at bounding box center [728, 214] width 223 height 12
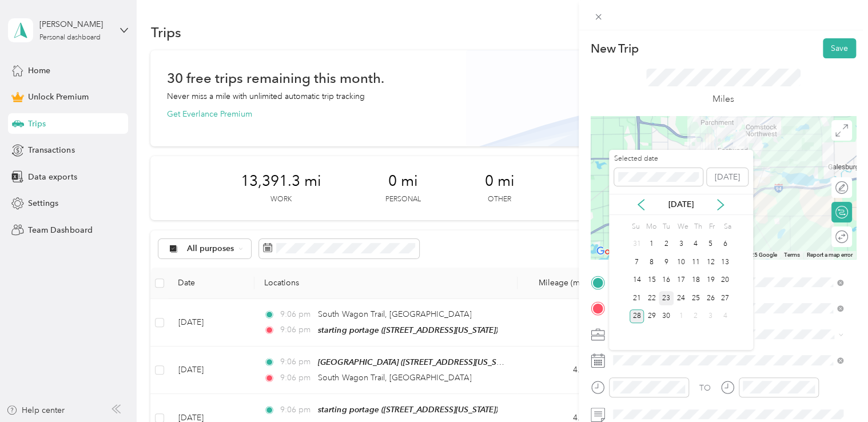
click at [667, 294] on div "23" at bounding box center [666, 298] width 15 height 14
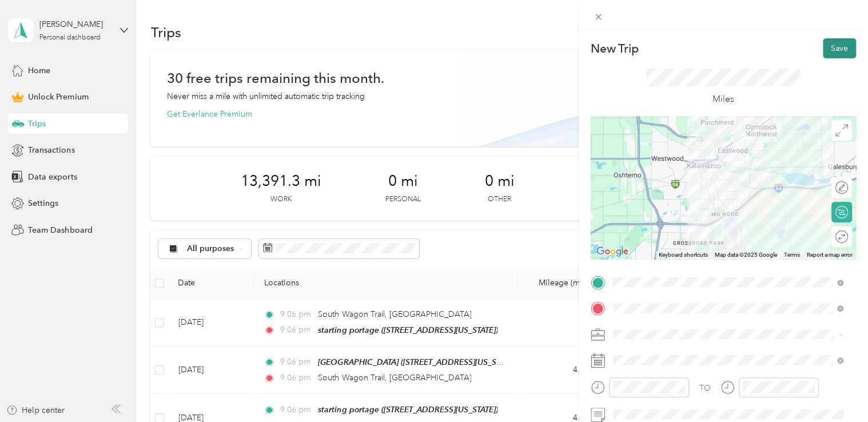
click at [832, 48] on button "Save" at bounding box center [839, 48] width 33 height 20
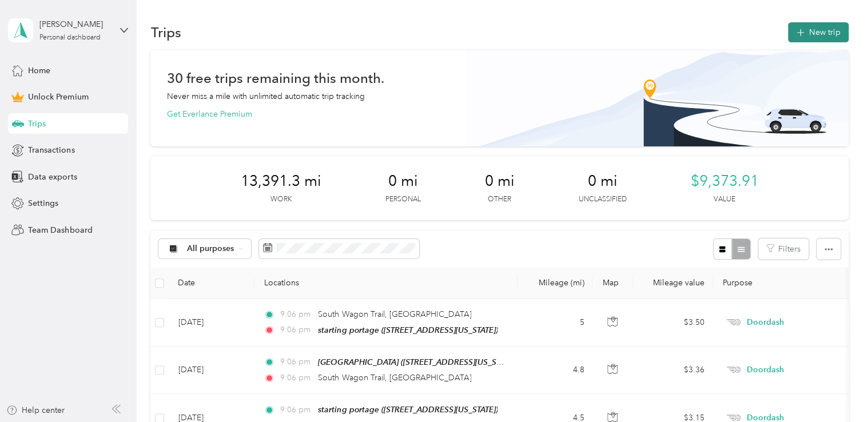
click at [799, 38] on button "New trip" at bounding box center [818, 32] width 61 height 20
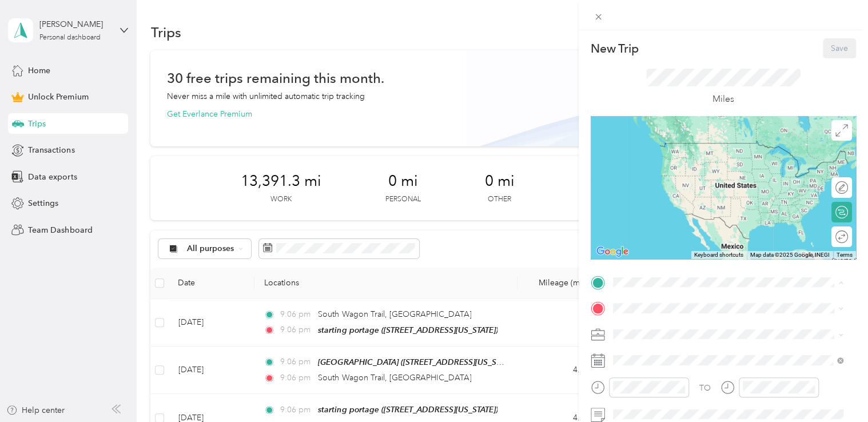
click at [689, 160] on span "[STREET_ADDRESS][US_STATE]" at bounding box center [691, 160] width 114 height 10
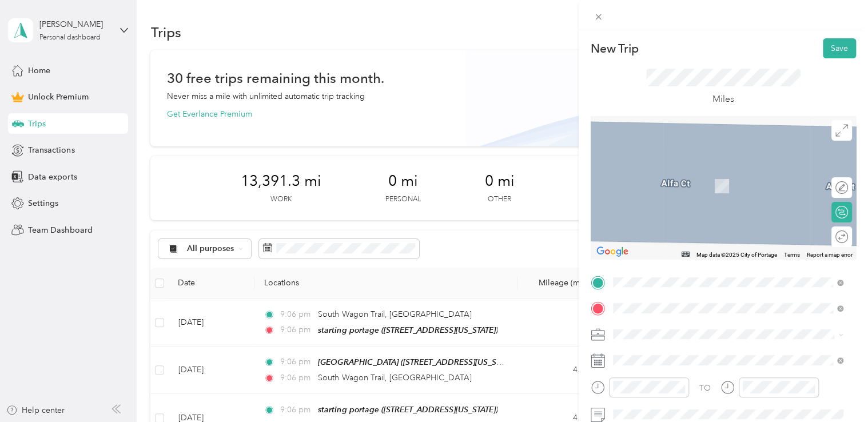
click at [663, 184] on span "[STREET_ADDRESS][US_STATE]" at bounding box center [691, 186] width 114 height 10
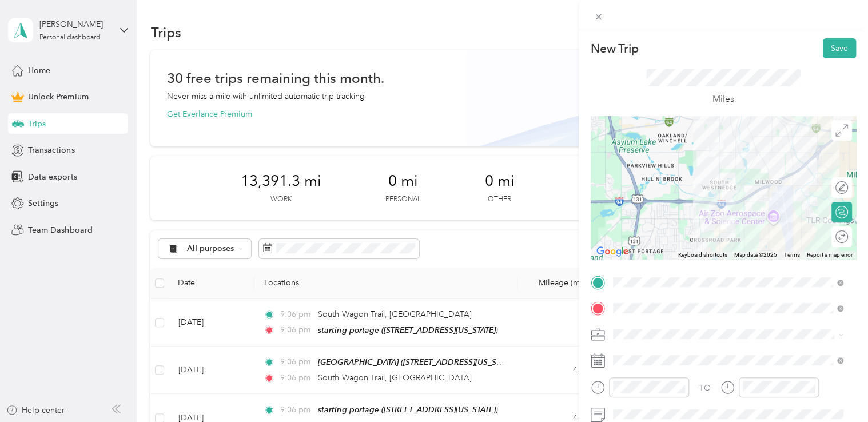
click at [632, 340] on span at bounding box center [732, 335] width 247 height 18
click at [662, 212] on div "Doordash" at bounding box center [728, 214] width 223 height 12
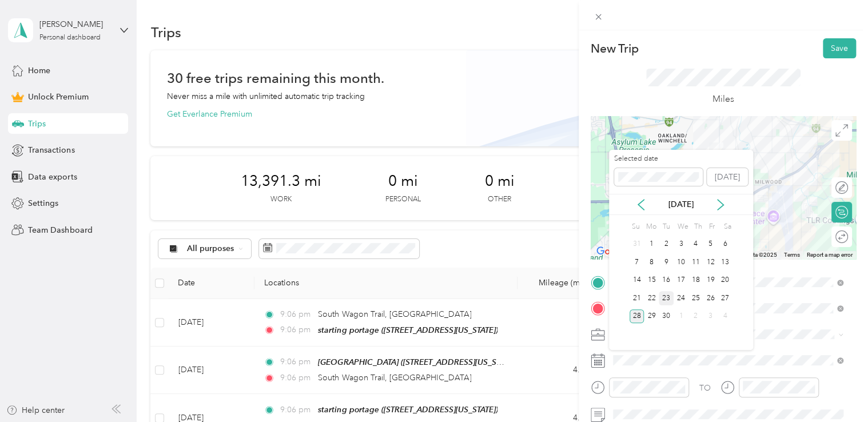
click at [662, 296] on div "23" at bounding box center [666, 298] width 15 height 14
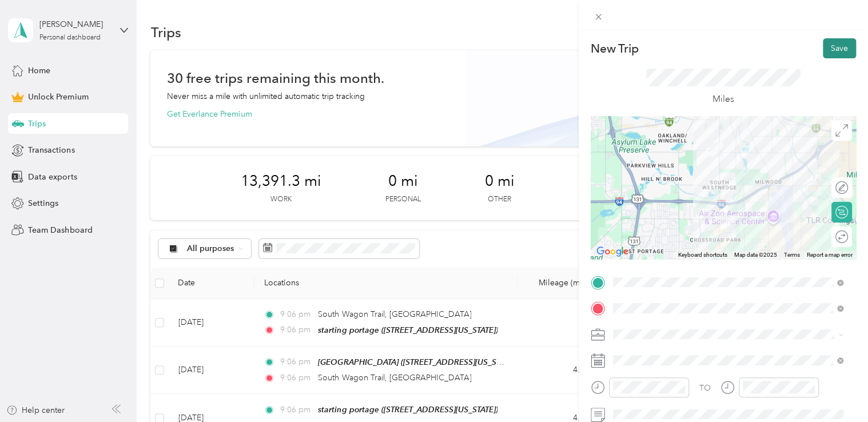
click at [828, 49] on button "Save" at bounding box center [839, 48] width 33 height 20
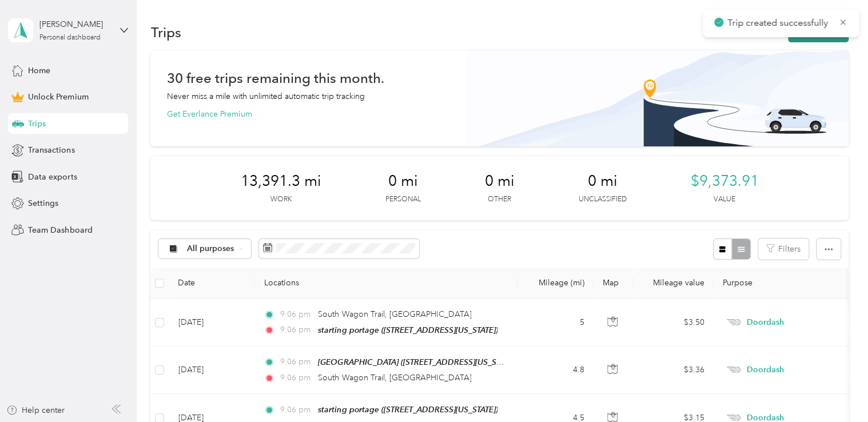
click at [804, 38] on button "New trip" at bounding box center [818, 32] width 61 height 20
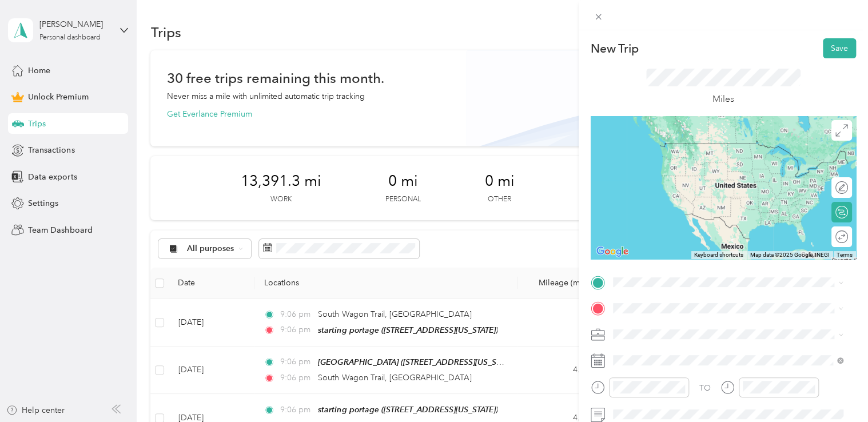
click at [684, 162] on span "[STREET_ADDRESS][US_STATE]" at bounding box center [691, 160] width 114 height 10
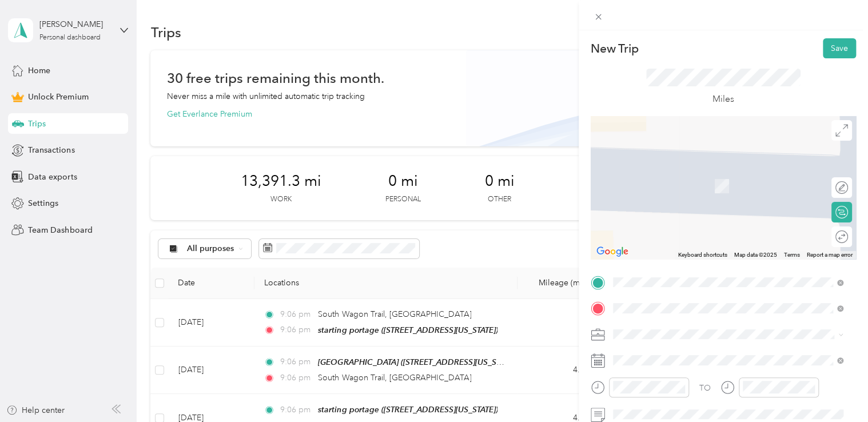
click at [672, 174] on span "[STREET_ADDRESS][US_STATE]" at bounding box center [691, 169] width 114 height 10
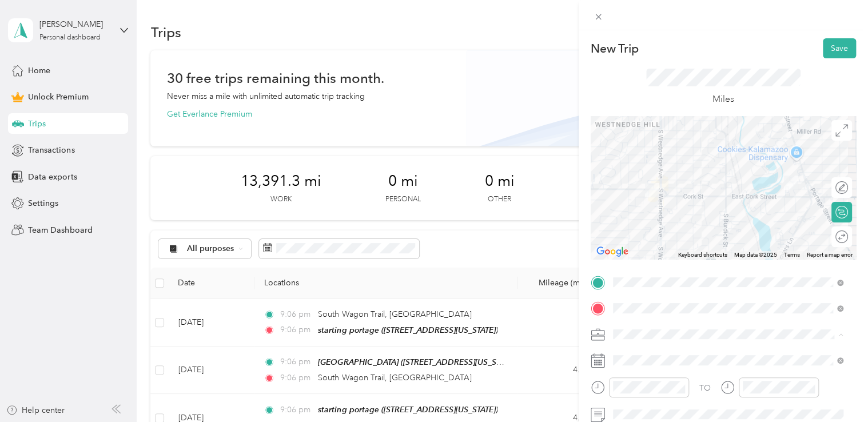
click at [657, 218] on li "Doordash" at bounding box center [728, 214] width 239 height 20
click at [638, 355] on span at bounding box center [732, 360] width 247 height 18
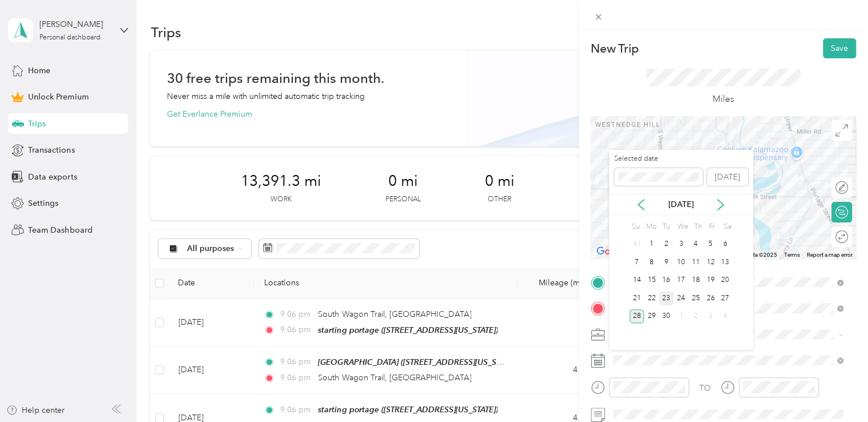
click at [667, 300] on div "23" at bounding box center [666, 298] width 15 height 14
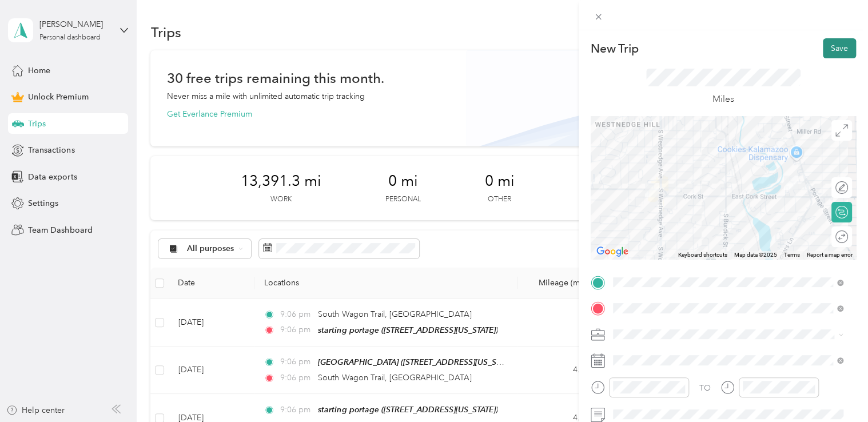
click at [823, 41] on button "Save" at bounding box center [839, 48] width 33 height 20
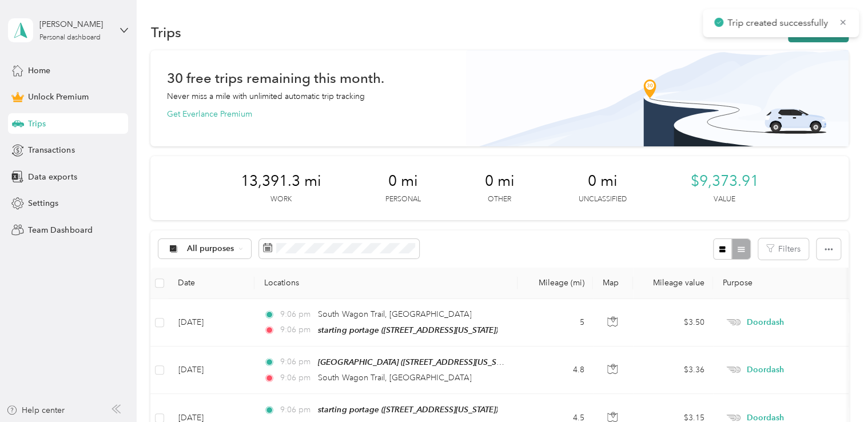
click at [812, 39] on button "New trip" at bounding box center [818, 32] width 61 height 20
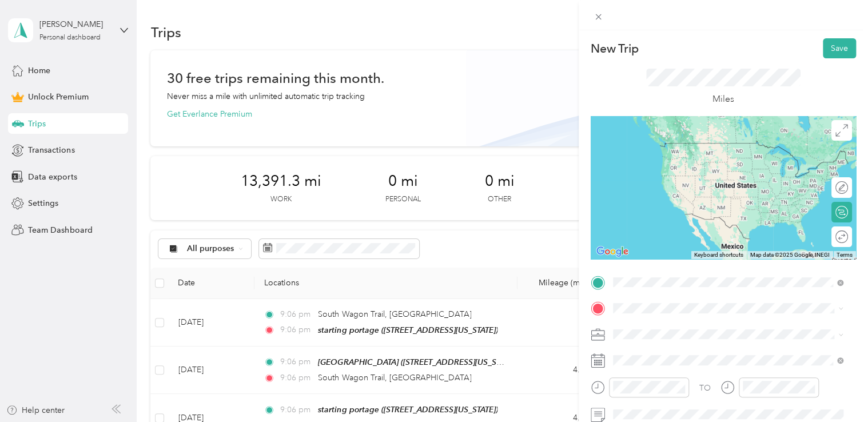
click at [697, 142] on span "[STREET_ADDRESS][US_STATE]" at bounding box center [691, 143] width 114 height 10
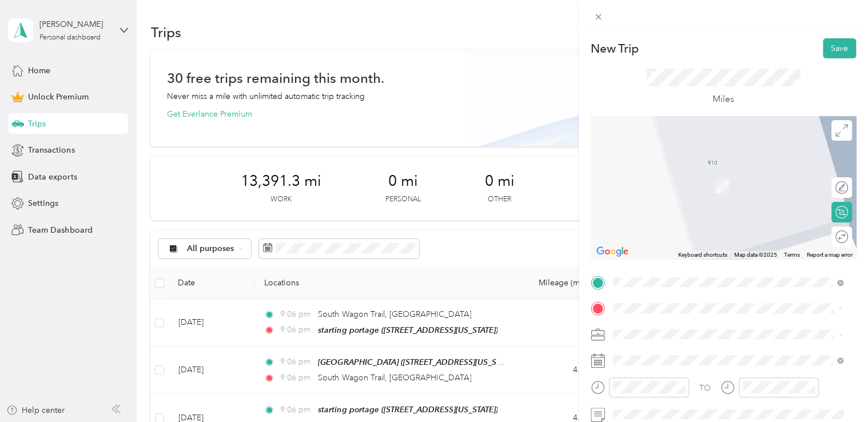
click at [662, 184] on span "[STREET_ADDRESS][US_STATE]" at bounding box center [691, 186] width 114 height 10
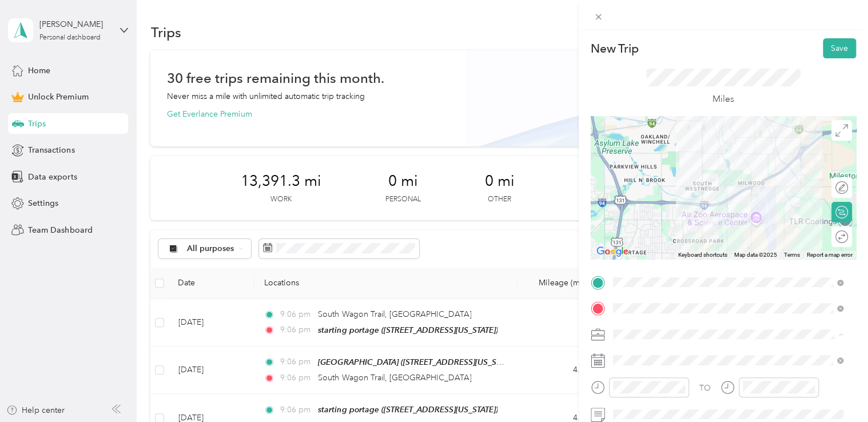
click at [660, 204] on li "Doordash" at bounding box center [728, 214] width 239 height 20
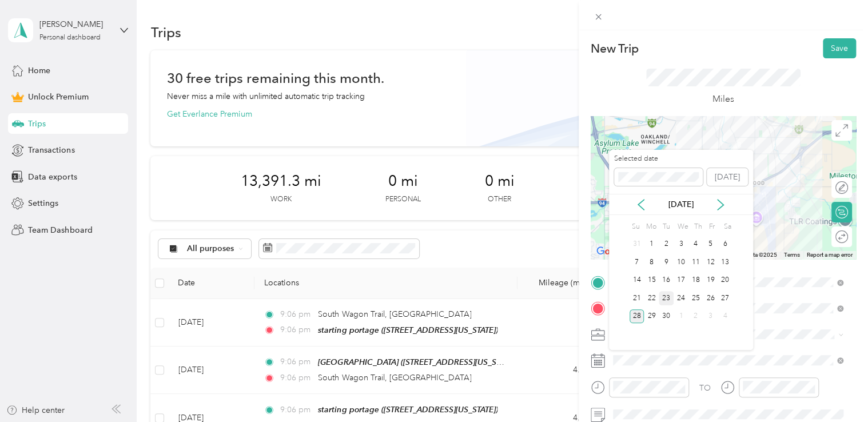
click at [665, 297] on div "23" at bounding box center [666, 298] width 15 height 14
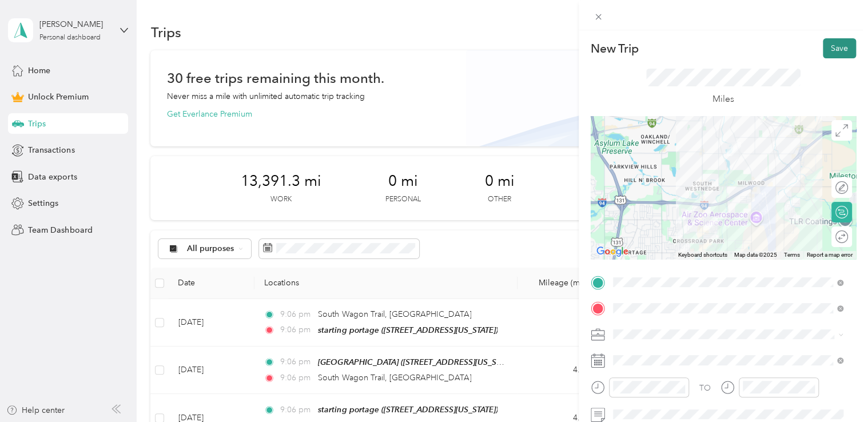
click at [831, 53] on button "Save" at bounding box center [839, 48] width 33 height 20
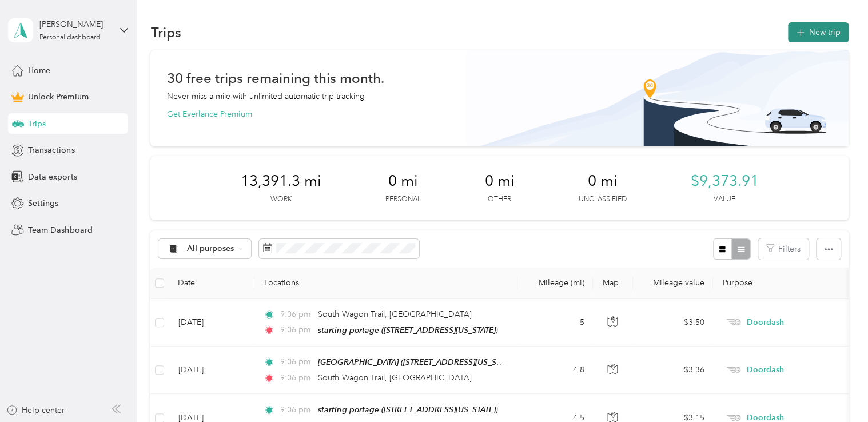
click at [828, 30] on button "New trip" at bounding box center [818, 32] width 61 height 20
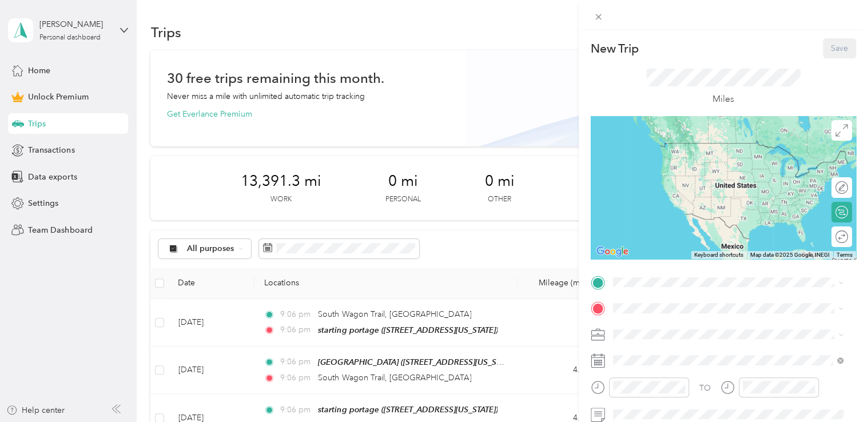
click at [672, 162] on div "starting portage [STREET_ADDRESS][US_STATE]" at bounding box center [691, 150] width 114 height 24
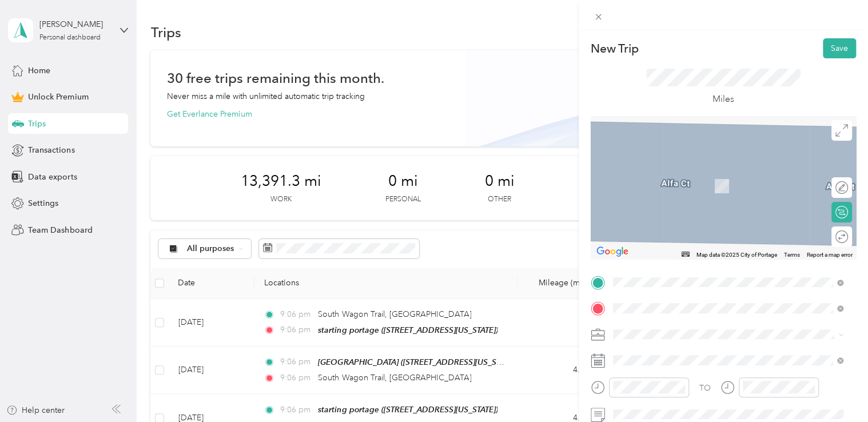
click at [668, 189] on div "panera bread portage [STREET_ADDRESS][US_STATE]" at bounding box center [691, 180] width 114 height 24
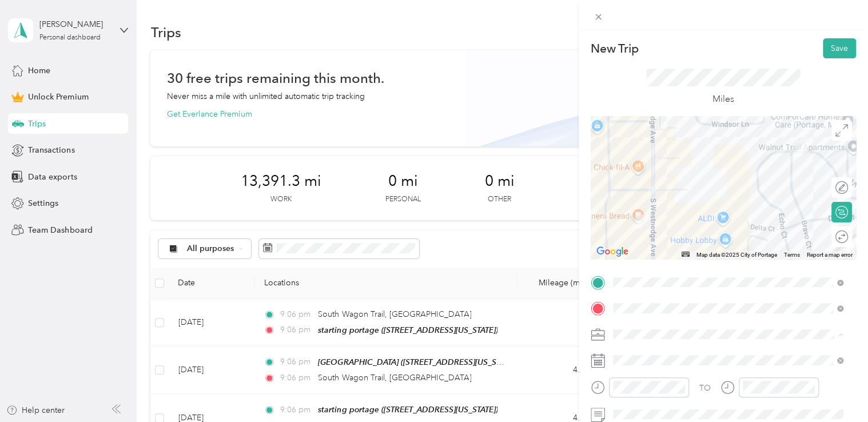
click at [656, 212] on div "Doordash" at bounding box center [728, 214] width 223 height 12
click at [643, 354] on span at bounding box center [732, 360] width 247 height 18
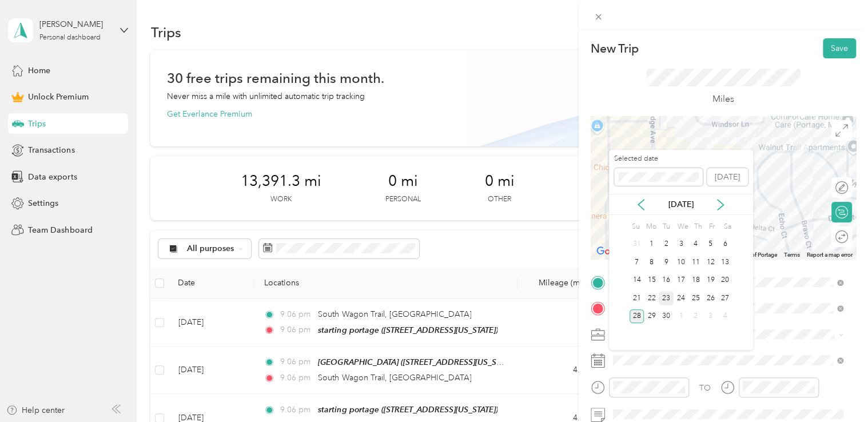
click at [663, 294] on div "23" at bounding box center [666, 298] width 15 height 14
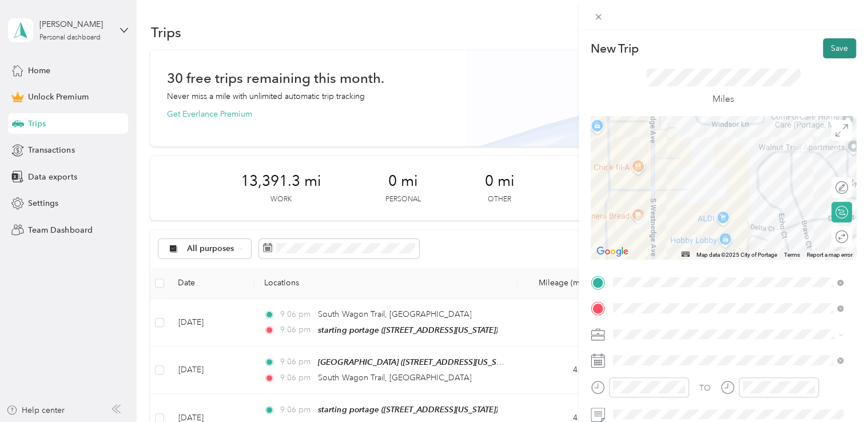
click at [838, 48] on button "Save" at bounding box center [839, 48] width 33 height 20
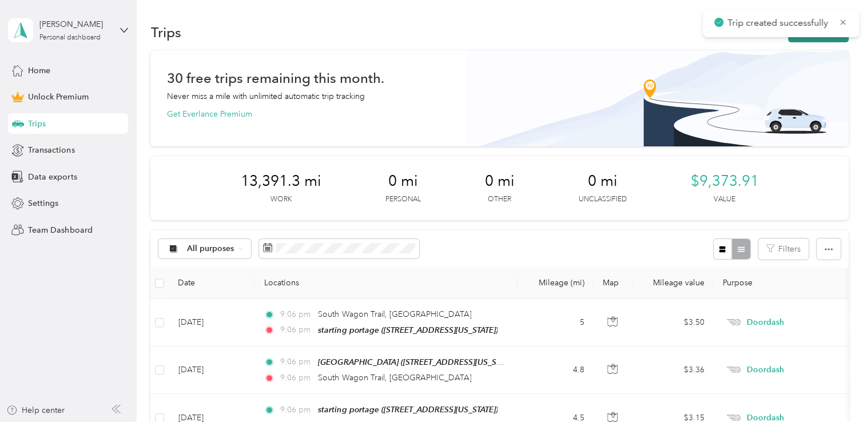
click at [797, 40] on button "New trip" at bounding box center [818, 32] width 61 height 20
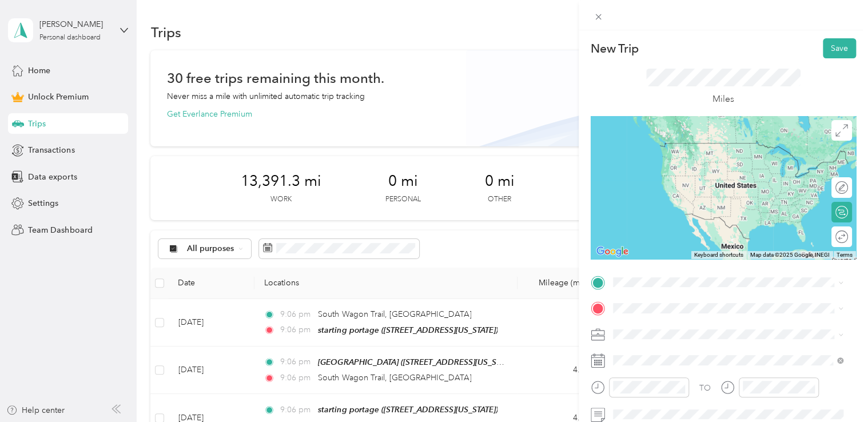
click at [677, 158] on span "[STREET_ADDRESS][US_STATE]" at bounding box center [691, 160] width 114 height 10
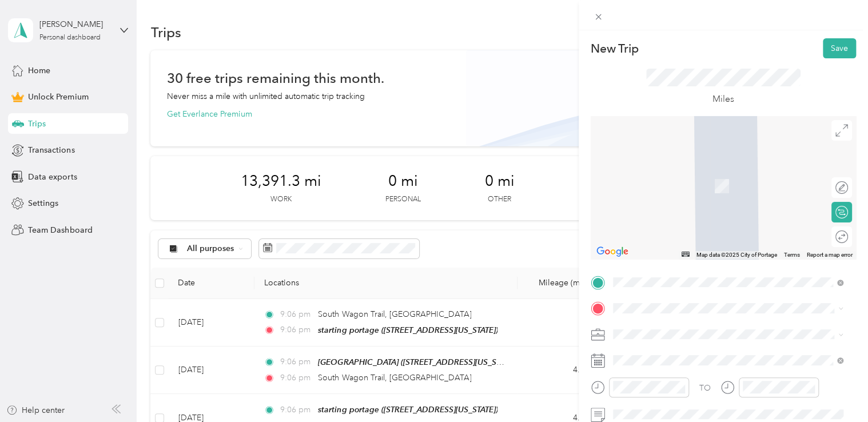
click at [685, 165] on span "[STREET_ADDRESS][US_STATE]" at bounding box center [691, 167] width 114 height 10
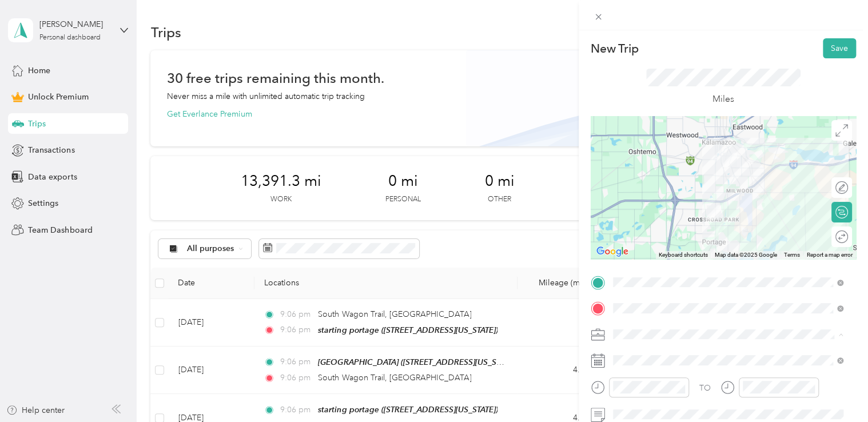
click at [654, 208] on div "Doordash" at bounding box center [728, 214] width 223 height 12
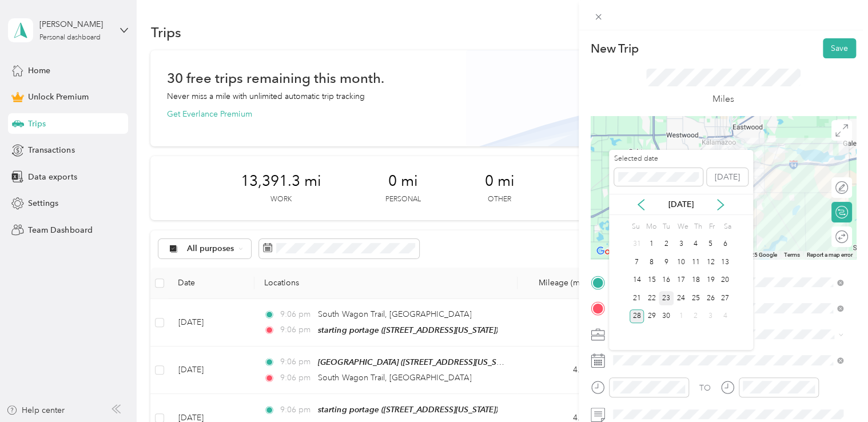
click at [664, 296] on div "23" at bounding box center [666, 298] width 15 height 14
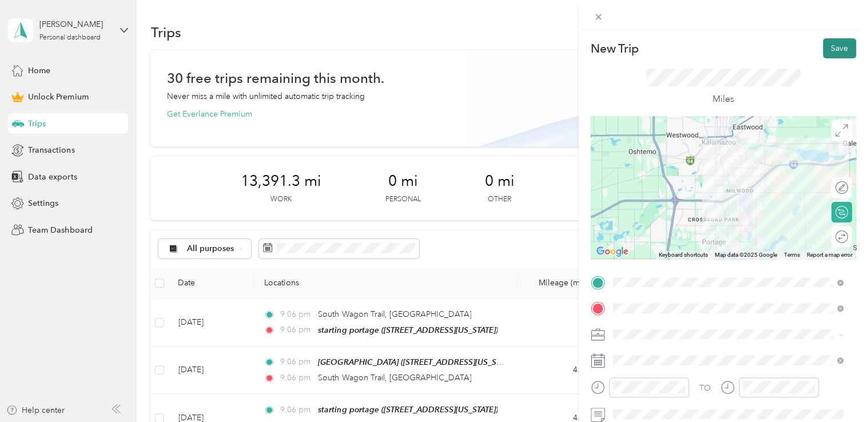
click at [830, 54] on button "Save" at bounding box center [839, 48] width 33 height 20
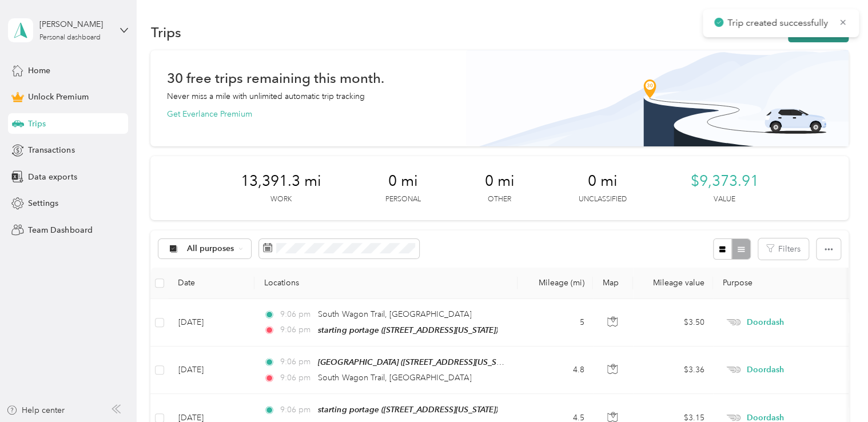
click at [817, 38] on button "New trip" at bounding box center [818, 32] width 61 height 20
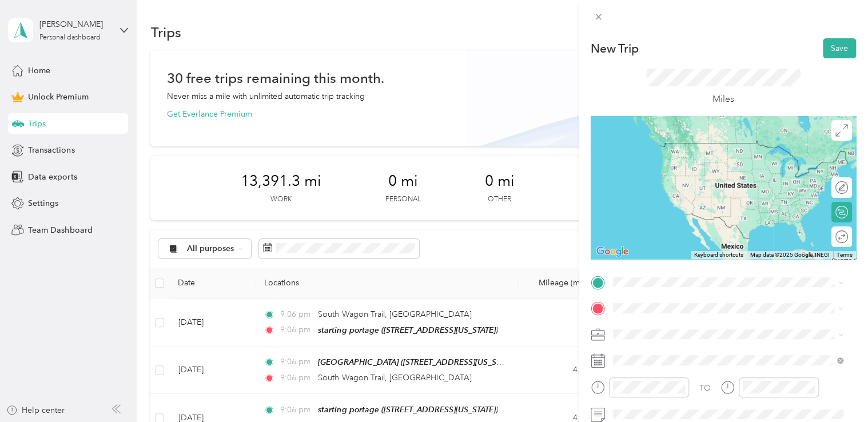
click at [683, 146] on span "[STREET_ADDRESS][US_STATE]" at bounding box center [691, 141] width 114 height 10
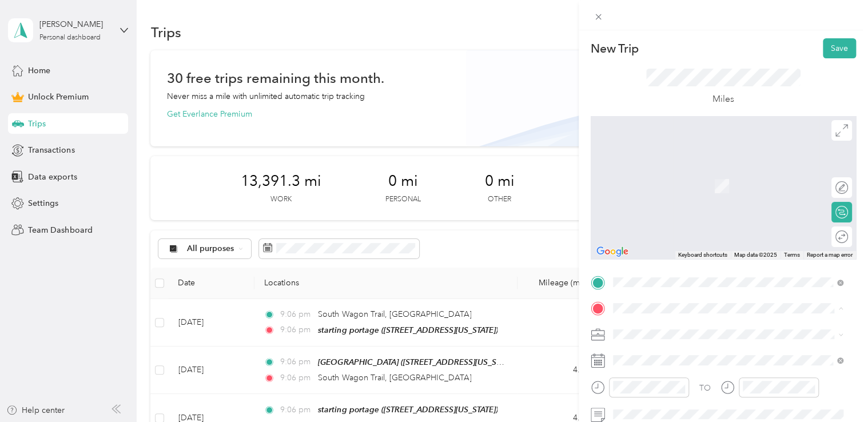
click at [661, 192] on div "starting portage [STREET_ADDRESS][US_STATE]" at bounding box center [691, 180] width 114 height 24
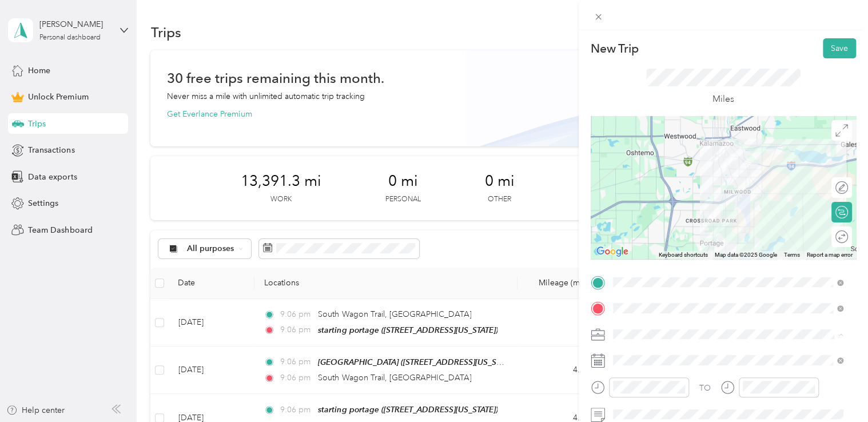
click at [667, 213] on div "Doordash" at bounding box center [728, 214] width 223 height 12
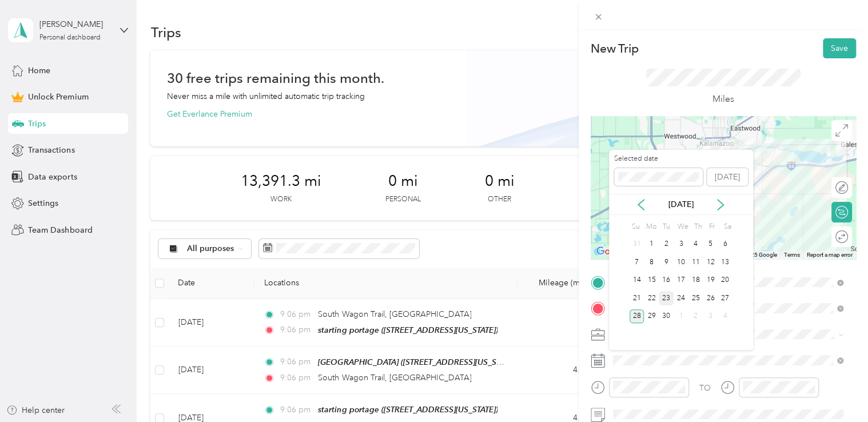
click at [661, 297] on div "23" at bounding box center [666, 298] width 15 height 14
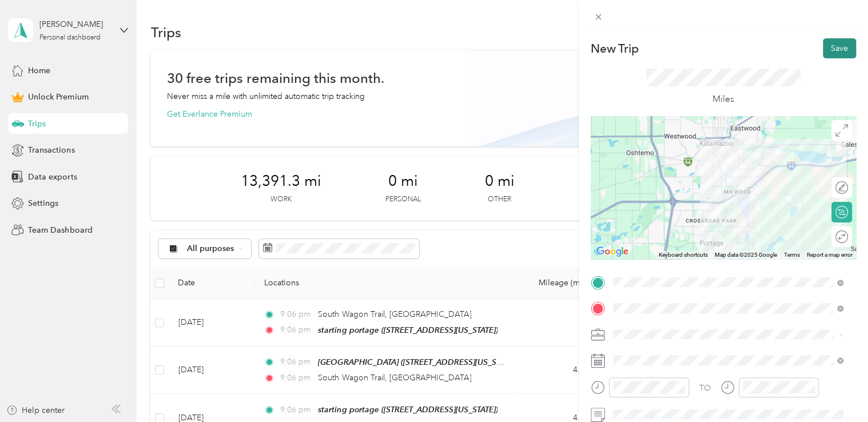
click at [824, 51] on button "Save" at bounding box center [839, 48] width 33 height 20
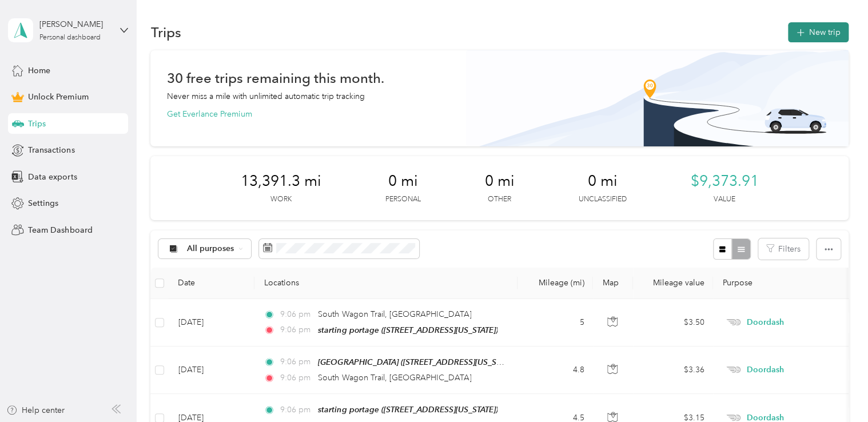
click at [814, 29] on button "New trip" at bounding box center [818, 32] width 61 height 20
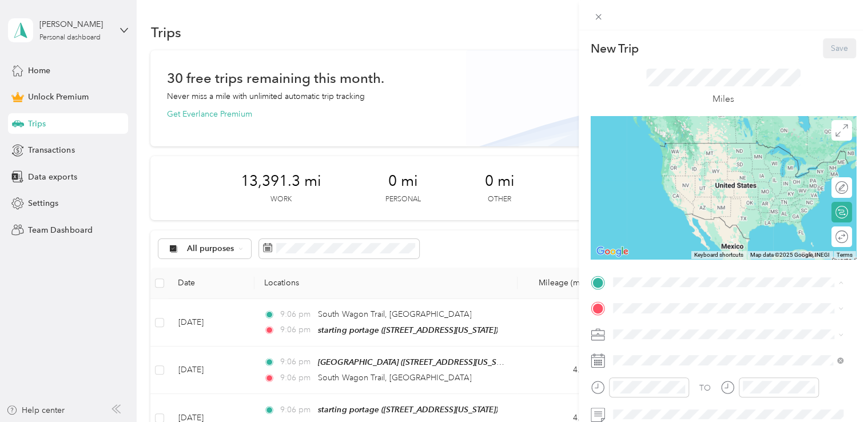
click at [694, 157] on span "[STREET_ADDRESS][US_STATE]" at bounding box center [691, 160] width 114 height 10
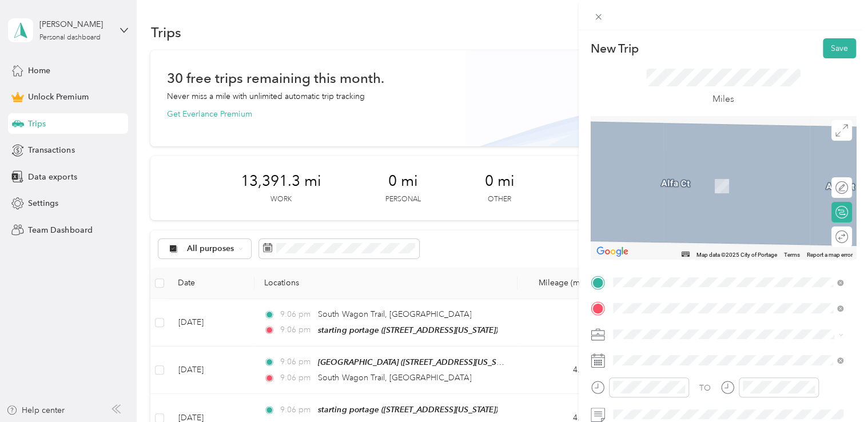
click at [665, 181] on span "[STREET_ADDRESS][US_STATE]" at bounding box center [691, 186] width 114 height 10
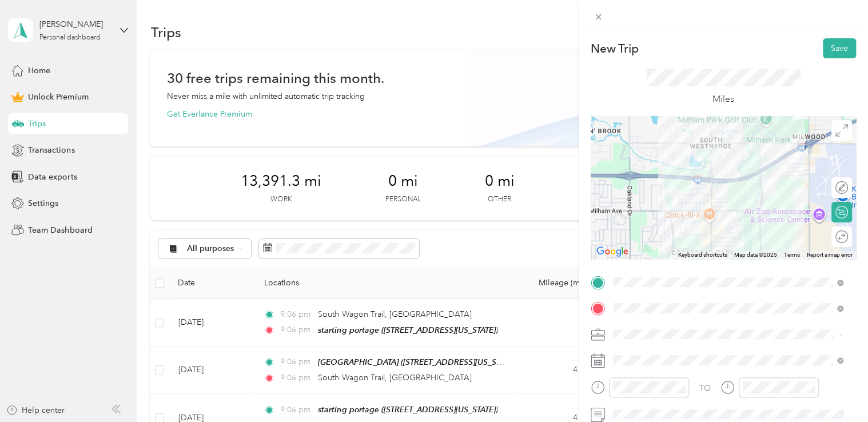
click at [666, 208] on div "Doordash" at bounding box center [728, 211] width 223 height 12
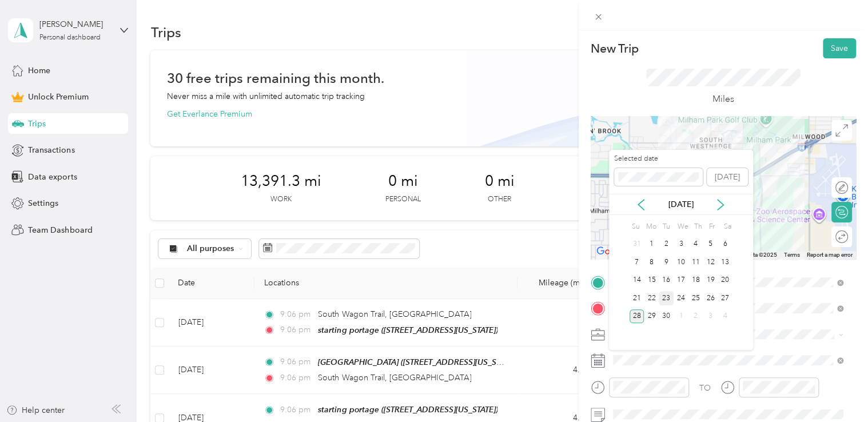
click at [670, 299] on div "23" at bounding box center [666, 298] width 15 height 14
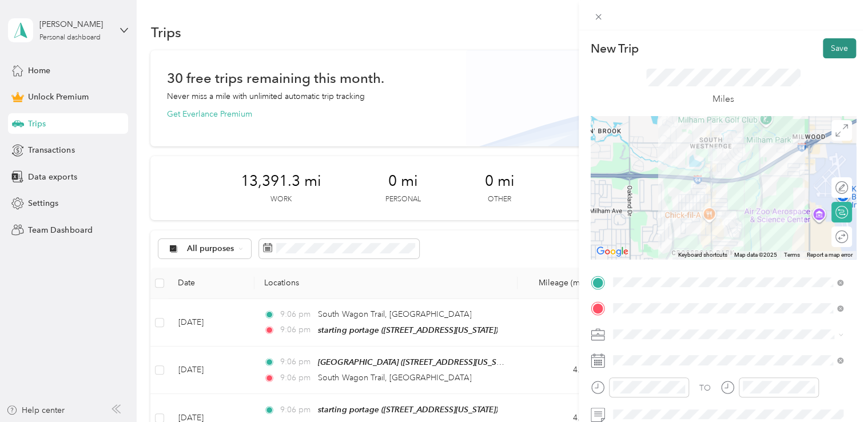
click at [827, 48] on button "Save" at bounding box center [839, 48] width 33 height 20
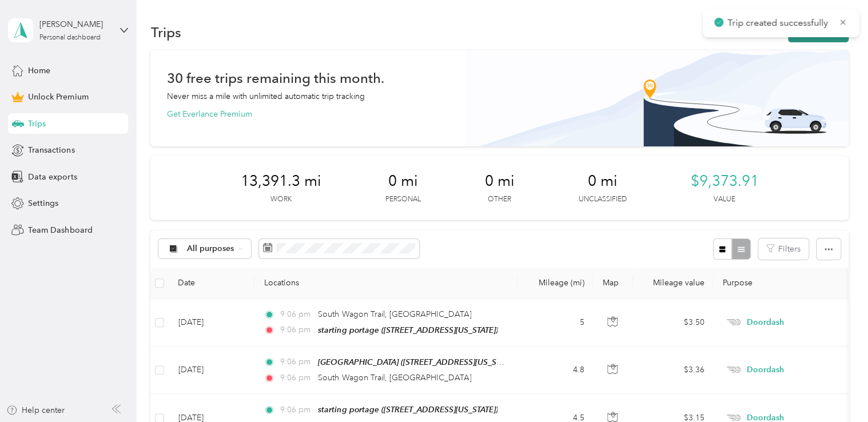
click at [799, 40] on button "New trip" at bounding box center [818, 32] width 61 height 20
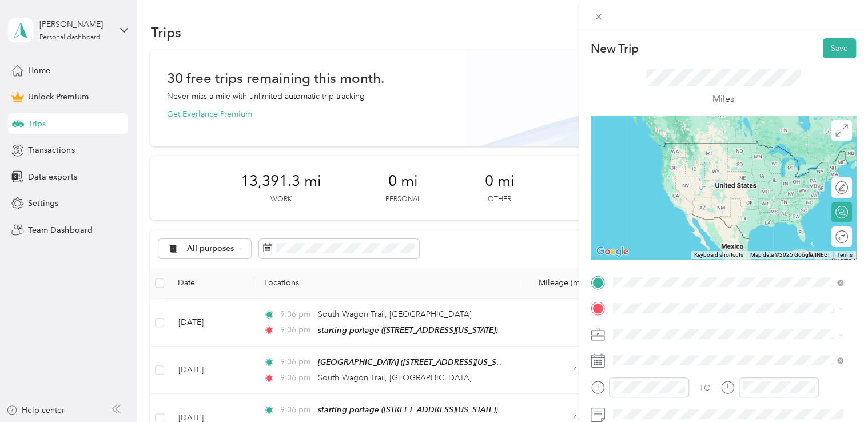
click at [690, 148] on div "meijer portage" at bounding box center [691, 147] width 114 height 10
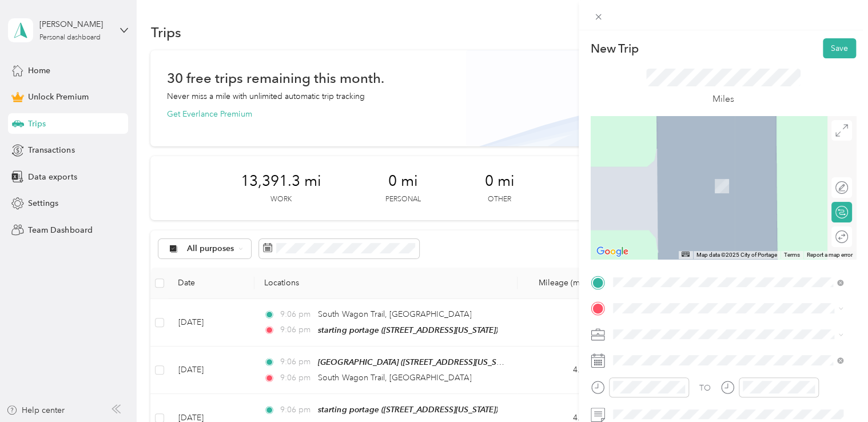
click at [676, 172] on span "[STREET_ADDRESS][PERSON_NAME][US_STATE]" at bounding box center [723, 166] width 178 height 10
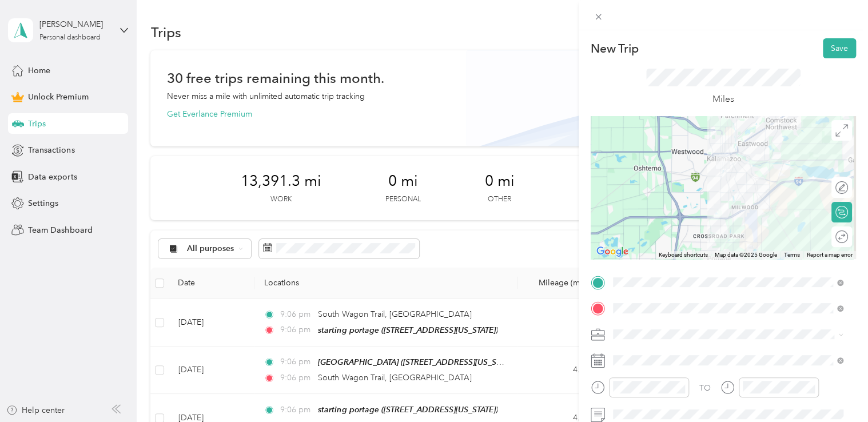
click at [656, 207] on li "Doordash" at bounding box center [728, 211] width 239 height 20
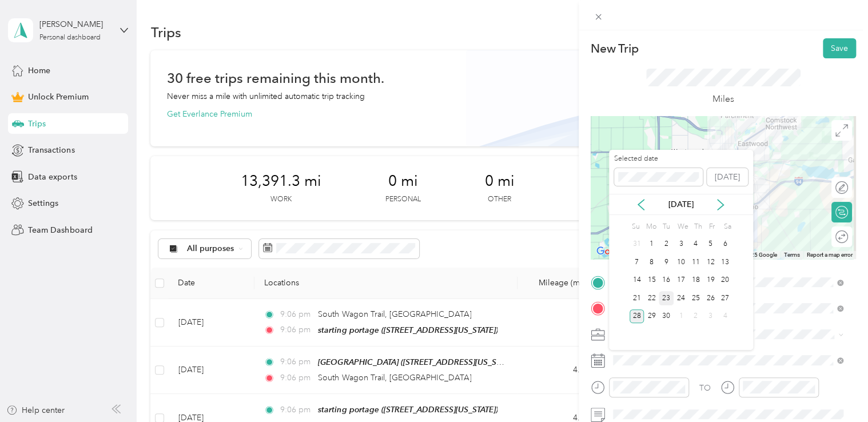
click at [665, 297] on div "23" at bounding box center [666, 298] width 15 height 14
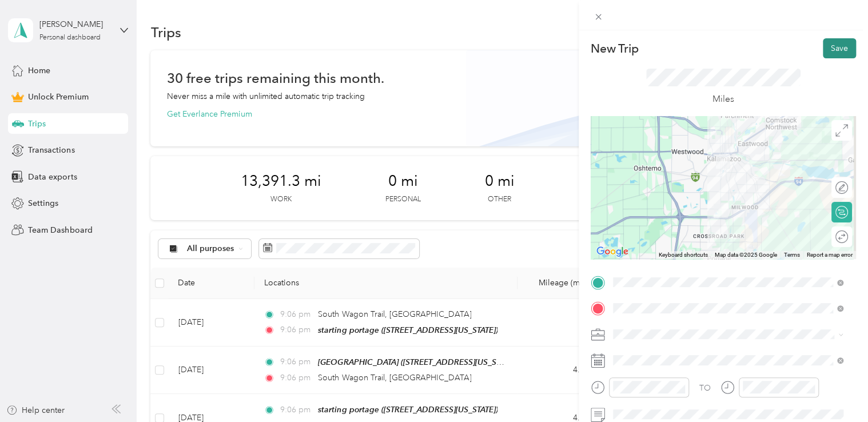
click at [825, 50] on button "Save" at bounding box center [839, 48] width 33 height 20
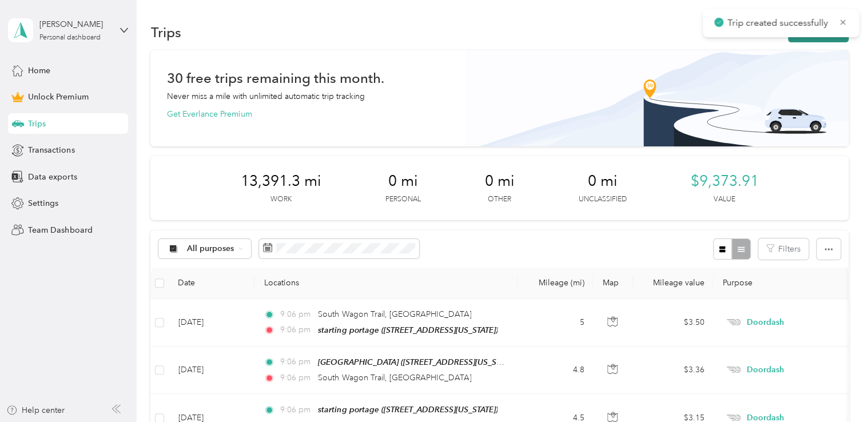
click at [798, 38] on icon "button" at bounding box center [800, 32] width 13 height 13
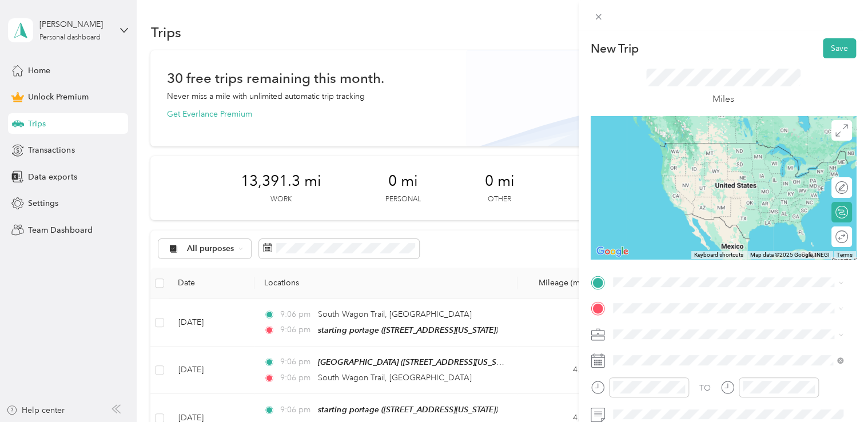
click at [668, 146] on span "[STREET_ADDRESS][PERSON_NAME][US_STATE]" at bounding box center [723, 141] width 178 height 10
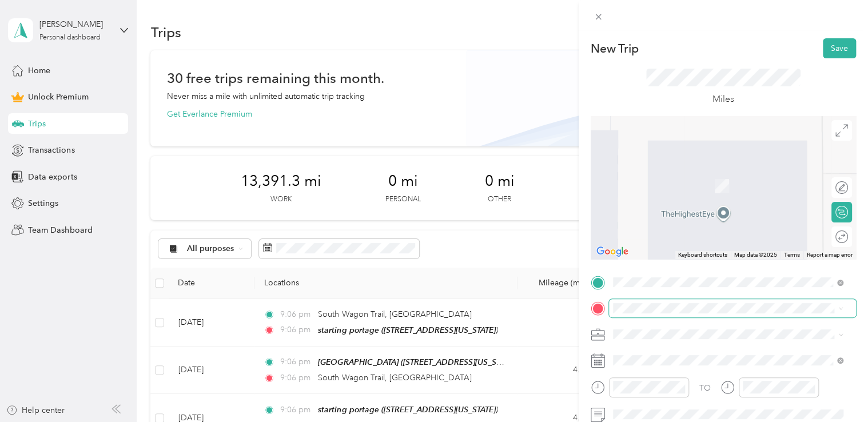
click at [624, 315] on span at bounding box center [732, 308] width 247 height 18
click at [666, 190] on div "starting portage [STREET_ADDRESS][US_STATE]" at bounding box center [691, 178] width 114 height 24
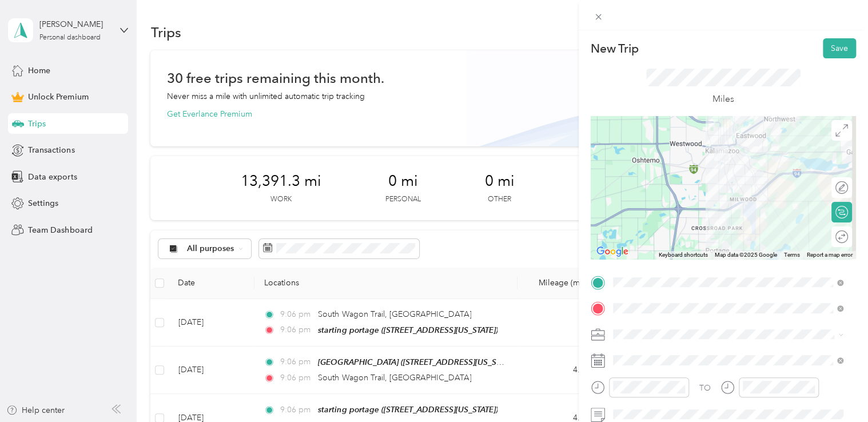
click at [661, 213] on div "Doordash" at bounding box center [728, 211] width 223 height 12
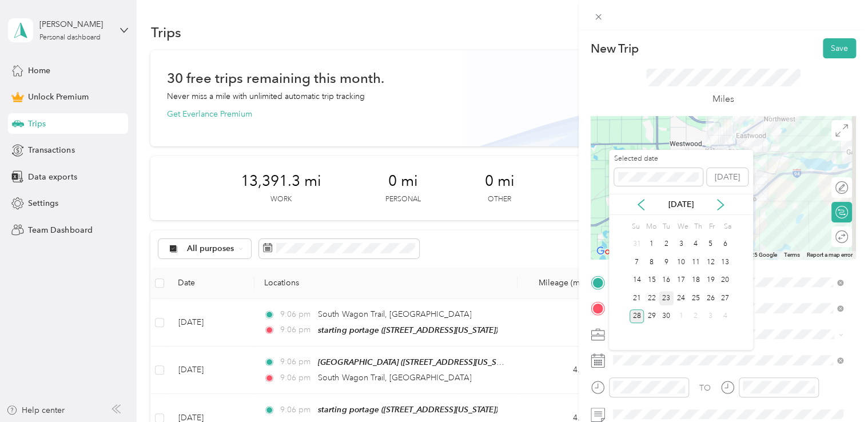
click at [667, 292] on div "23" at bounding box center [666, 298] width 15 height 14
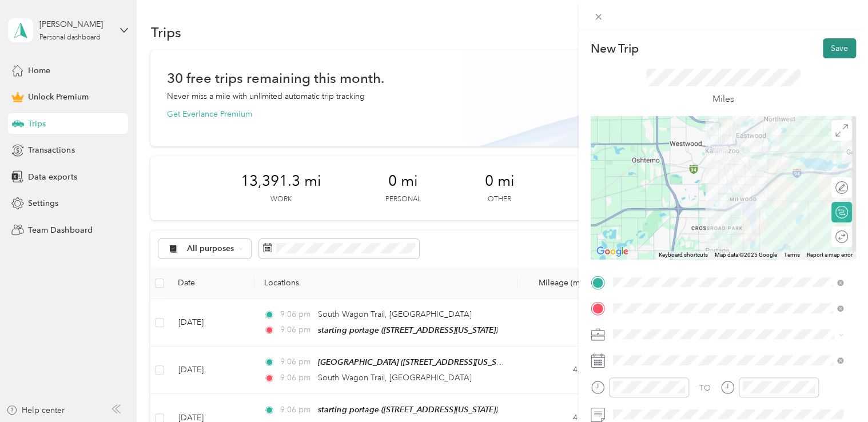
click at [836, 53] on button "Save" at bounding box center [839, 48] width 33 height 20
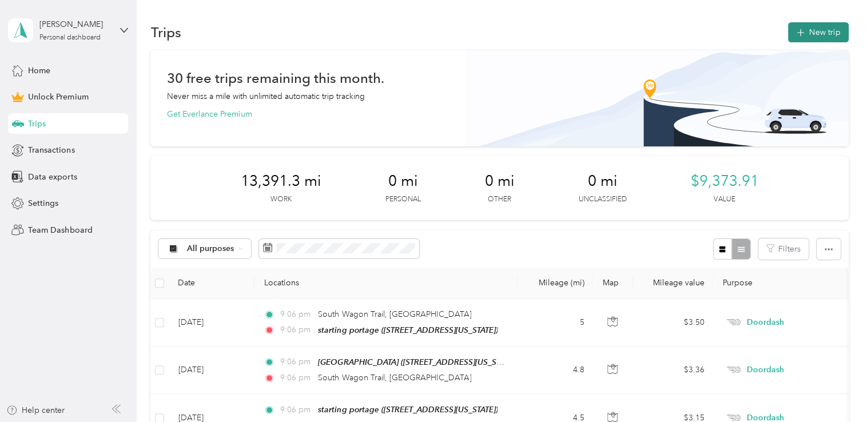
click at [819, 35] on button "New trip" at bounding box center [818, 32] width 61 height 20
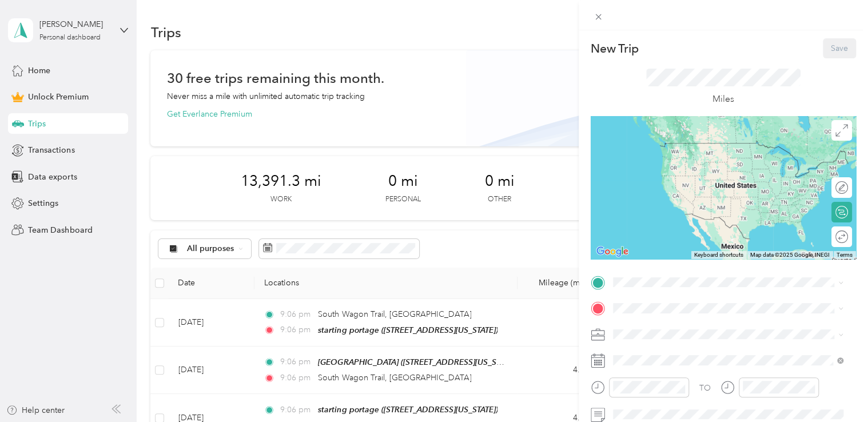
click at [665, 157] on span "[STREET_ADDRESS][US_STATE]" at bounding box center [691, 158] width 114 height 10
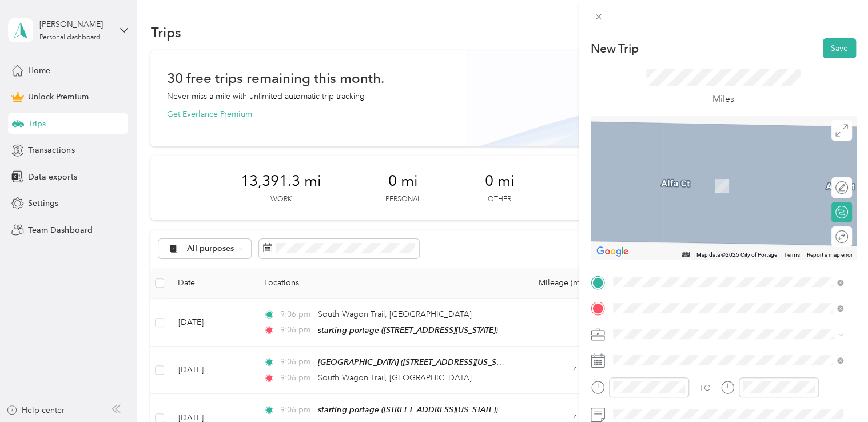
click at [654, 172] on strong "[DEMOGRAPHIC_DATA]-fil-a portage" at bounding box center [705, 173] width 142 height 10
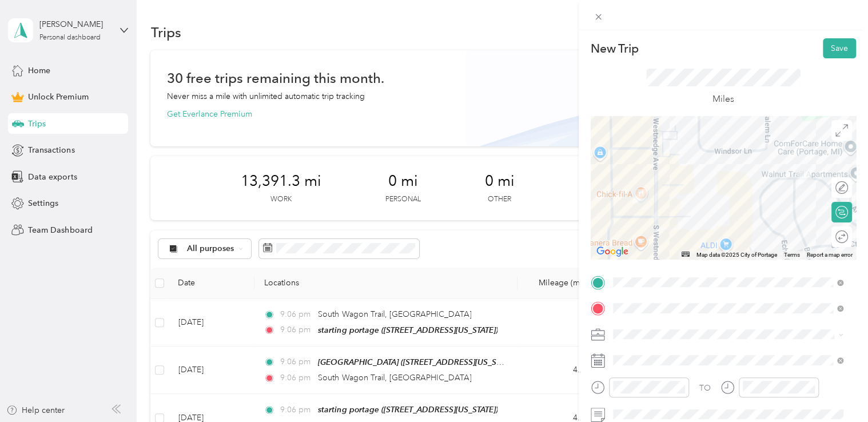
click at [652, 214] on span "Doordash" at bounding box center [635, 212] width 37 height 10
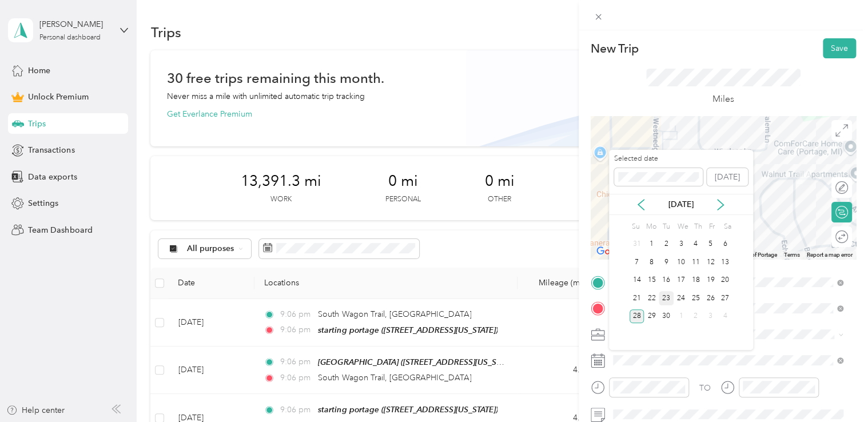
click at [669, 298] on div "23" at bounding box center [666, 298] width 15 height 14
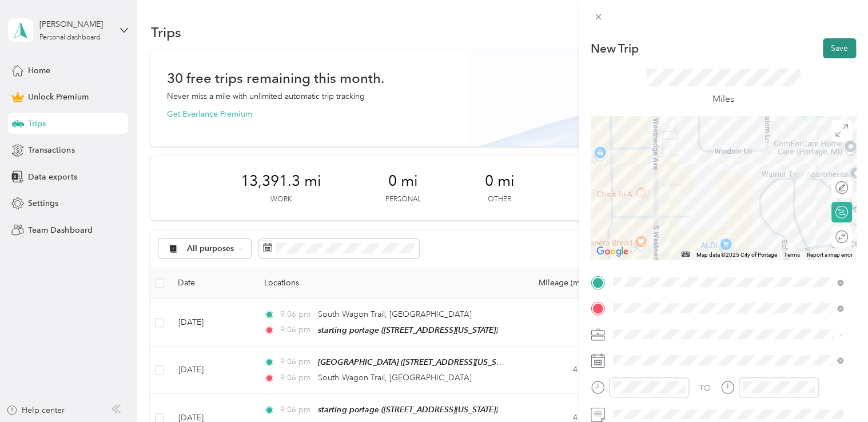
click at [829, 54] on button "Save" at bounding box center [839, 48] width 33 height 20
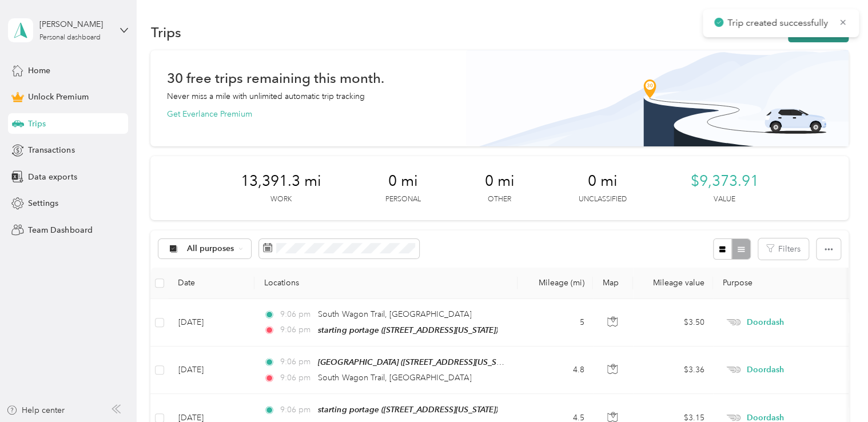
click at [819, 38] on button "New trip" at bounding box center [818, 32] width 61 height 20
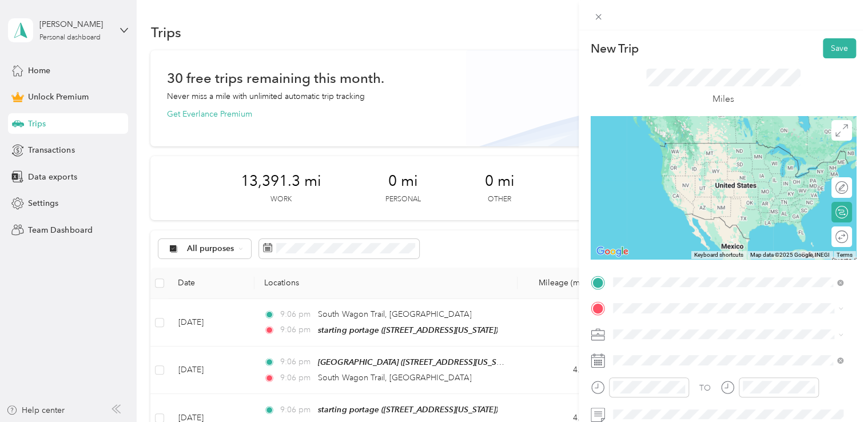
click at [670, 201] on span "[STREET_ADDRESS][US_STATE]" at bounding box center [691, 196] width 114 height 10
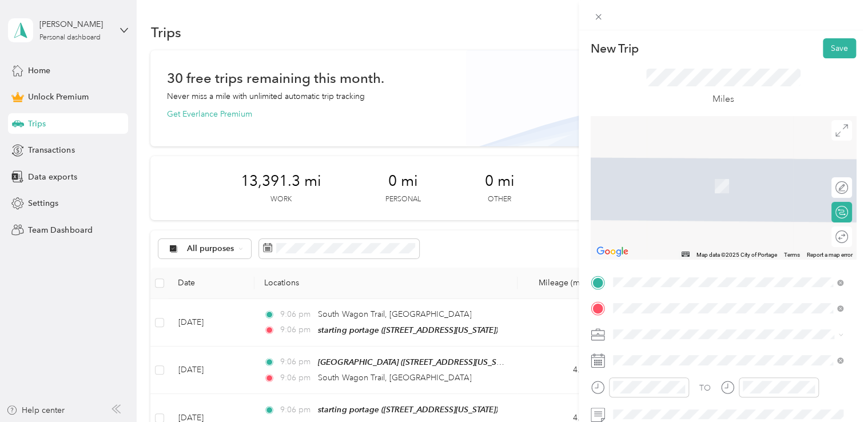
click at [671, 177] on div "[STREET_ADDRESS][US_STATE]" at bounding box center [728, 169] width 223 height 15
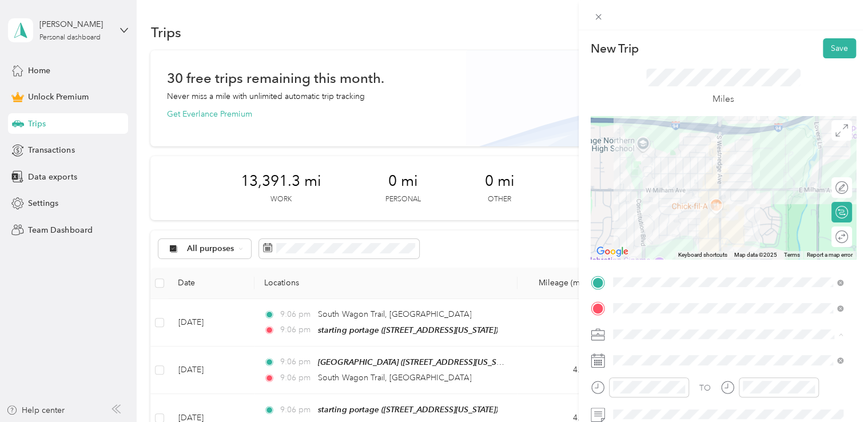
click at [668, 212] on div "Doordash" at bounding box center [728, 214] width 223 height 12
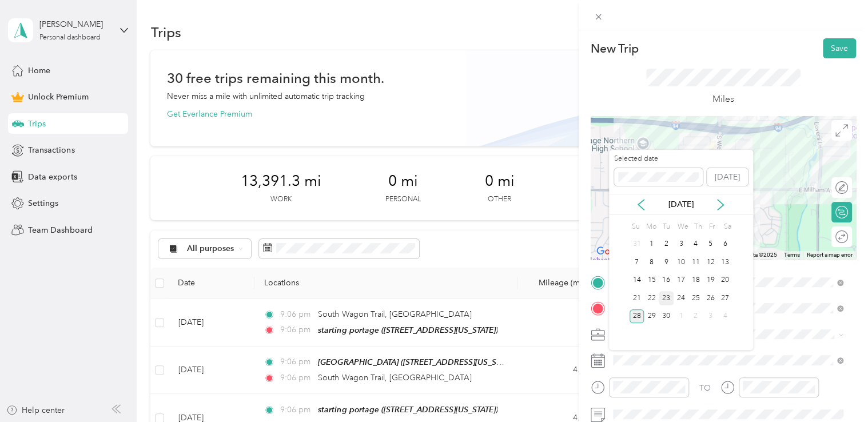
click at [665, 299] on div "23" at bounding box center [666, 298] width 15 height 14
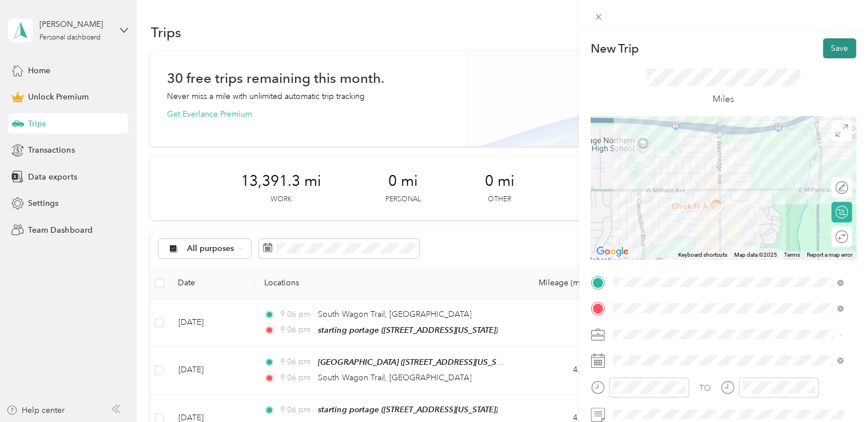
click at [836, 46] on button "Save" at bounding box center [839, 48] width 33 height 20
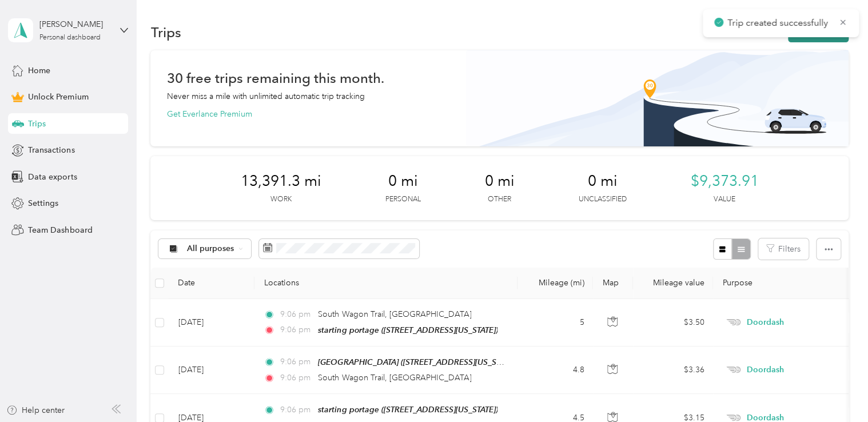
click at [801, 39] on button "New trip" at bounding box center [818, 32] width 61 height 20
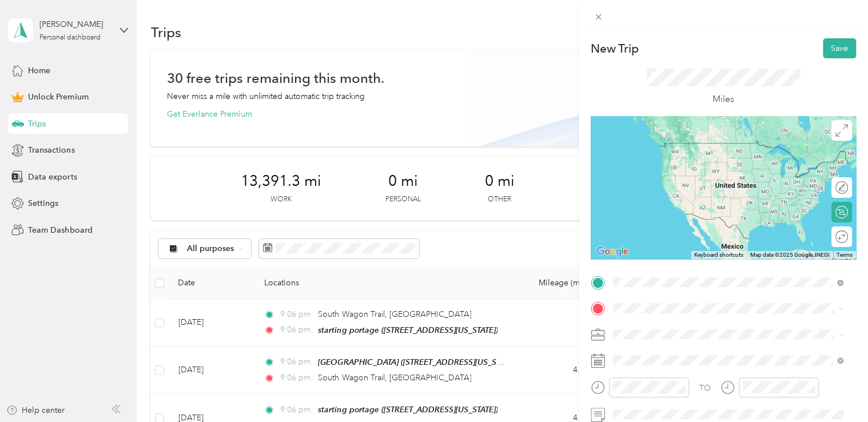
click at [675, 146] on span "[STREET_ADDRESS][US_STATE]" at bounding box center [691, 143] width 114 height 10
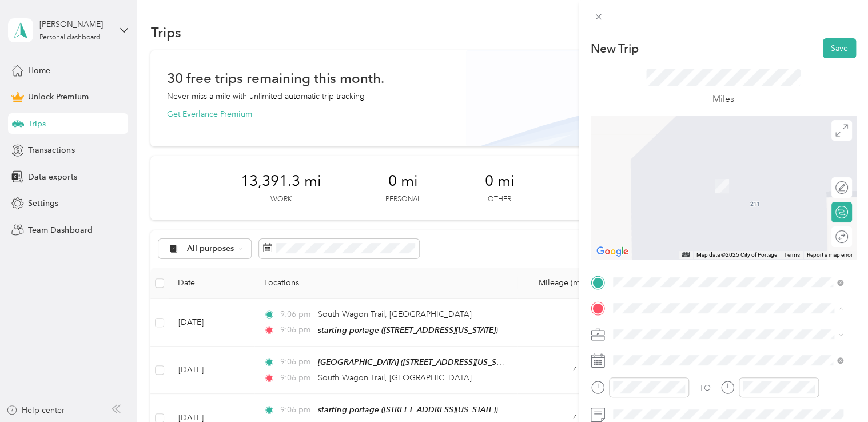
click at [662, 185] on span "[STREET_ADDRESS][US_STATE]" at bounding box center [691, 186] width 114 height 10
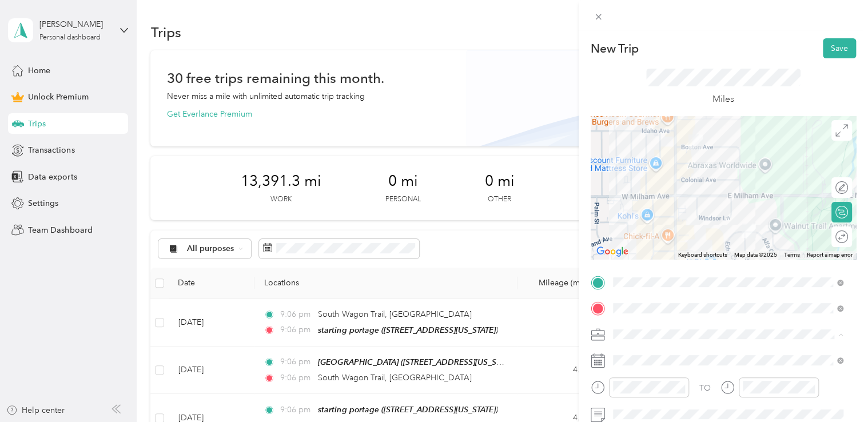
click at [660, 207] on li "Doordash" at bounding box center [728, 214] width 239 height 20
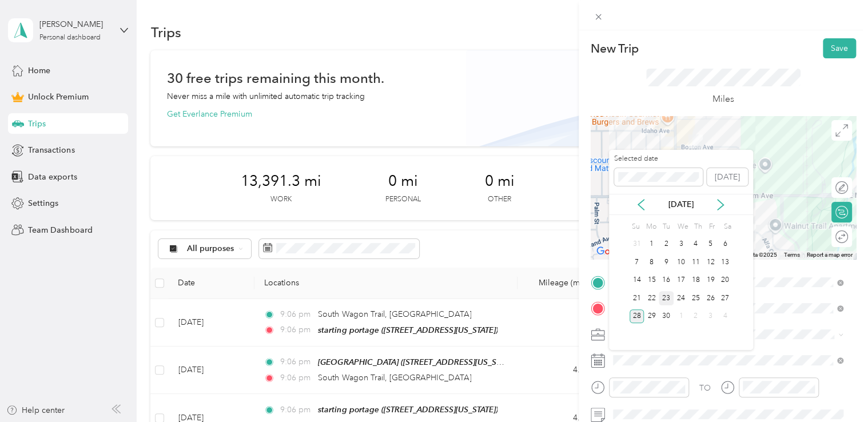
click at [664, 300] on div "23" at bounding box center [666, 298] width 15 height 14
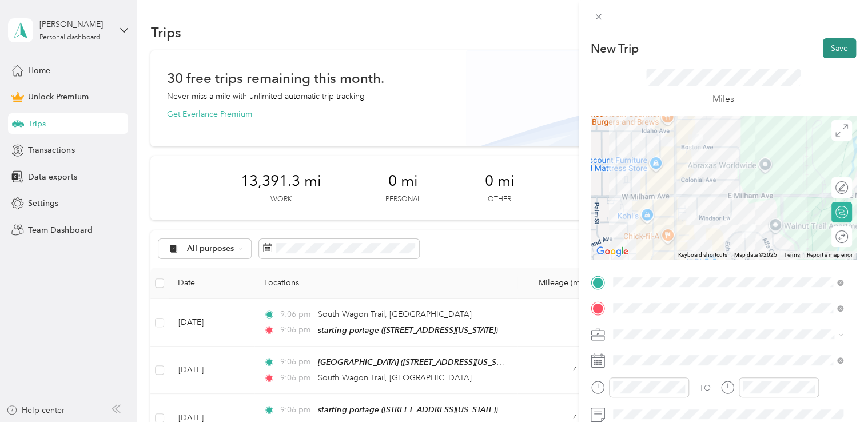
click at [823, 46] on button "Save" at bounding box center [839, 48] width 33 height 20
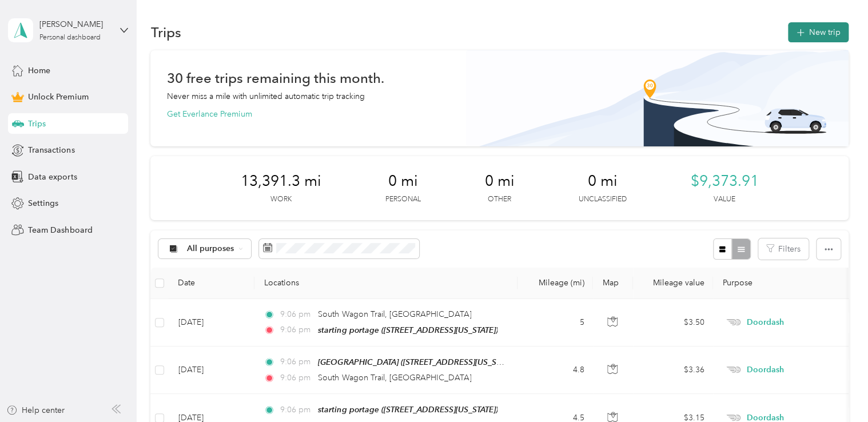
click at [815, 33] on button "New trip" at bounding box center [818, 32] width 61 height 20
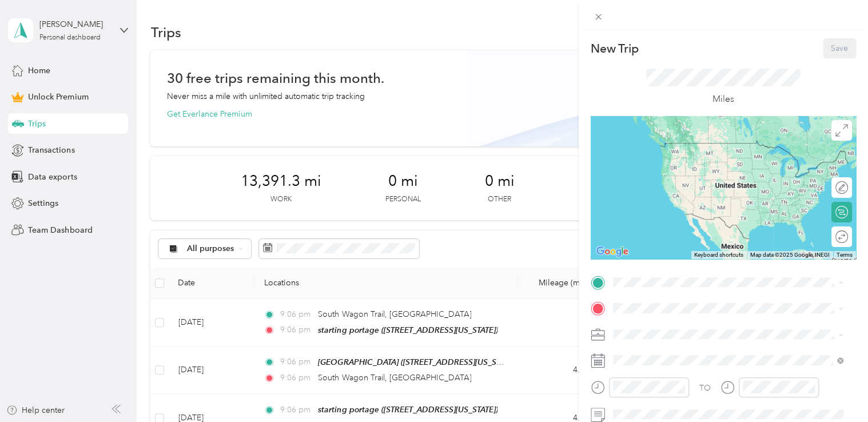
click at [661, 157] on span "[STREET_ADDRESS][US_STATE]" at bounding box center [691, 160] width 114 height 10
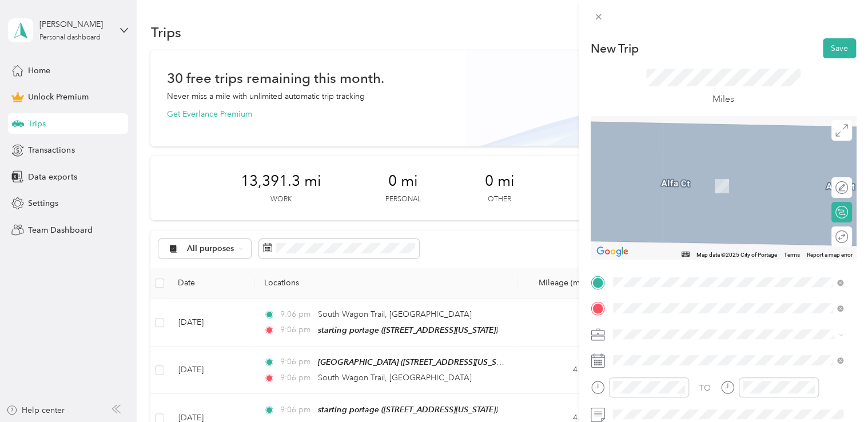
click at [683, 198] on span "[STREET_ADDRESS][US_STATE]" at bounding box center [691, 193] width 114 height 10
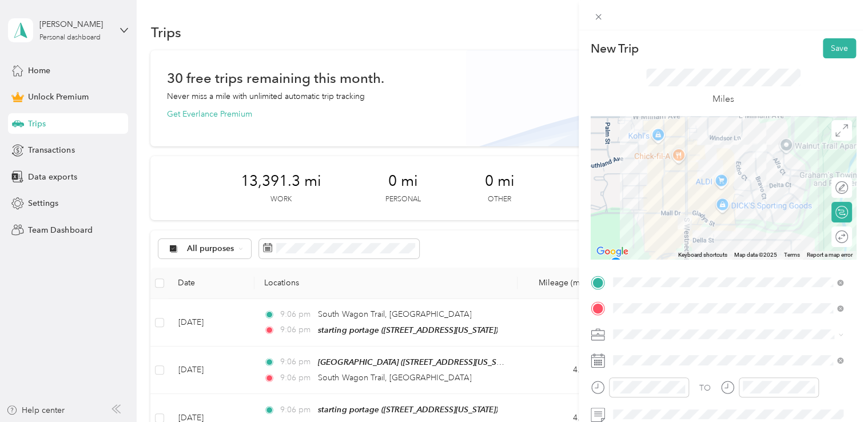
click at [657, 205] on li "Doordash" at bounding box center [728, 210] width 239 height 20
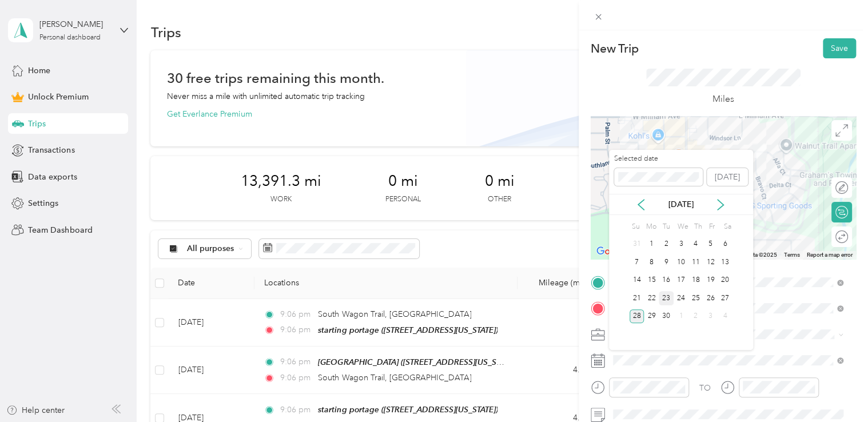
click at [666, 294] on div "23" at bounding box center [666, 298] width 15 height 14
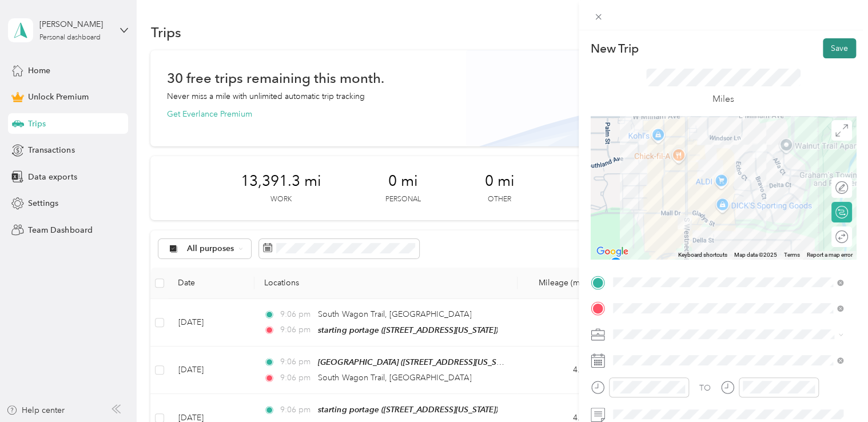
click at [832, 50] on button "Save" at bounding box center [839, 48] width 33 height 20
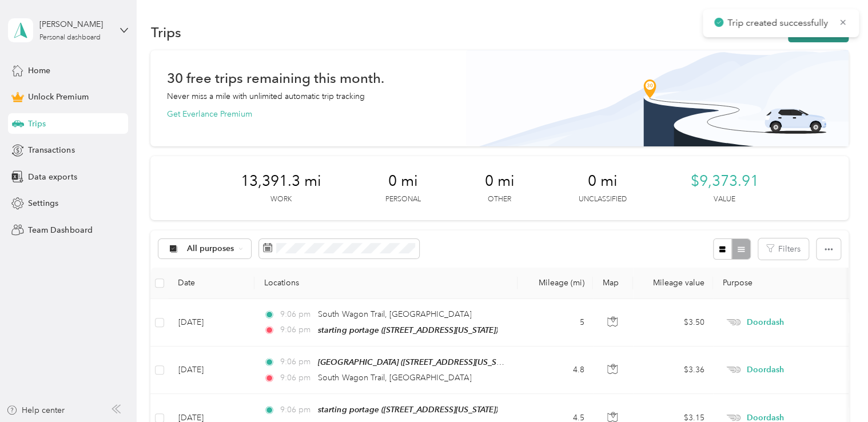
click at [809, 39] on button "New trip" at bounding box center [818, 32] width 61 height 20
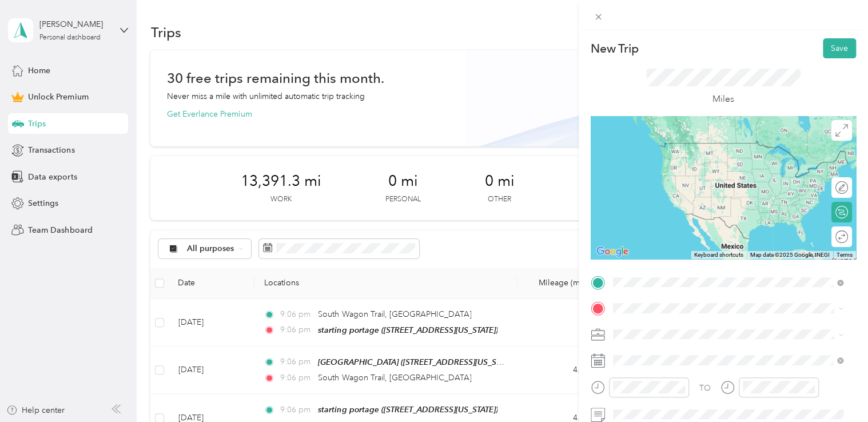
click at [680, 169] on div "[STREET_ADDRESS][US_STATE]" at bounding box center [728, 167] width 223 height 15
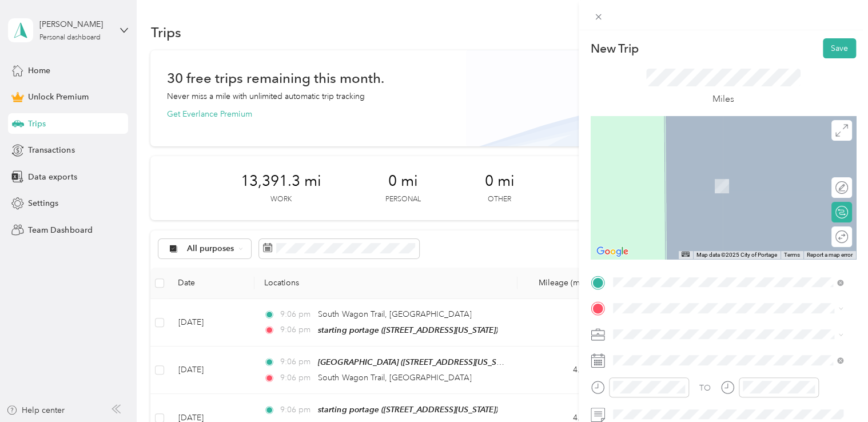
click at [686, 171] on span "[STREET_ADDRESS][PERSON_NAME][US_STATE]" at bounding box center [723, 166] width 178 height 10
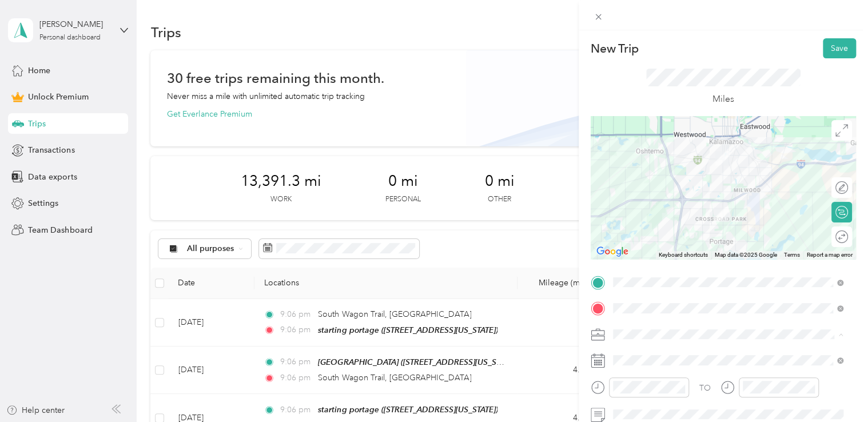
click at [658, 203] on ol "Work Personal Doordash Other Charity Medical Moving Commute" at bounding box center [728, 244] width 239 height 160
click at [659, 215] on div "Doordash" at bounding box center [728, 214] width 223 height 12
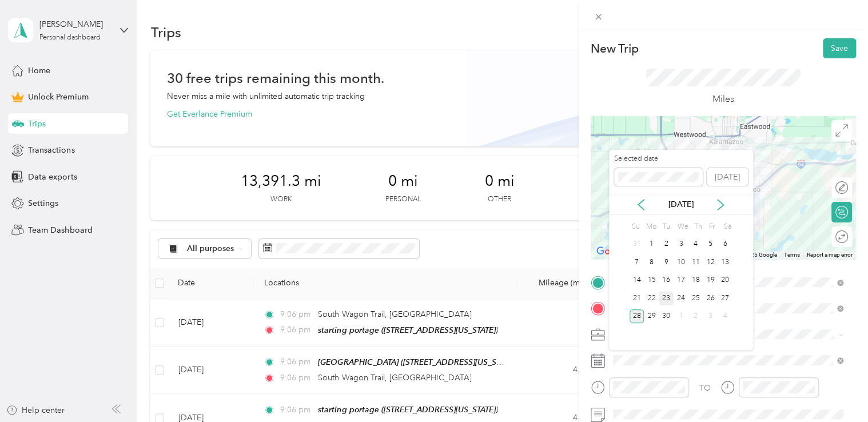
click at [664, 298] on div "23" at bounding box center [666, 298] width 15 height 14
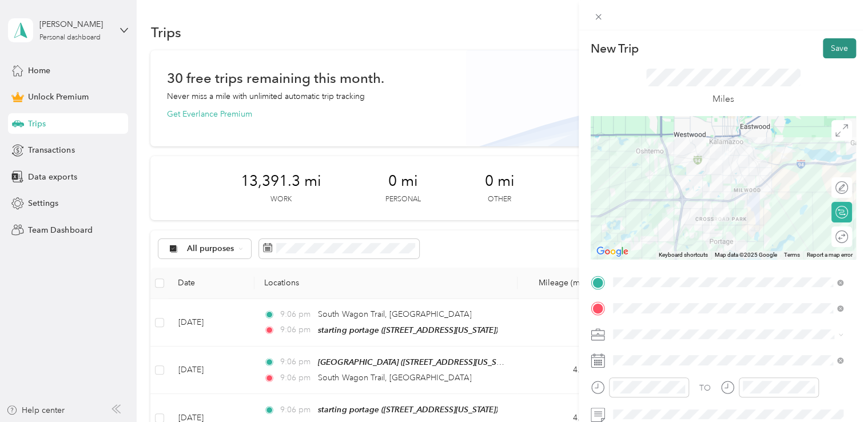
click at [838, 54] on button "Save" at bounding box center [839, 48] width 33 height 20
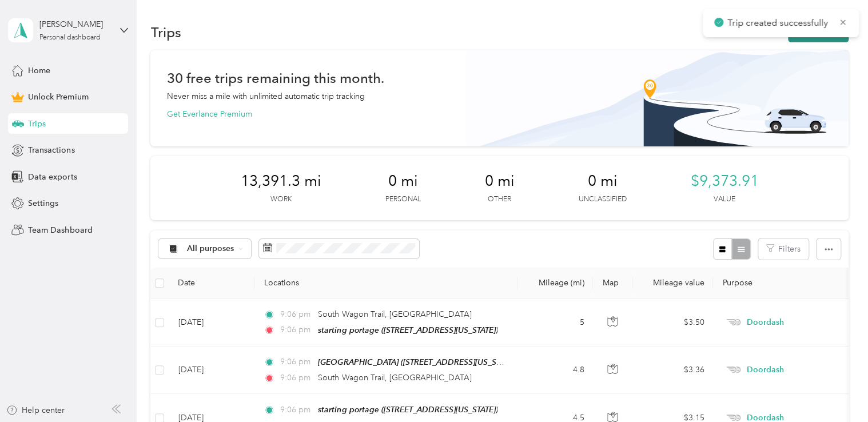
click at [803, 39] on button "New trip" at bounding box center [818, 32] width 61 height 20
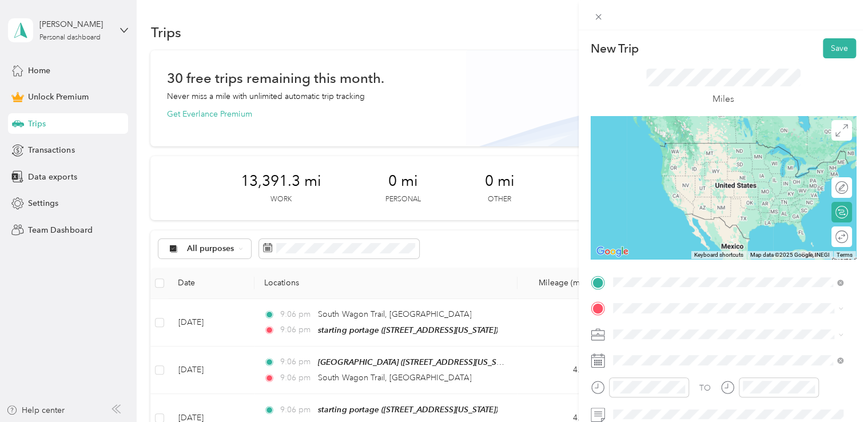
click at [696, 148] on span "[STREET_ADDRESS][PERSON_NAME][US_STATE]" at bounding box center [723, 143] width 178 height 10
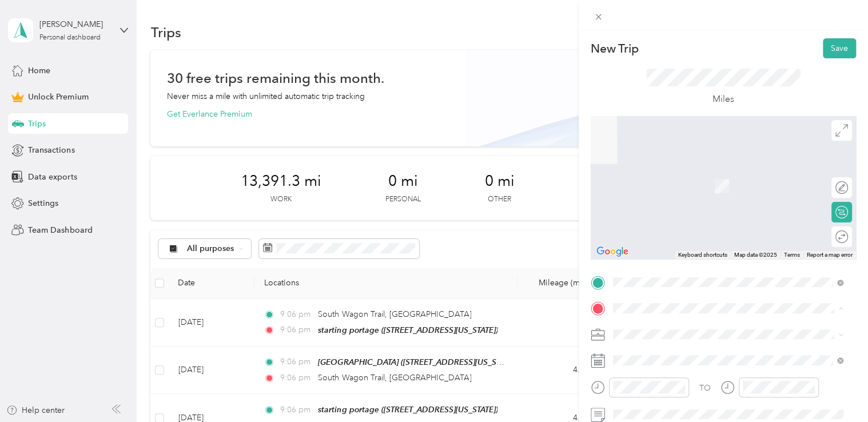
click at [673, 179] on div "starting portage [STREET_ADDRESS][US_STATE]" at bounding box center [691, 180] width 114 height 24
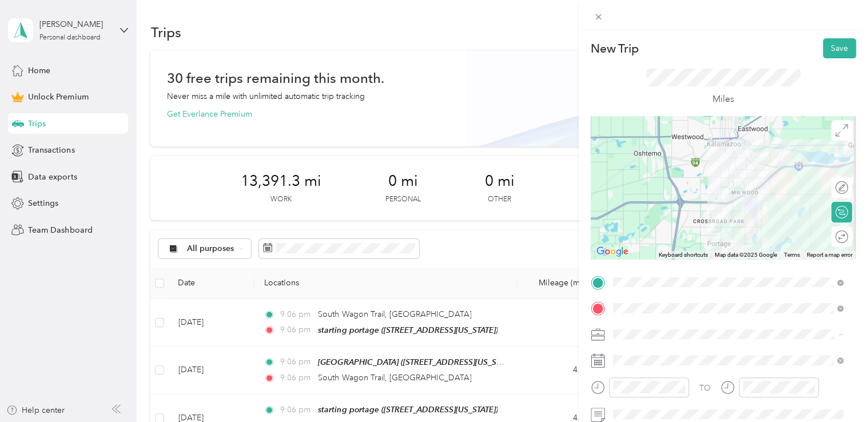
click at [668, 214] on div "Doordash" at bounding box center [728, 214] width 223 height 12
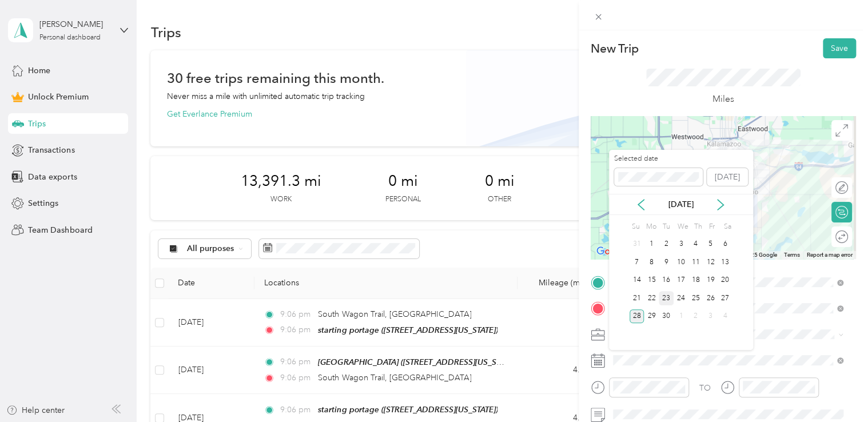
click at [667, 299] on div "23" at bounding box center [666, 298] width 15 height 14
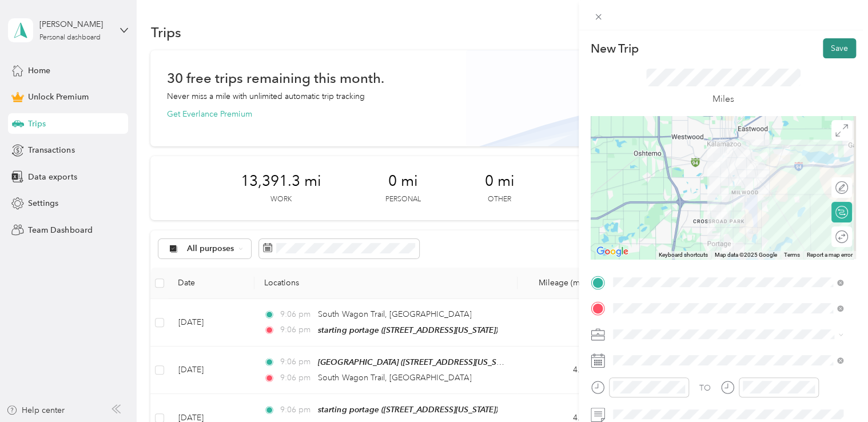
click at [832, 53] on button "Save" at bounding box center [839, 48] width 33 height 20
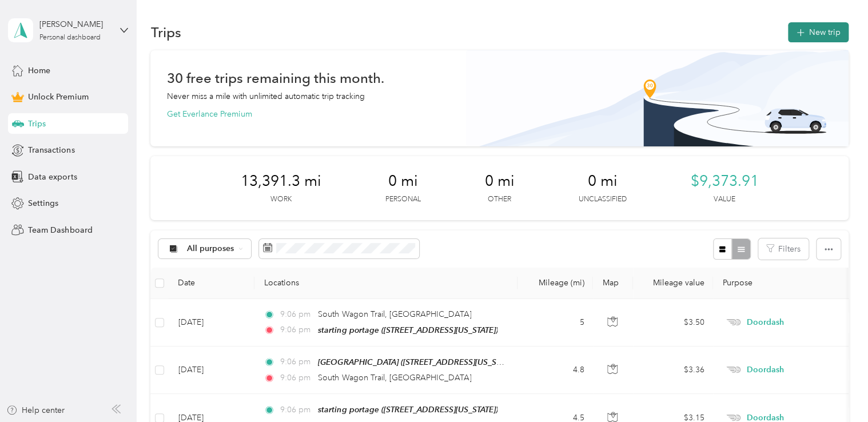
click at [805, 36] on button "New trip" at bounding box center [818, 32] width 61 height 20
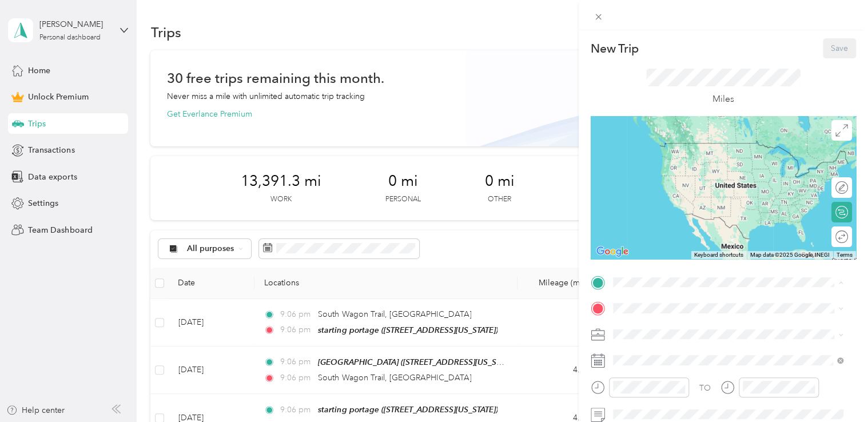
click at [643, 165] on span "[STREET_ADDRESS][US_STATE]" at bounding box center [691, 160] width 114 height 10
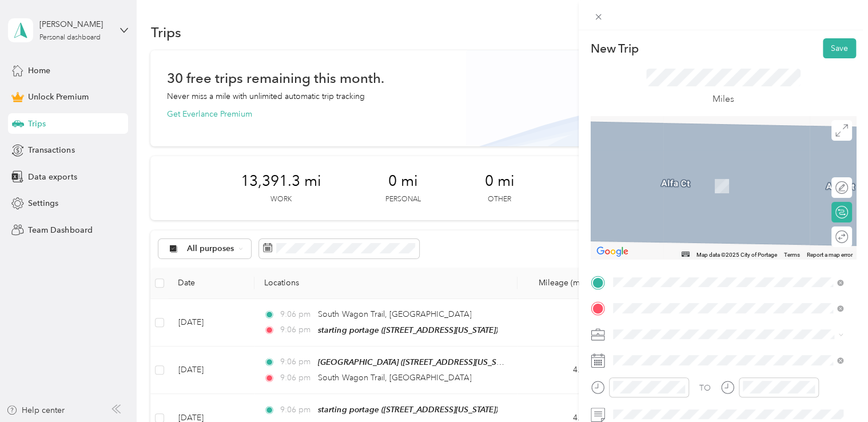
click at [674, 173] on strong "wendys portage" at bounding box center [664, 173] width 61 height 10
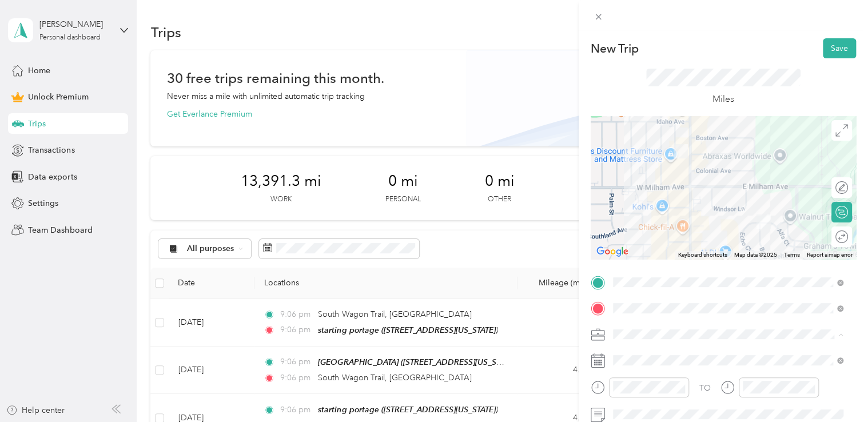
click at [662, 210] on div "Doordash" at bounding box center [728, 214] width 223 height 12
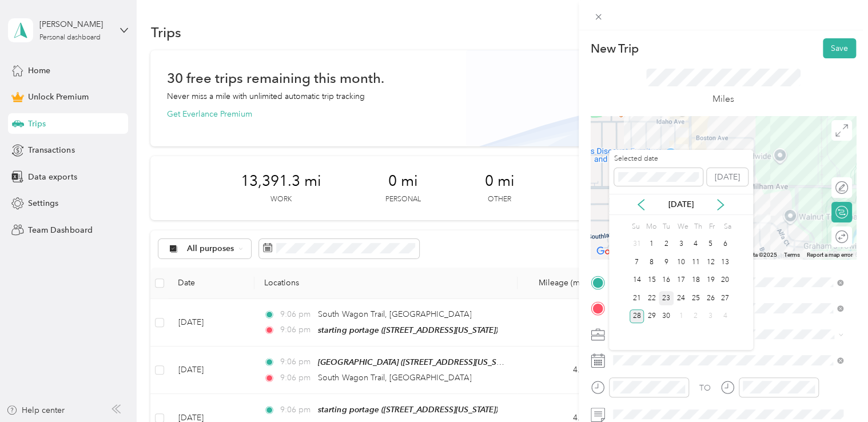
click at [660, 294] on div "23" at bounding box center [666, 298] width 15 height 14
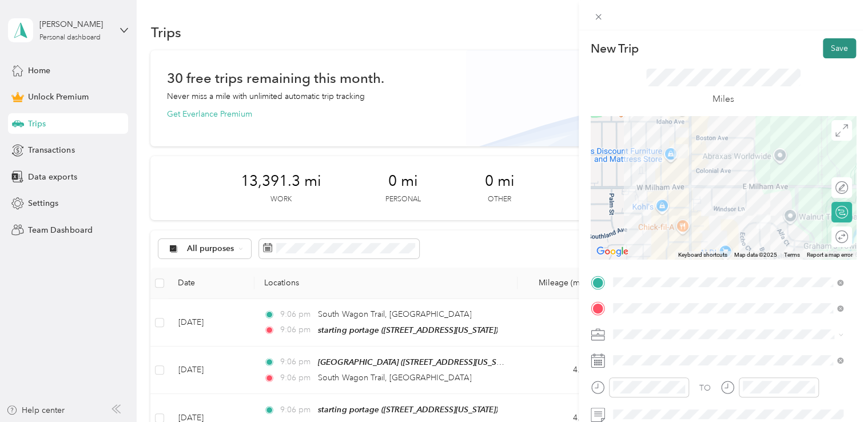
click at [824, 54] on button "Save" at bounding box center [839, 48] width 33 height 20
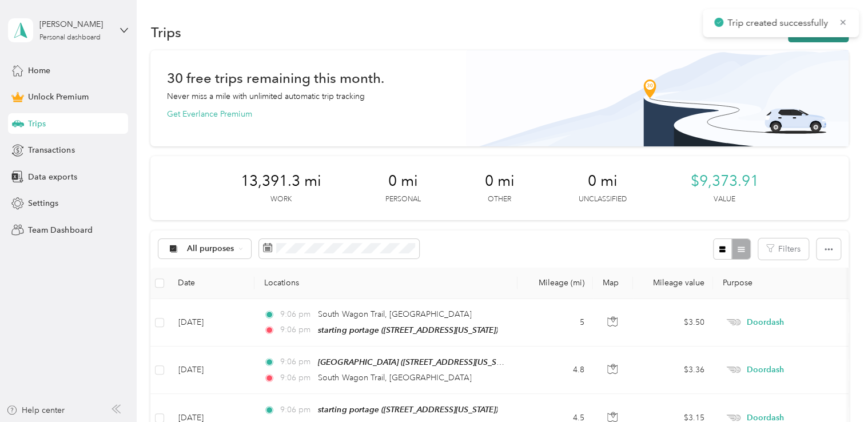
click at [796, 38] on button "New trip" at bounding box center [818, 32] width 61 height 20
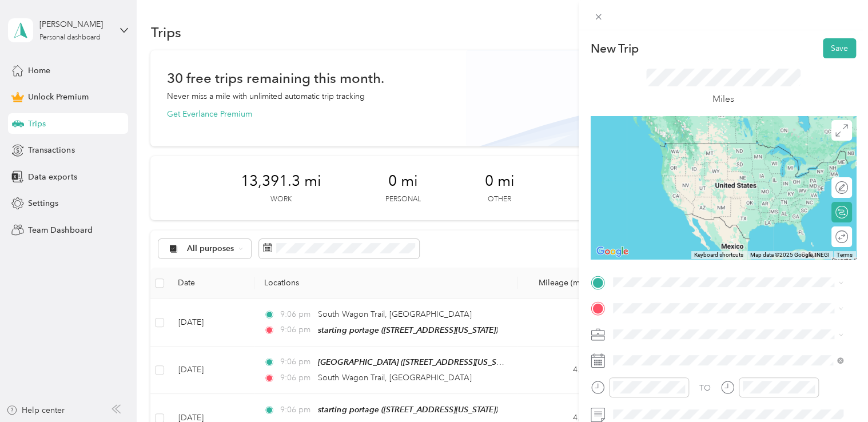
click at [693, 163] on span "[STREET_ADDRESS][US_STATE]" at bounding box center [691, 158] width 114 height 10
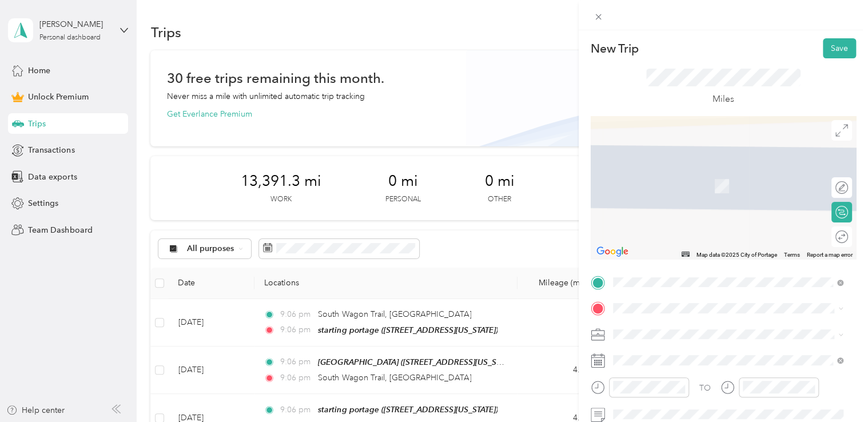
click at [669, 172] on span "[STREET_ADDRESS][US_STATE]" at bounding box center [691, 166] width 114 height 10
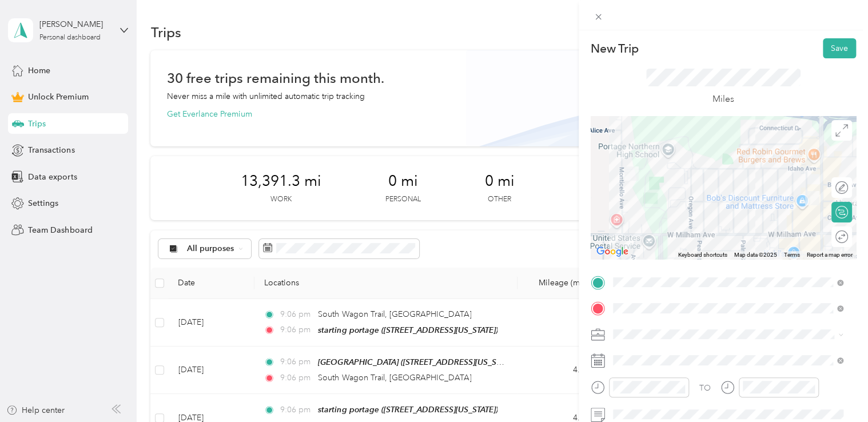
click at [638, 327] on span at bounding box center [732, 335] width 247 height 18
click at [670, 209] on div "Doordash" at bounding box center [728, 214] width 223 height 12
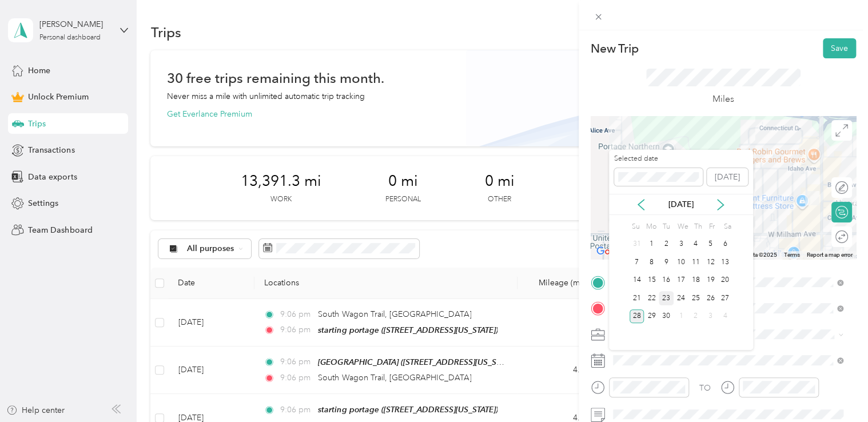
click at [665, 297] on div "23" at bounding box center [666, 298] width 15 height 14
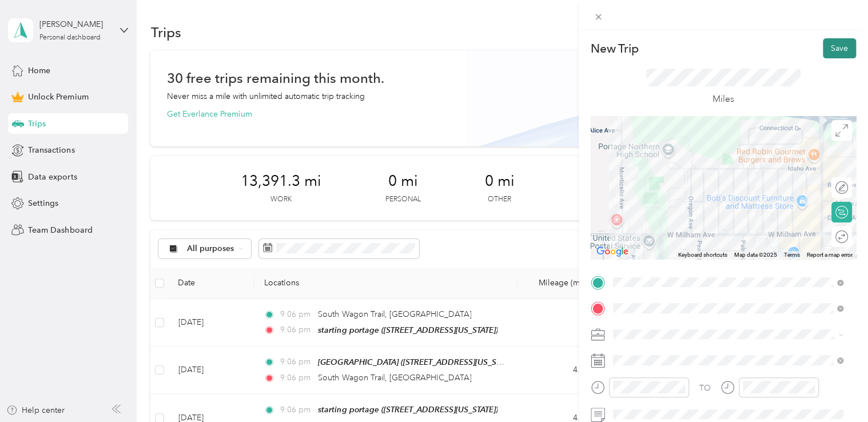
click at [838, 49] on button "Save" at bounding box center [839, 48] width 33 height 20
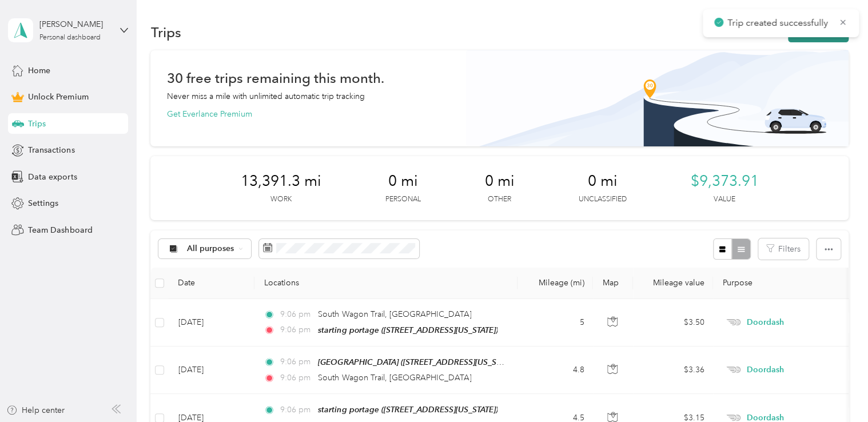
click at [810, 37] on button "New trip" at bounding box center [818, 32] width 61 height 20
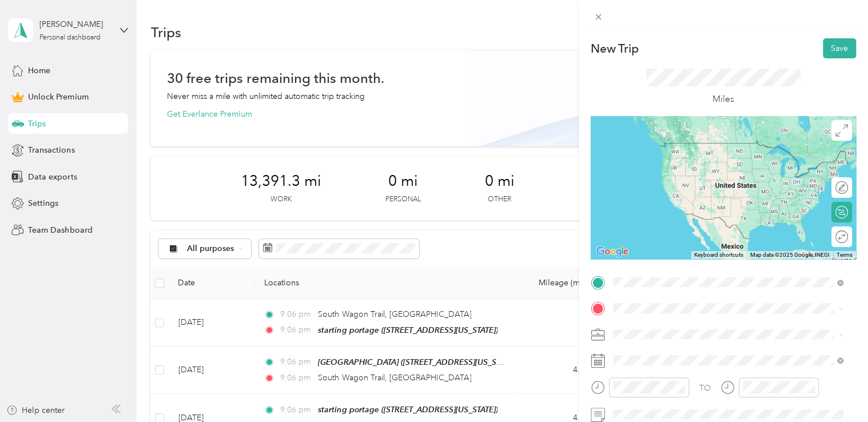
click at [680, 143] on span "[STREET_ADDRESS][US_STATE]" at bounding box center [691, 143] width 114 height 10
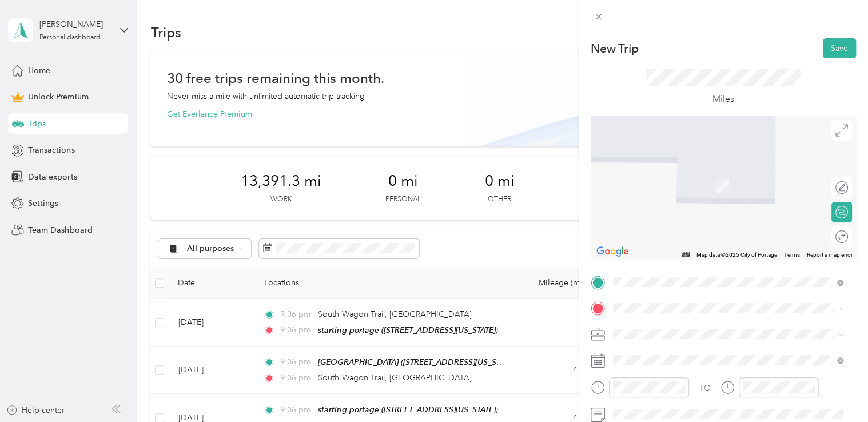
click at [664, 186] on div "starting portage [STREET_ADDRESS][US_STATE]" at bounding box center [691, 180] width 114 height 24
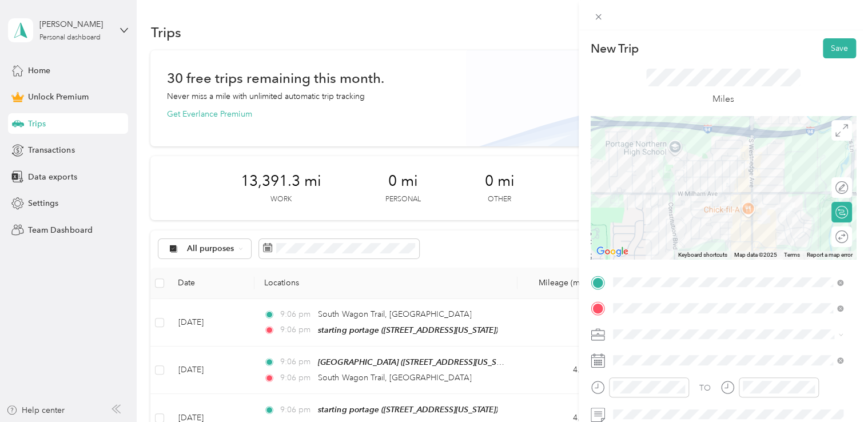
click at [665, 214] on div "Doordash" at bounding box center [728, 214] width 223 height 12
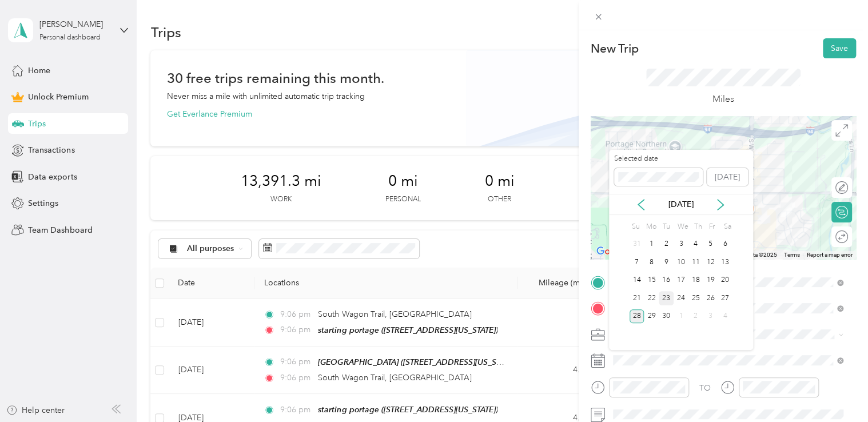
click at [669, 296] on div "23" at bounding box center [666, 298] width 15 height 14
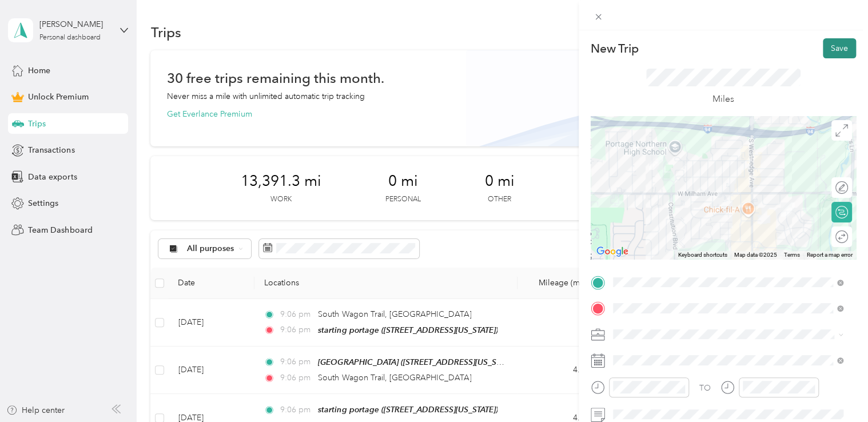
click at [823, 54] on button "Save" at bounding box center [839, 48] width 33 height 20
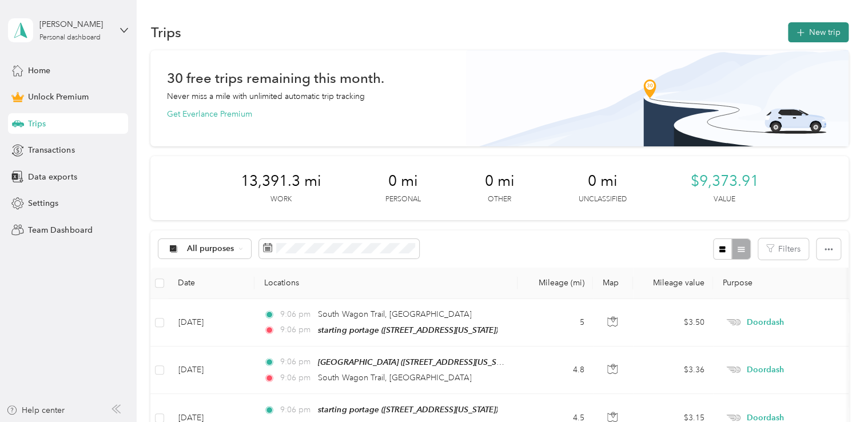
click at [815, 40] on button "New trip" at bounding box center [818, 32] width 61 height 20
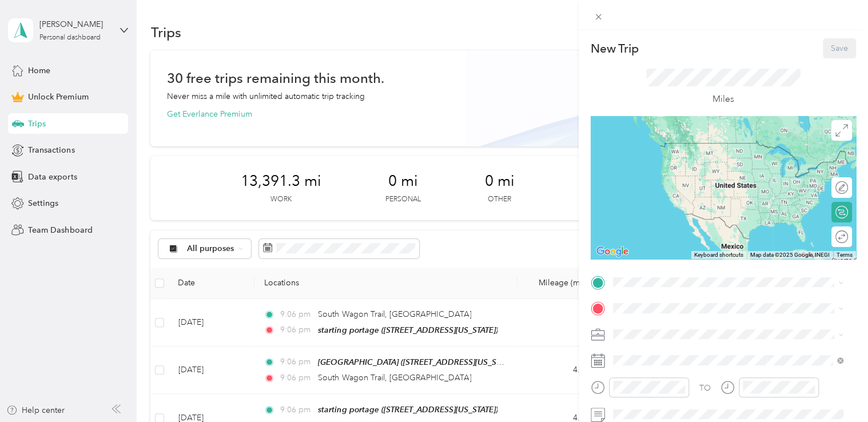
click at [685, 157] on span "[STREET_ADDRESS][US_STATE]" at bounding box center [691, 158] width 114 height 10
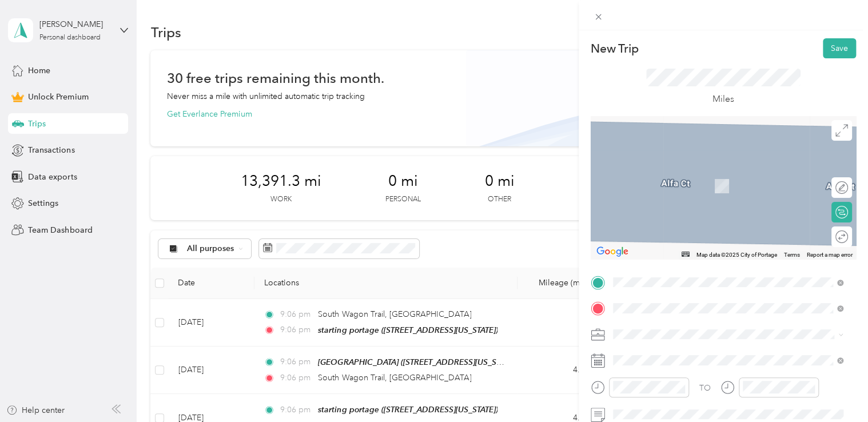
click at [662, 180] on div "wendys portage [STREET_ADDRESS][US_STATE]" at bounding box center [691, 180] width 114 height 24
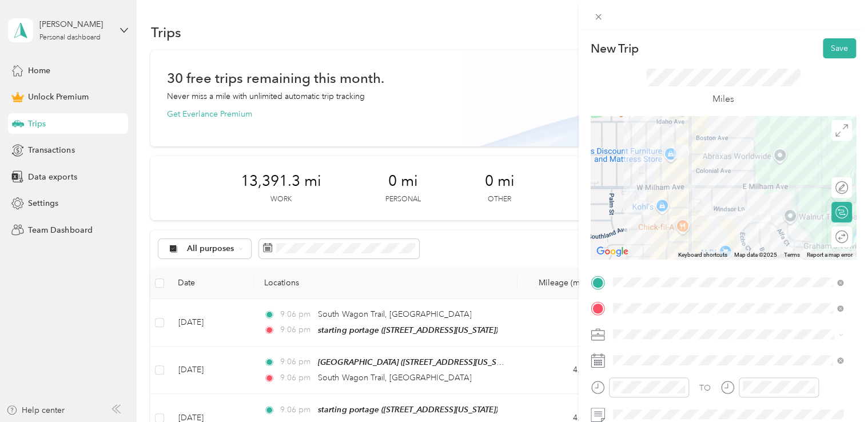
click at [661, 216] on li "Doordash" at bounding box center [728, 213] width 239 height 20
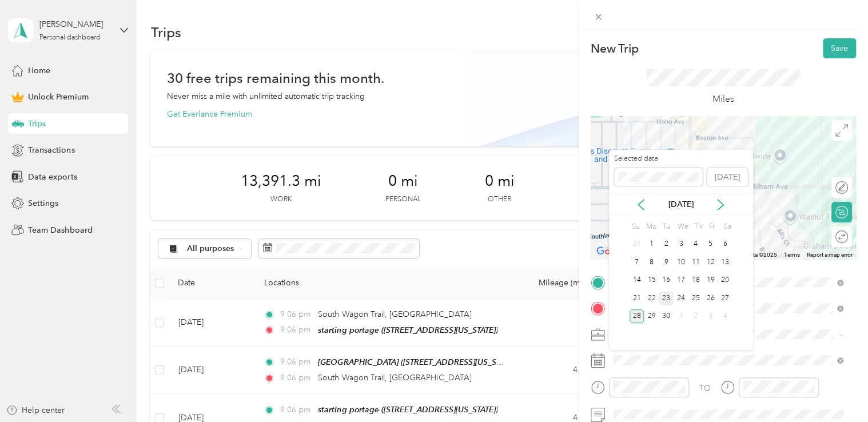
click at [669, 294] on div "23" at bounding box center [666, 298] width 15 height 14
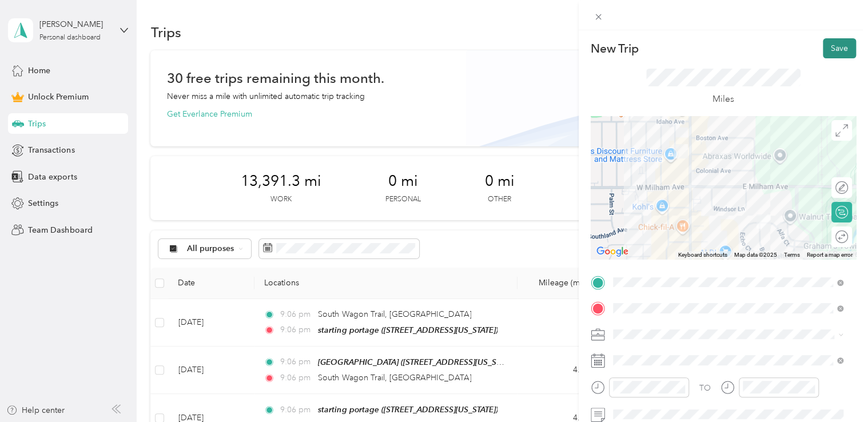
click at [826, 47] on button "Save" at bounding box center [839, 48] width 33 height 20
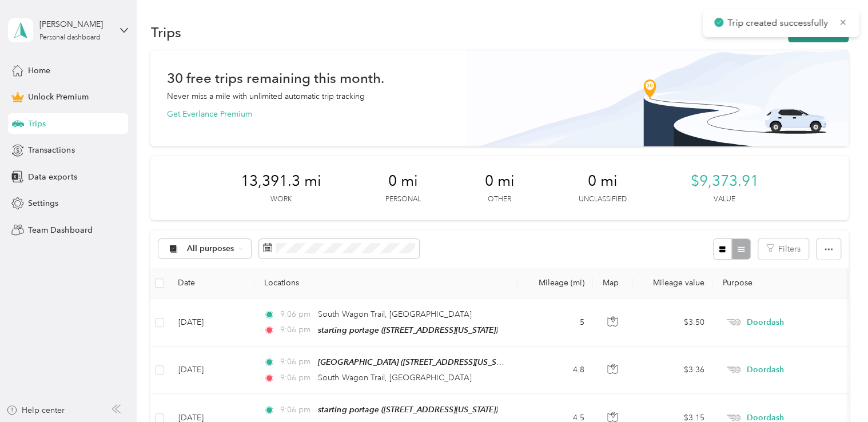
click at [804, 38] on button "New trip" at bounding box center [818, 32] width 61 height 20
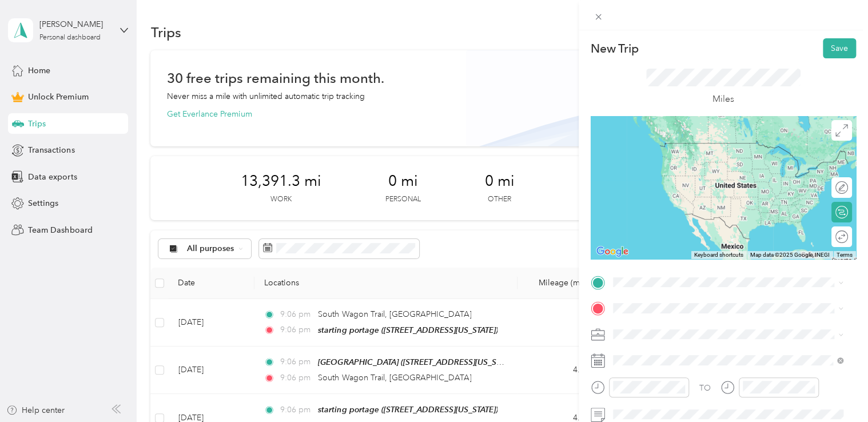
click at [680, 157] on span "[STREET_ADDRESS][US_STATE]" at bounding box center [691, 158] width 114 height 10
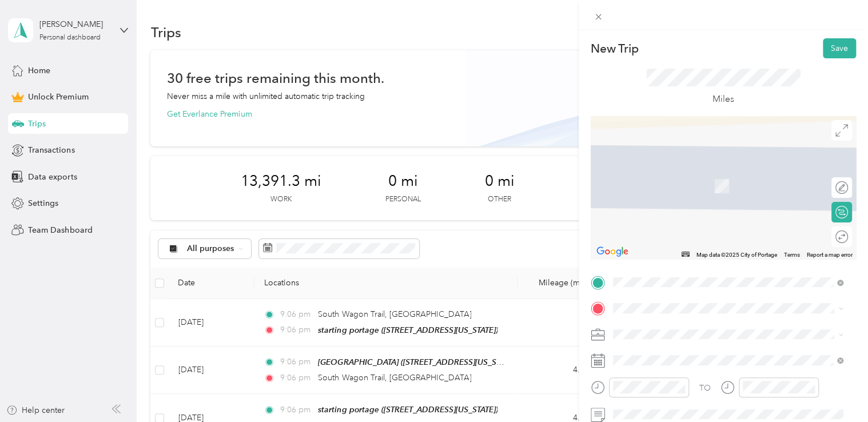
click at [671, 170] on span "[STREET_ADDRESS][PERSON_NAME][US_STATE]" at bounding box center [723, 165] width 178 height 10
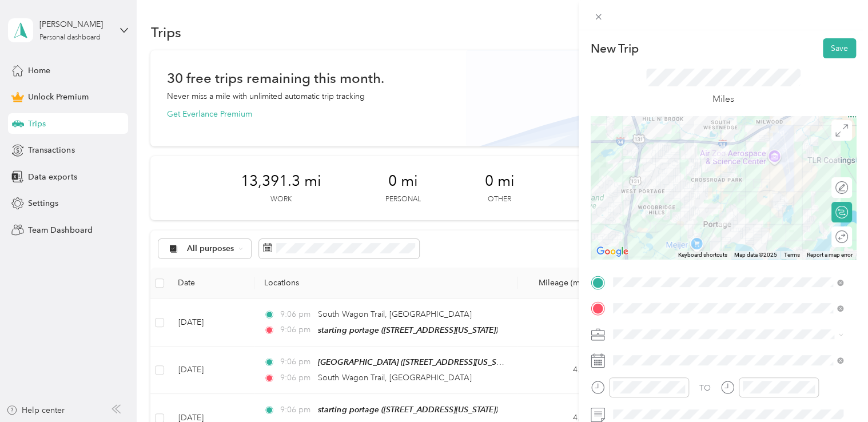
click at [624, 340] on span at bounding box center [732, 335] width 247 height 18
click at [654, 219] on li "Doordash" at bounding box center [728, 214] width 239 height 20
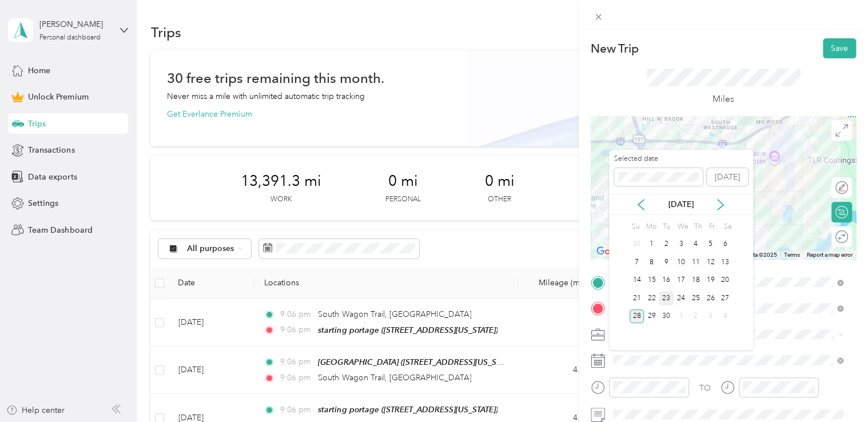
click at [663, 291] on div "23" at bounding box center [666, 298] width 15 height 14
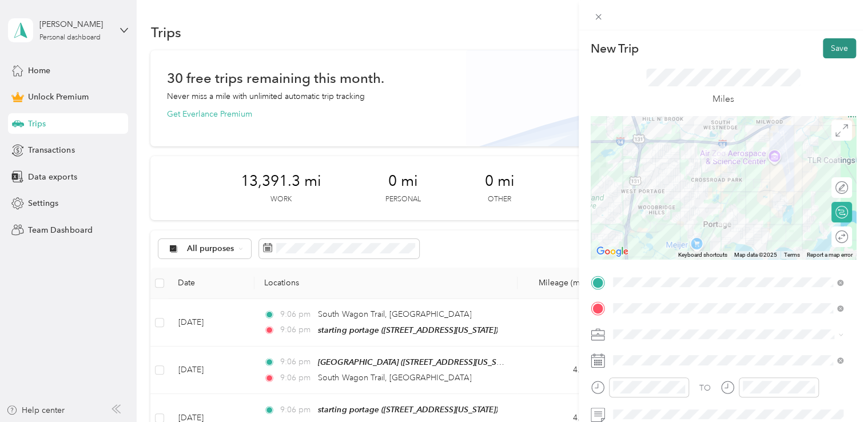
click at [826, 55] on button "Save" at bounding box center [839, 48] width 33 height 20
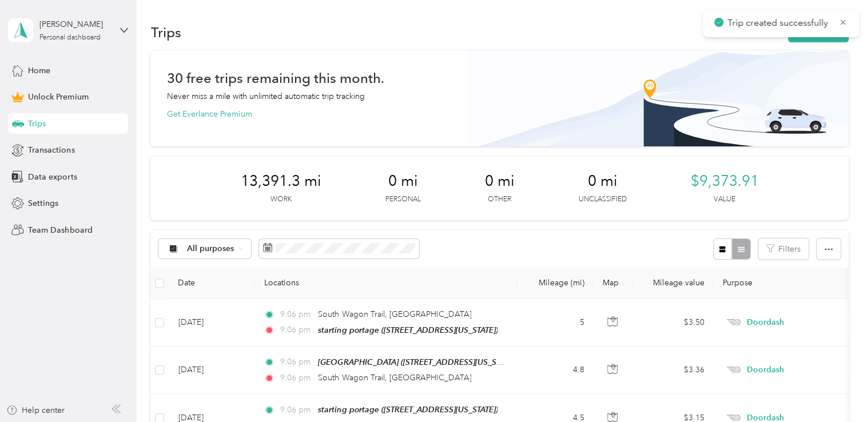
click at [795, 42] on div "Trips New trip" at bounding box center [499, 32] width 698 height 24
click at [803, 38] on button "New trip" at bounding box center [818, 32] width 61 height 20
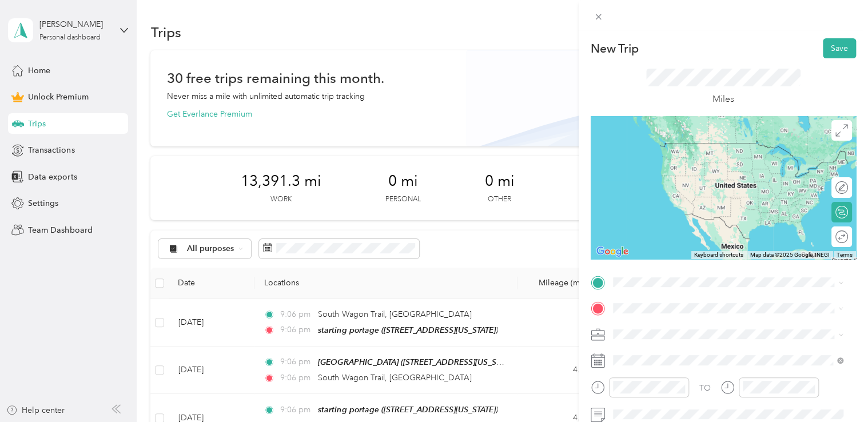
click at [682, 144] on span "[STREET_ADDRESS][PERSON_NAME][US_STATE]" at bounding box center [723, 143] width 178 height 10
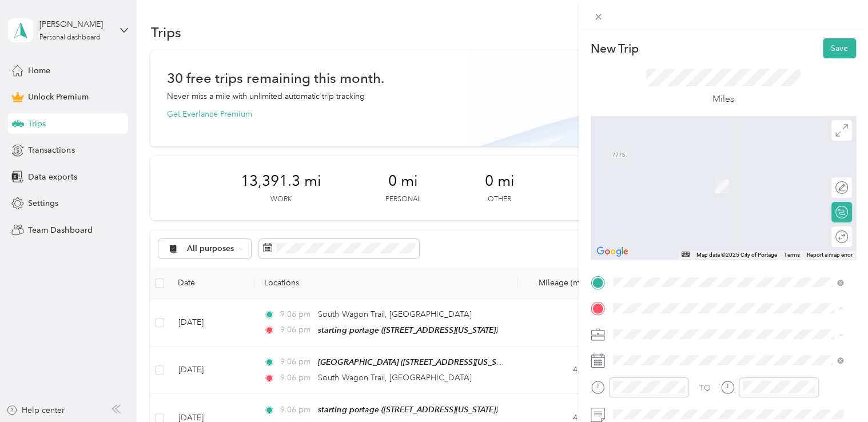
click at [671, 178] on div "starting portage [STREET_ADDRESS][US_STATE]" at bounding box center [691, 180] width 114 height 24
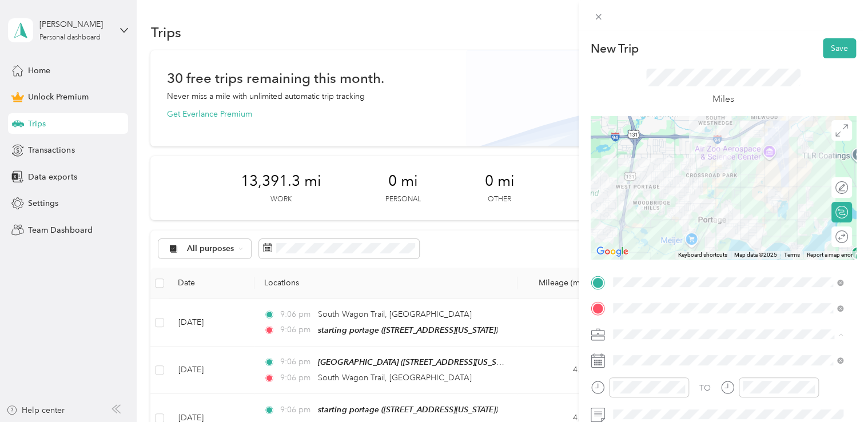
click at [658, 212] on div "Doordash" at bounding box center [728, 214] width 223 height 12
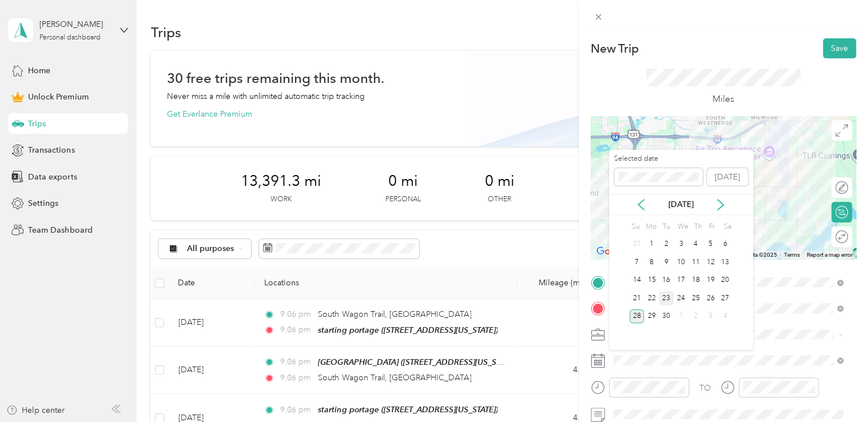
click at [663, 296] on div "23" at bounding box center [666, 298] width 15 height 14
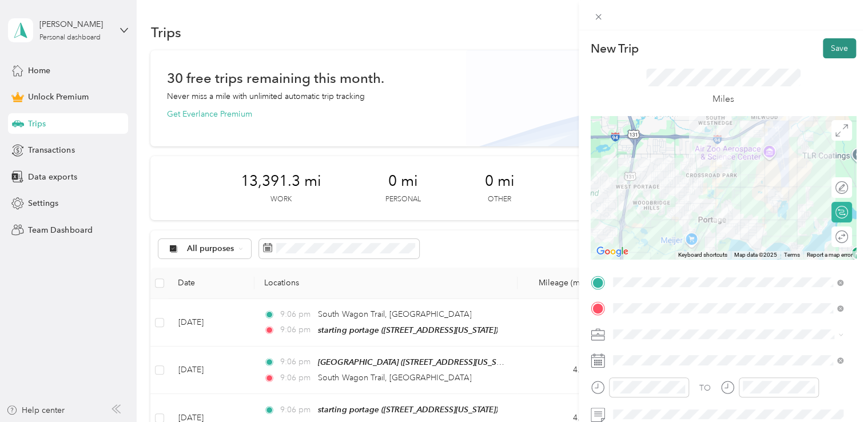
click at [823, 45] on button "Save" at bounding box center [839, 48] width 33 height 20
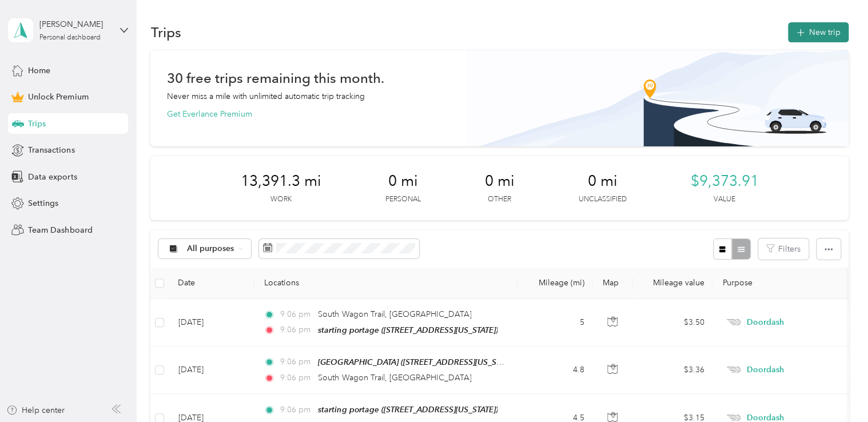
click at [812, 40] on button "New trip" at bounding box center [818, 32] width 61 height 20
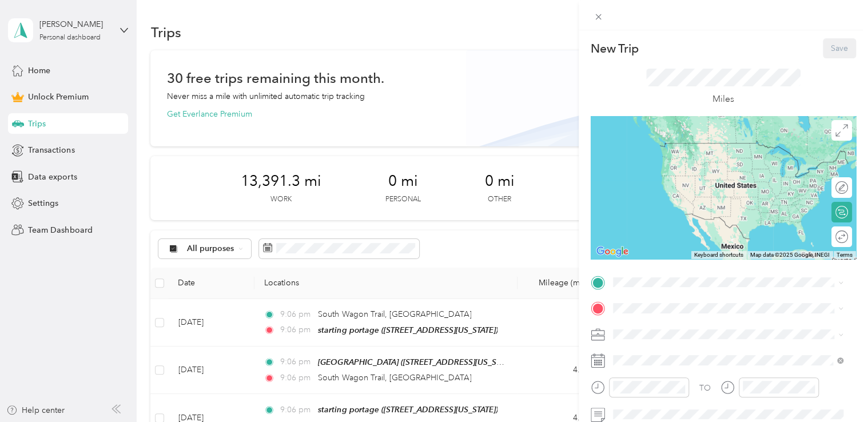
click at [677, 153] on div "starting portage [STREET_ADDRESS][US_STATE]" at bounding box center [691, 151] width 114 height 24
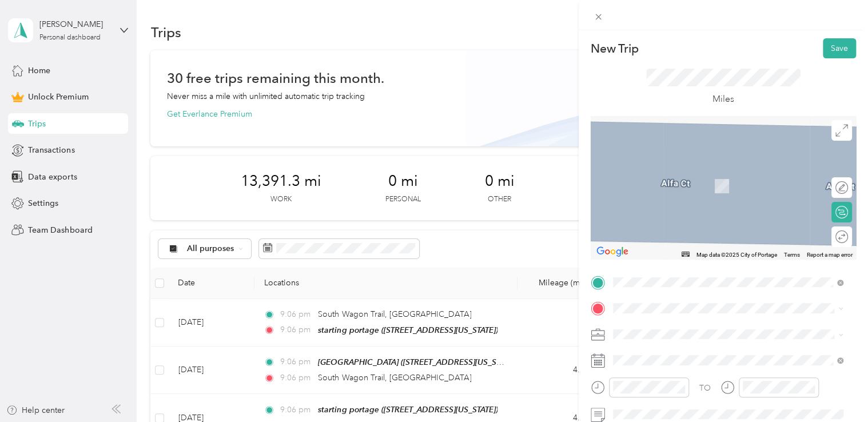
click at [661, 187] on div "starbucks portage [STREET_ADDRESS][US_STATE]" at bounding box center [691, 178] width 114 height 24
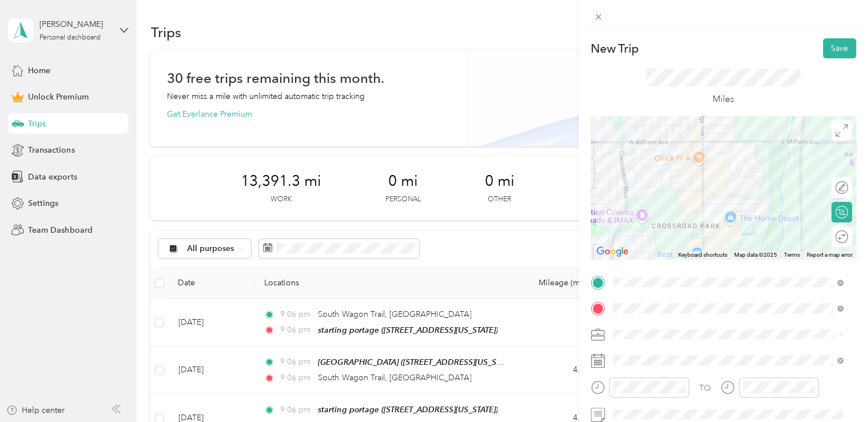
click at [656, 213] on div "Doordash" at bounding box center [728, 214] width 223 height 12
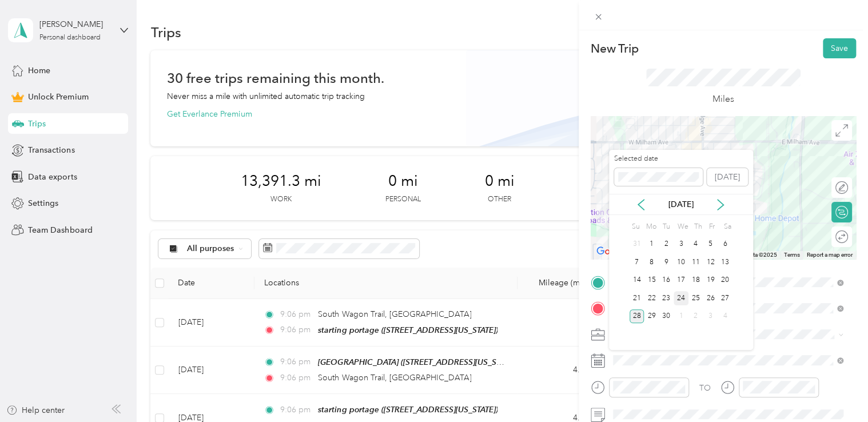
click at [676, 301] on div "24" at bounding box center [681, 298] width 15 height 14
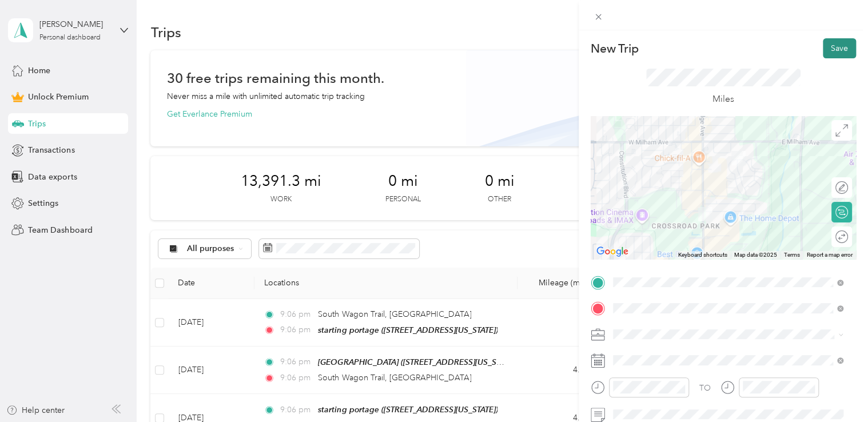
click at [835, 53] on button "Save" at bounding box center [839, 48] width 33 height 20
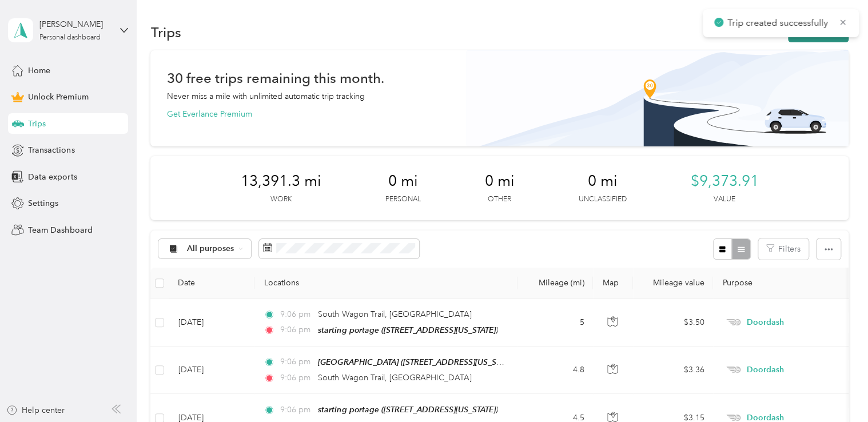
click at [801, 41] on button "New trip" at bounding box center [818, 32] width 61 height 20
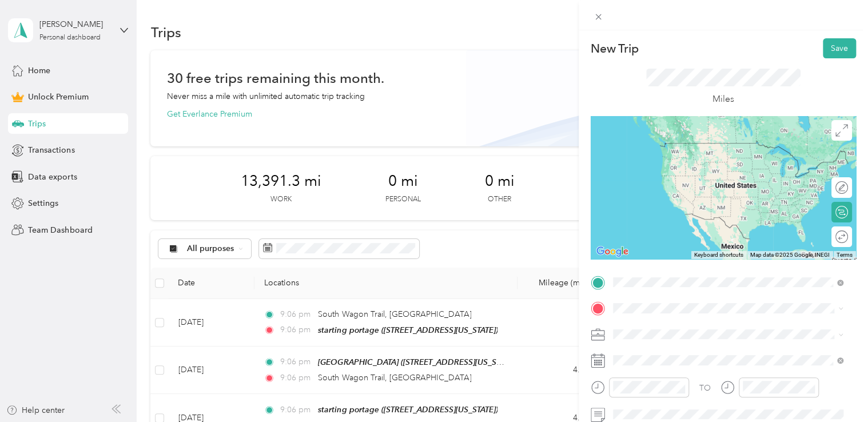
click at [688, 150] on div "starbucks portage [STREET_ADDRESS][US_STATE]" at bounding box center [691, 154] width 114 height 24
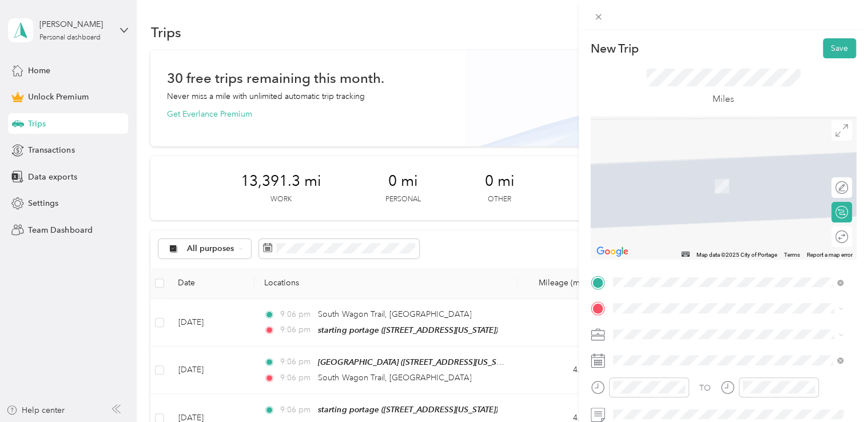
click at [662, 350] on span "[STREET_ADDRESS][US_STATE]" at bounding box center [691, 348] width 114 height 10
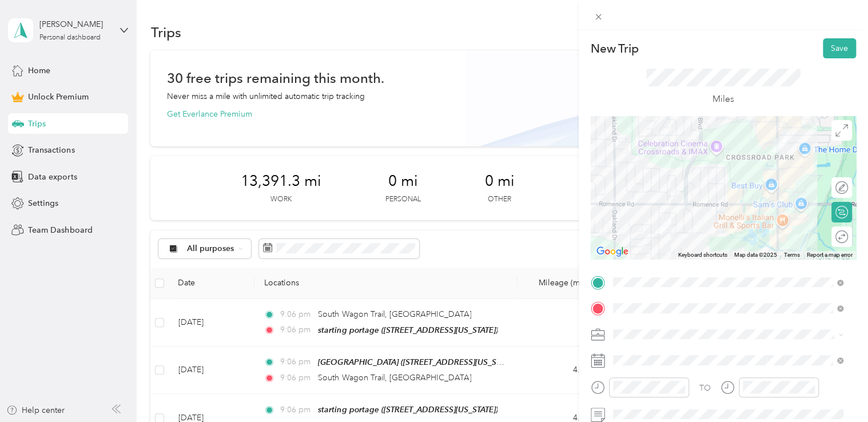
click at [658, 213] on div "Doordash" at bounding box center [728, 211] width 223 height 12
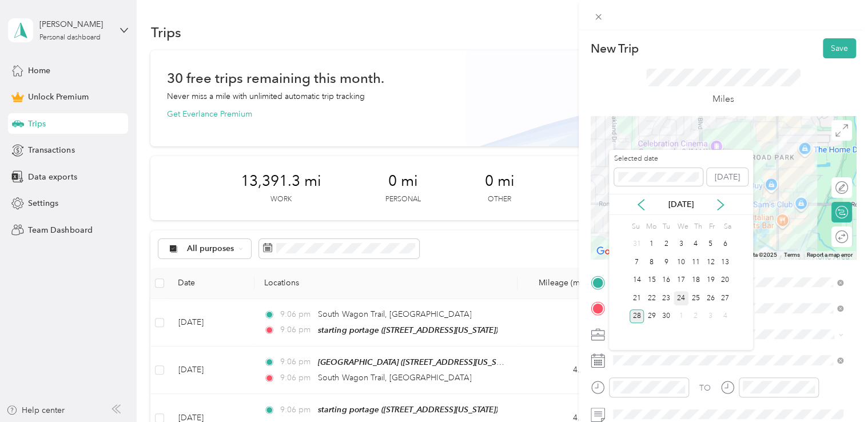
click at [680, 300] on div "24" at bounding box center [681, 298] width 15 height 14
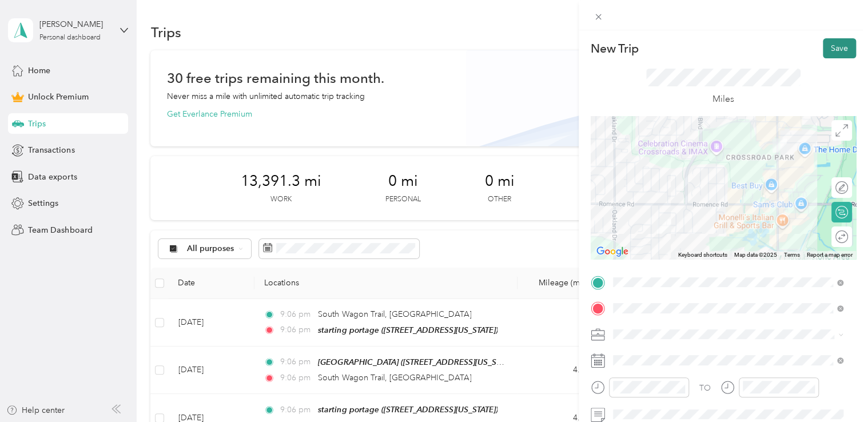
click at [825, 45] on button "Save" at bounding box center [839, 48] width 33 height 20
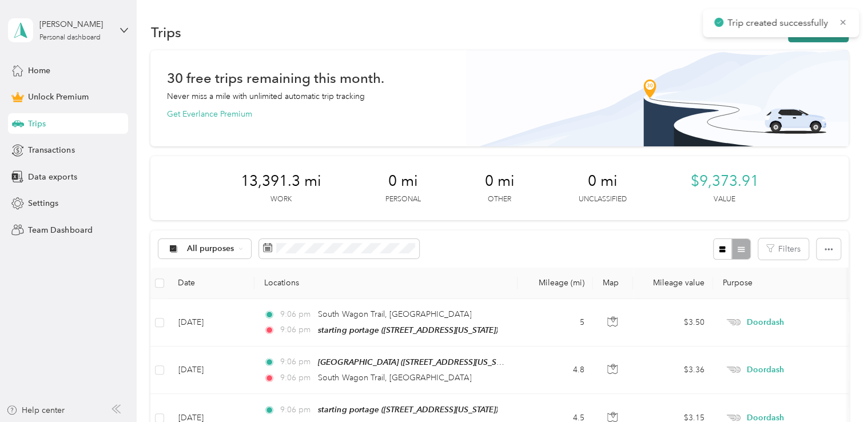
click at [803, 39] on button "New trip" at bounding box center [818, 32] width 61 height 20
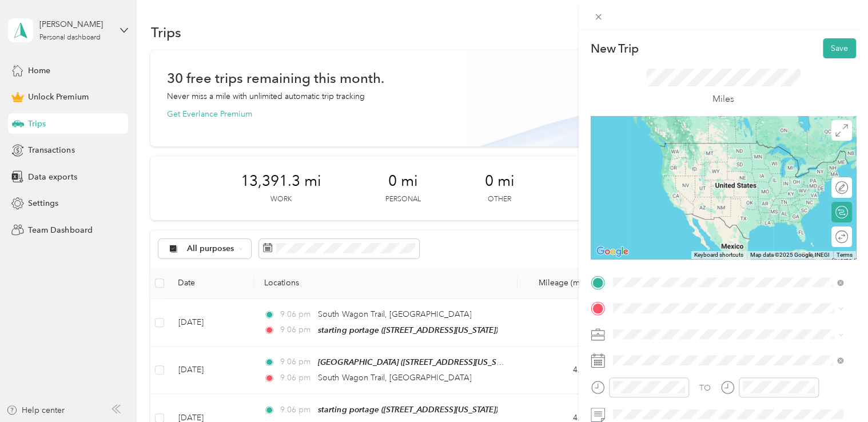
click at [712, 148] on span "[STREET_ADDRESS][US_STATE]" at bounding box center [691, 143] width 114 height 10
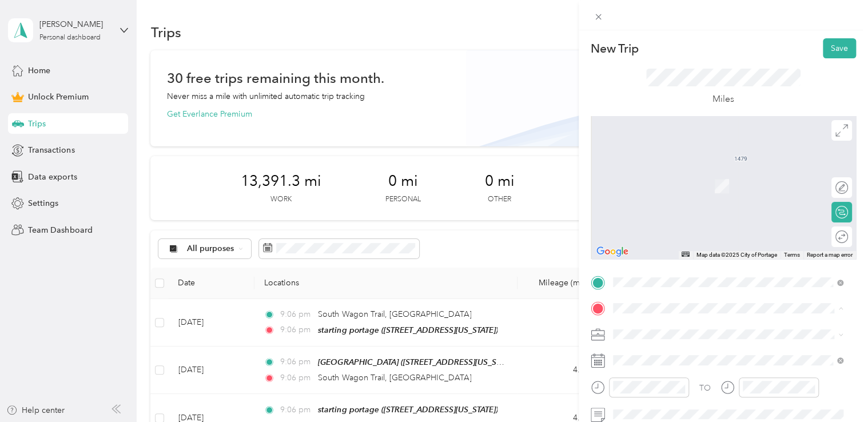
click at [670, 178] on div "starting portage [STREET_ADDRESS][US_STATE]" at bounding box center [691, 180] width 114 height 24
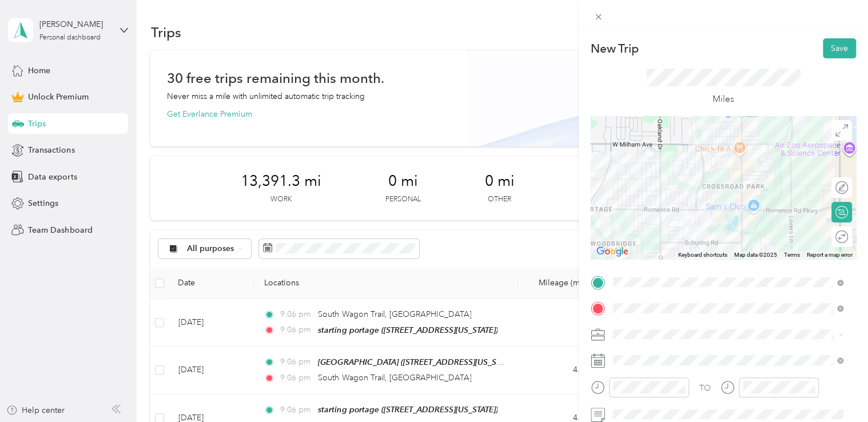
click at [666, 211] on div "Doordash" at bounding box center [728, 210] width 223 height 12
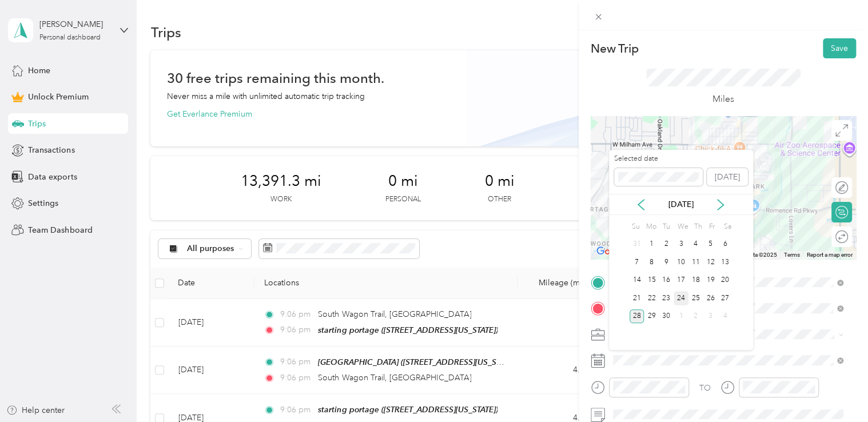
click at [680, 296] on div "24" at bounding box center [681, 298] width 15 height 14
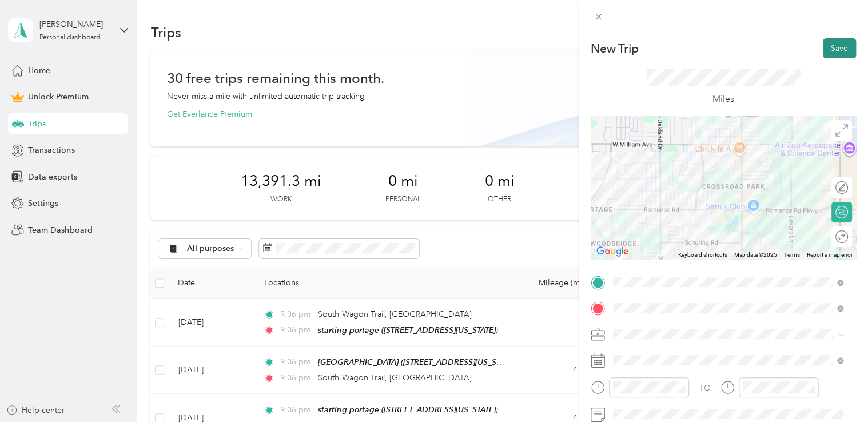
click at [833, 51] on button "Save" at bounding box center [839, 48] width 33 height 20
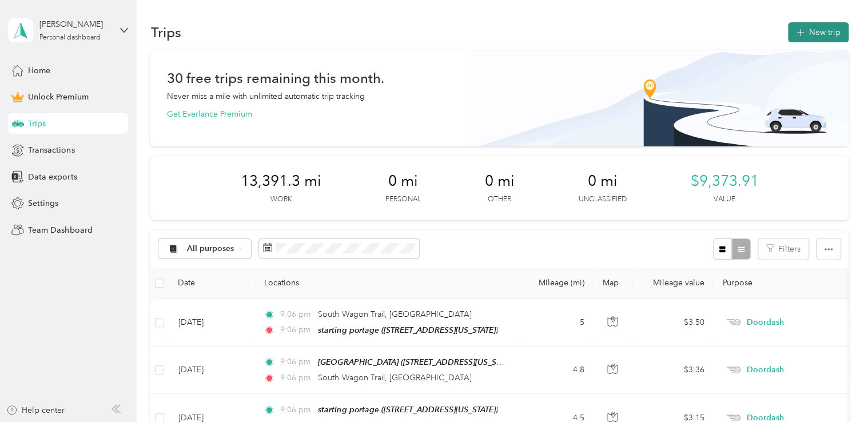
click at [844, 23] on button "New trip" at bounding box center [818, 32] width 61 height 20
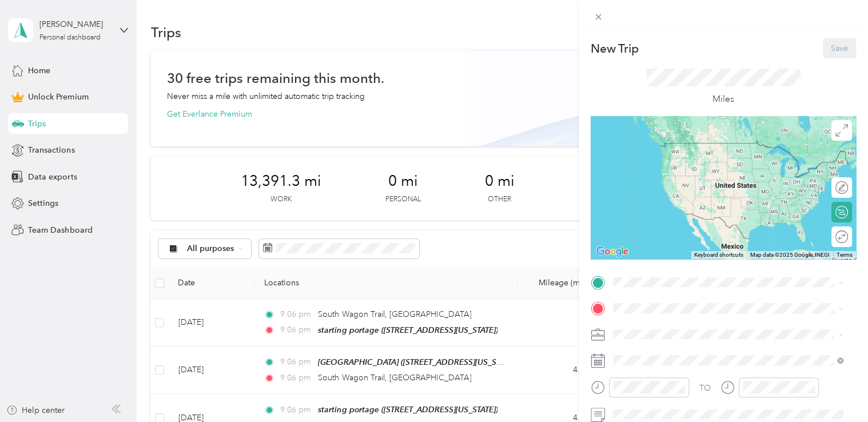
click at [689, 149] on div "starting portage [STREET_ADDRESS][US_STATE]" at bounding box center [691, 154] width 114 height 24
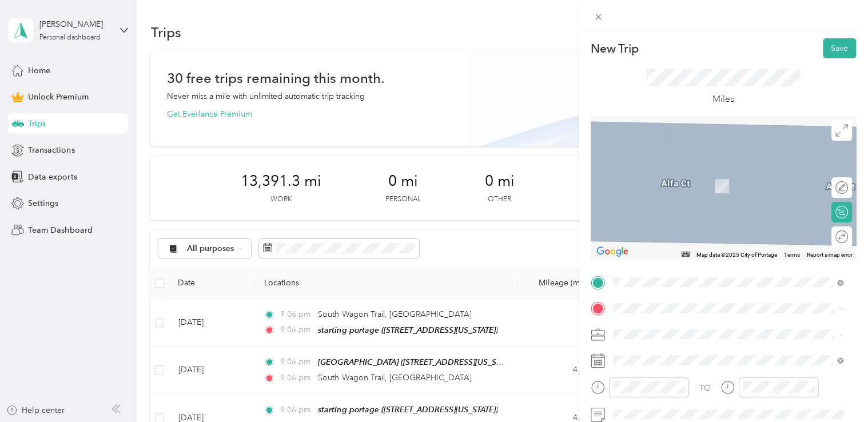
click at [654, 225] on div "[DEMOGRAPHIC_DATA]-fil-a portage [STREET_ADDRESS][US_STATE]" at bounding box center [705, 213] width 142 height 24
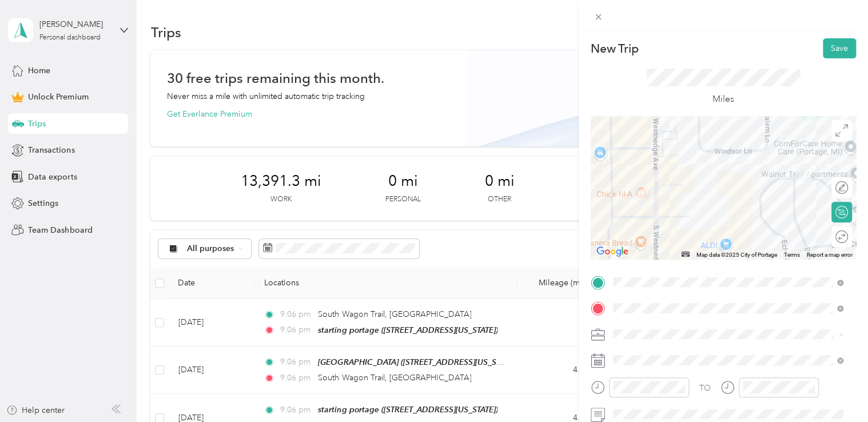
click at [653, 219] on li "Doordash" at bounding box center [728, 214] width 239 height 20
click at [629, 366] on span at bounding box center [732, 360] width 247 height 18
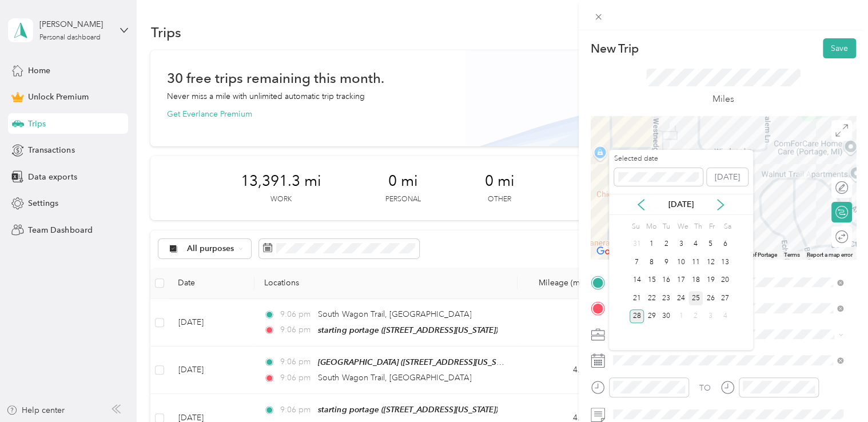
click at [698, 298] on div "25" at bounding box center [696, 298] width 15 height 14
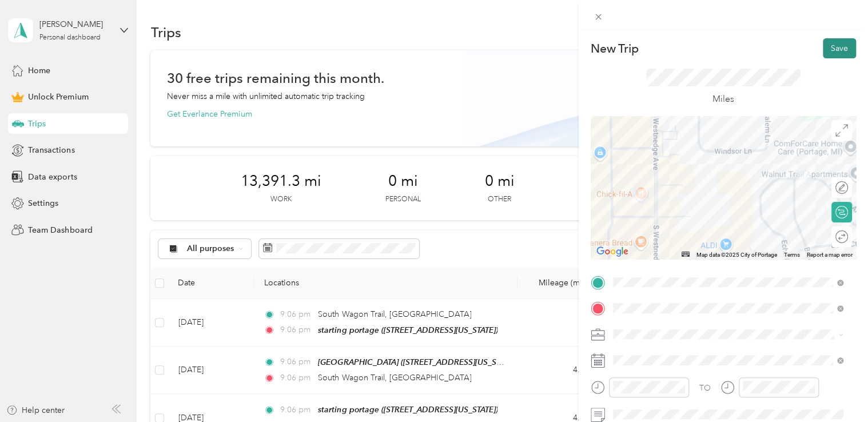
click at [828, 53] on button "Save" at bounding box center [839, 48] width 33 height 20
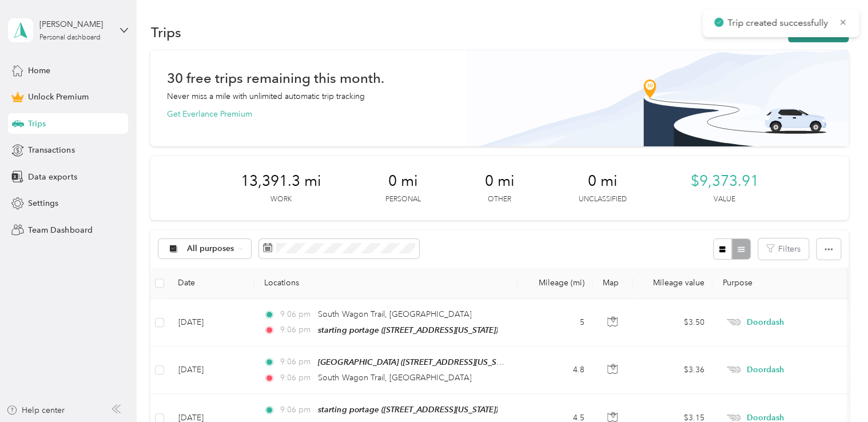
click at [812, 40] on button "New trip" at bounding box center [818, 32] width 61 height 20
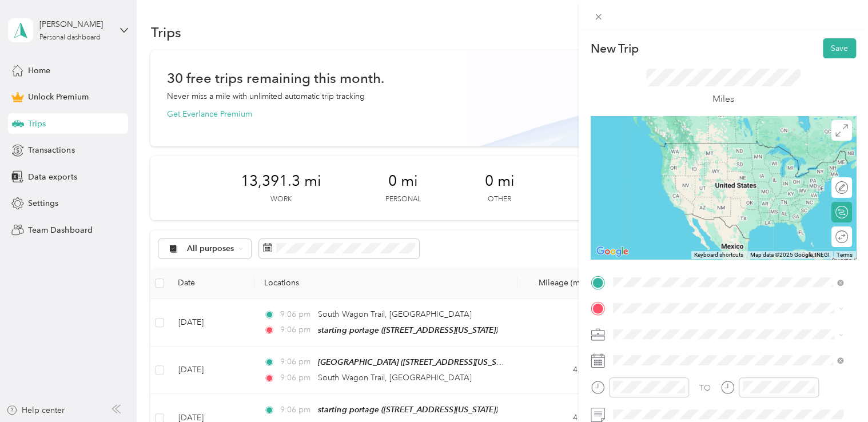
click at [690, 155] on span "[STREET_ADDRESS][US_STATE]" at bounding box center [691, 160] width 114 height 10
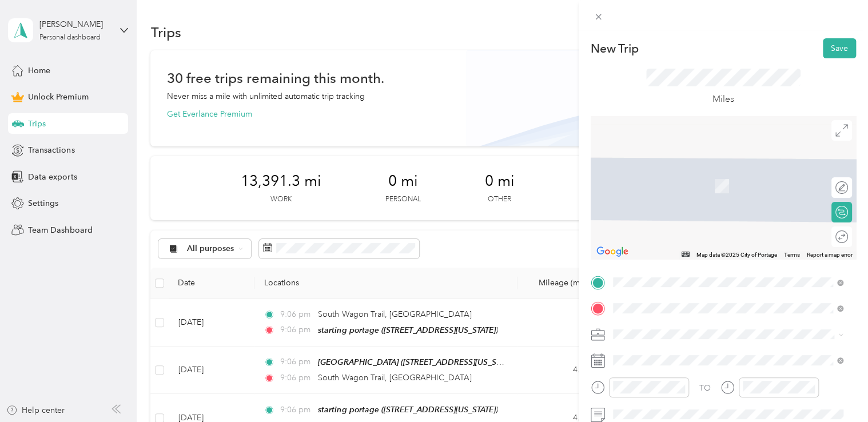
click at [658, 382] on span "[GEOGRAPHIC_DATA][US_STATE], [GEOGRAPHIC_DATA]" at bounding box center [736, 378] width 205 height 20
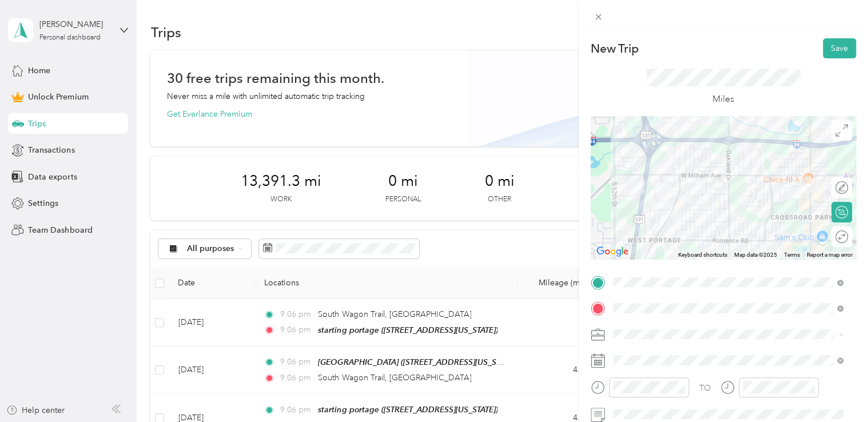
click at [662, 211] on div "Doordash" at bounding box center [728, 214] width 223 height 12
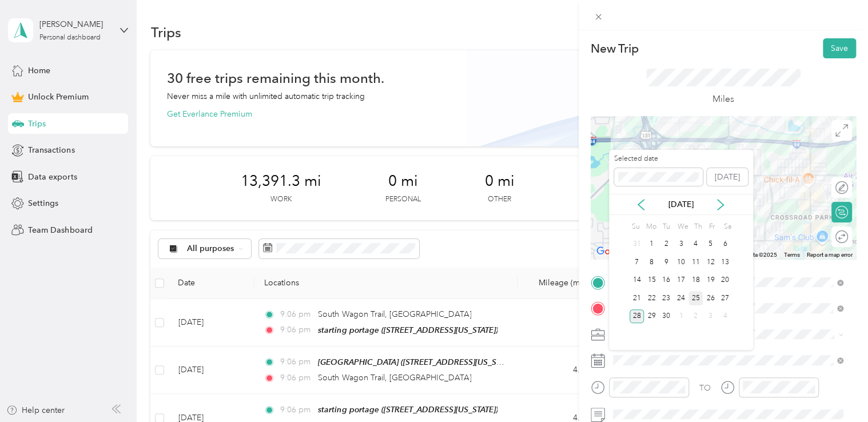
click at [699, 296] on div "25" at bounding box center [696, 298] width 15 height 14
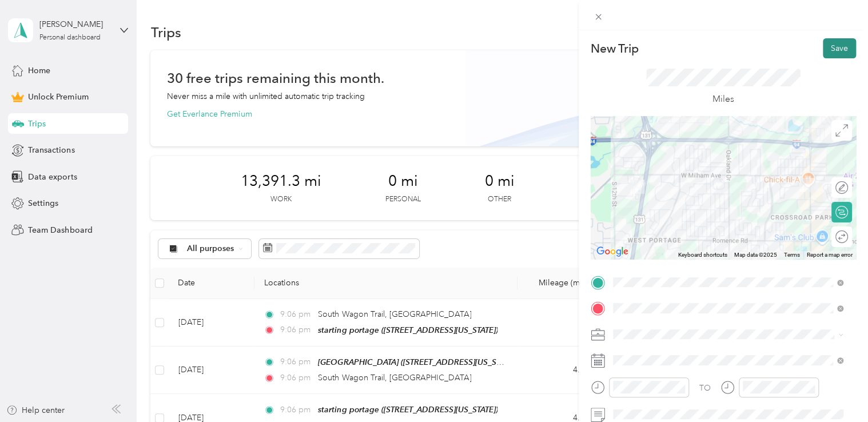
click at [828, 51] on button "Save" at bounding box center [839, 48] width 33 height 20
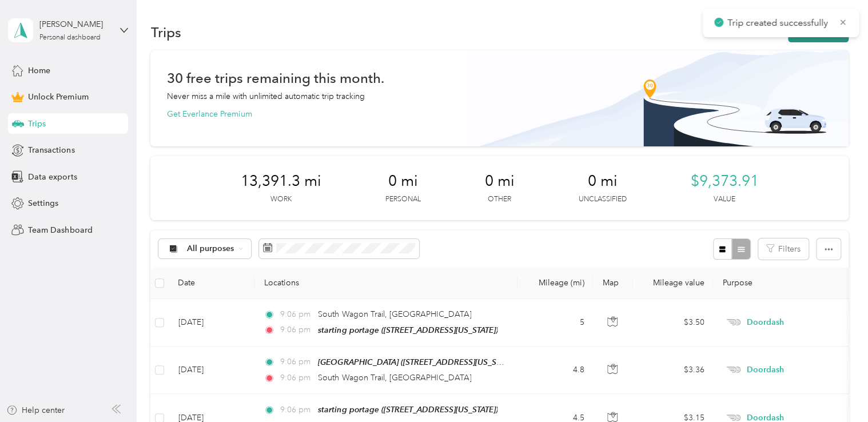
click at [815, 38] on button "New trip" at bounding box center [818, 32] width 61 height 20
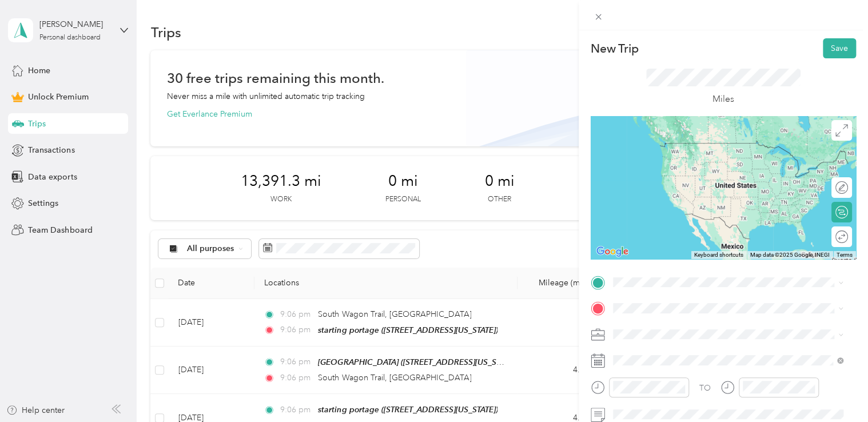
click at [671, 162] on span "[STREET_ADDRESS][US_STATE]" at bounding box center [691, 158] width 114 height 10
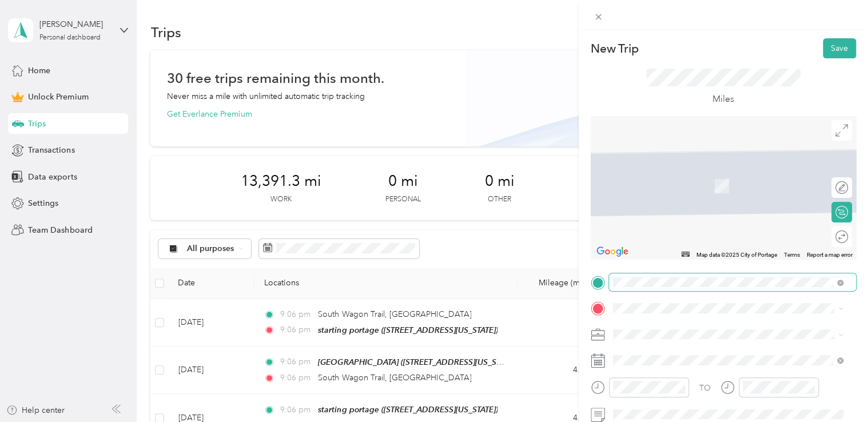
click at [835, 280] on span at bounding box center [839, 283] width 10 height 8
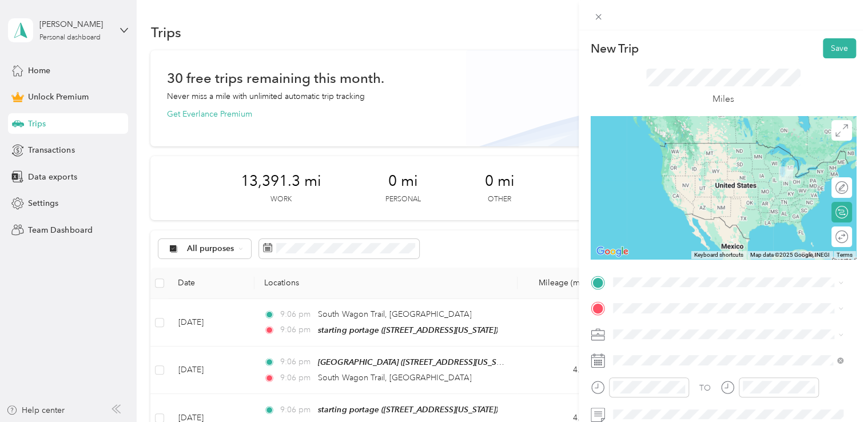
click at [737, 157] on li "[GEOGRAPHIC_DATA][US_STATE], [GEOGRAPHIC_DATA]" at bounding box center [728, 148] width 239 height 32
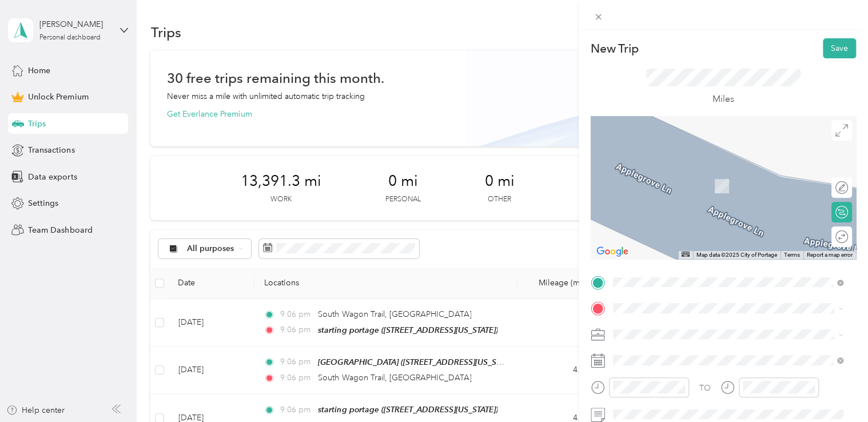
click at [657, 179] on div "starting portage [STREET_ADDRESS][US_STATE]" at bounding box center [691, 179] width 114 height 24
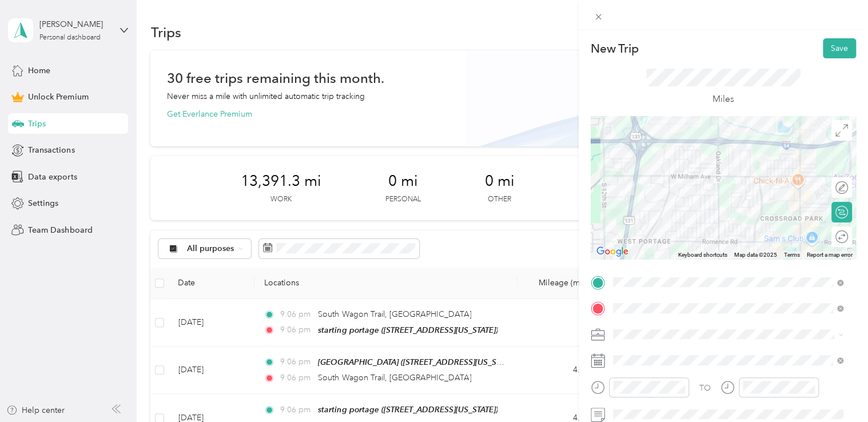
click at [662, 211] on div "Doordash" at bounding box center [728, 211] width 223 height 12
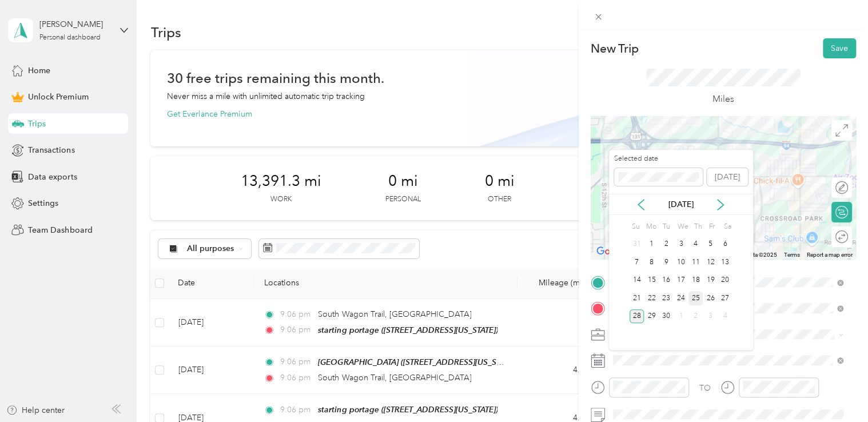
click at [696, 296] on div "25" at bounding box center [696, 298] width 15 height 14
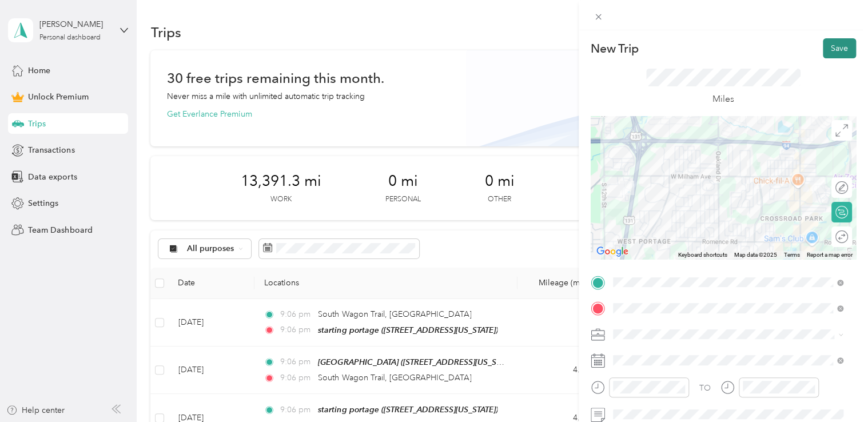
click at [837, 53] on button "Save" at bounding box center [839, 48] width 33 height 20
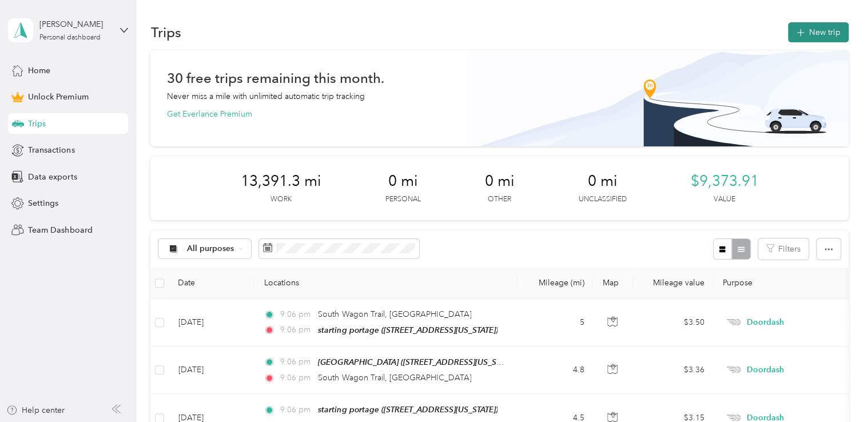
click at [830, 34] on button "New trip" at bounding box center [818, 32] width 61 height 20
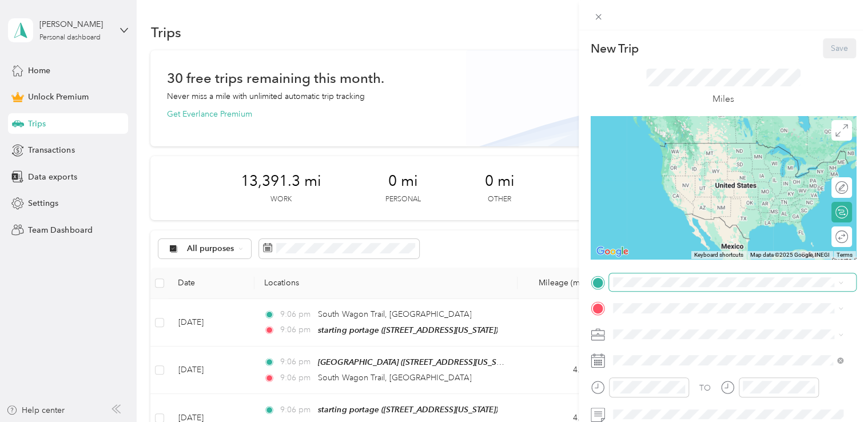
click at [661, 289] on span at bounding box center [732, 282] width 247 height 18
click at [691, 157] on span "[STREET_ADDRESS][US_STATE]" at bounding box center [691, 157] width 114 height 10
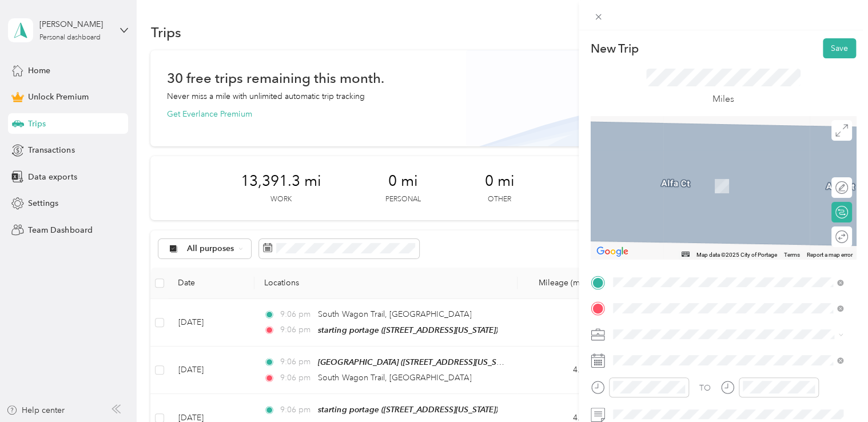
click at [670, 184] on span "[STREET_ADDRESS][PERSON_NAME][US_STATE]" at bounding box center [723, 186] width 178 height 10
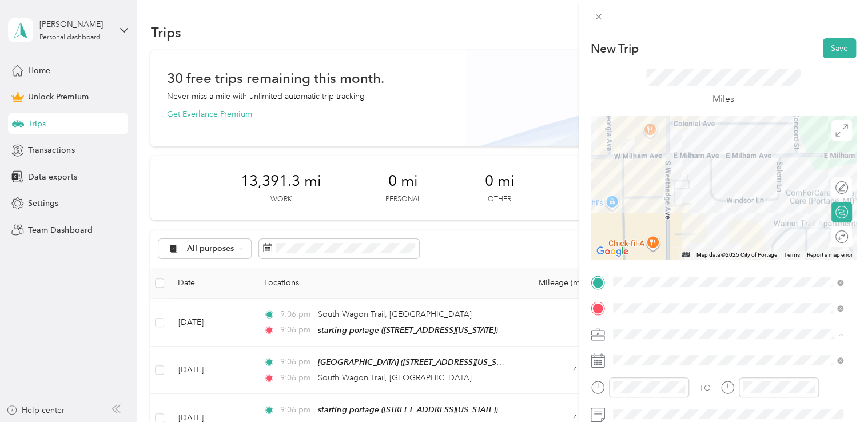
click at [666, 213] on div "Doordash" at bounding box center [728, 214] width 223 height 12
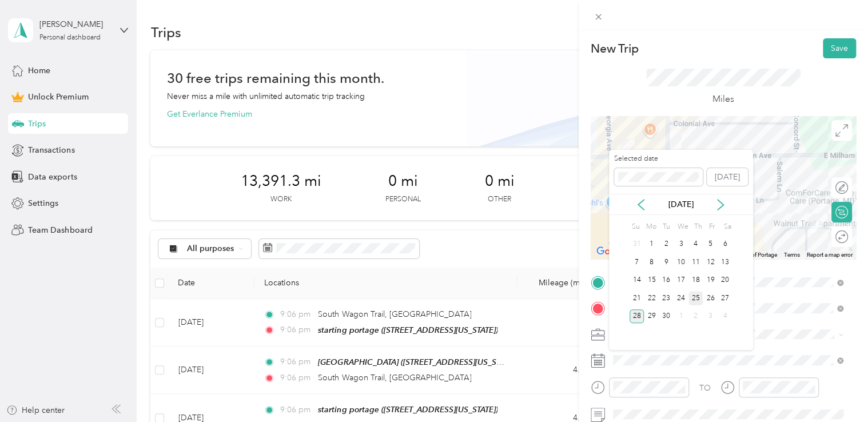
click at [698, 298] on div "25" at bounding box center [696, 298] width 15 height 14
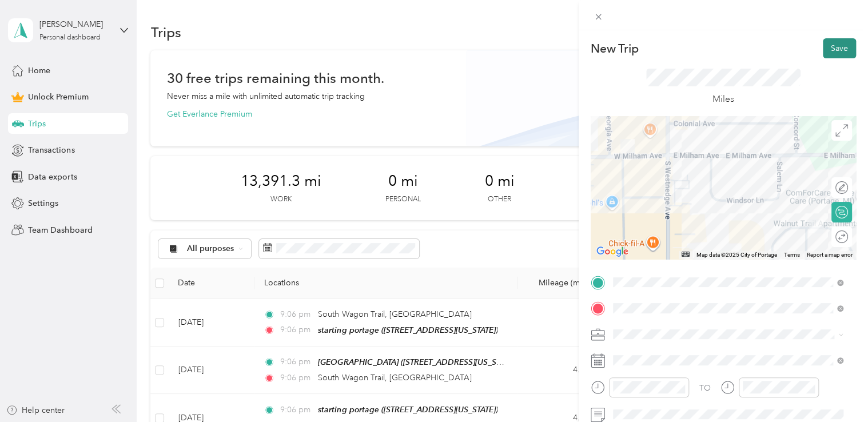
click at [824, 55] on button "Save" at bounding box center [839, 48] width 33 height 20
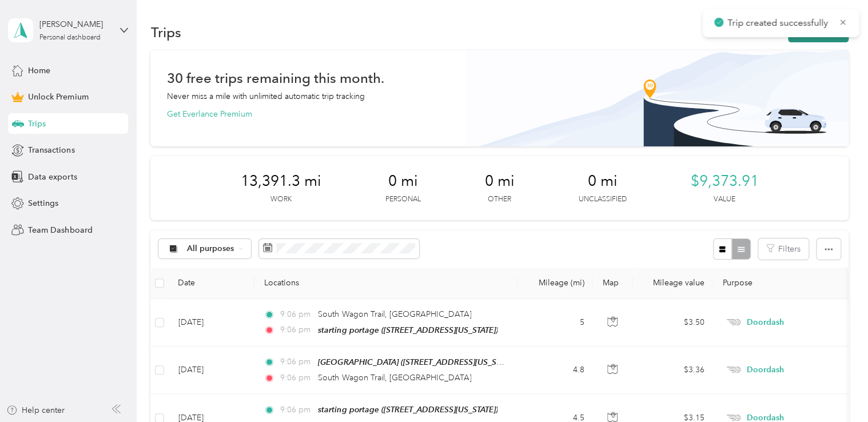
click at [806, 37] on button "New trip" at bounding box center [818, 32] width 61 height 20
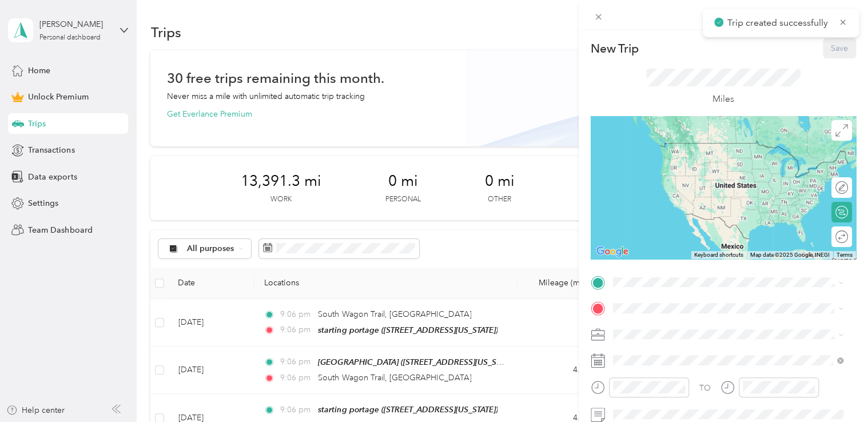
click at [661, 272] on div "New Trip Save This trip cannot be edited because it is either under review, app…" at bounding box center [723, 280] width 265 height 485
click at [680, 149] on div "tropical smoothie cafe portage [STREET_ADDRESS][PERSON_NAME][US_STATE]" at bounding box center [723, 154] width 178 height 24
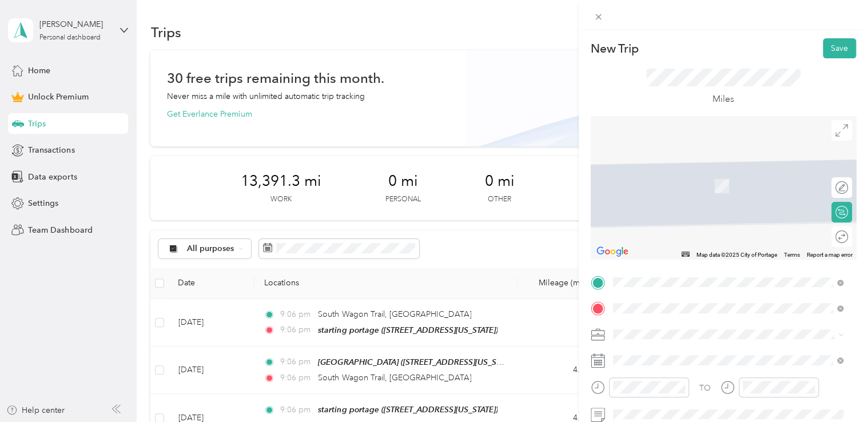
click at [680, 169] on span "[STREET_ADDRESS][PERSON_NAME][US_STATE]" at bounding box center [723, 169] width 178 height 10
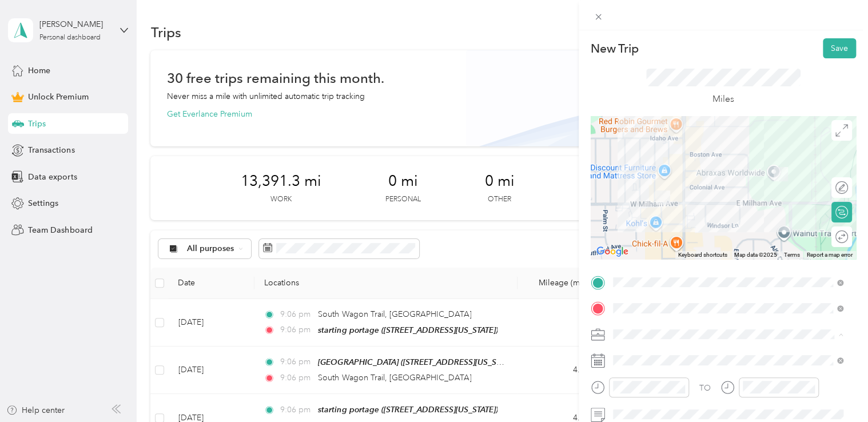
click at [664, 211] on div "Doordash" at bounding box center [728, 214] width 223 height 12
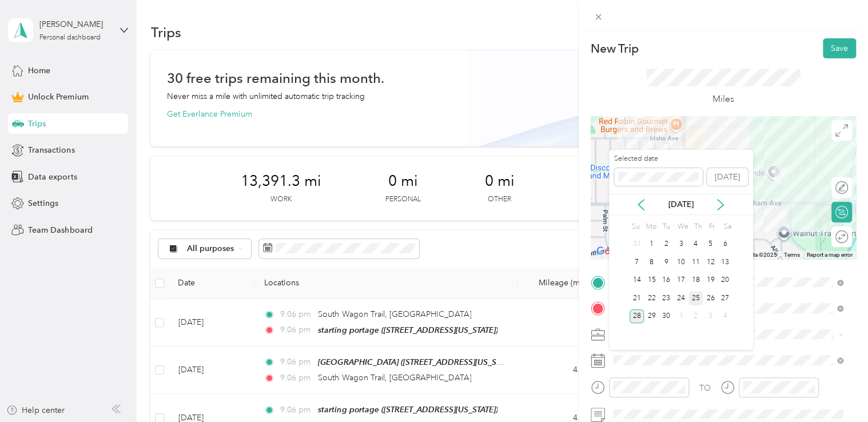
click at [695, 299] on div "25" at bounding box center [696, 298] width 15 height 14
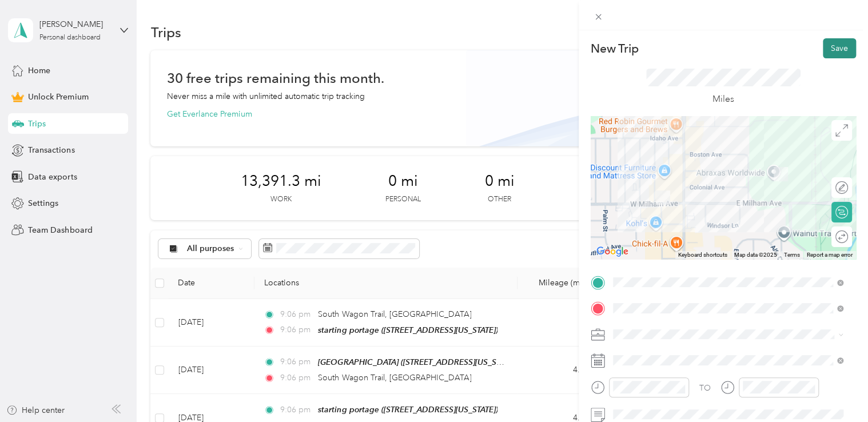
click at [842, 53] on button "Save" at bounding box center [839, 48] width 33 height 20
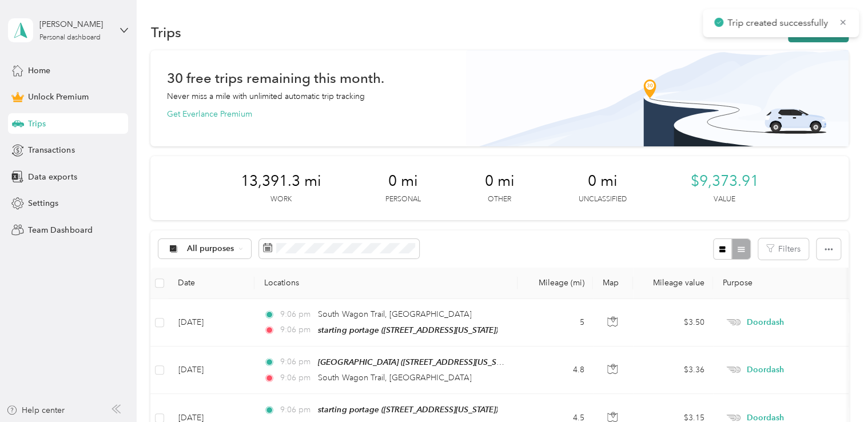
click at [808, 38] on button "New trip" at bounding box center [818, 32] width 61 height 20
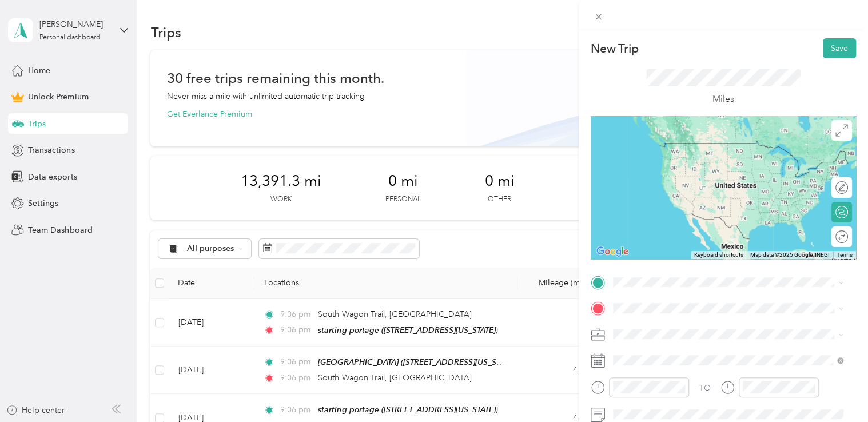
click at [673, 147] on span "[STREET_ADDRESS][PERSON_NAME][US_STATE]" at bounding box center [723, 142] width 178 height 10
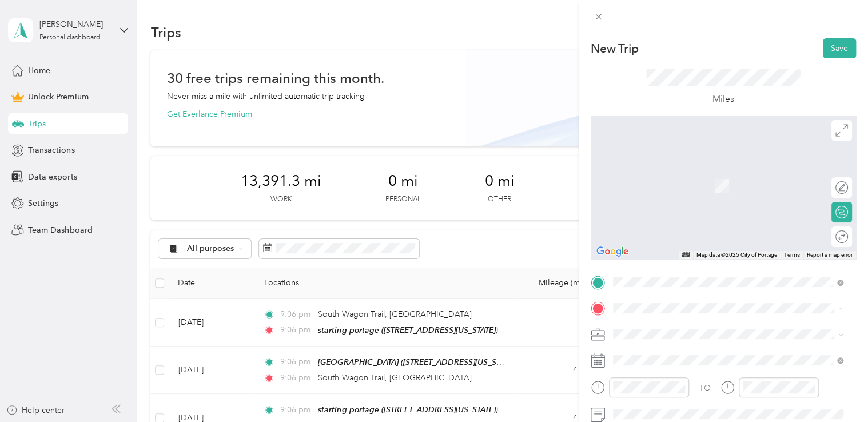
click at [667, 188] on div "starting portage [STREET_ADDRESS][US_STATE]" at bounding box center [691, 179] width 114 height 24
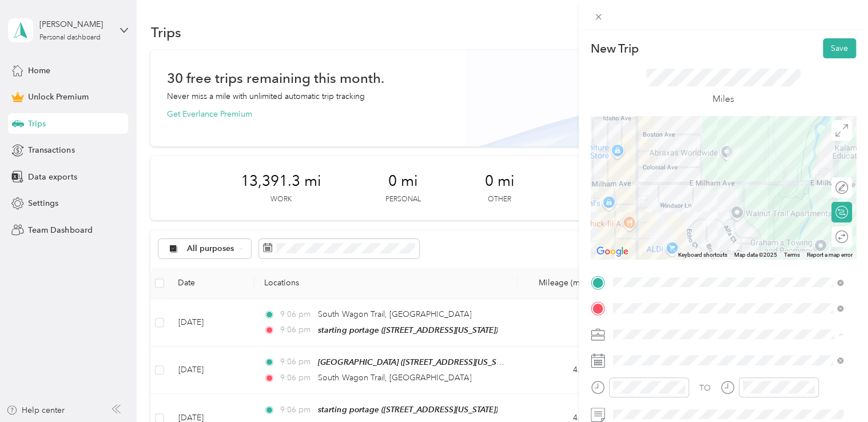
click at [680, 209] on div "Doordash" at bounding box center [728, 214] width 223 height 12
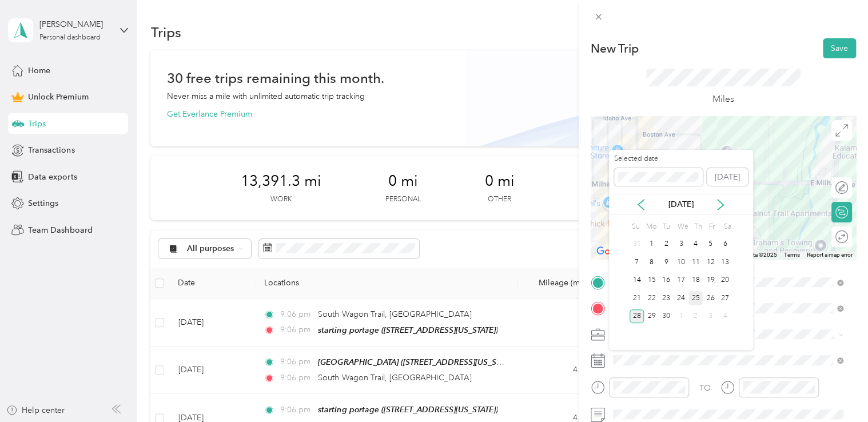
click at [696, 299] on div "25" at bounding box center [696, 298] width 15 height 14
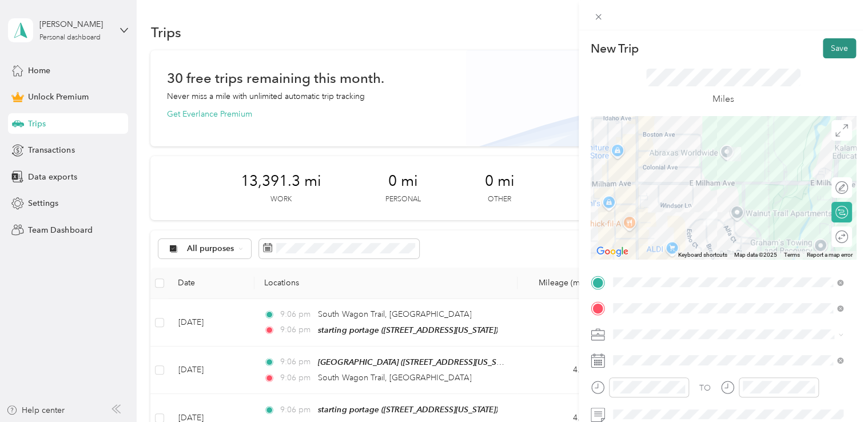
click at [832, 52] on button "Save" at bounding box center [839, 48] width 33 height 20
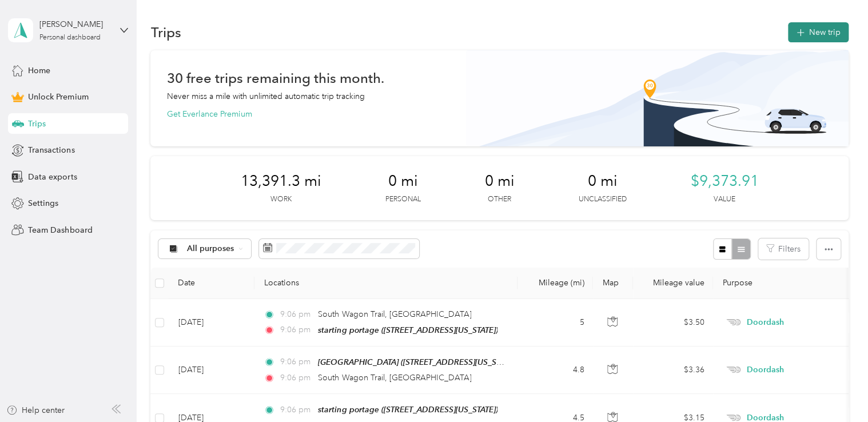
click at [815, 27] on button "New trip" at bounding box center [818, 32] width 61 height 20
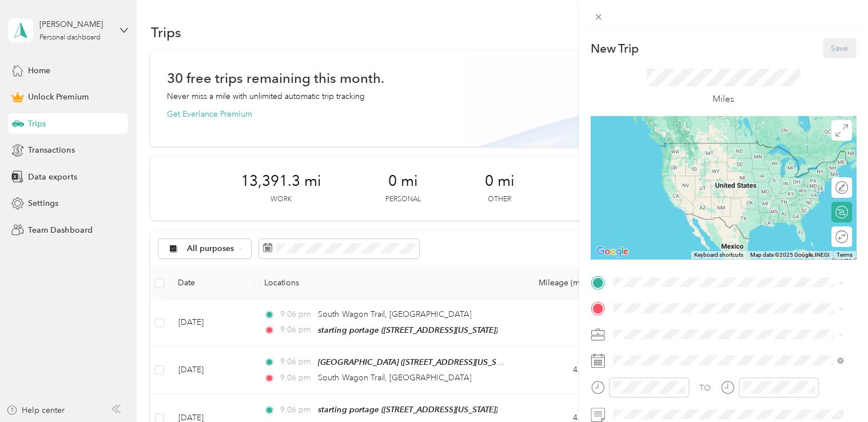
click at [668, 165] on span "[STREET_ADDRESS][US_STATE]" at bounding box center [691, 160] width 114 height 10
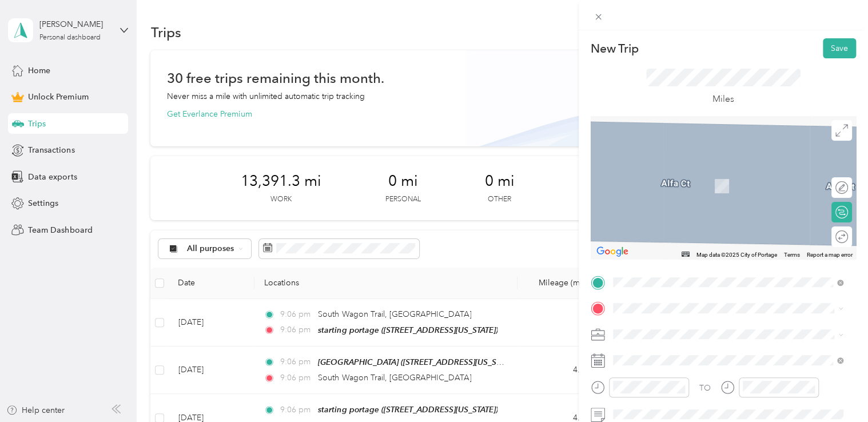
click at [664, 189] on div "[DEMOGRAPHIC_DATA]-fil-a portage [STREET_ADDRESS][US_STATE]" at bounding box center [705, 177] width 142 height 24
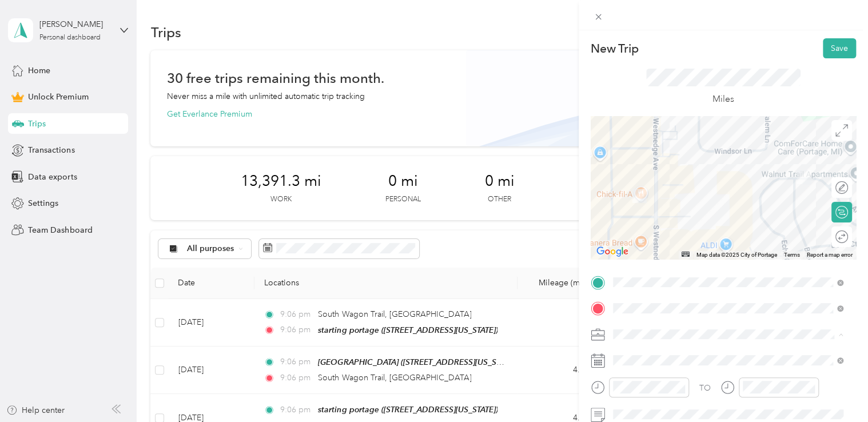
click at [664, 209] on div "Doordash" at bounding box center [728, 214] width 223 height 12
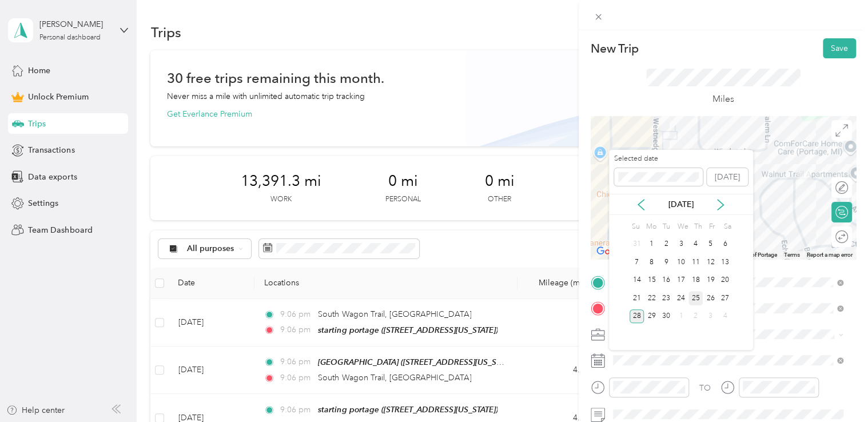
click at [699, 296] on div "25" at bounding box center [696, 298] width 15 height 14
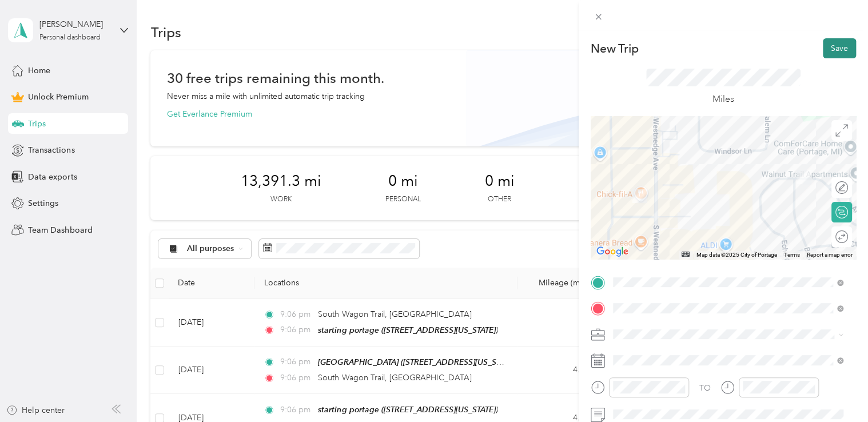
click at [835, 54] on button "Save" at bounding box center [839, 48] width 33 height 20
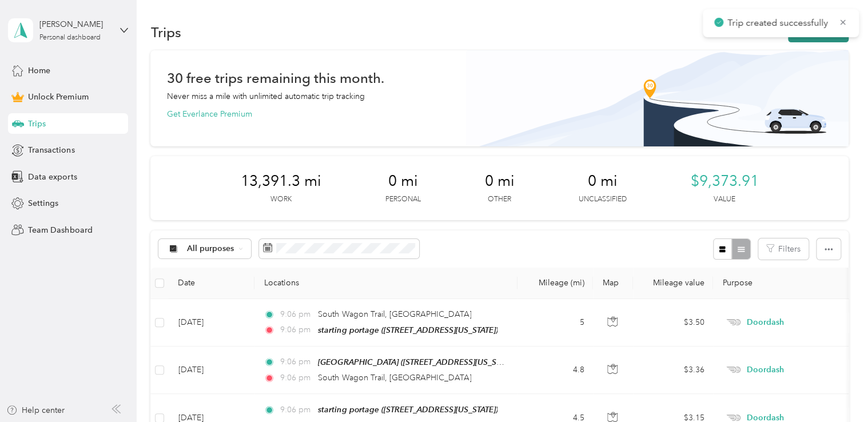
click at [804, 38] on button "New trip" at bounding box center [818, 32] width 61 height 20
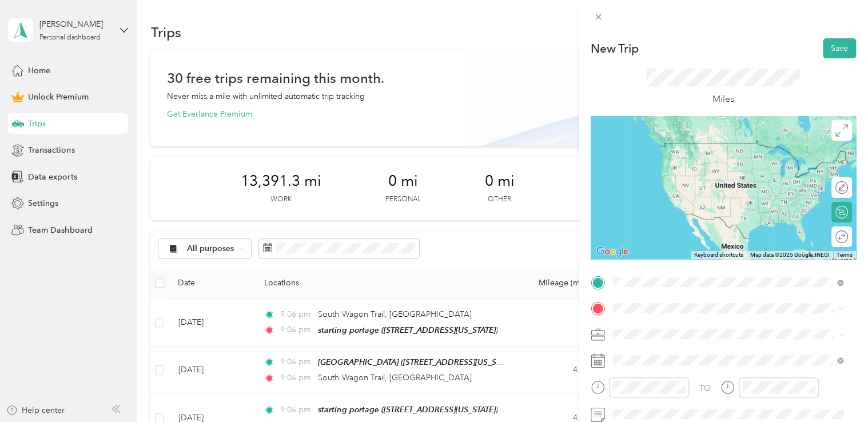
click at [674, 188] on strong "[DEMOGRAPHIC_DATA]-fil-a portage" at bounding box center [705, 183] width 142 height 10
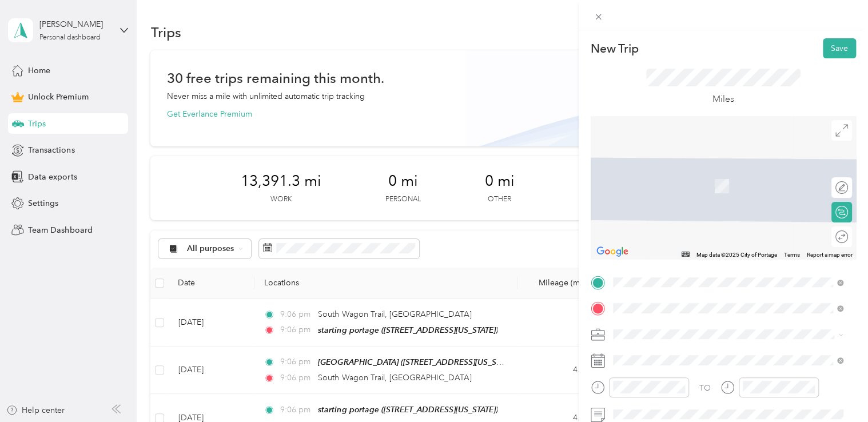
click at [677, 174] on span "[STREET_ADDRESS][US_STATE]" at bounding box center [691, 169] width 114 height 10
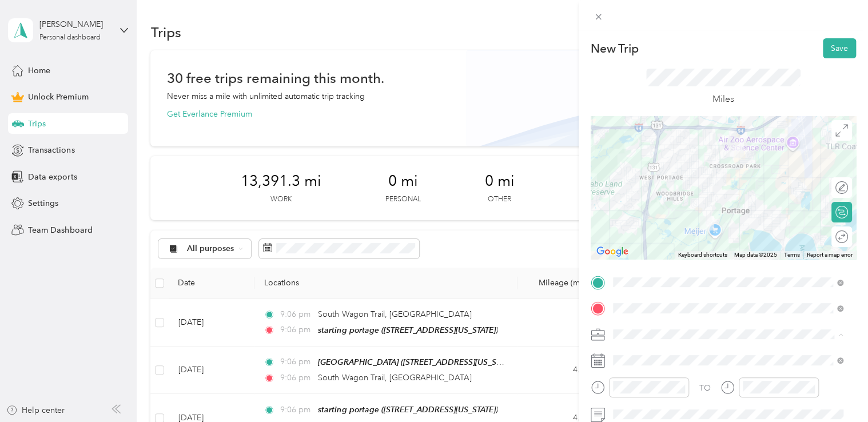
click at [664, 219] on ol "Work Personal Doordash Other Charity Medical Moving Commute" at bounding box center [728, 244] width 239 height 160
click at [665, 208] on div "Doordash" at bounding box center [728, 212] width 223 height 12
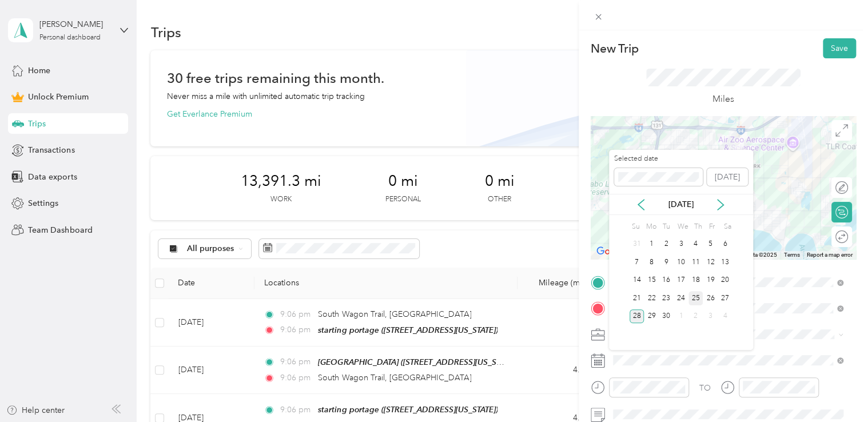
click at [691, 297] on div "25" at bounding box center [696, 298] width 15 height 14
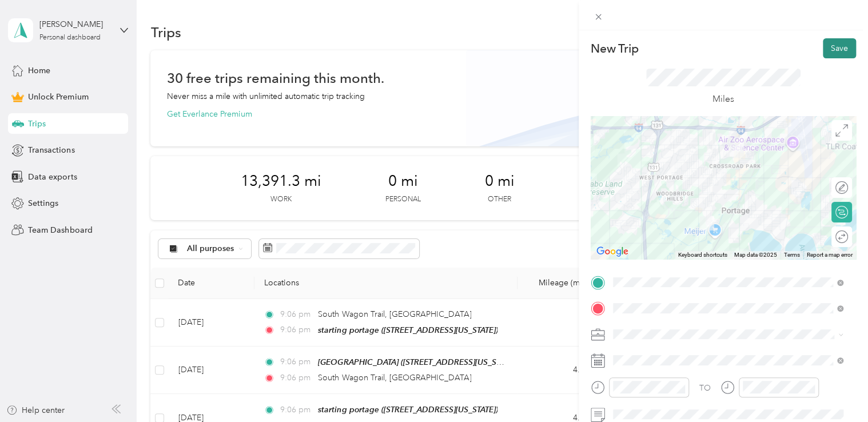
click at [827, 53] on button "Save" at bounding box center [839, 48] width 33 height 20
click at [824, 49] on button "Save" at bounding box center [839, 48] width 33 height 20
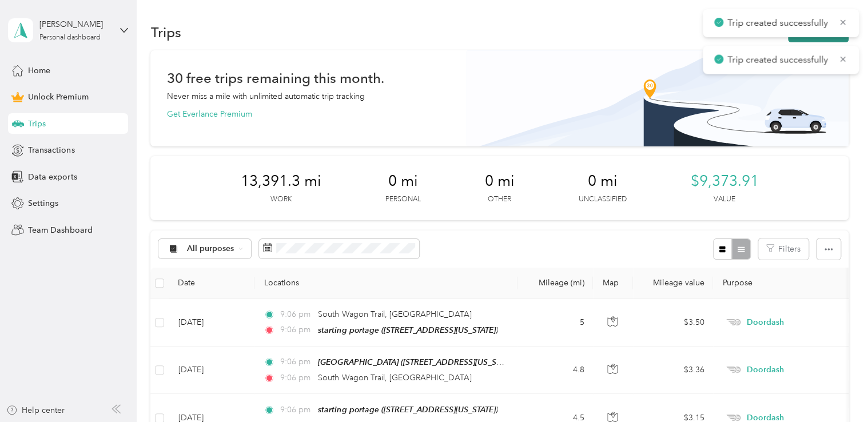
click at [799, 38] on button "New trip" at bounding box center [818, 32] width 61 height 20
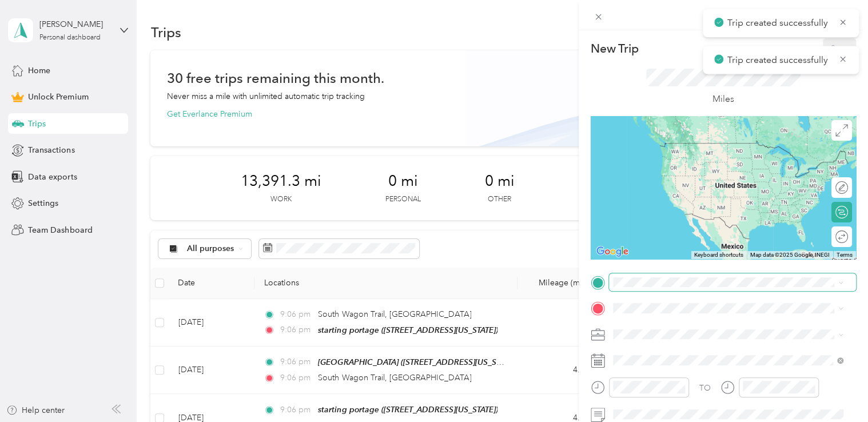
click at [658, 288] on span at bounding box center [732, 282] width 247 height 18
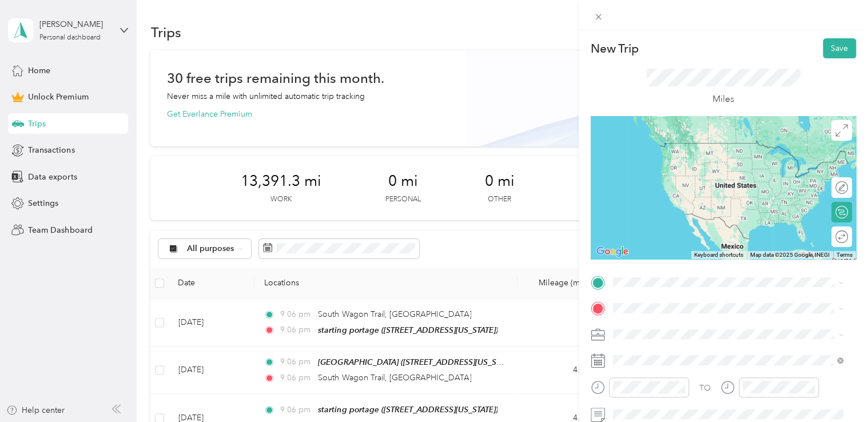
click at [700, 144] on span "[STREET_ADDRESS][US_STATE]" at bounding box center [691, 142] width 114 height 10
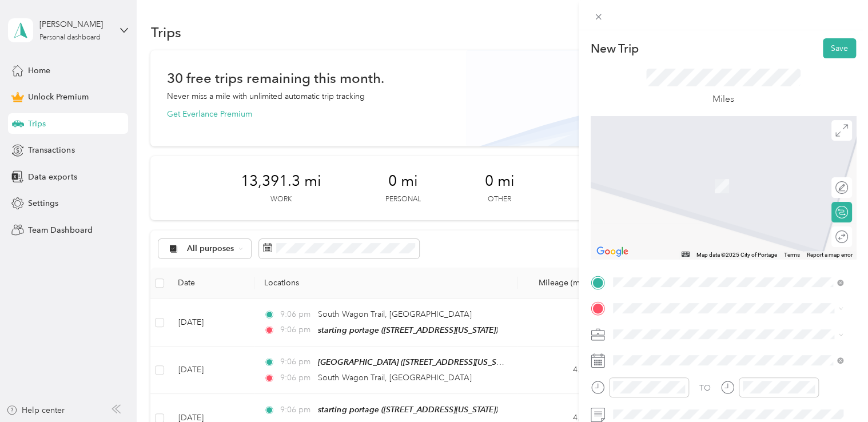
click at [674, 172] on strong "starting portage" at bounding box center [664, 173] width 61 height 10
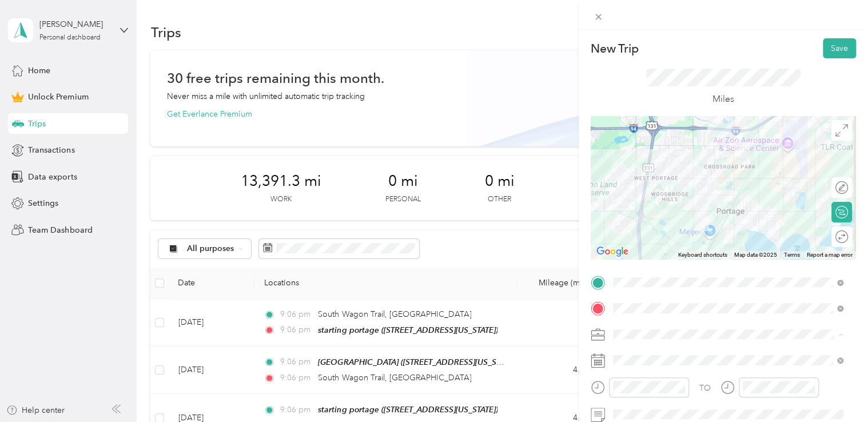
click at [650, 215] on li "Doordash" at bounding box center [728, 214] width 239 height 20
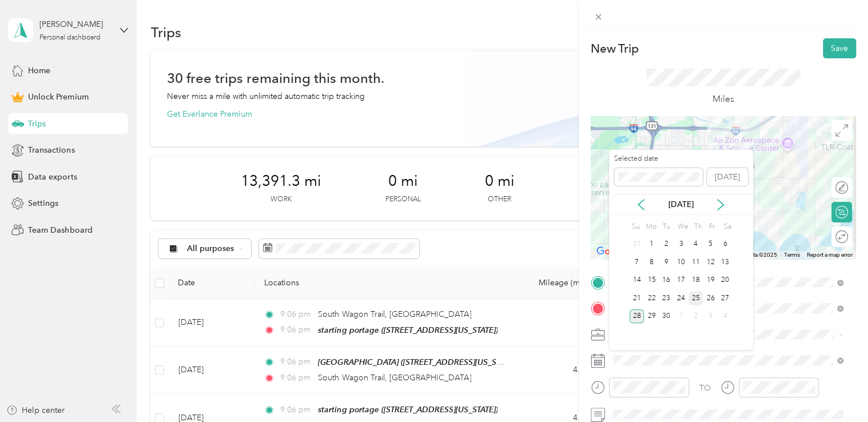
click at [691, 297] on div "25" at bounding box center [696, 298] width 15 height 14
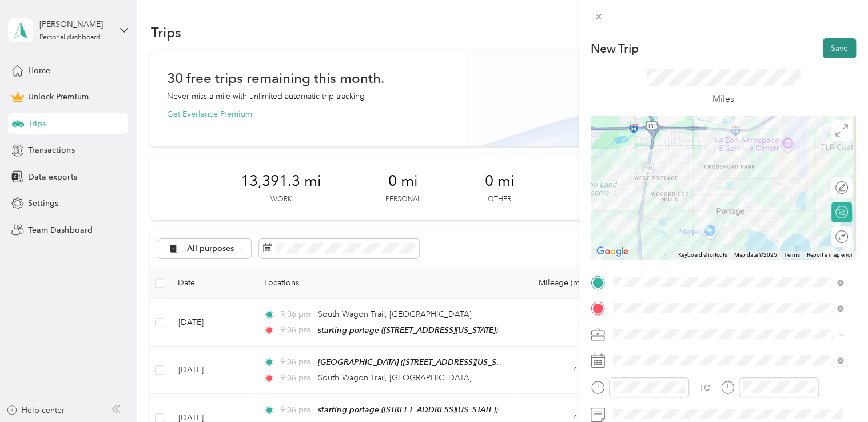
click at [824, 54] on button "Save" at bounding box center [839, 48] width 33 height 20
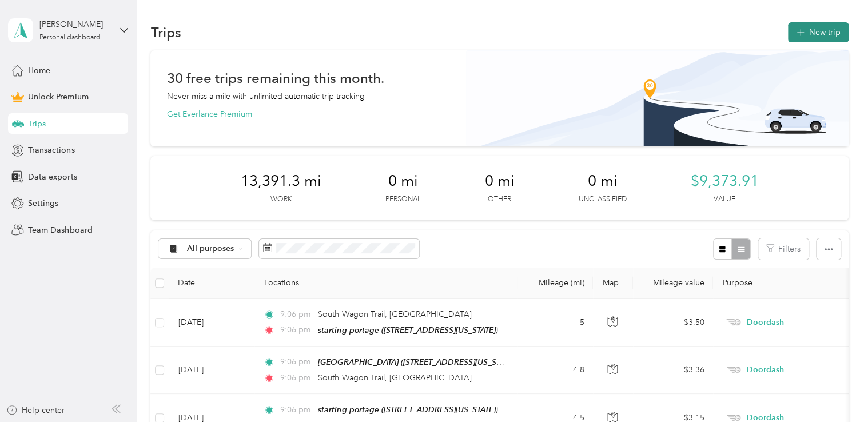
click at [819, 38] on button "New trip" at bounding box center [818, 32] width 61 height 20
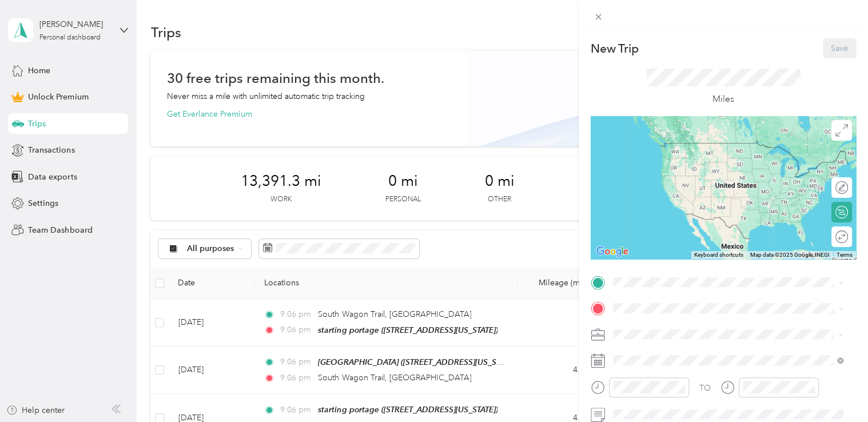
click at [692, 146] on strong "starting portage" at bounding box center [664, 147] width 61 height 10
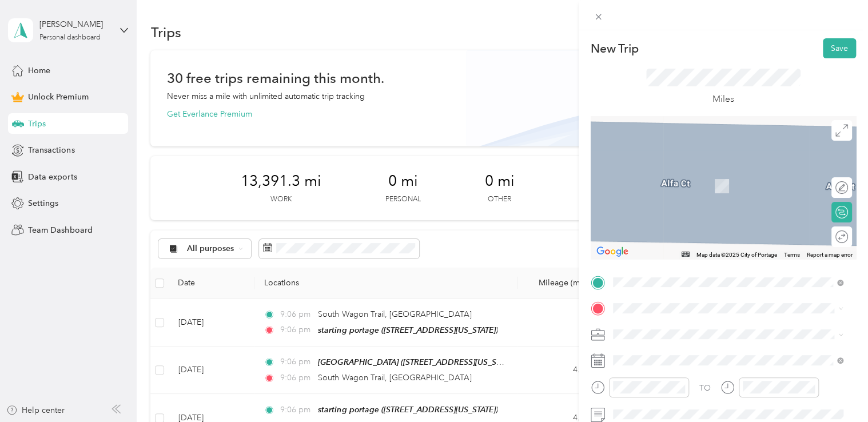
click at [683, 178] on div "meijer portage [STREET_ADDRESS][US_STATE]" at bounding box center [691, 180] width 114 height 24
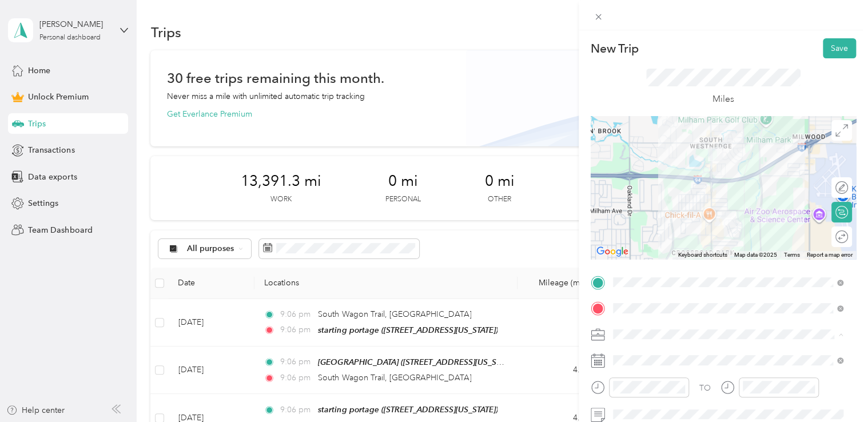
click at [660, 212] on div "Doordash" at bounding box center [728, 214] width 223 height 12
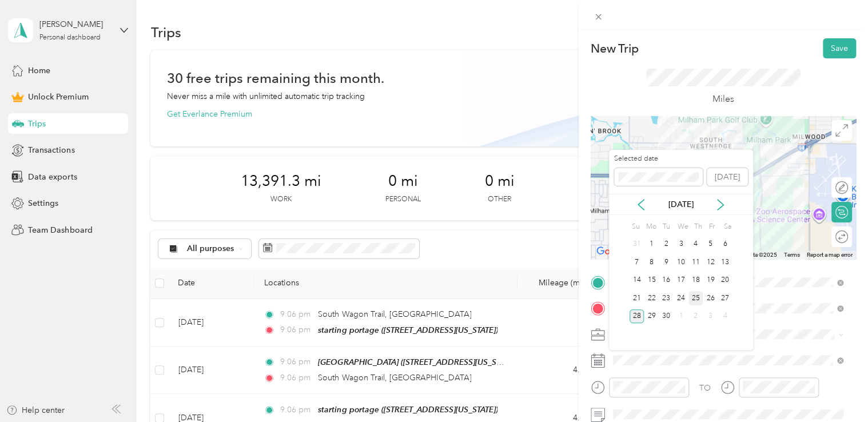
click at [692, 293] on div "25" at bounding box center [696, 298] width 15 height 14
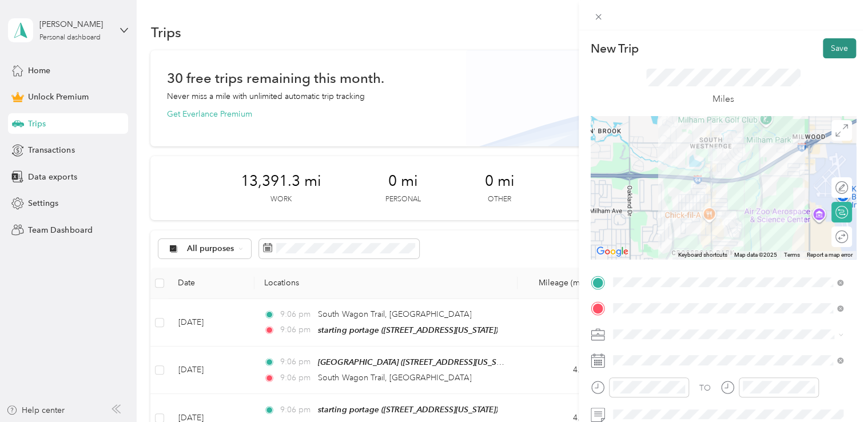
click at [831, 51] on button "Save" at bounding box center [839, 48] width 33 height 20
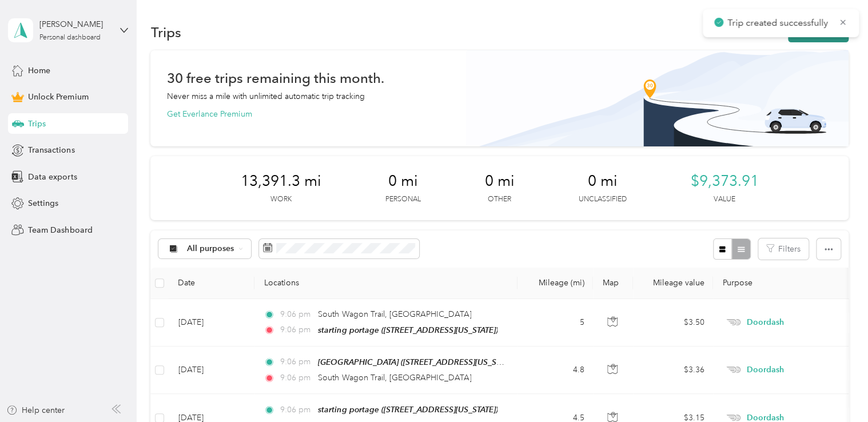
click at [799, 42] on button "New trip" at bounding box center [818, 32] width 61 height 20
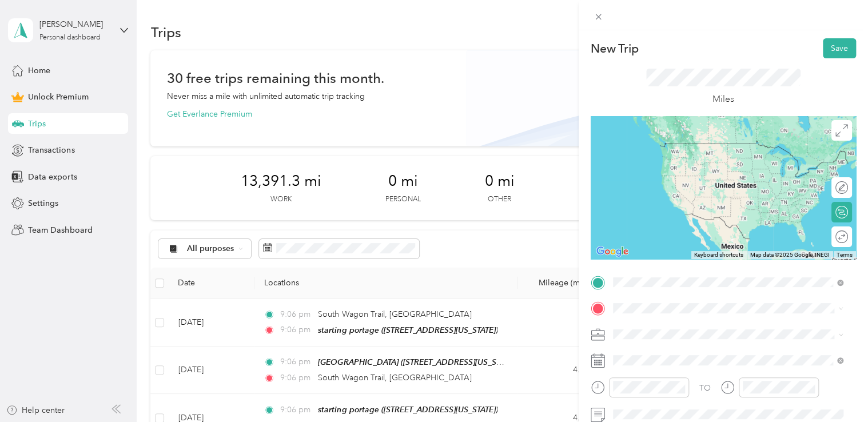
click at [650, 163] on div "meijer portage [STREET_ADDRESS][US_STATE]" at bounding box center [691, 154] width 114 height 24
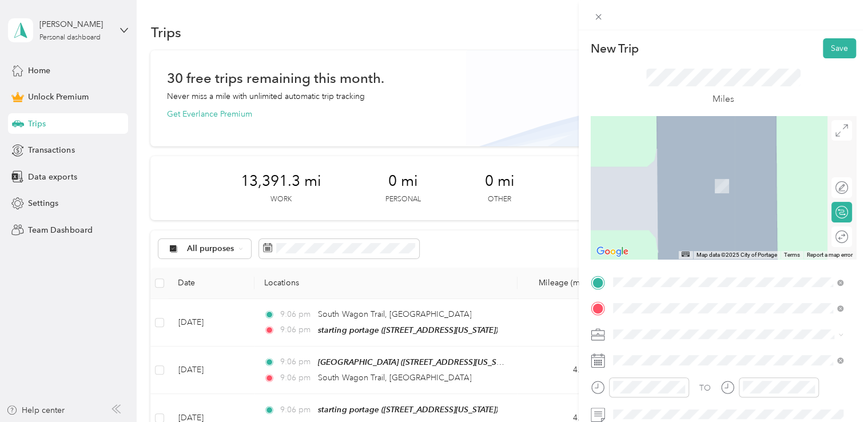
click at [669, 174] on span "[STREET_ADDRESS][US_STATE]" at bounding box center [691, 169] width 114 height 10
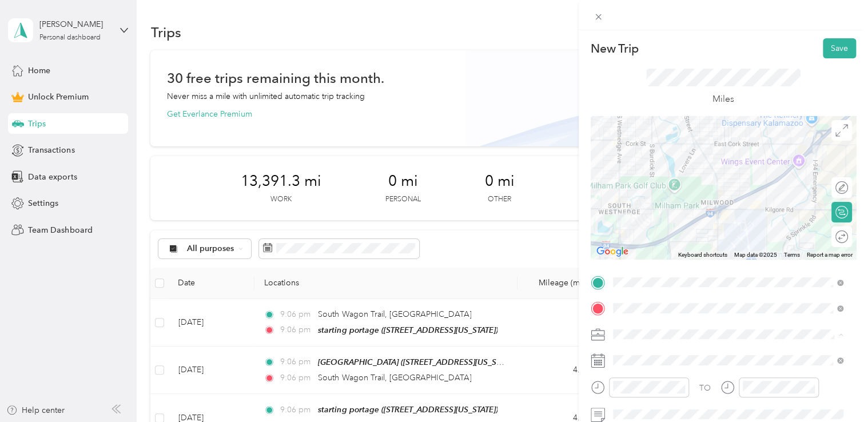
click at [658, 205] on li "Doordash" at bounding box center [728, 214] width 239 height 20
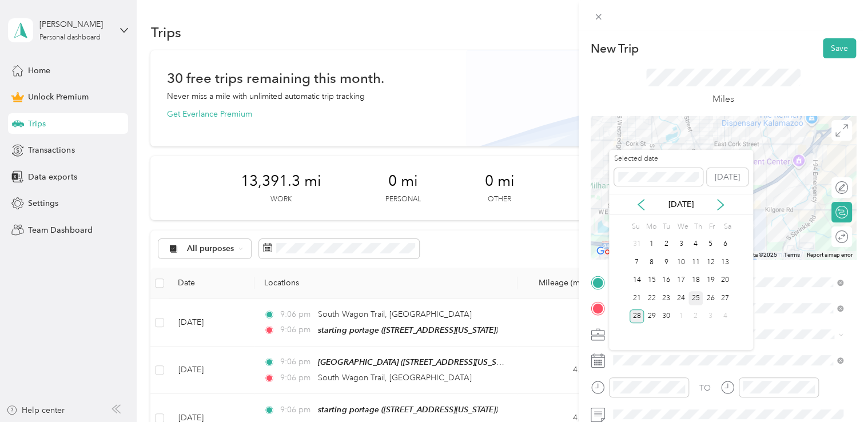
click at [693, 297] on div "25" at bounding box center [696, 298] width 15 height 14
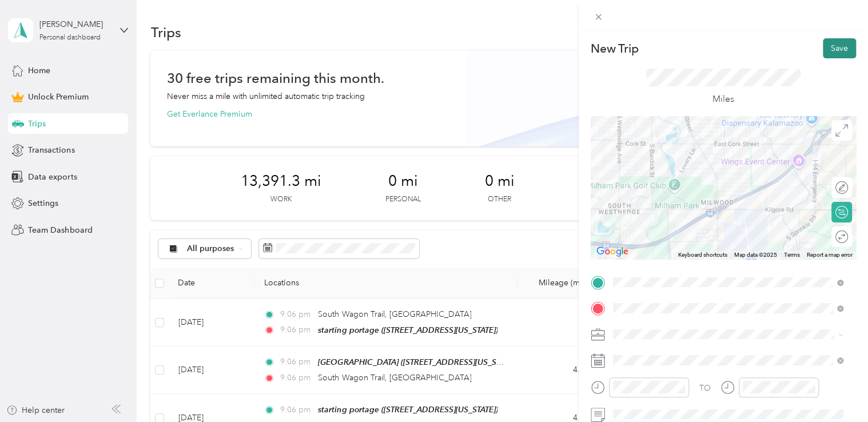
click at [823, 57] on button "Save" at bounding box center [839, 48] width 33 height 20
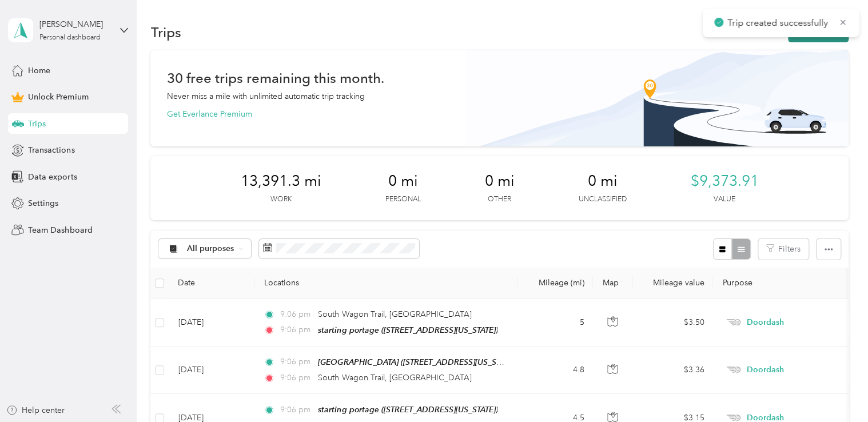
click at [803, 38] on button "New trip" at bounding box center [818, 32] width 61 height 20
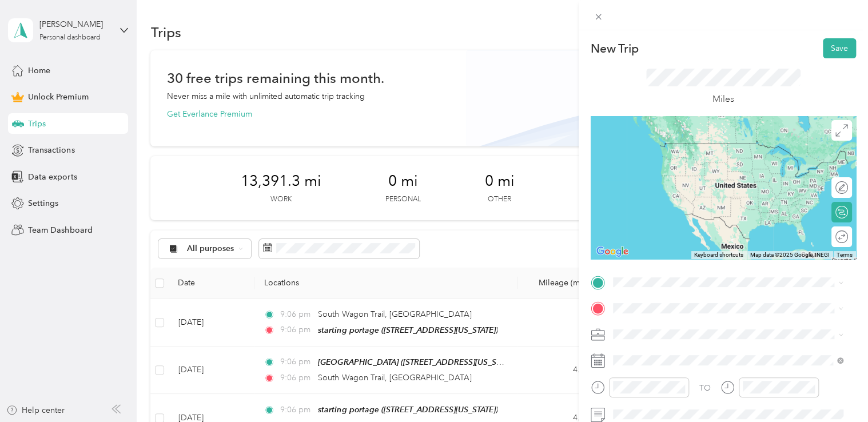
click at [685, 147] on span "[STREET_ADDRESS][US_STATE]" at bounding box center [691, 142] width 114 height 10
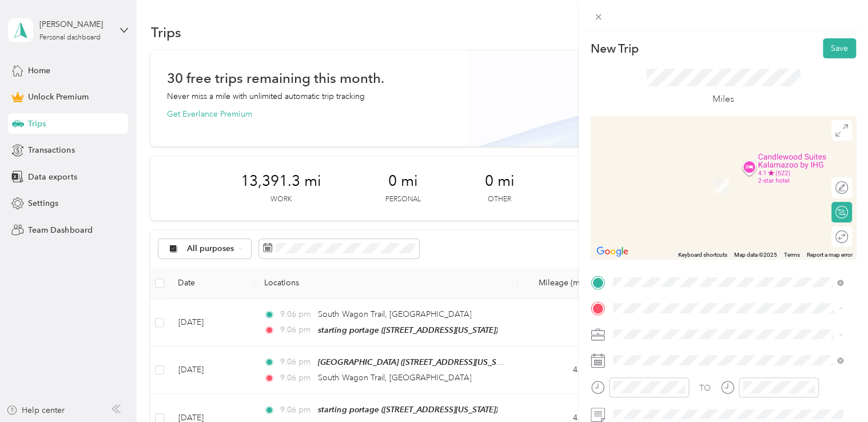
click at [667, 191] on div "starting portage [STREET_ADDRESS][US_STATE]" at bounding box center [691, 180] width 114 height 24
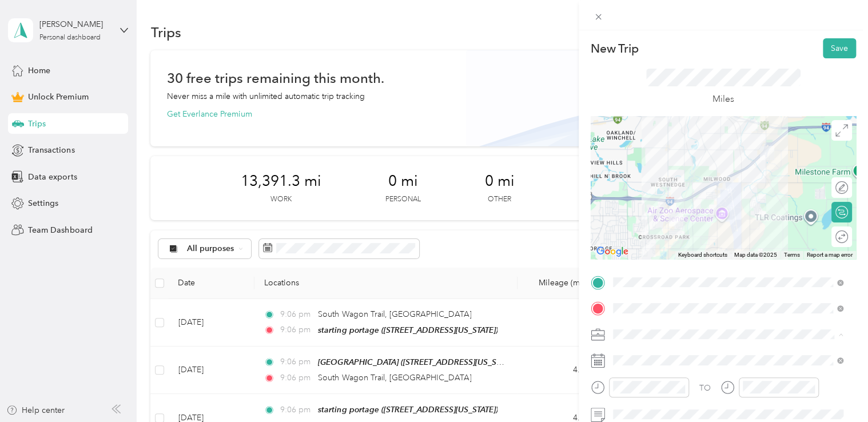
click at [664, 217] on li "Doordash" at bounding box center [728, 214] width 239 height 20
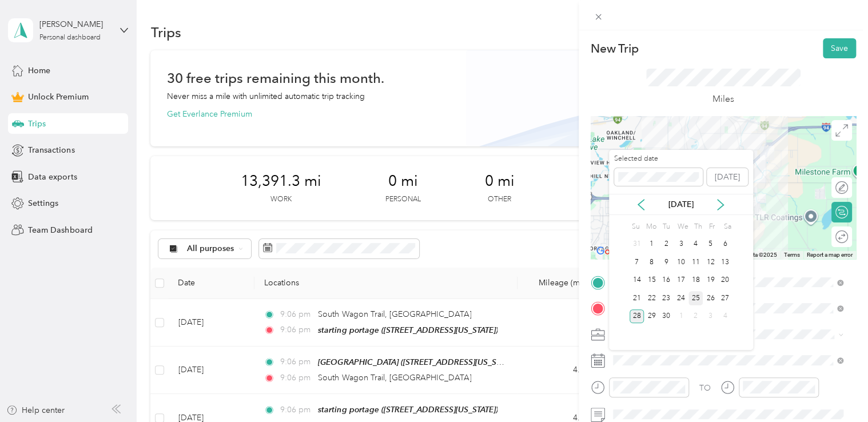
click at [693, 297] on div "25" at bounding box center [696, 298] width 15 height 14
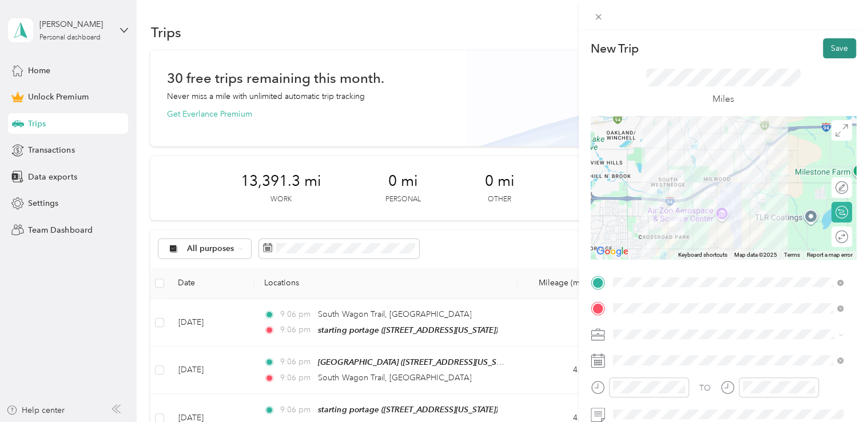
click at [835, 50] on button "Save" at bounding box center [839, 48] width 33 height 20
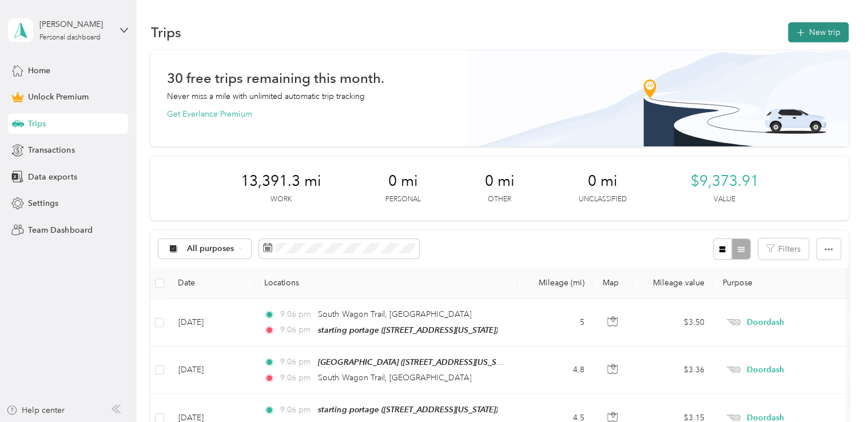
click at [816, 38] on button "New trip" at bounding box center [818, 32] width 61 height 20
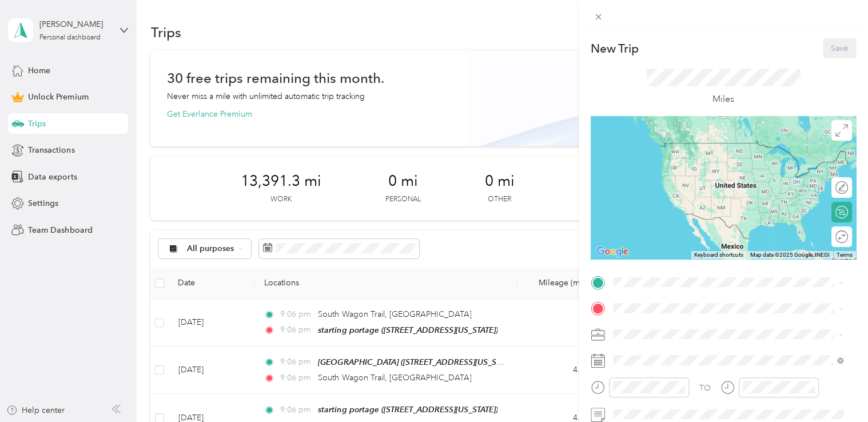
click at [655, 141] on div "starting portage [STREET_ADDRESS][US_STATE]" at bounding box center [728, 154] width 223 height 28
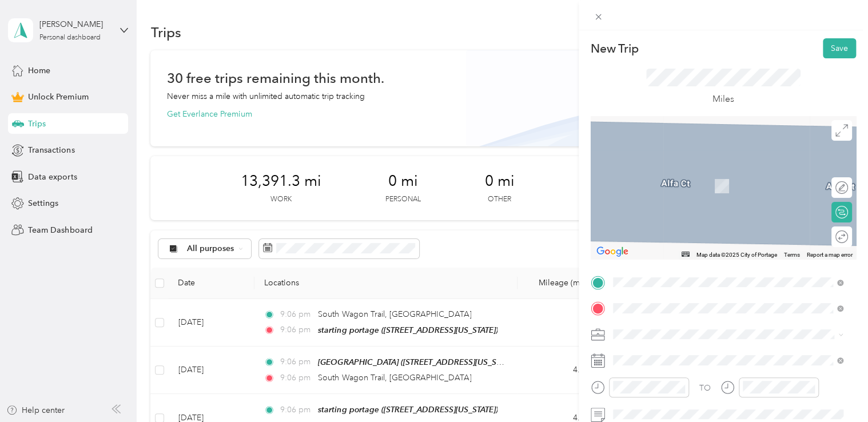
click at [680, 169] on span "[STREET_ADDRESS][US_STATE]" at bounding box center [691, 169] width 114 height 10
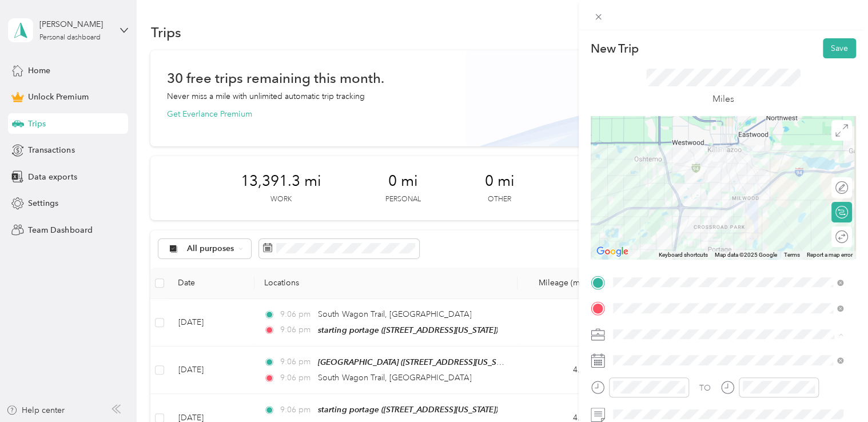
click at [664, 215] on li "Doordash" at bounding box center [728, 214] width 239 height 20
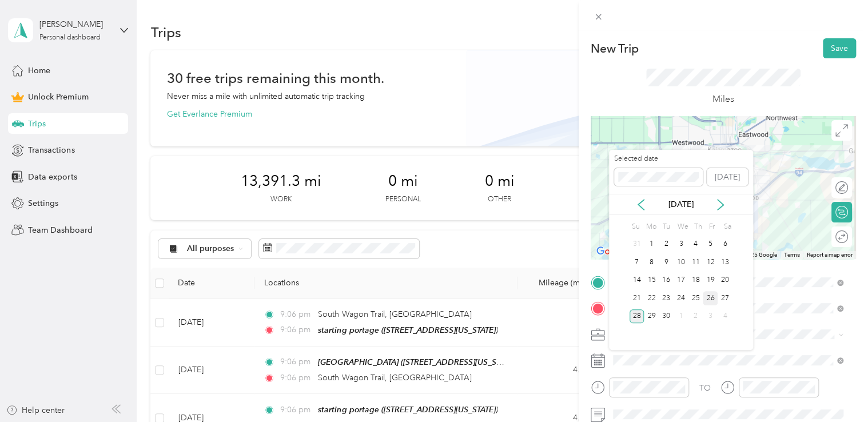
click at [709, 295] on div "26" at bounding box center [710, 298] width 15 height 14
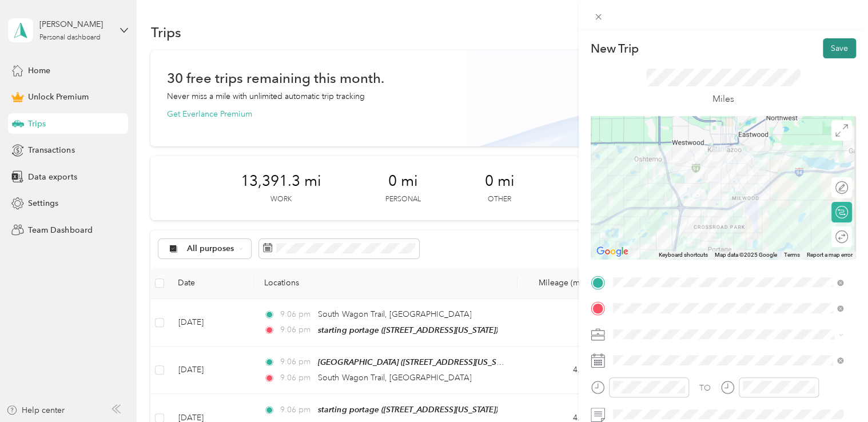
click at [829, 58] on button "Save" at bounding box center [839, 48] width 33 height 20
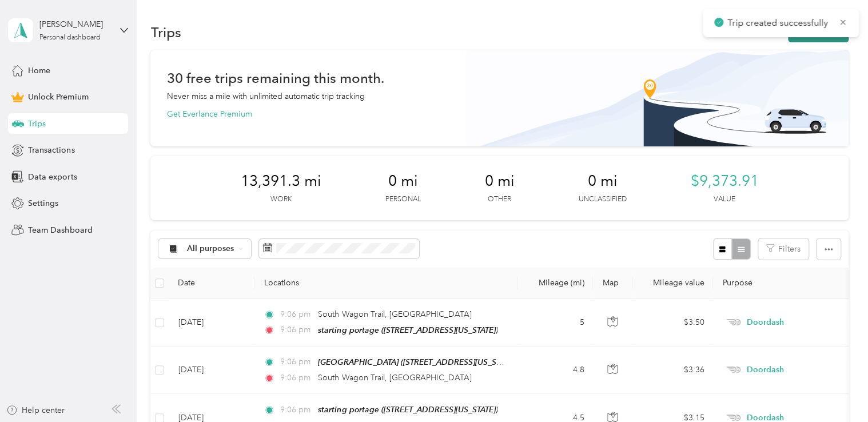
click at [803, 39] on button "New trip" at bounding box center [818, 32] width 61 height 20
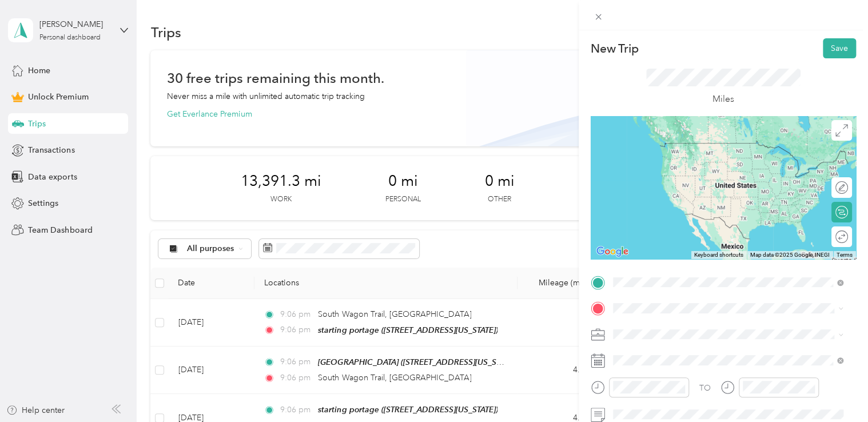
click at [700, 143] on span "[STREET_ADDRESS][US_STATE]" at bounding box center [691, 143] width 114 height 10
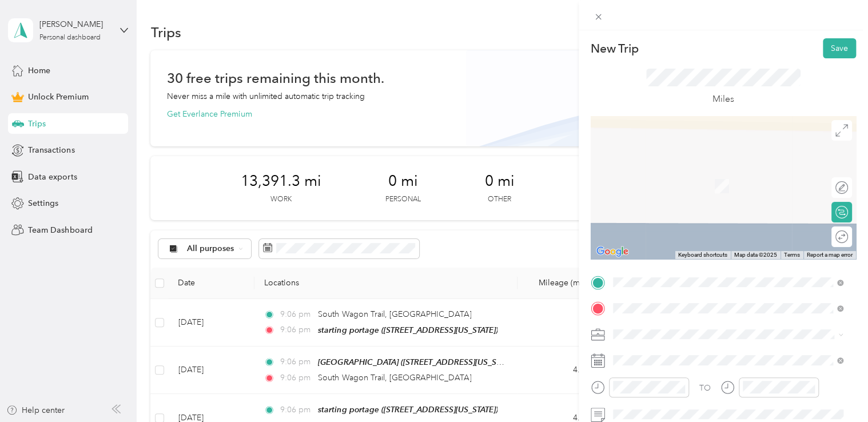
click at [675, 166] on span "[STREET_ADDRESS][US_STATE]" at bounding box center [691, 169] width 114 height 10
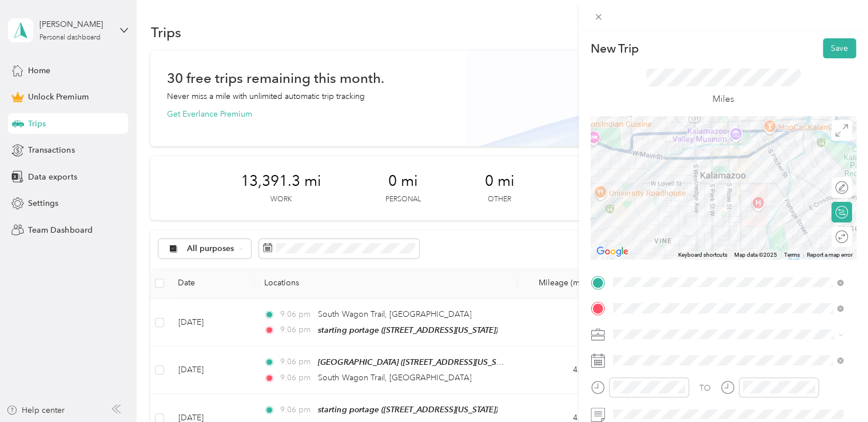
click at [657, 210] on div "Doordash" at bounding box center [728, 213] width 223 height 12
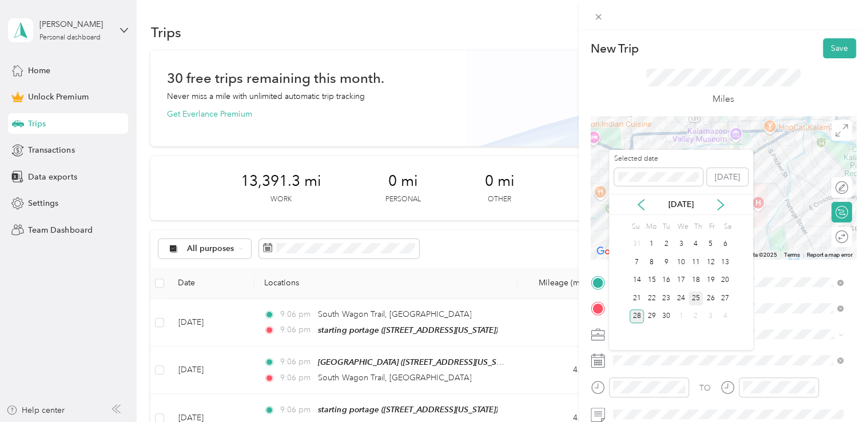
click at [697, 299] on div "25" at bounding box center [696, 298] width 15 height 14
click at [712, 302] on div "26" at bounding box center [710, 298] width 15 height 14
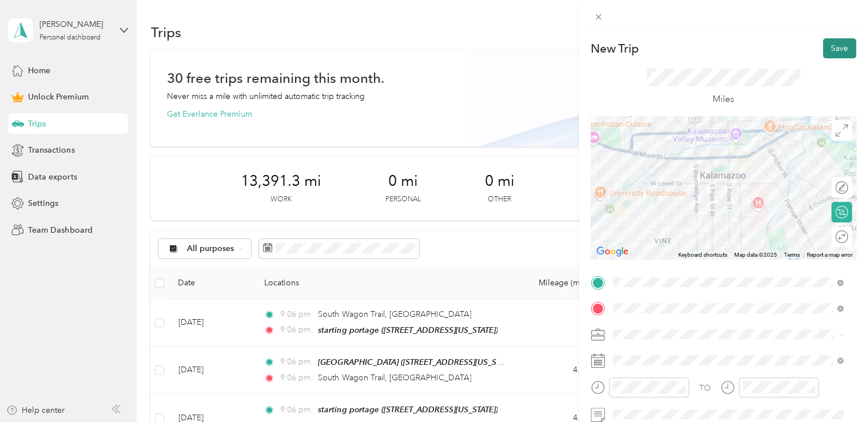
click at [828, 47] on button "Save" at bounding box center [839, 48] width 33 height 20
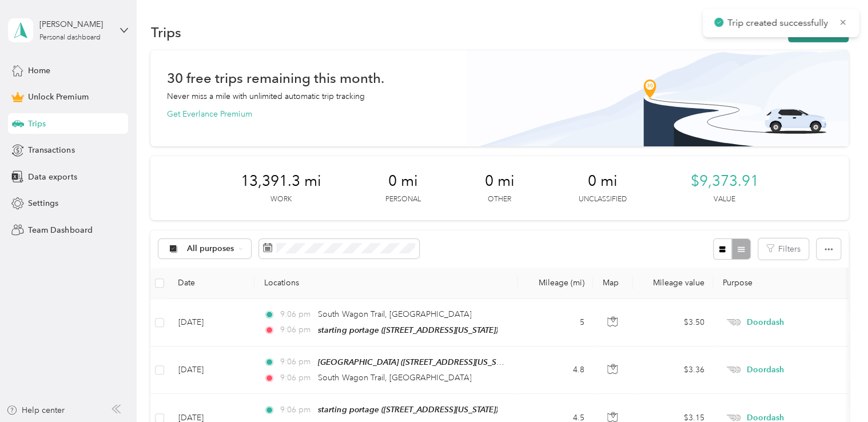
click at [804, 40] on button "New trip" at bounding box center [818, 32] width 61 height 20
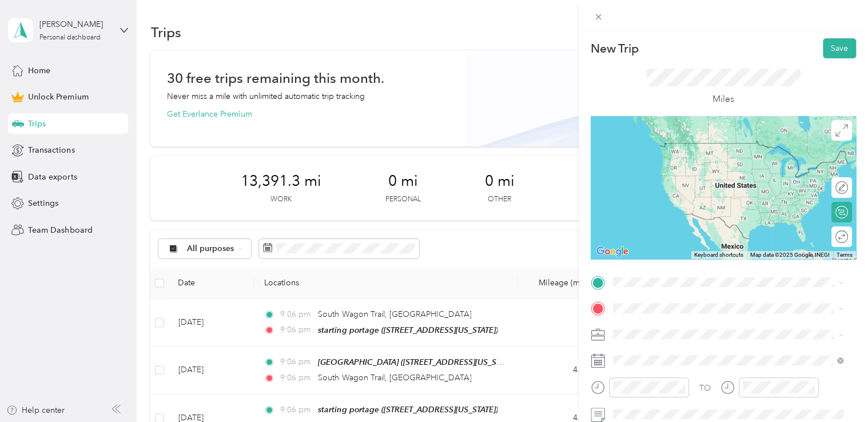
click at [684, 143] on span "[STREET_ADDRESS][US_STATE]" at bounding box center [691, 141] width 114 height 10
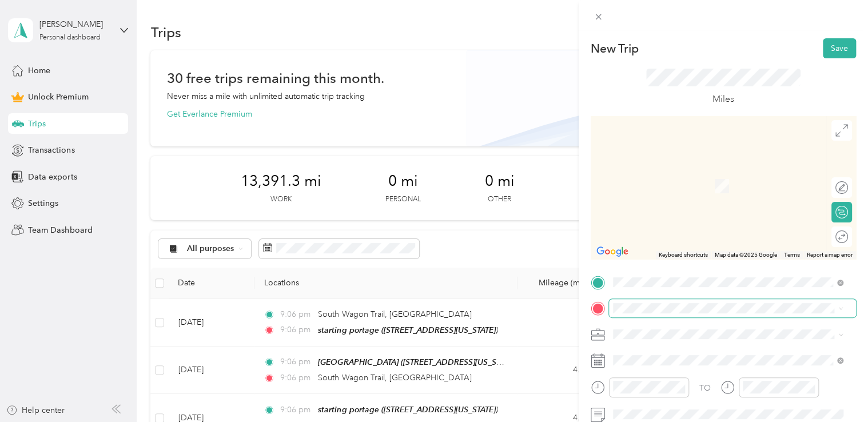
click at [630, 313] on span at bounding box center [732, 308] width 247 height 18
click at [677, 186] on span "[STREET_ADDRESS][US_STATE]" at bounding box center [691, 186] width 114 height 10
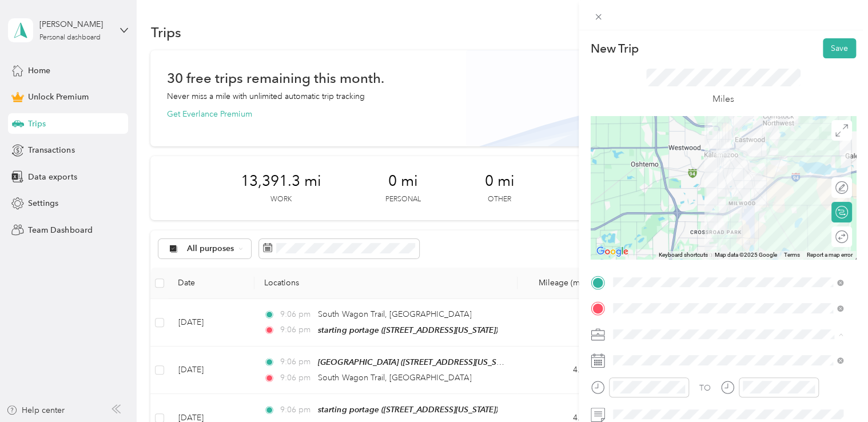
click at [670, 211] on div "Doordash" at bounding box center [728, 214] width 223 height 12
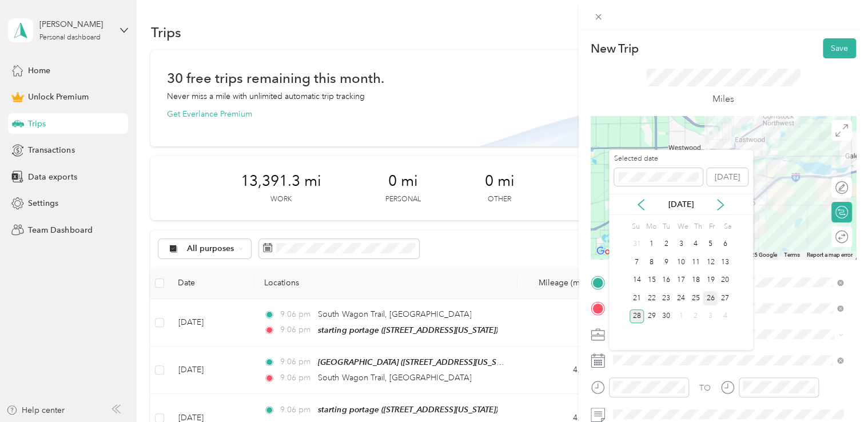
click at [710, 294] on div "26" at bounding box center [710, 298] width 15 height 14
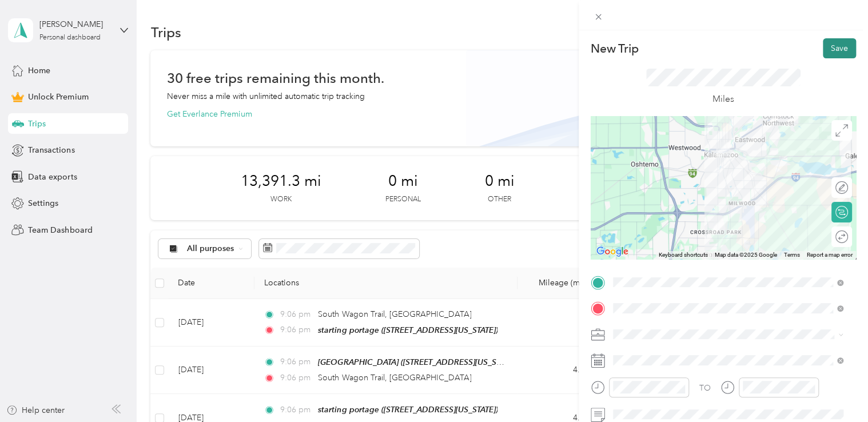
click at [831, 43] on button "Save" at bounding box center [839, 48] width 33 height 20
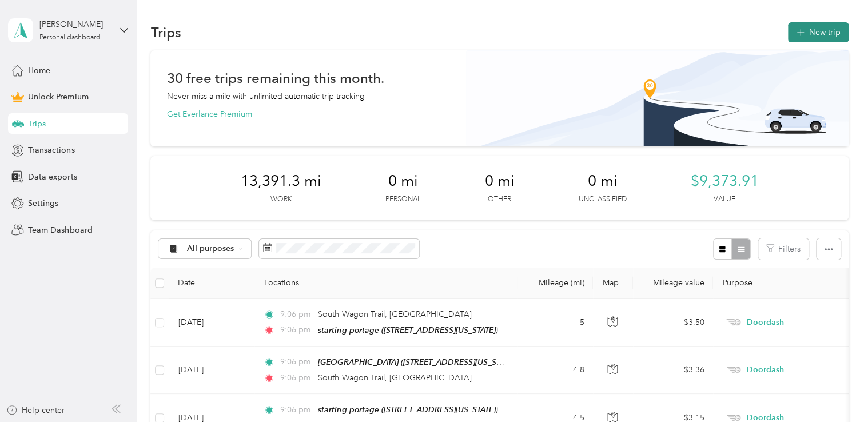
click at [826, 35] on button "New trip" at bounding box center [818, 32] width 61 height 20
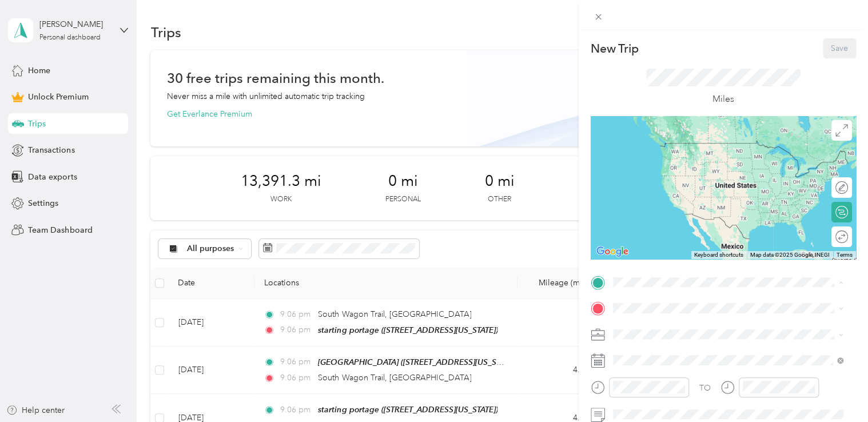
click at [656, 145] on strong "starting portage" at bounding box center [664, 147] width 61 height 10
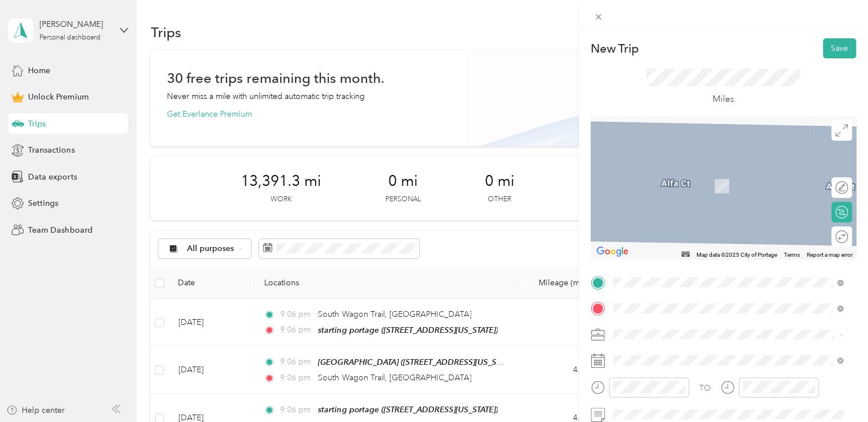
click at [661, 176] on div "meijer portage [STREET_ADDRESS][US_STATE]" at bounding box center [691, 180] width 114 height 24
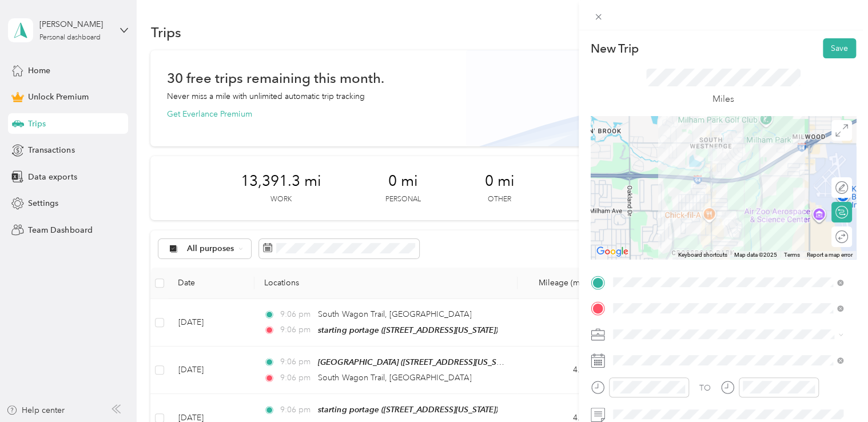
click at [649, 214] on div "Doordash" at bounding box center [728, 210] width 223 height 12
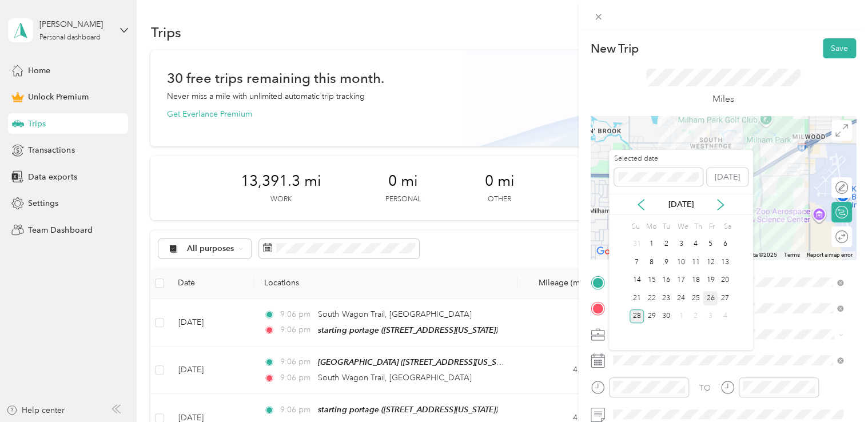
click at [704, 296] on div "26" at bounding box center [710, 298] width 15 height 14
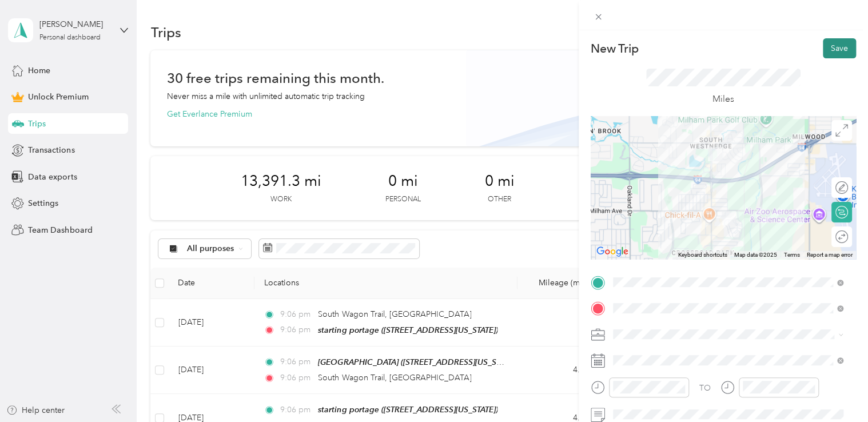
click at [823, 46] on button "Save" at bounding box center [839, 48] width 33 height 20
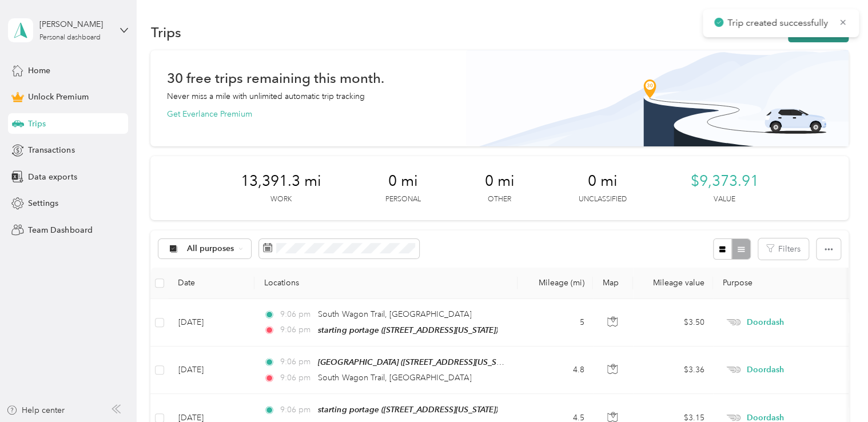
click at [803, 38] on button "New trip" at bounding box center [818, 32] width 61 height 20
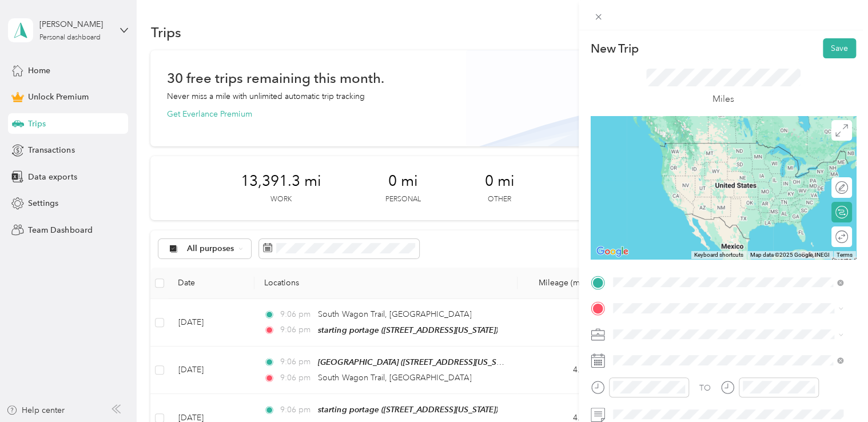
click at [684, 157] on span "[STREET_ADDRESS][US_STATE]" at bounding box center [691, 160] width 114 height 10
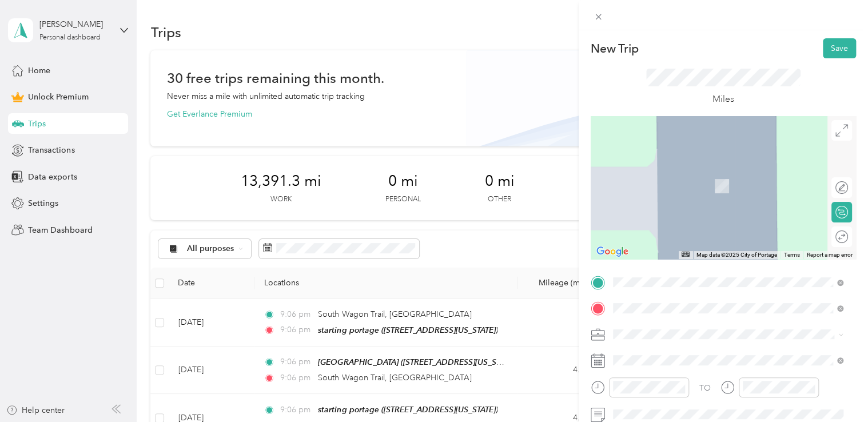
click at [673, 174] on span "[STREET_ADDRESS][US_STATE]" at bounding box center [691, 169] width 114 height 10
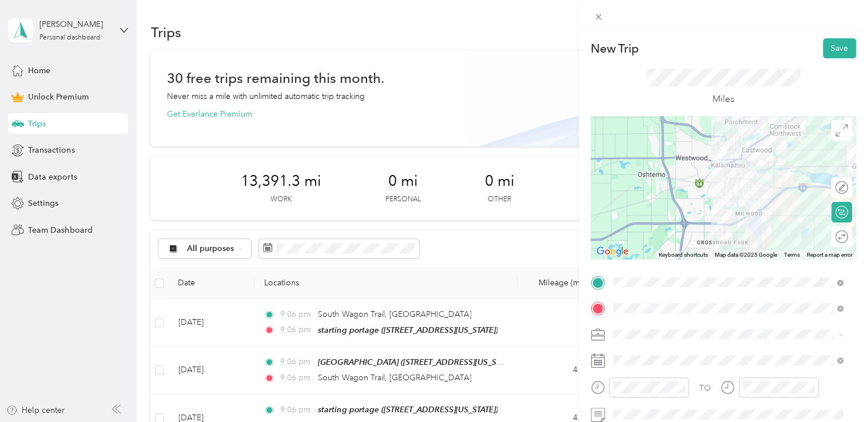
click at [661, 215] on div "Doordash" at bounding box center [728, 211] width 223 height 12
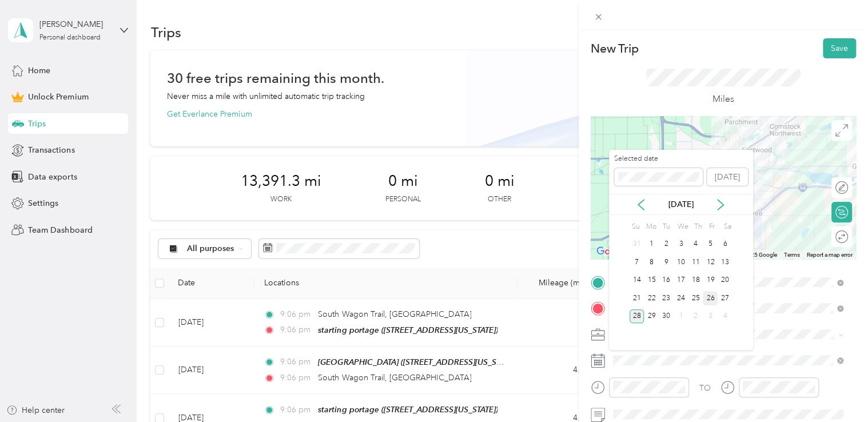
click at [707, 299] on div "26" at bounding box center [710, 298] width 15 height 14
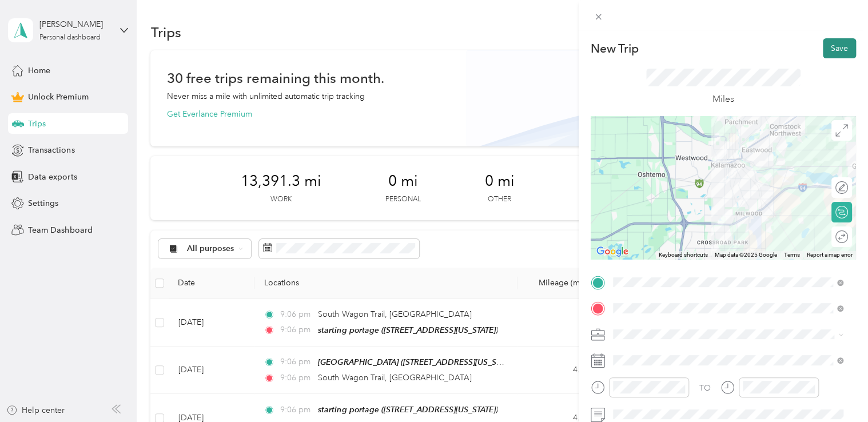
click at [831, 50] on button "Save" at bounding box center [839, 48] width 33 height 20
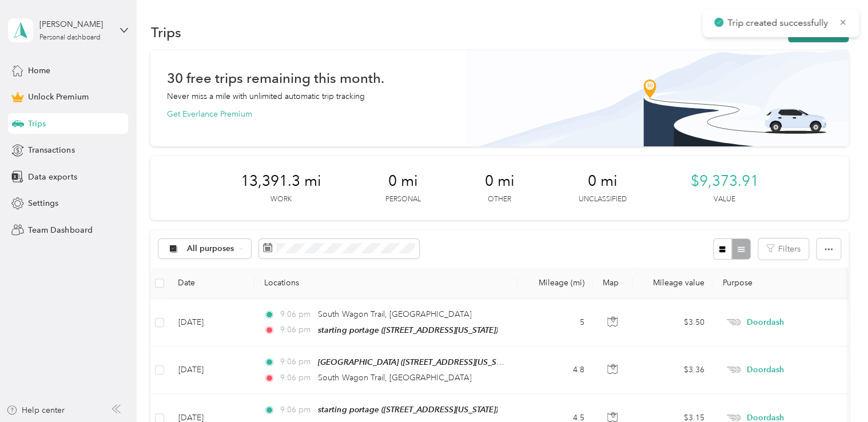
click at [811, 39] on button "New trip" at bounding box center [818, 32] width 61 height 20
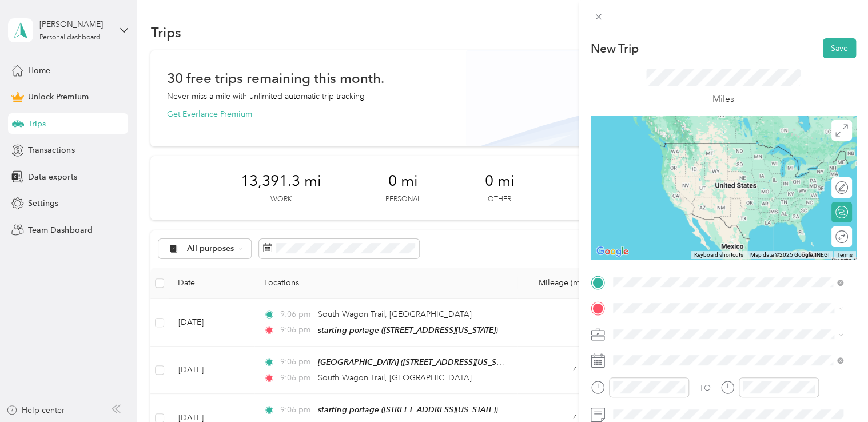
click at [708, 148] on span "[STREET_ADDRESS][US_STATE]" at bounding box center [691, 143] width 114 height 10
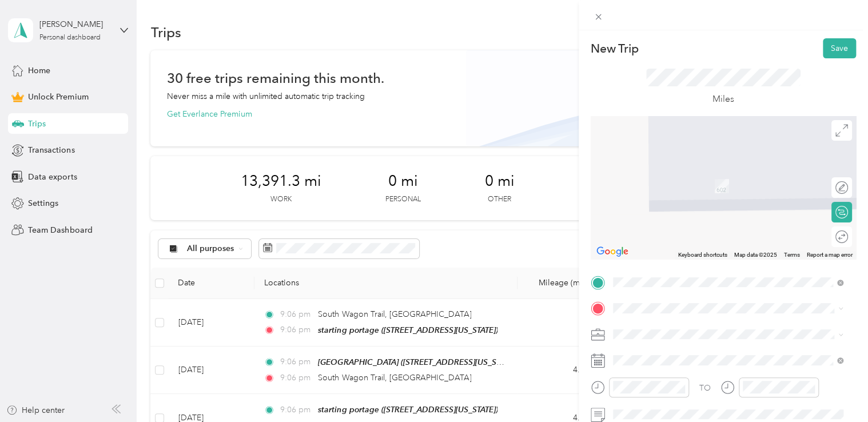
click at [668, 189] on span "[STREET_ADDRESS][US_STATE]" at bounding box center [691, 184] width 114 height 10
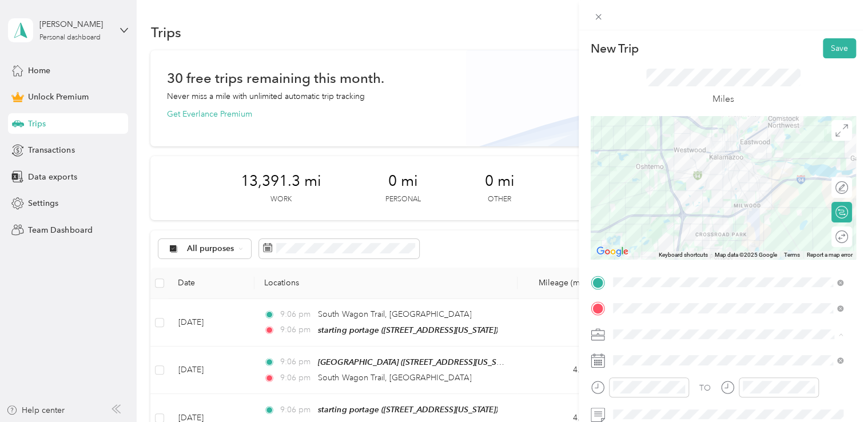
click at [670, 205] on li "Doordash" at bounding box center [728, 214] width 239 height 20
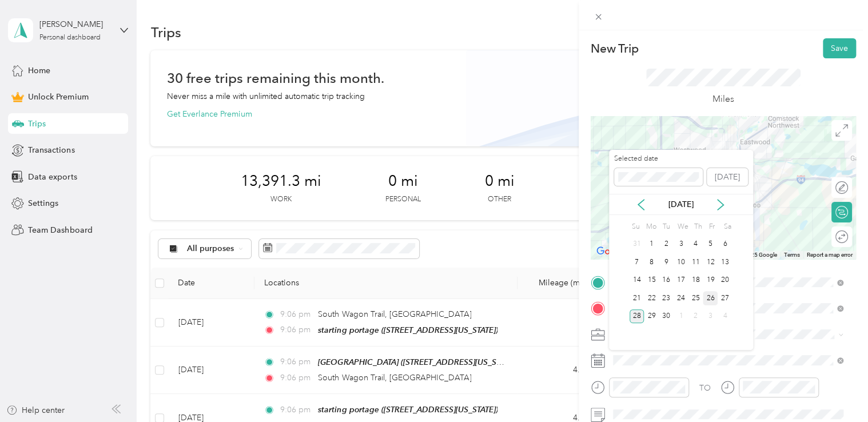
click at [710, 296] on div "26" at bounding box center [710, 298] width 15 height 14
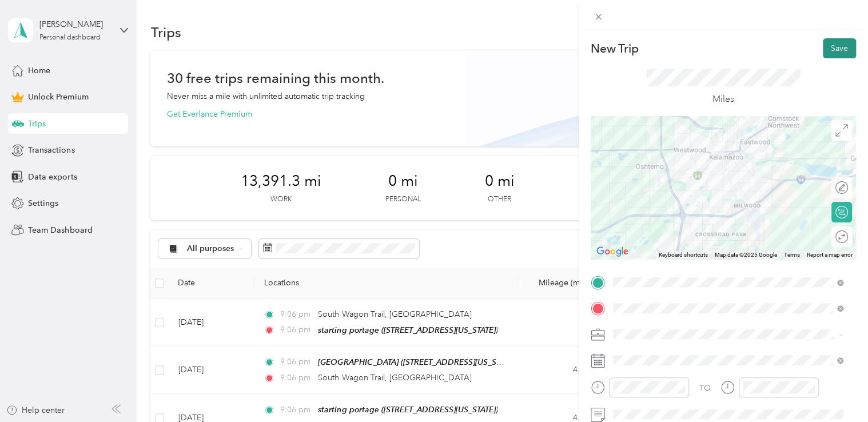
click at [835, 49] on button "Save" at bounding box center [839, 48] width 33 height 20
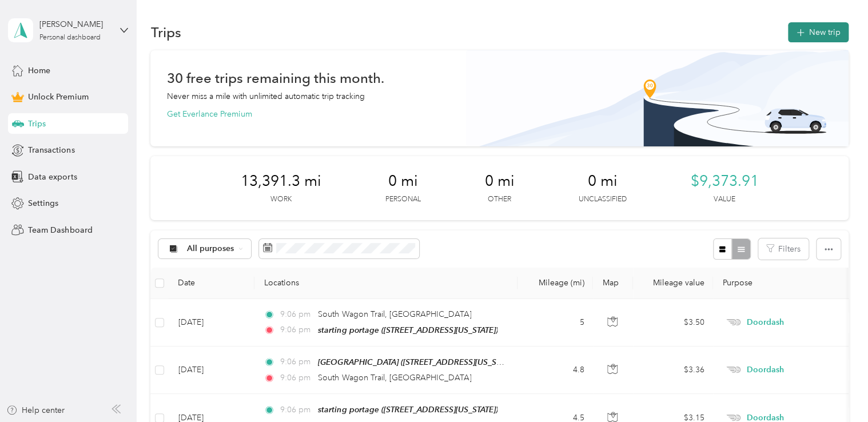
click at [794, 34] on icon "button" at bounding box center [800, 32] width 13 height 13
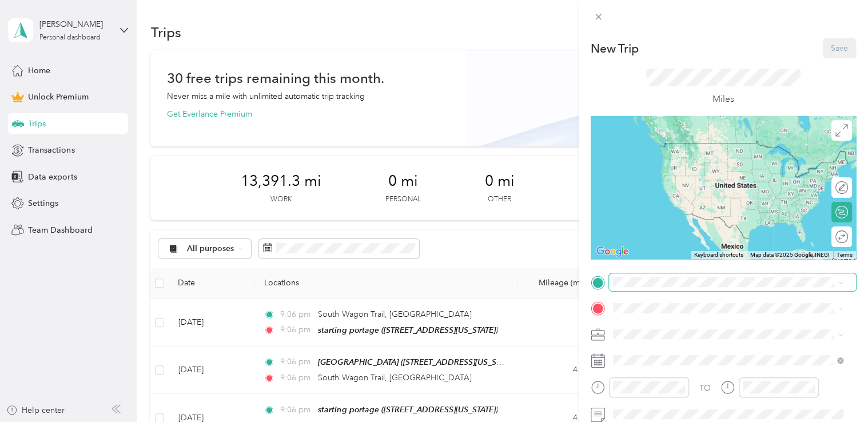
click at [638, 288] on span at bounding box center [732, 282] width 247 height 18
click at [670, 141] on div "starting portage [STREET_ADDRESS][US_STATE]" at bounding box center [728, 154] width 223 height 28
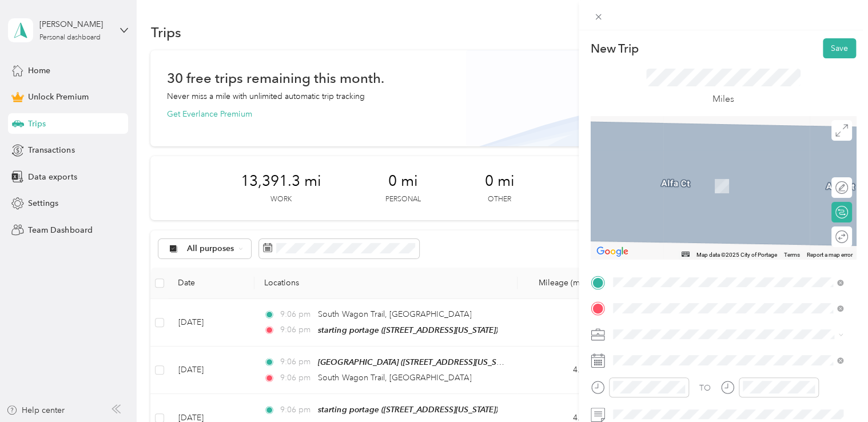
click at [707, 174] on span "3016 South Westnedge Avenue Kalamazoo, Michigan 49008, United States" at bounding box center [691, 169] width 114 height 10
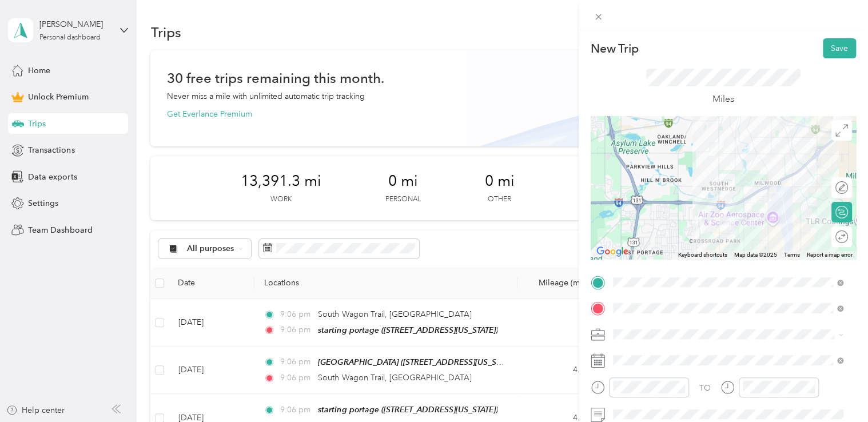
click at [670, 214] on div "Doordash" at bounding box center [728, 211] width 223 height 12
click at [641, 365] on span at bounding box center [732, 360] width 247 height 18
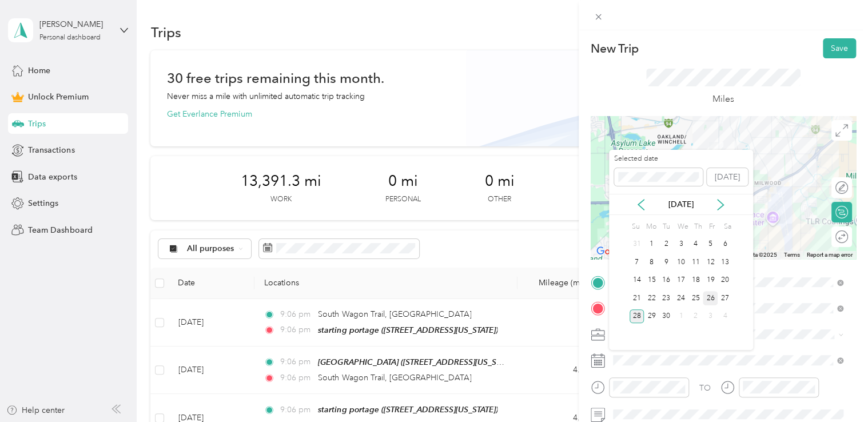
click at [711, 293] on div "26" at bounding box center [710, 298] width 15 height 14
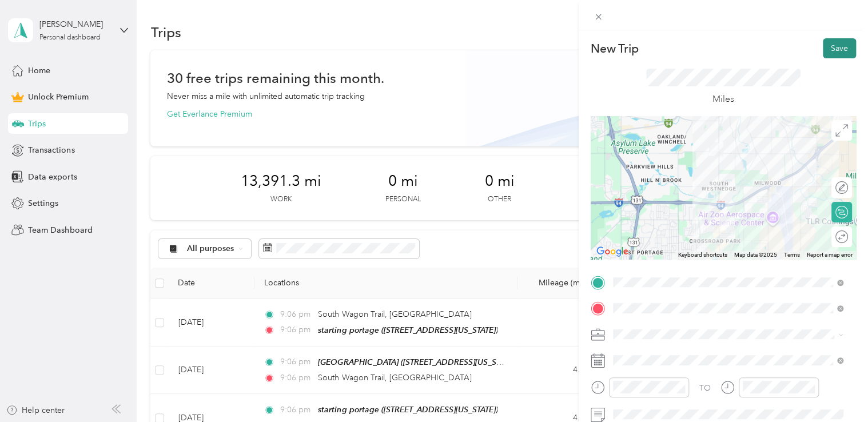
click at [840, 54] on button "Save" at bounding box center [839, 48] width 33 height 20
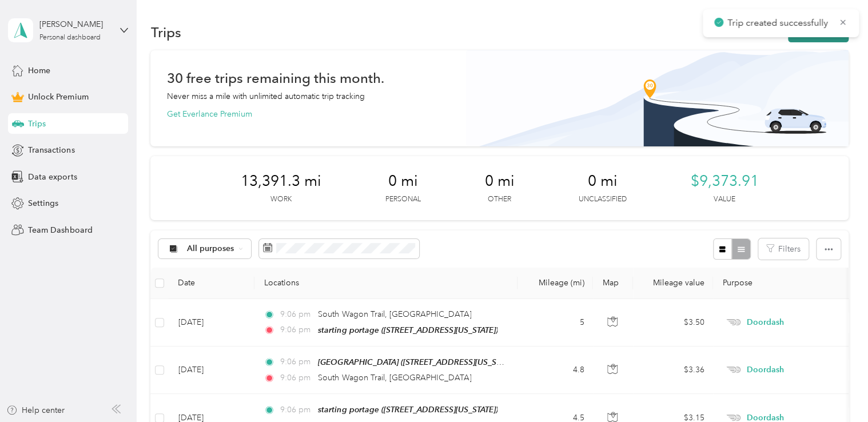
click at [819, 39] on button "New trip" at bounding box center [818, 32] width 61 height 20
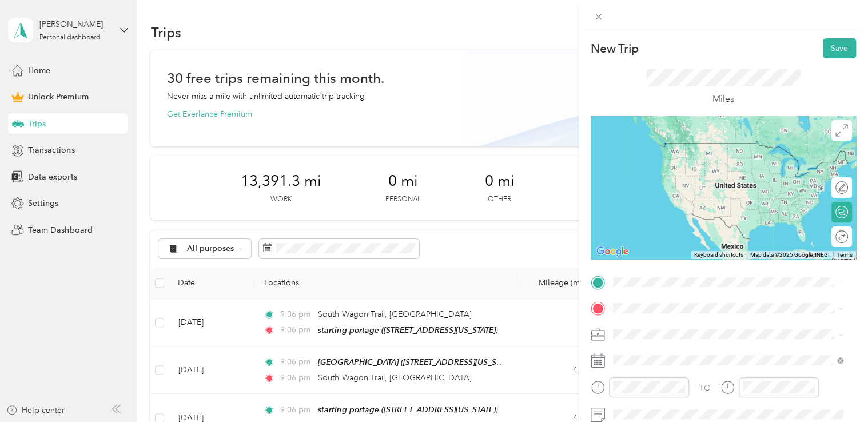
click at [693, 148] on span "3016 South Westnedge Avenue Kalamazoo, Michigan 49008, United States" at bounding box center [691, 143] width 114 height 10
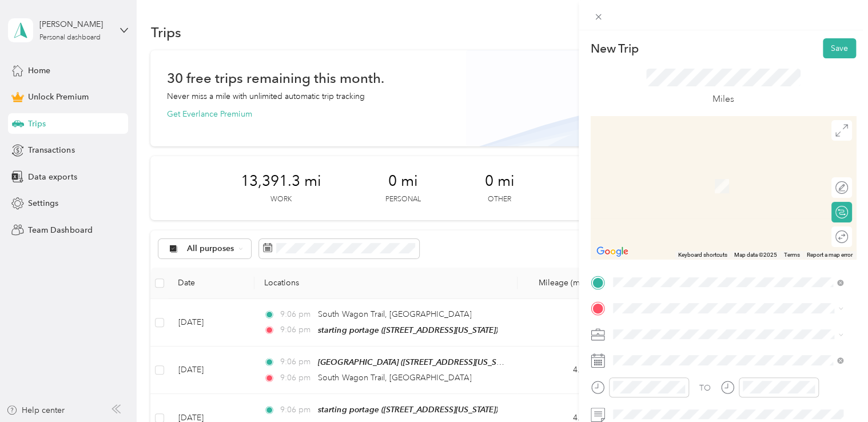
click at [672, 172] on span "311 East Alcott Street Kalamazoo, Michigan 49001, United States" at bounding box center [723, 167] width 178 height 10
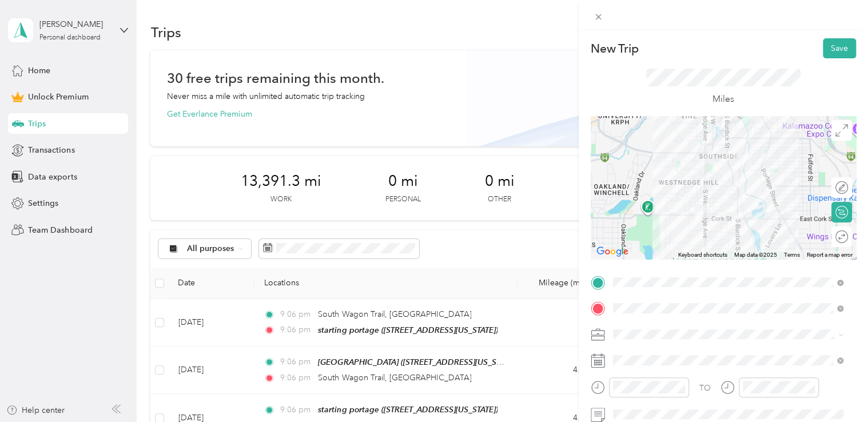
click at [669, 216] on div "Doordash" at bounding box center [728, 213] width 223 height 12
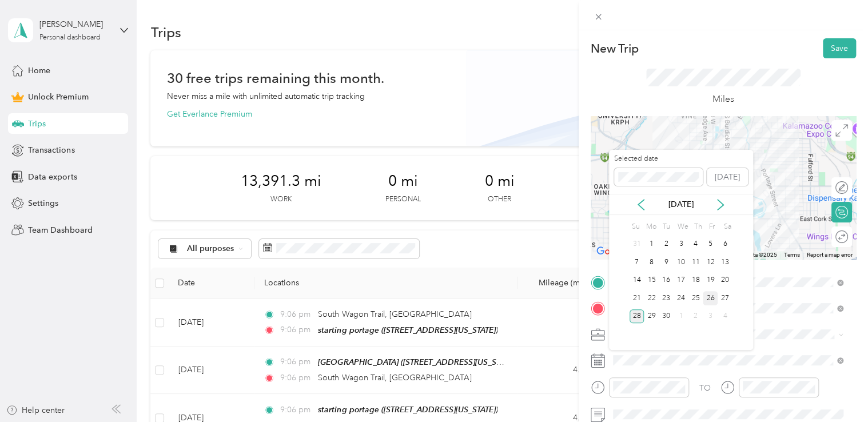
click at [709, 296] on div "26" at bounding box center [710, 298] width 15 height 14
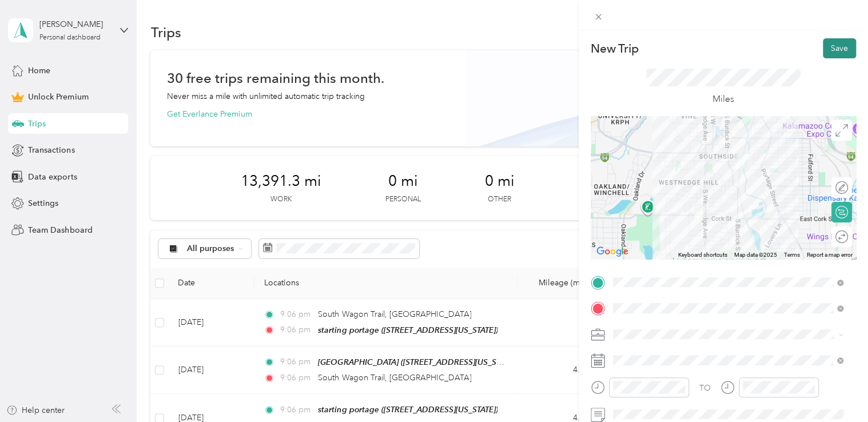
click at [840, 47] on button "Save" at bounding box center [839, 48] width 33 height 20
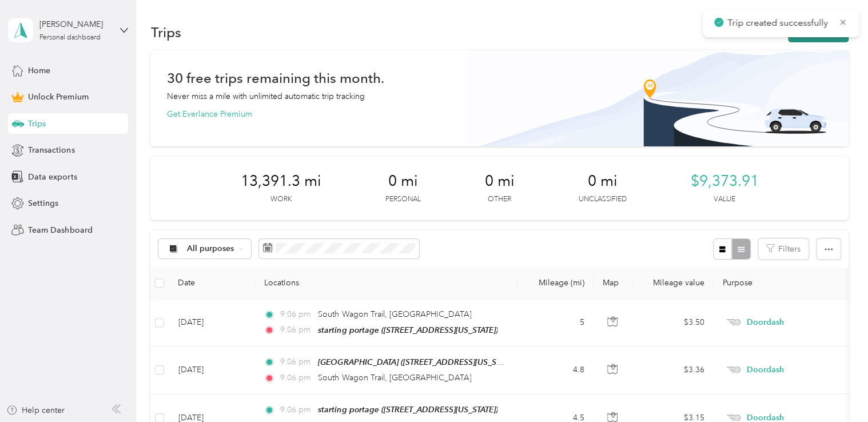
click at [816, 40] on button "New trip" at bounding box center [818, 32] width 61 height 20
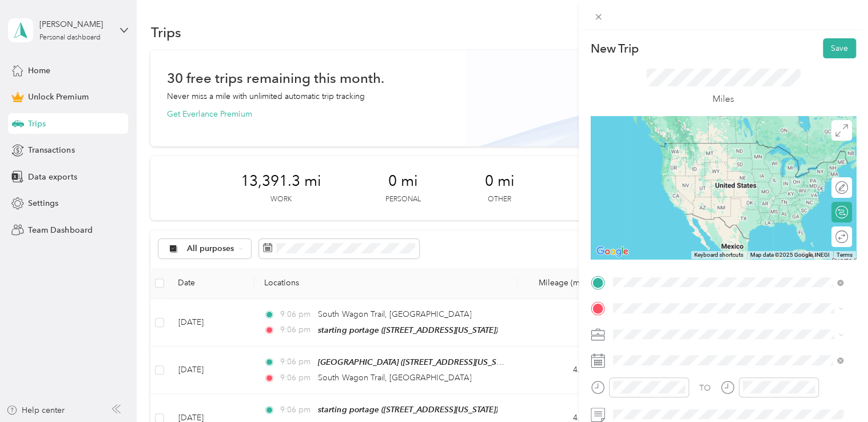
click at [701, 145] on span "311 East Alcott Street Kalamazoo, Michigan 49001, United States" at bounding box center [723, 143] width 178 height 10
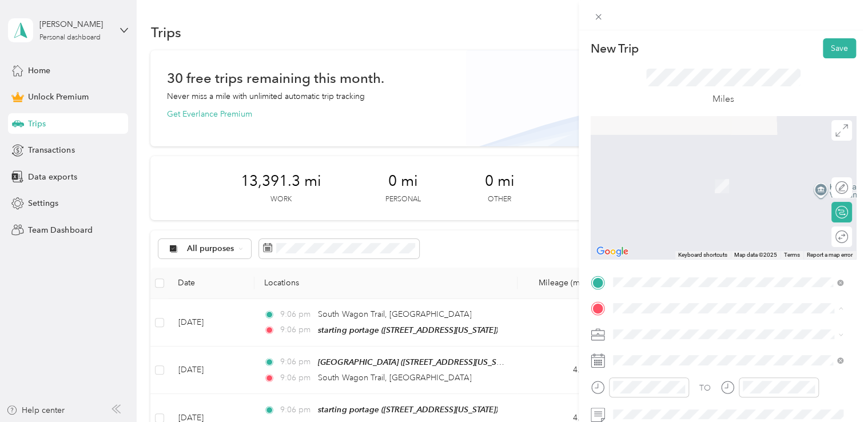
click at [665, 190] on span "[STREET_ADDRESS][US_STATE]" at bounding box center [691, 186] width 114 height 10
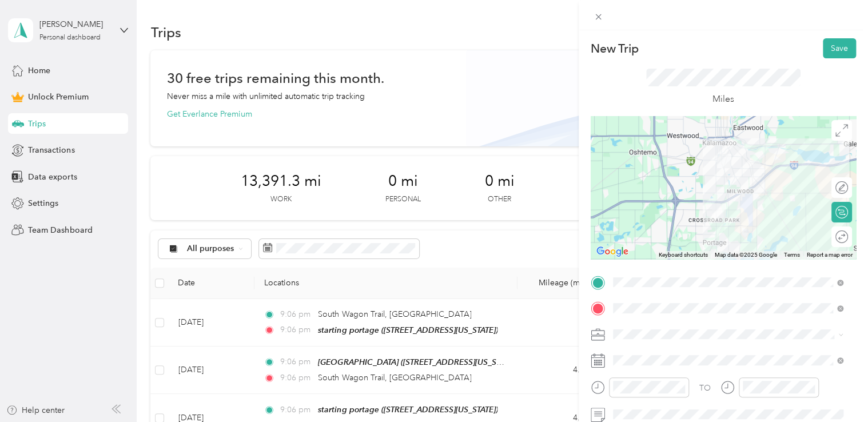
click at [672, 216] on div "Doordash" at bounding box center [728, 212] width 223 height 12
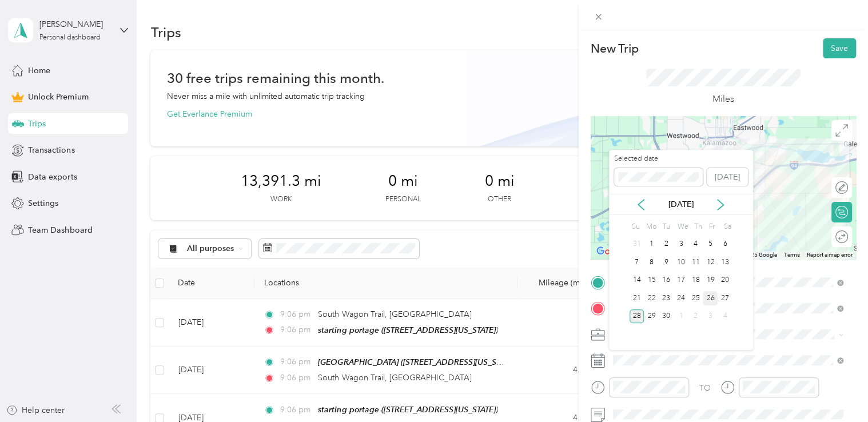
click at [712, 299] on div "26" at bounding box center [710, 298] width 15 height 14
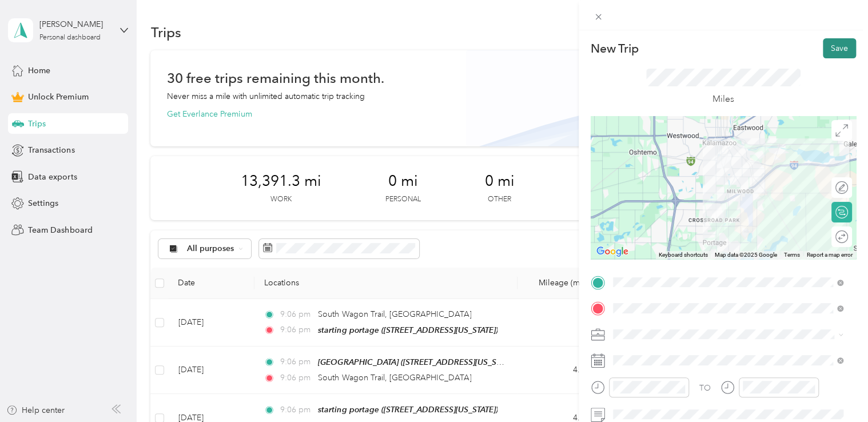
click at [824, 50] on button "Save" at bounding box center [839, 48] width 33 height 20
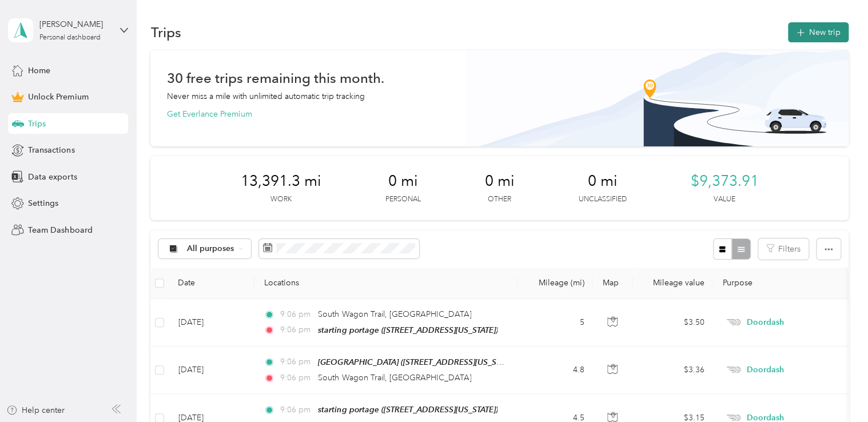
click at [807, 31] on button "New trip" at bounding box center [818, 32] width 61 height 20
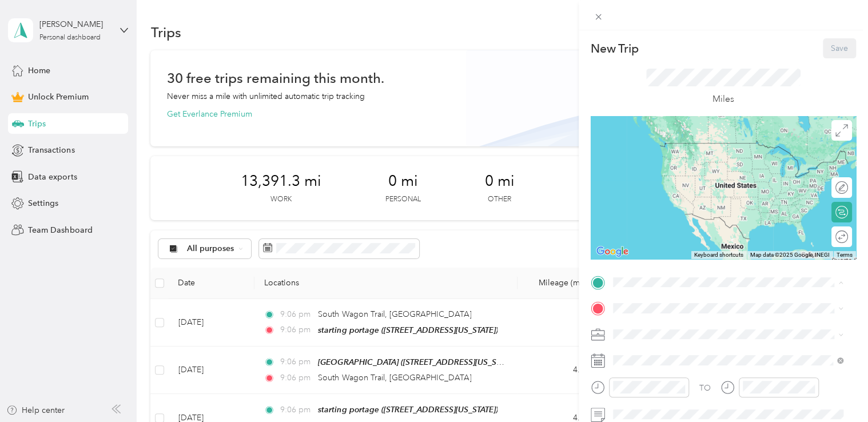
click at [652, 153] on div "starting portage [STREET_ADDRESS][US_STATE]" at bounding box center [691, 154] width 114 height 24
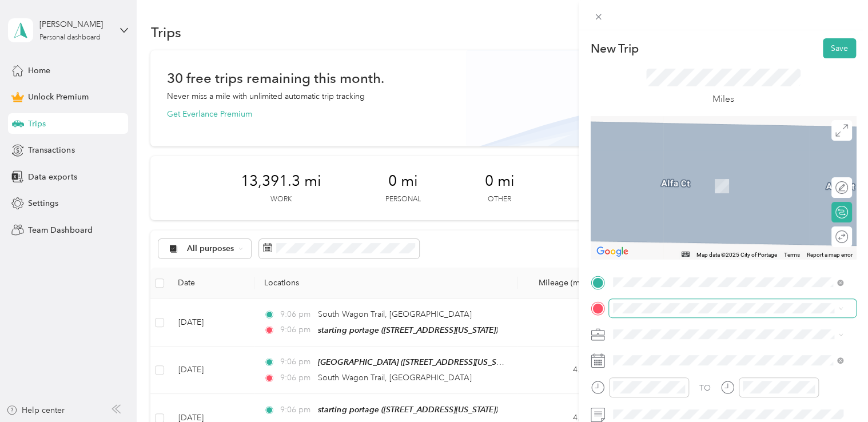
click at [623, 314] on span at bounding box center [732, 308] width 247 height 18
click at [669, 227] on span "[STREET_ADDRESS][US_STATE]" at bounding box center [691, 222] width 114 height 10
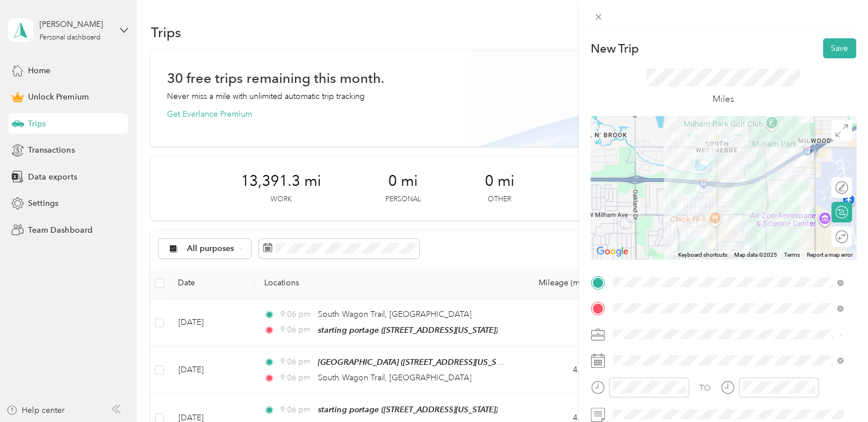
click at [666, 214] on div "Doordash" at bounding box center [728, 214] width 223 height 12
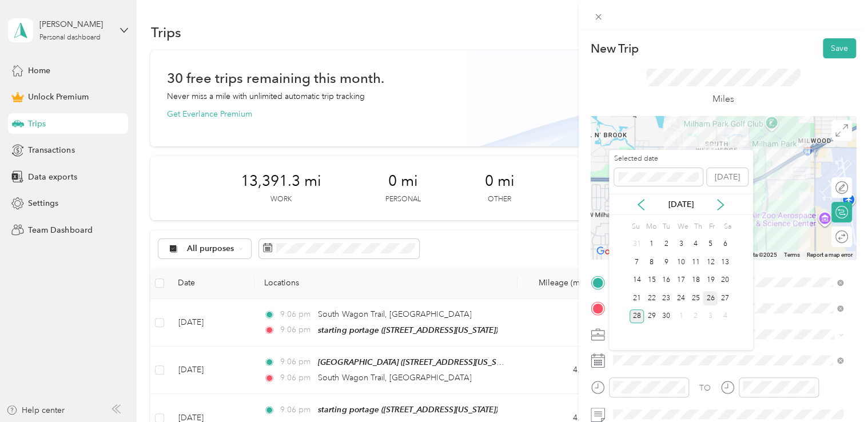
click at [712, 295] on div "26" at bounding box center [710, 298] width 15 height 14
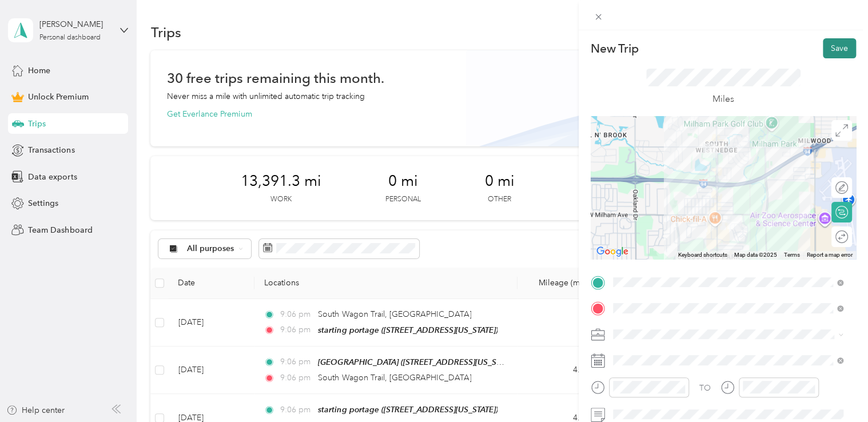
click at [835, 52] on button "Save" at bounding box center [839, 48] width 33 height 20
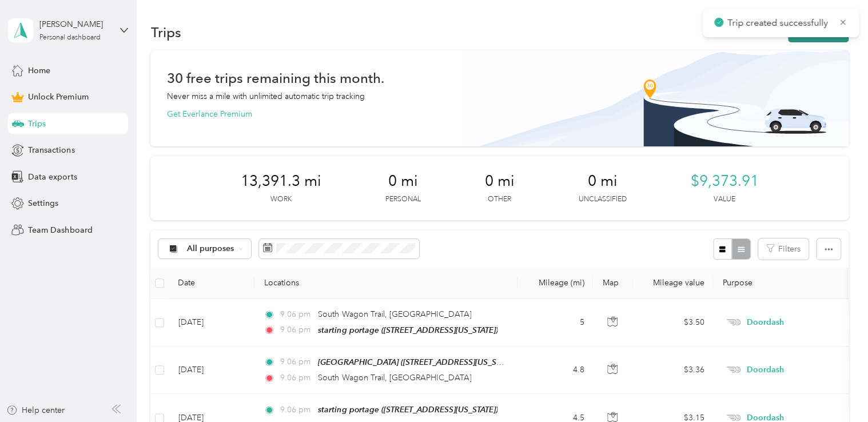
click at [799, 40] on button "New trip" at bounding box center [818, 32] width 61 height 20
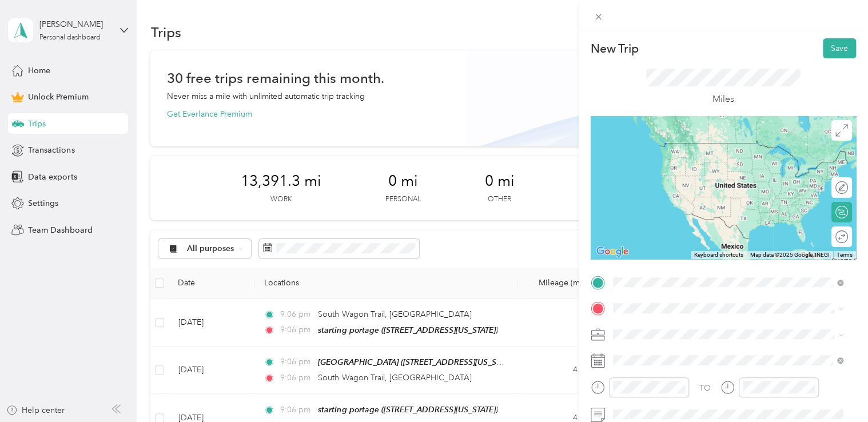
click at [682, 202] on div "aldi portage/kalamazoo 5070 South Westnedge Avenue, Portage, 49002, Portage, Mi…" at bounding box center [691, 190] width 114 height 24
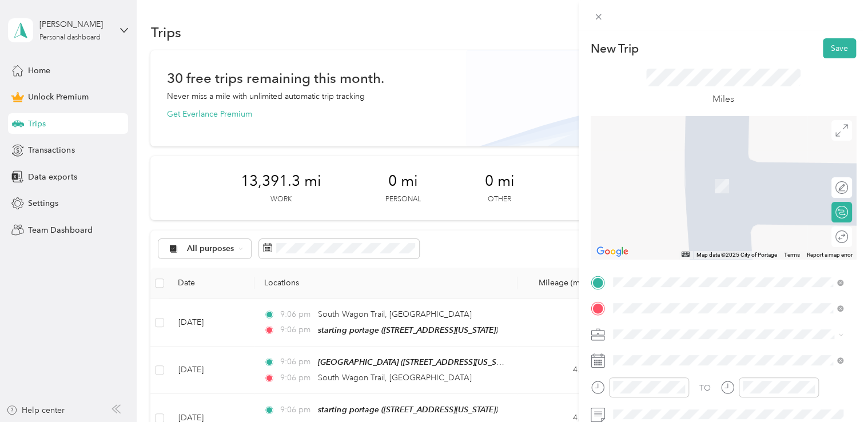
click at [684, 168] on span "9439 South Westnedge Avenue Portage, Michigan 49002, United States" at bounding box center [691, 169] width 114 height 10
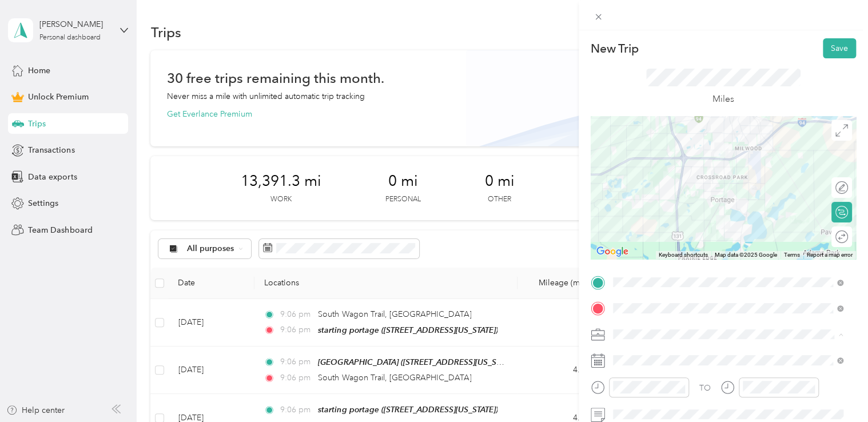
click at [668, 213] on div "Doordash" at bounding box center [728, 214] width 223 height 12
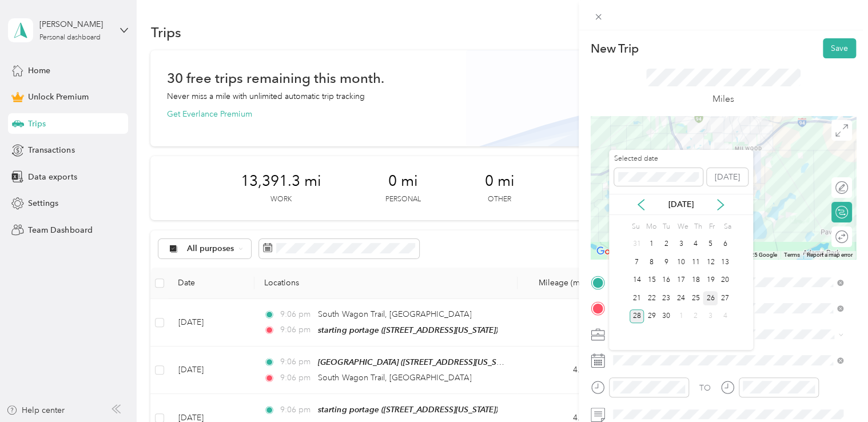
click at [714, 300] on div "26" at bounding box center [710, 298] width 15 height 14
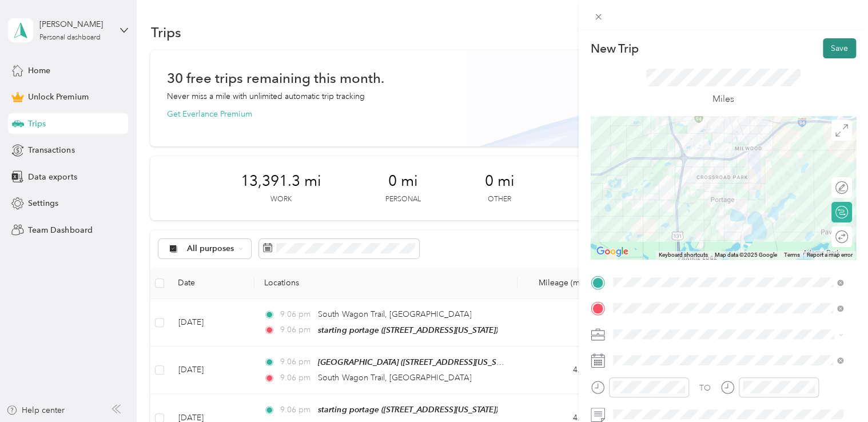
click at [835, 54] on button "Save" at bounding box center [839, 48] width 33 height 20
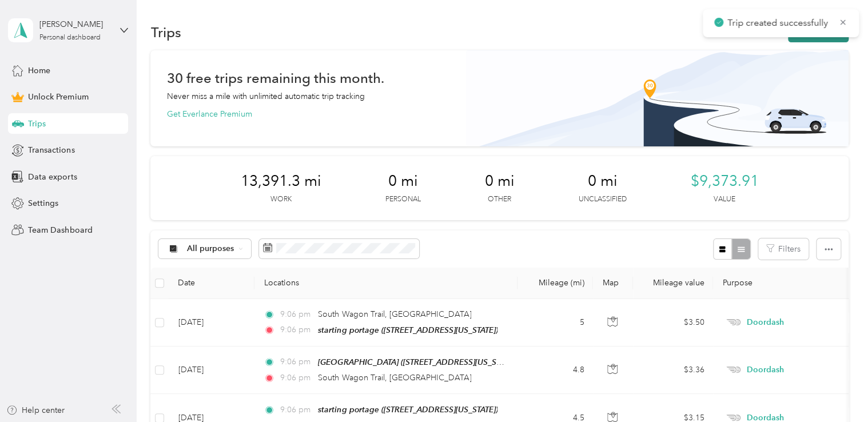
click at [816, 40] on button "New trip" at bounding box center [818, 32] width 61 height 20
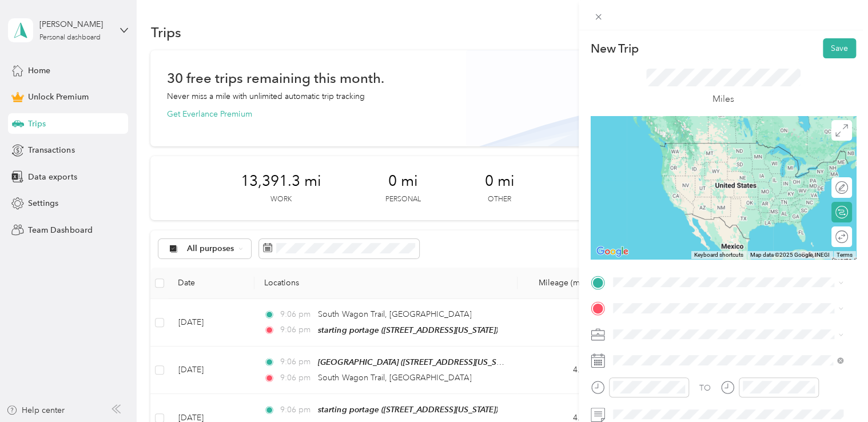
click at [720, 140] on span "9439 South Westnedge Avenue Portage, Michigan 49002, United States" at bounding box center [691, 142] width 114 height 10
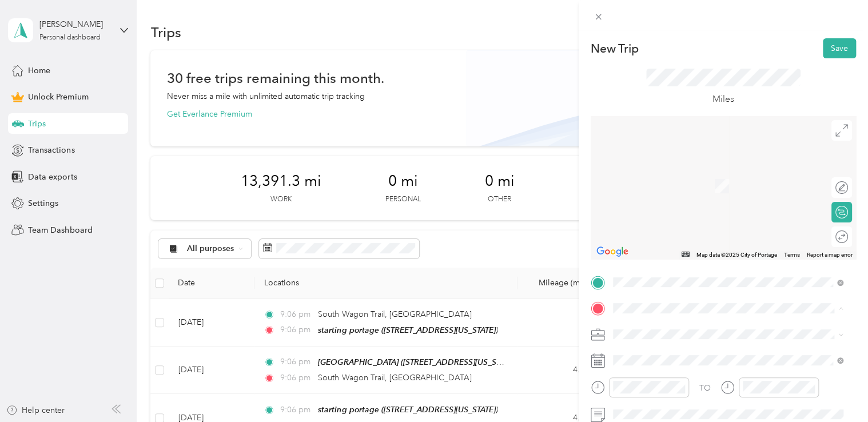
click at [674, 178] on div "starting portage [STREET_ADDRESS][US_STATE]" at bounding box center [691, 180] width 114 height 24
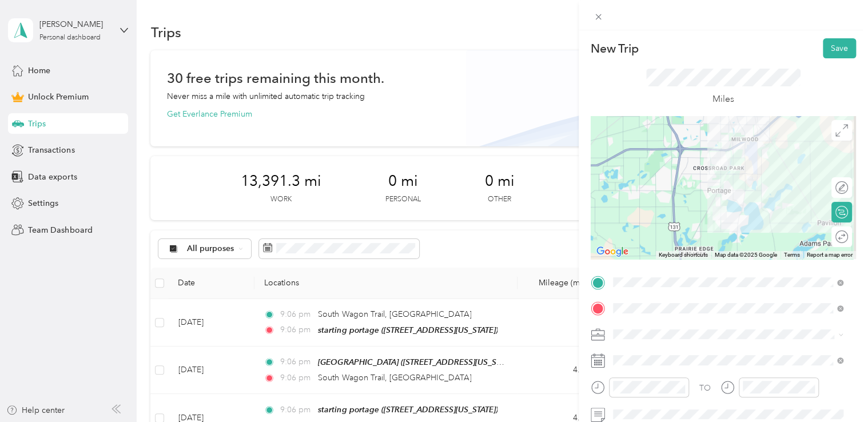
click at [661, 212] on div "Doordash" at bounding box center [728, 213] width 223 height 12
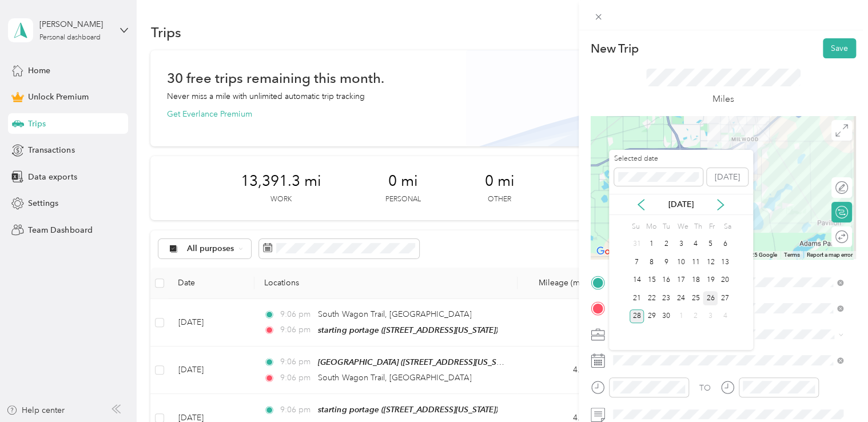
click at [709, 296] on div "26" at bounding box center [710, 298] width 15 height 14
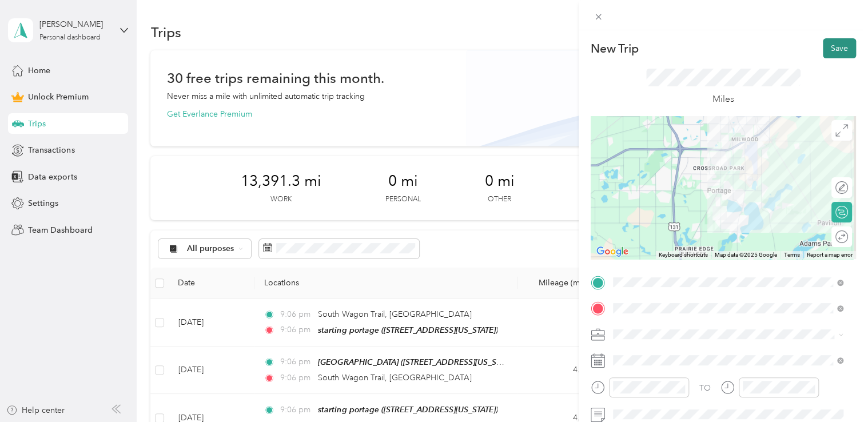
click at [830, 54] on button "Save" at bounding box center [839, 48] width 33 height 20
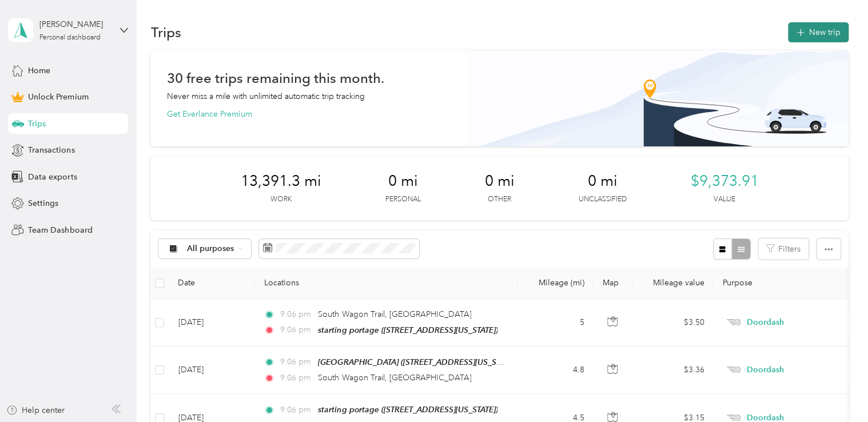
click at [812, 31] on button "New trip" at bounding box center [818, 32] width 61 height 20
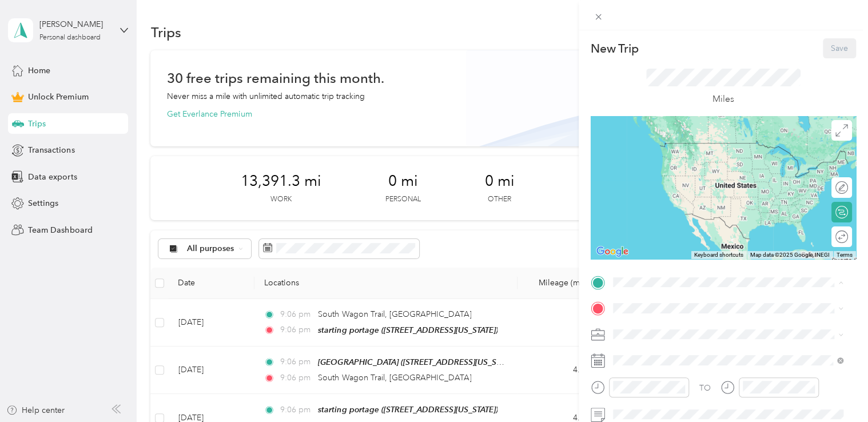
click at [682, 163] on span "[STREET_ADDRESS][US_STATE]" at bounding box center [691, 160] width 114 height 10
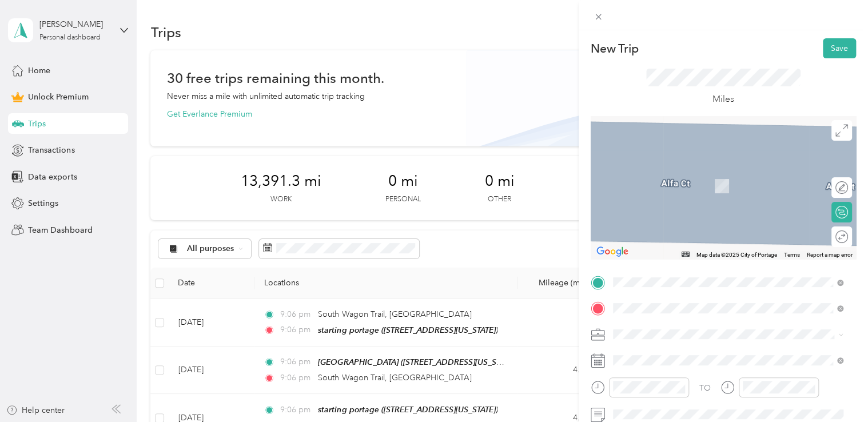
click at [677, 179] on div "[PERSON_NAME] portage [STREET_ADDRESS][US_STATE]" at bounding box center [691, 180] width 114 height 24
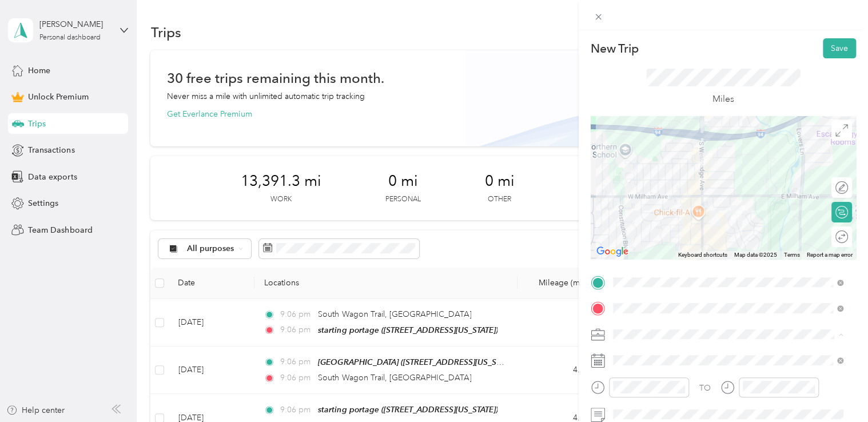
click at [668, 206] on li "Doordash" at bounding box center [728, 214] width 239 height 20
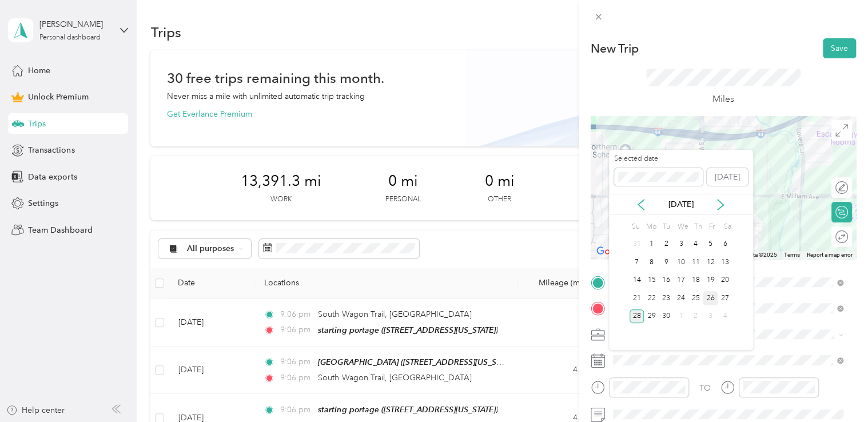
click at [704, 297] on div "26" at bounding box center [710, 298] width 15 height 14
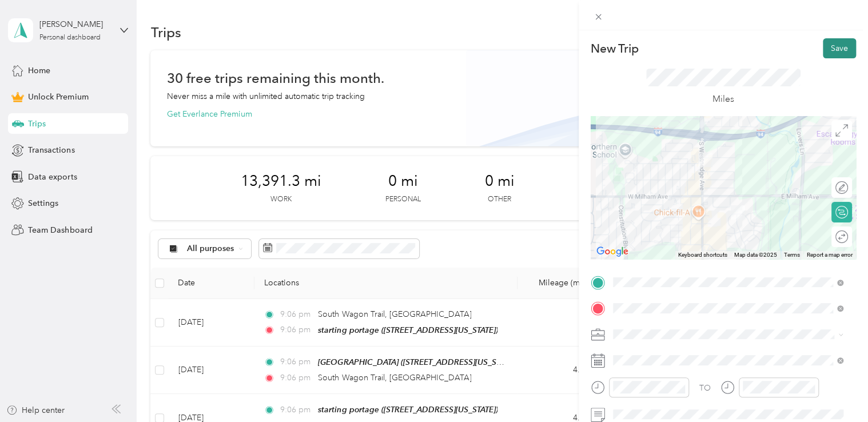
click at [833, 45] on button "Save" at bounding box center [839, 48] width 33 height 20
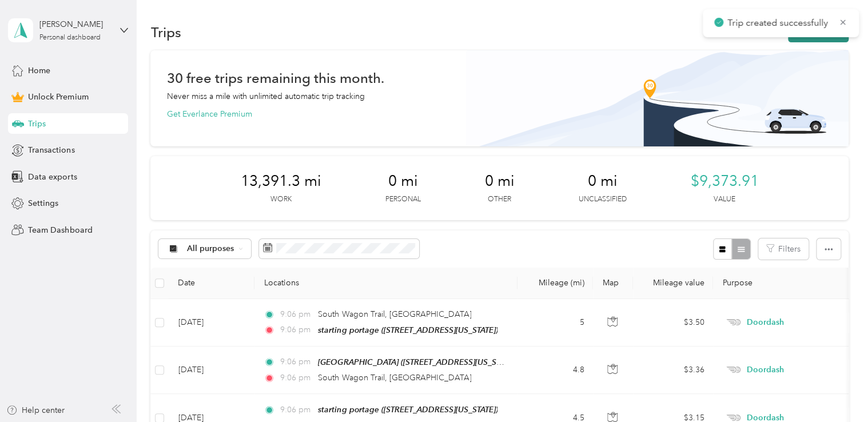
click at [803, 39] on button "New trip" at bounding box center [818, 32] width 61 height 20
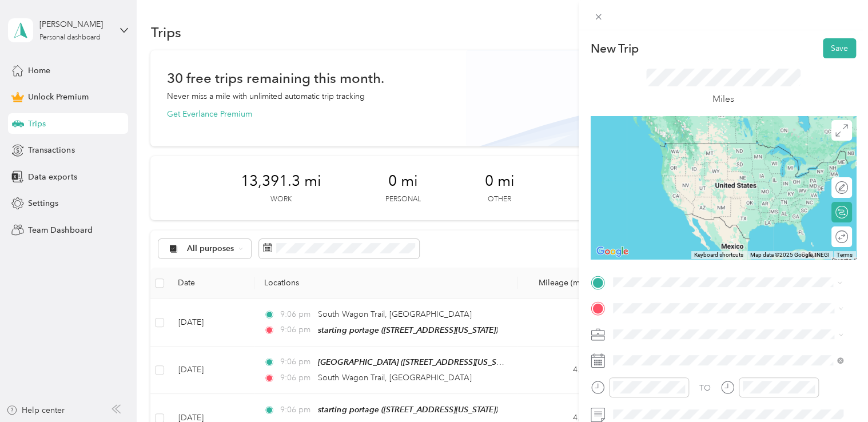
click at [680, 150] on strong "[PERSON_NAME] portage" at bounding box center [684, 147] width 100 height 10
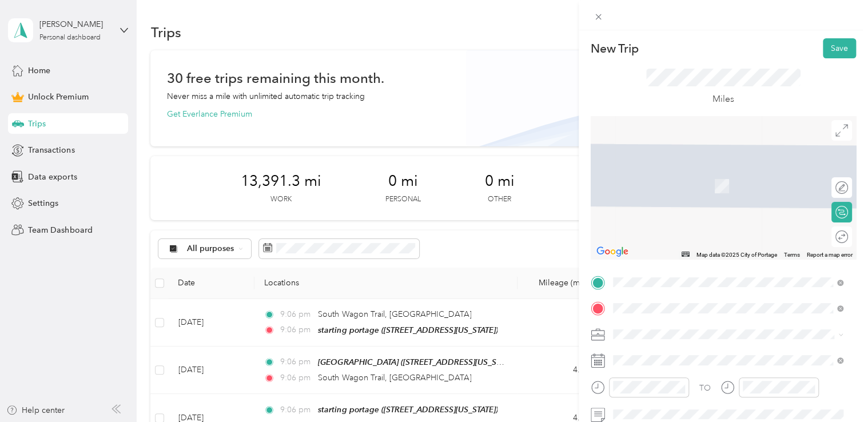
click at [676, 174] on span "620 Forest Street Kalamazoo, Michigan 49008, United States" at bounding box center [691, 169] width 114 height 10
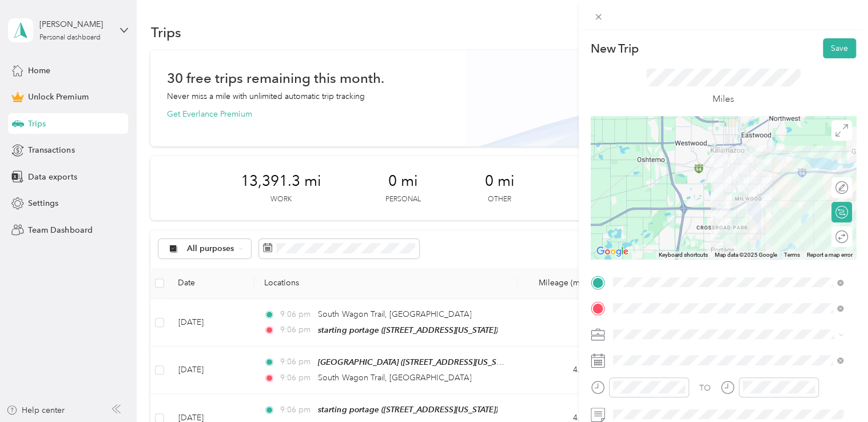
click at [658, 219] on li "Doordash" at bounding box center [728, 213] width 239 height 20
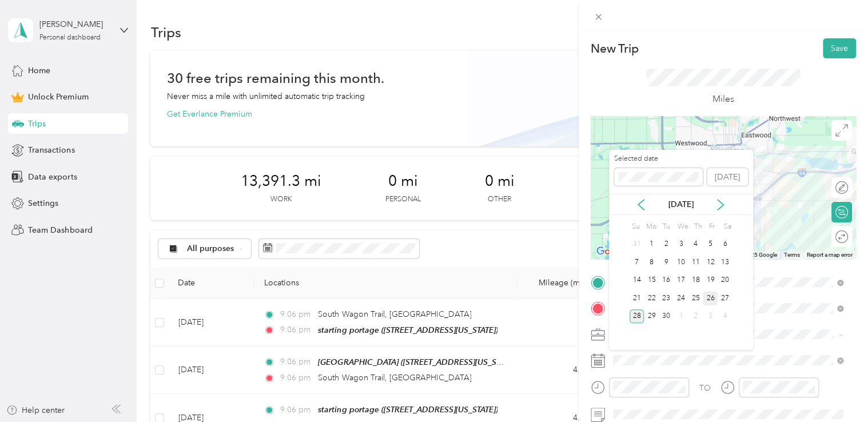
click at [714, 296] on div "26" at bounding box center [710, 298] width 15 height 14
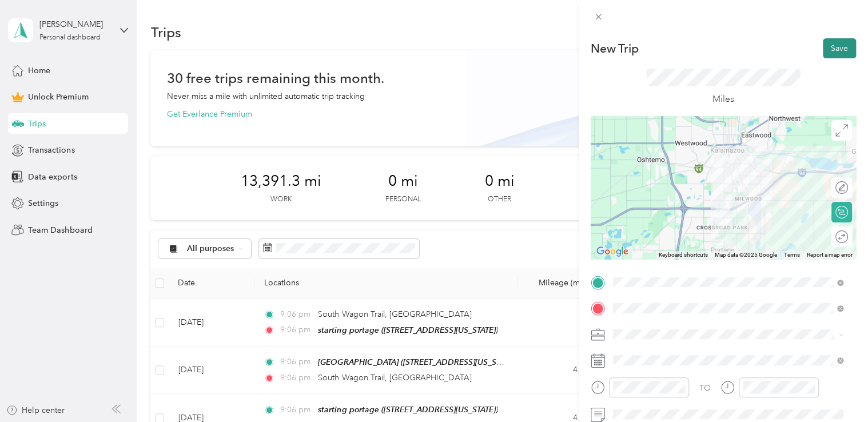
click at [840, 52] on button "Save" at bounding box center [839, 48] width 33 height 20
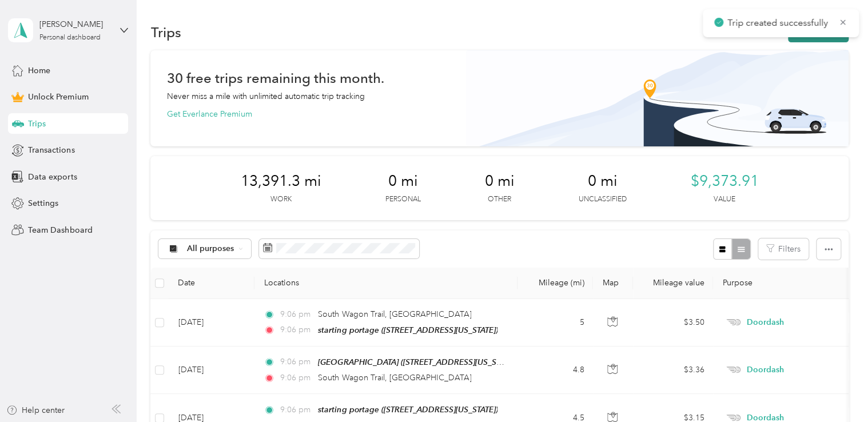
click at [816, 39] on button "New trip" at bounding box center [818, 32] width 61 height 20
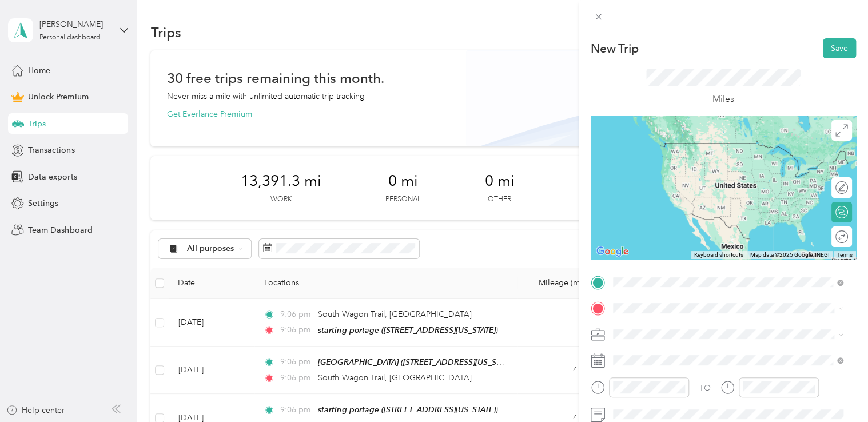
click at [698, 138] on span "620 Forest Street Kalamazoo, Michigan 49008, United States" at bounding box center [691, 143] width 114 height 10
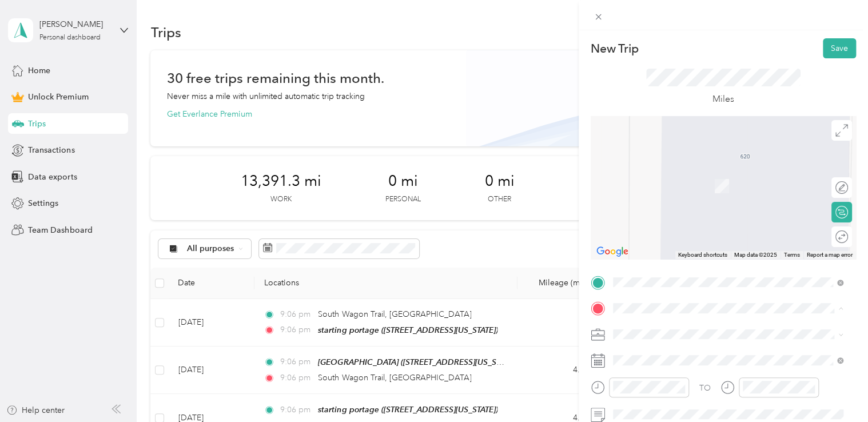
click at [663, 191] on span "[STREET_ADDRESS][US_STATE]" at bounding box center [691, 186] width 114 height 10
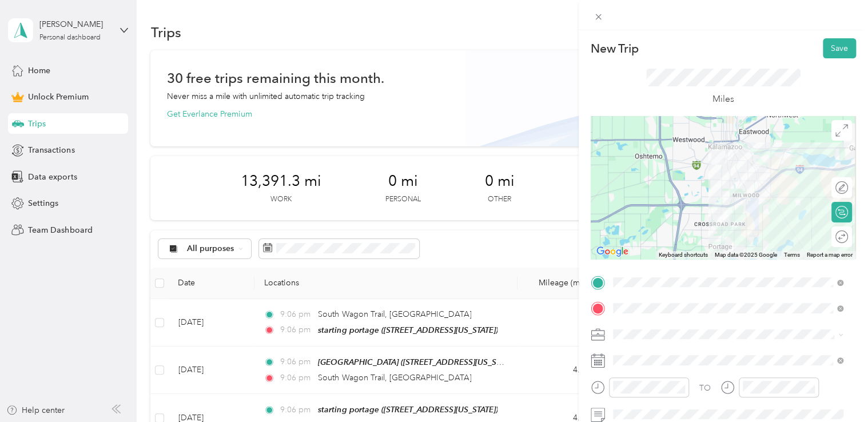
click at [621, 340] on span at bounding box center [732, 335] width 247 height 18
click at [667, 207] on li "Doordash" at bounding box center [728, 214] width 239 height 20
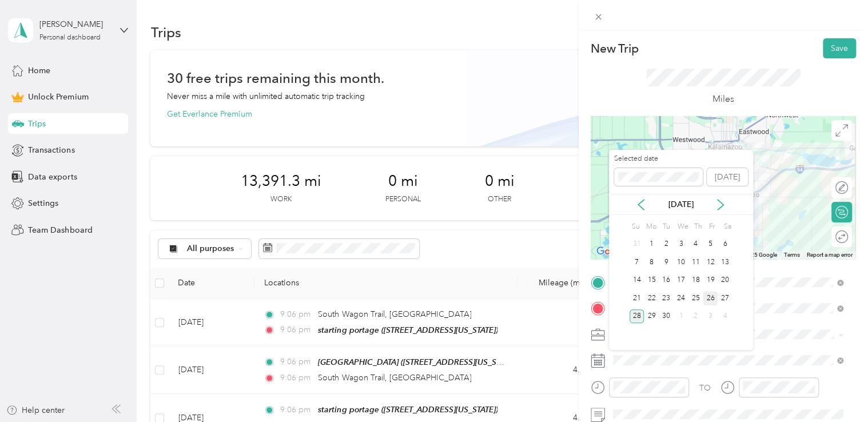
click at [705, 298] on div "26" at bounding box center [710, 298] width 15 height 14
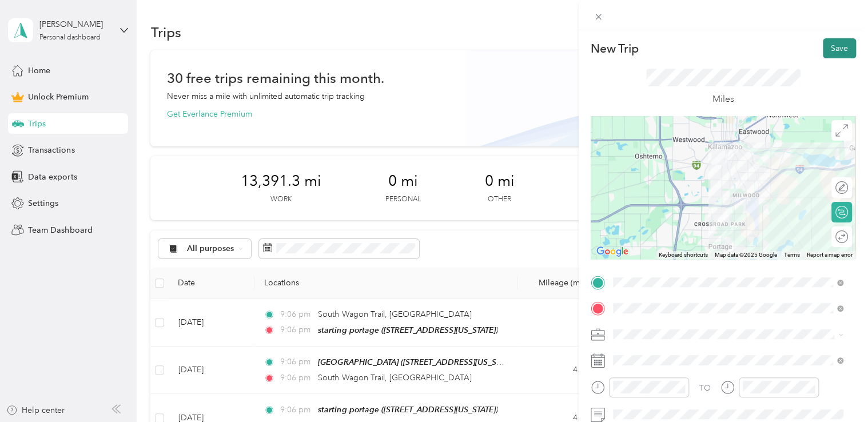
click at [824, 51] on button "Save" at bounding box center [839, 48] width 33 height 20
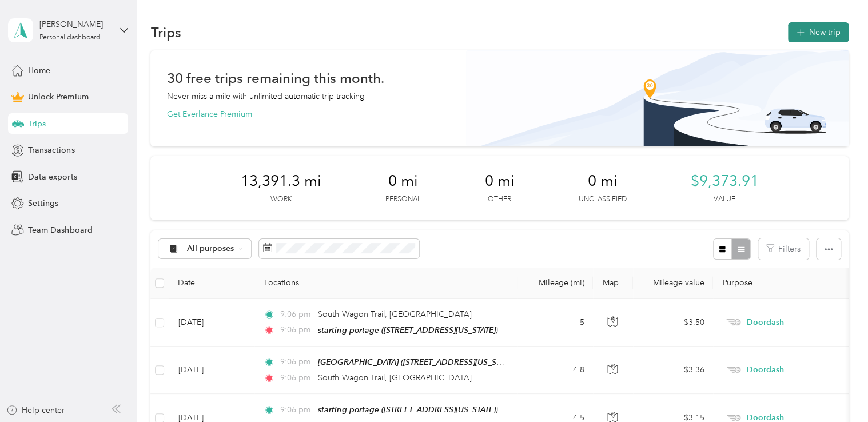
click at [806, 34] on button "New trip" at bounding box center [818, 32] width 61 height 20
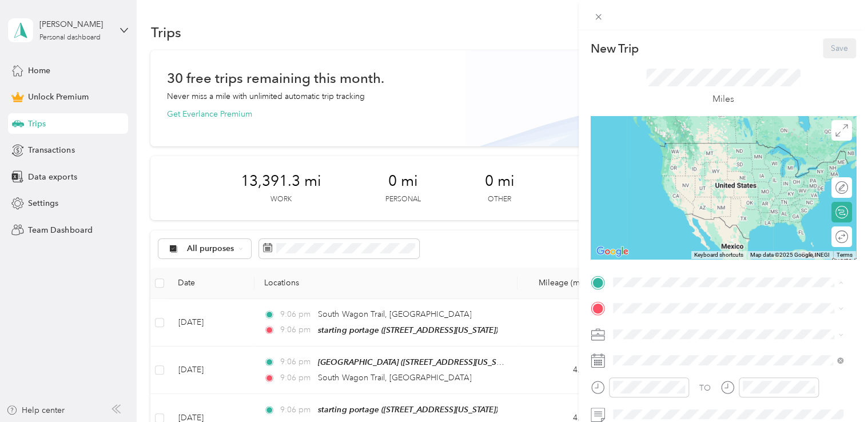
click at [666, 151] on div "starting portage [STREET_ADDRESS][US_STATE]" at bounding box center [691, 154] width 114 height 24
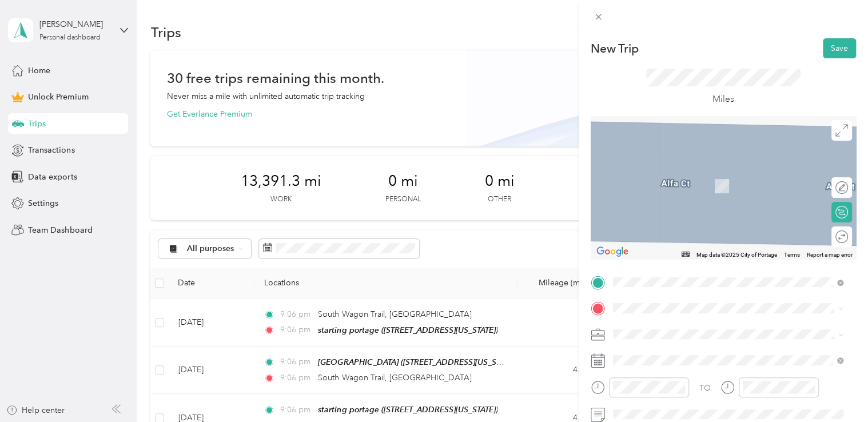
click at [671, 189] on div "meijer portage [STREET_ADDRESS][US_STATE]" at bounding box center [691, 180] width 114 height 24
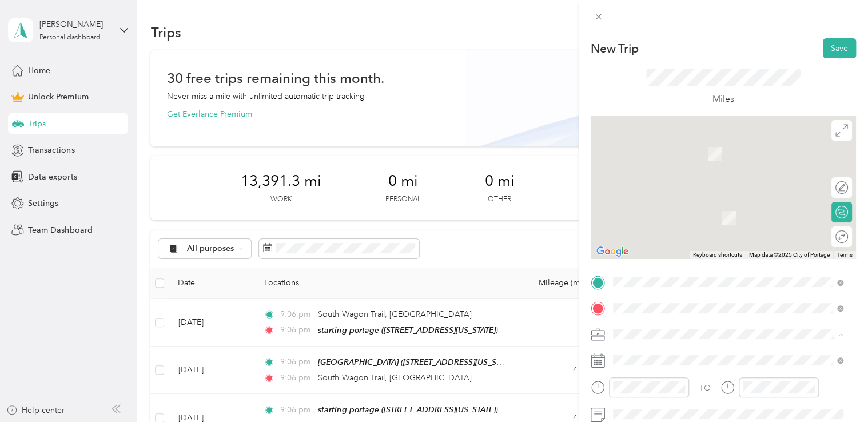
click at [650, 214] on div "Doordash" at bounding box center [728, 214] width 223 height 12
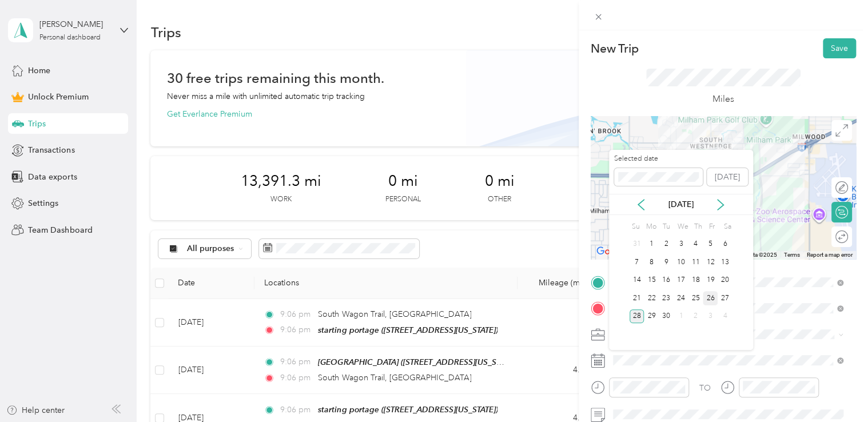
click at [709, 297] on div "26" at bounding box center [710, 298] width 15 height 14
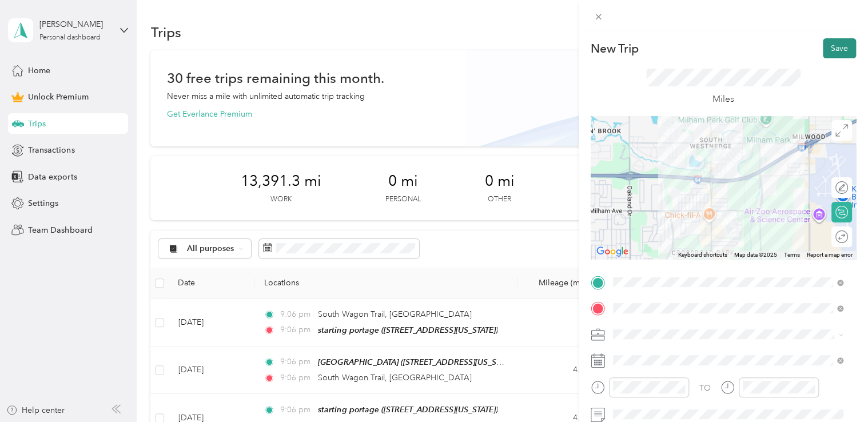
click at [823, 53] on button "Save" at bounding box center [839, 48] width 33 height 20
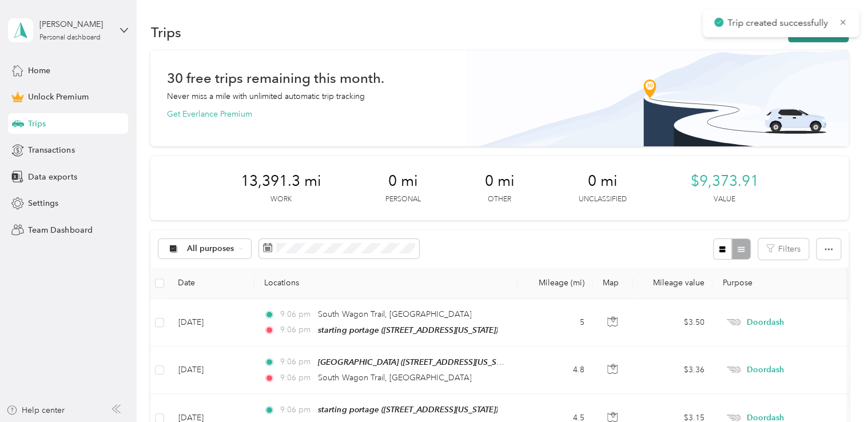
click at [798, 40] on button "New trip" at bounding box center [818, 32] width 61 height 20
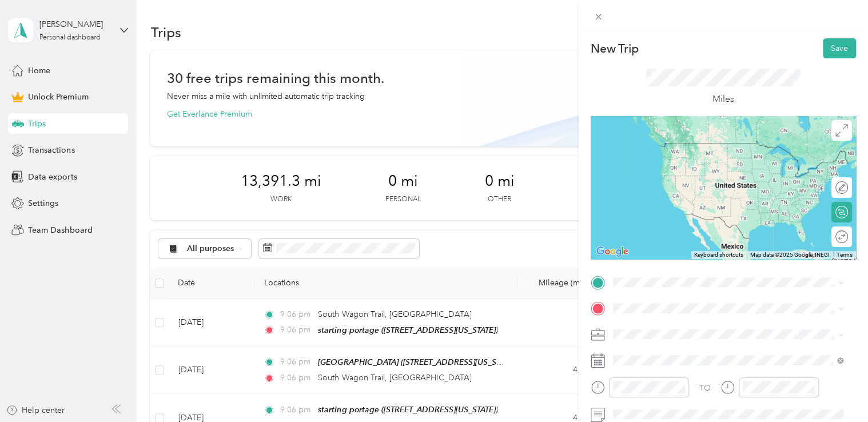
click at [677, 162] on span "[STREET_ADDRESS][US_STATE]" at bounding box center [691, 158] width 114 height 10
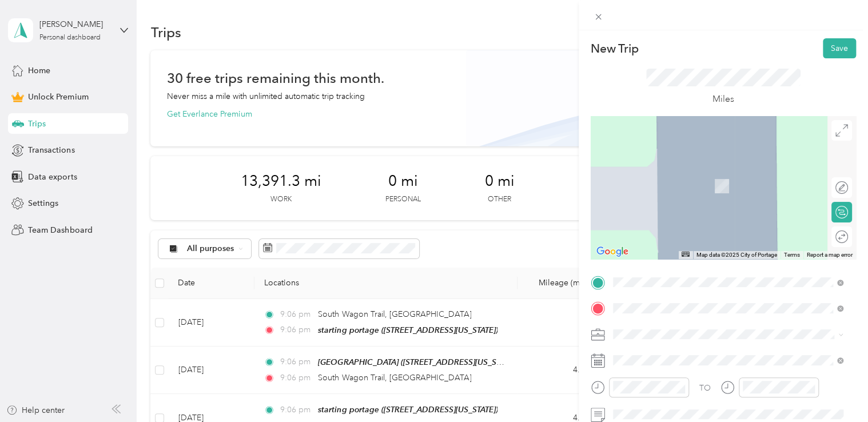
click at [664, 174] on span "620 Forest Street Kalamazoo, Michigan 49008, United States" at bounding box center [691, 169] width 114 height 10
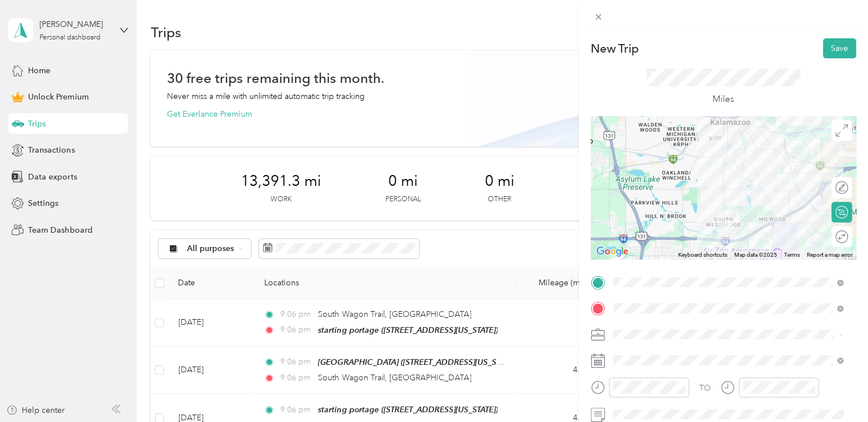
click at [661, 211] on div "Doordash" at bounding box center [728, 214] width 223 height 12
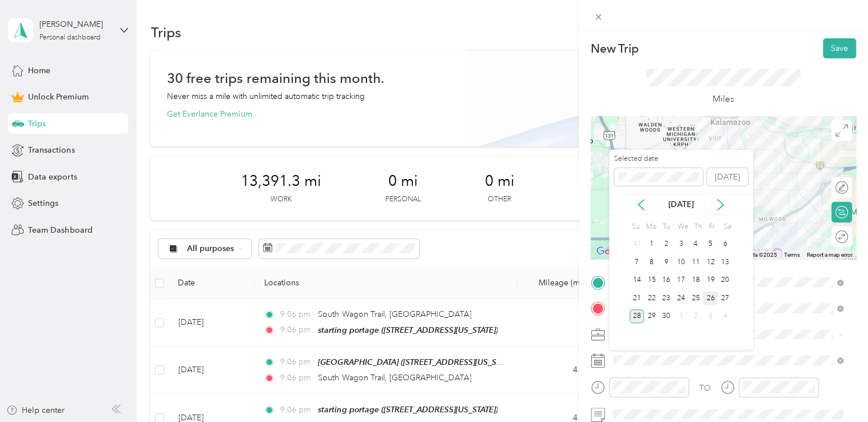
click at [705, 296] on div "26" at bounding box center [710, 298] width 15 height 14
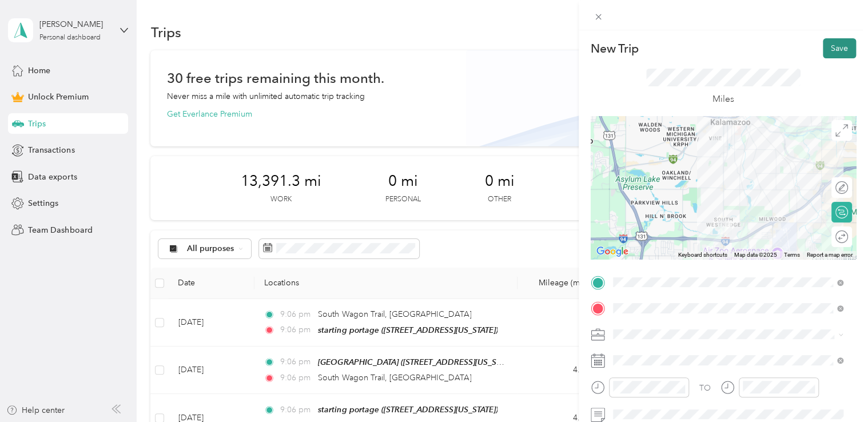
click at [829, 47] on button "Save" at bounding box center [839, 48] width 33 height 20
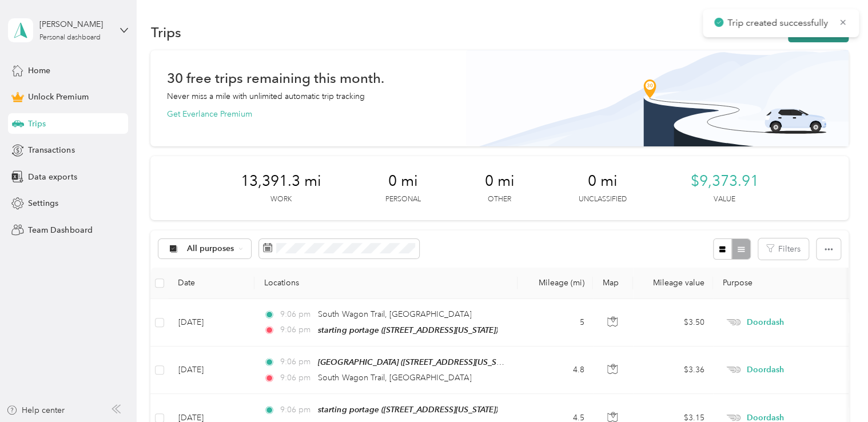
click at [800, 39] on button "New trip" at bounding box center [818, 32] width 61 height 20
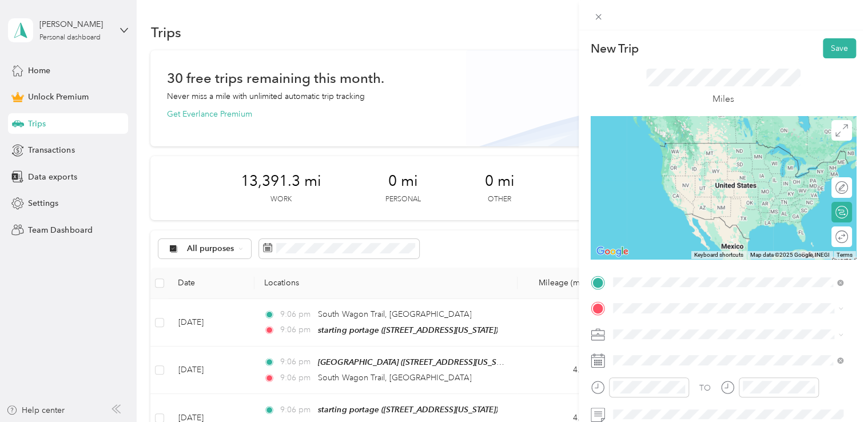
click at [695, 144] on span "620 Forest Street Kalamazoo, Michigan 49008, United States" at bounding box center [691, 143] width 114 height 10
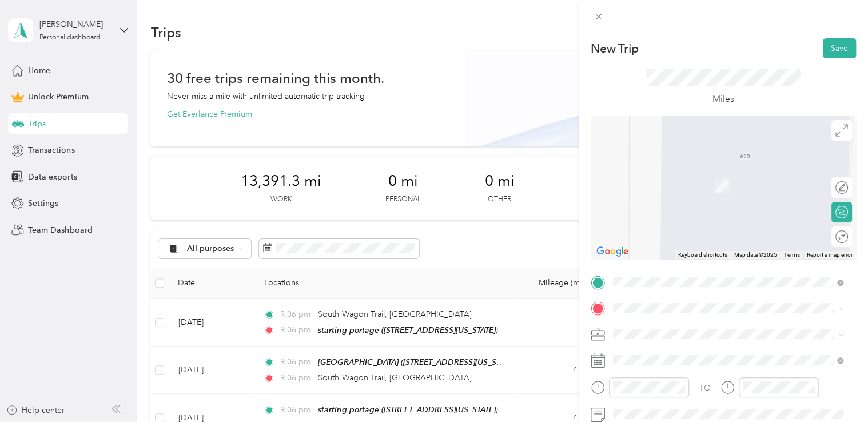
click at [667, 187] on span "[STREET_ADDRESS][US_STATE]" at bounding box center [691, 186] width 114 height 10
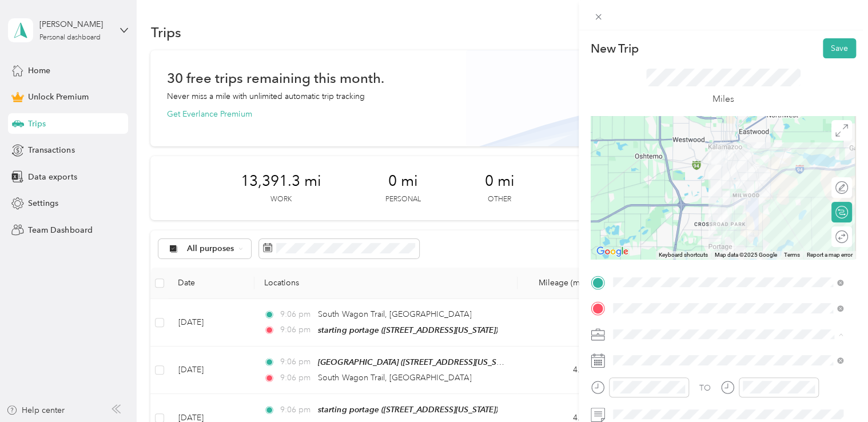
click at [658, 214] on div "Doordash" at bounding box center [728, 214] width 223 height 12
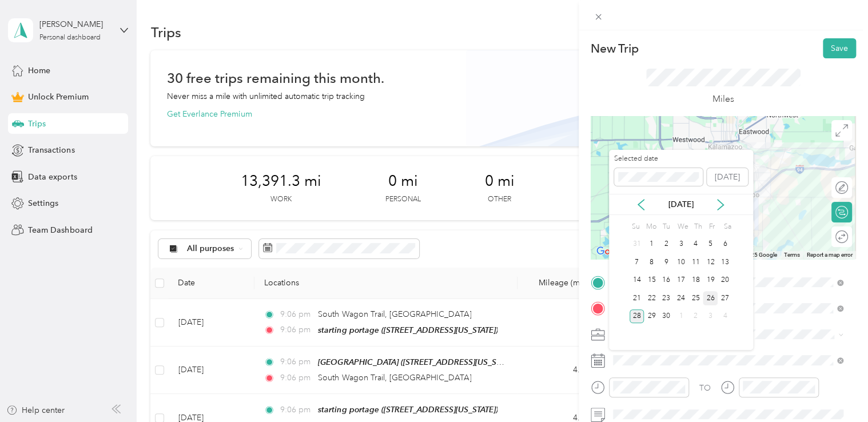
click at [709, 297] on div "26" at bounding box center [710, 298] width 15 height 14
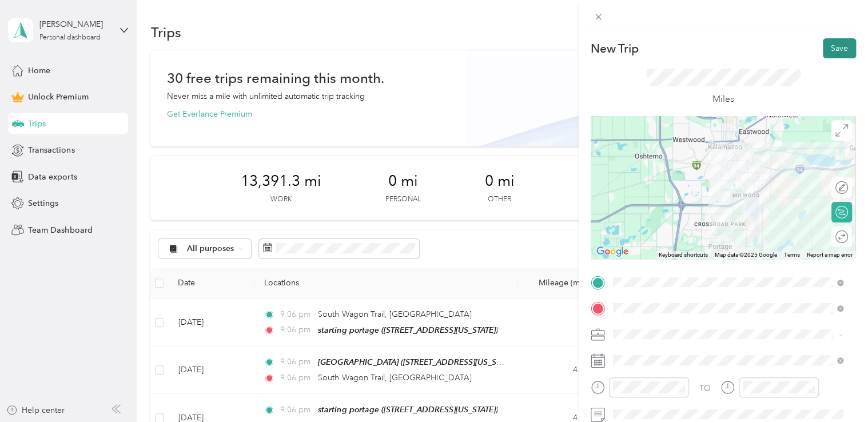
click at [823, 47] on button "Save" at bounding box center [839, 48] width 33 height 20
